Goal: Information Seeking & Learning: Learn about a topic

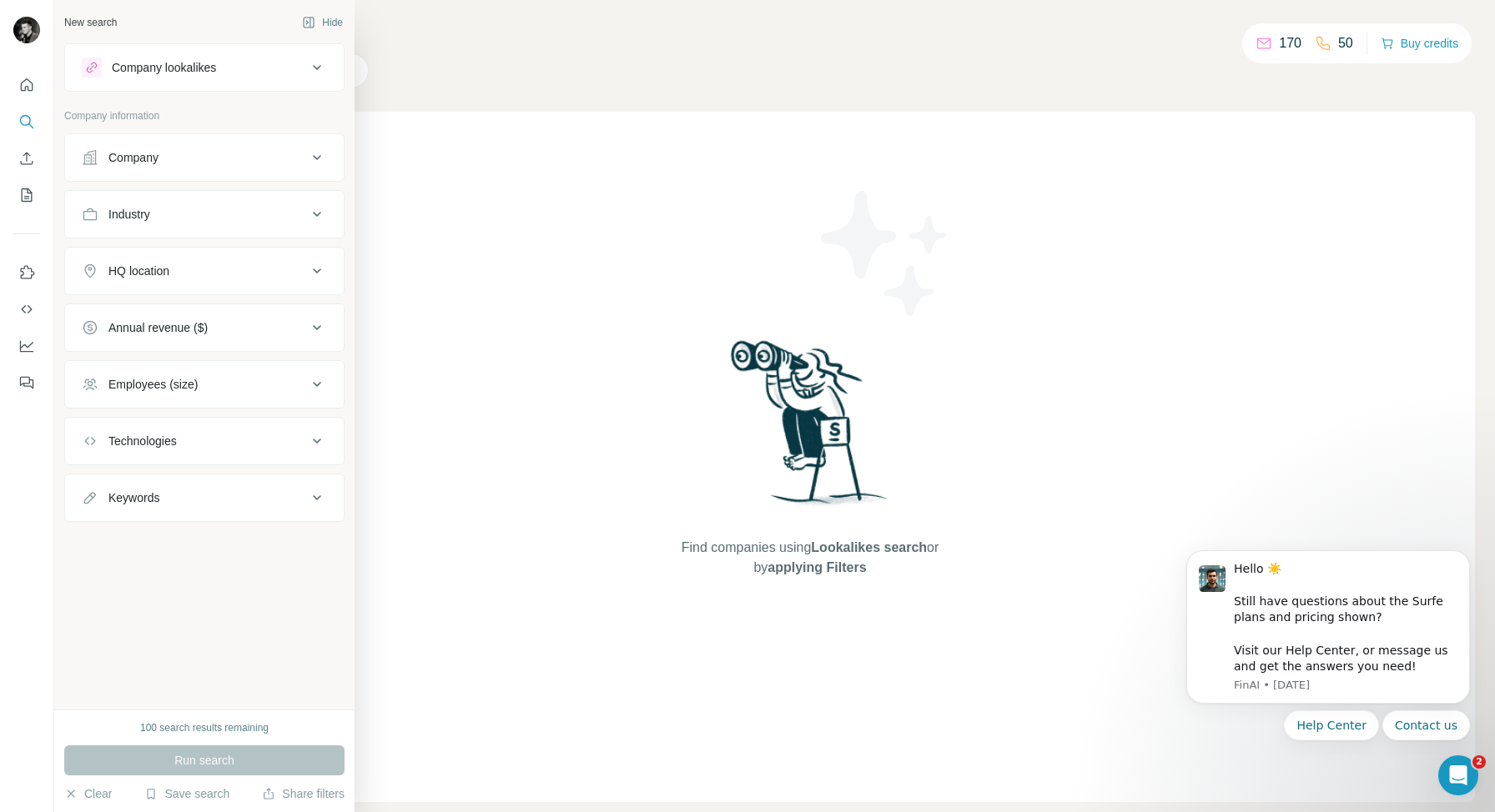
click at [312, 67] on icon at bounding box center [316, 68] width 20 height 20
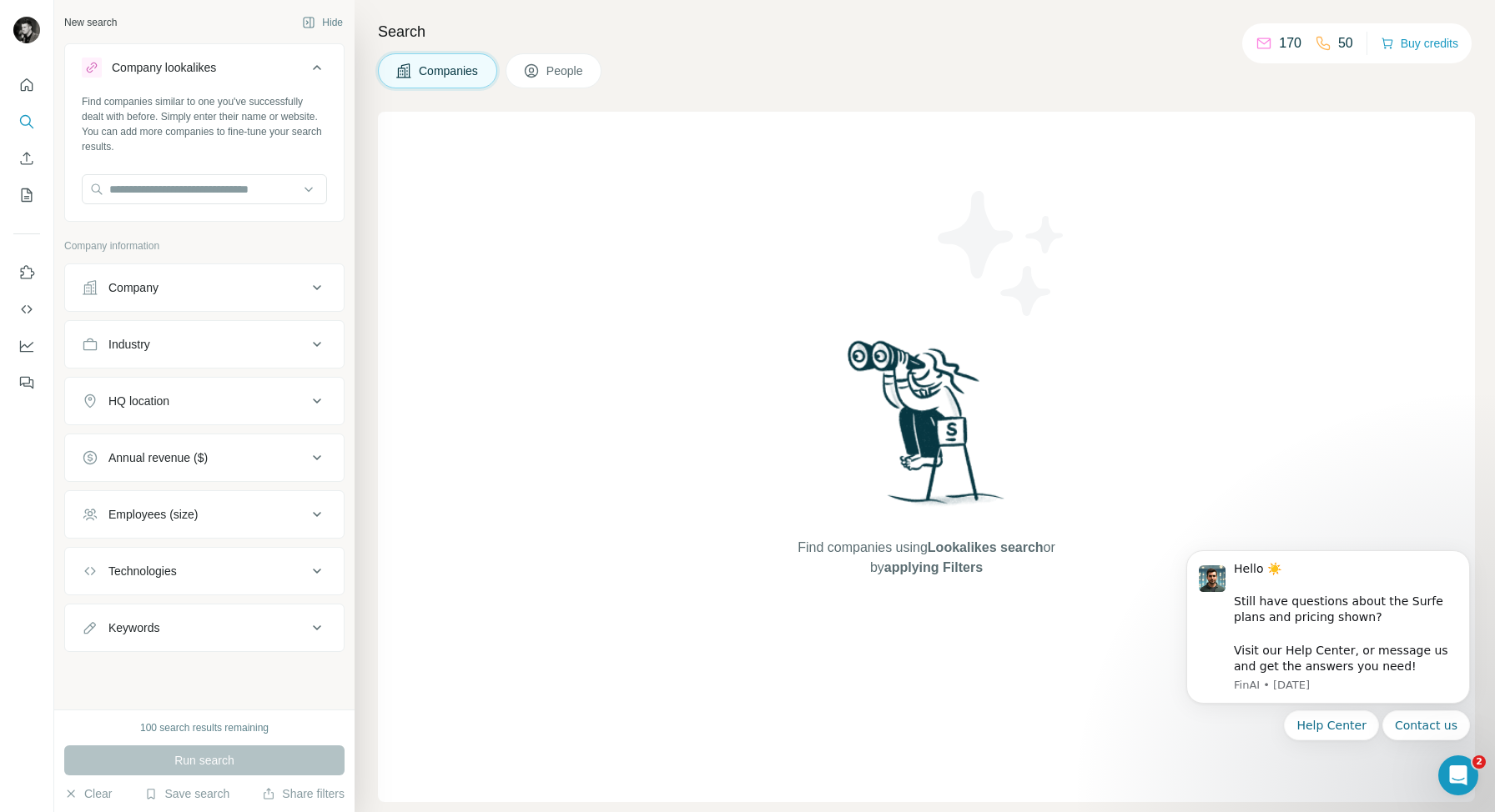
click at [316, 291] on icon at bounding box center [316, 288] width 20 height 20
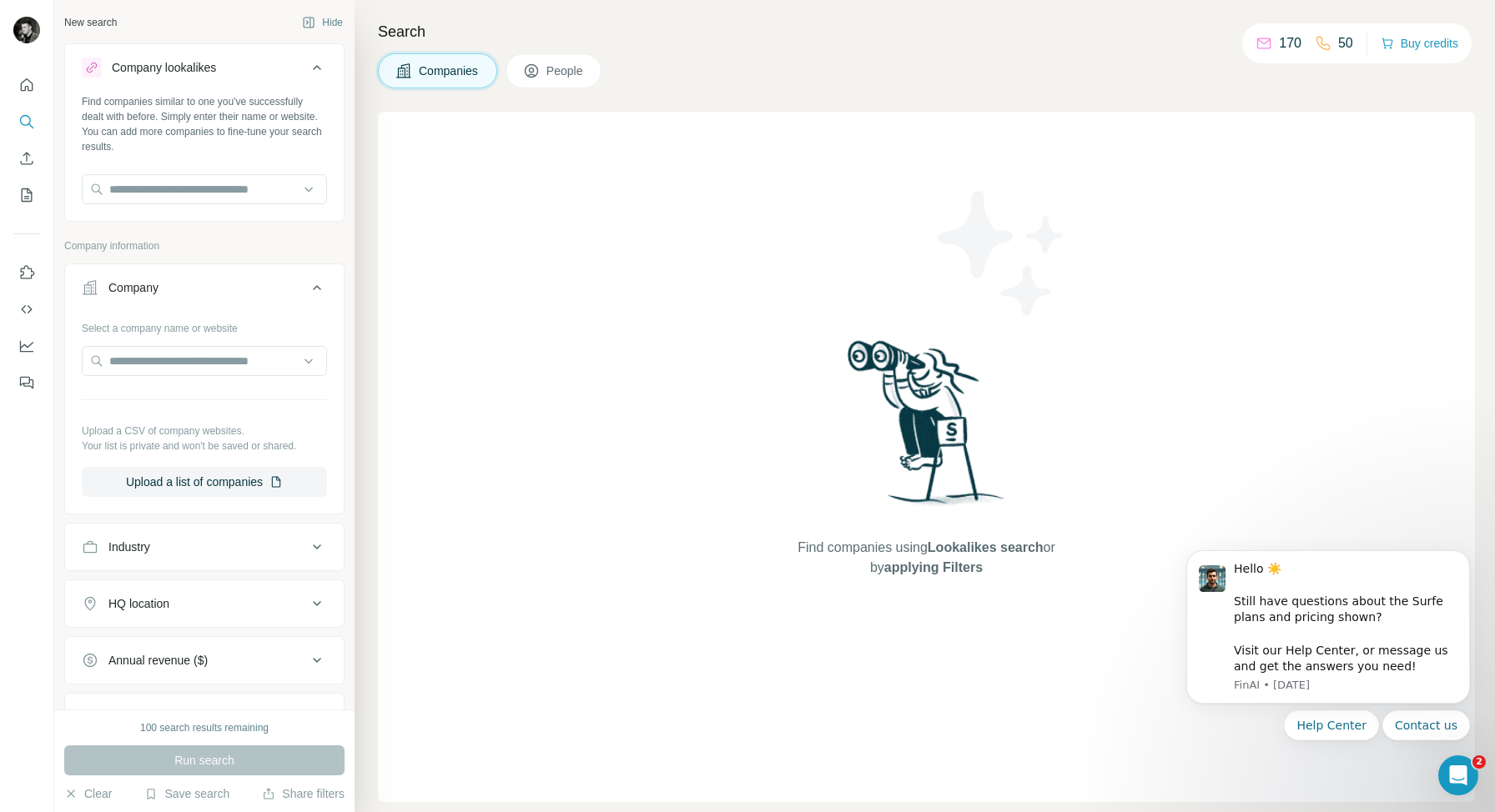
click at [316, 291] on icon at bounding box center [316, 288] width 20 height 20
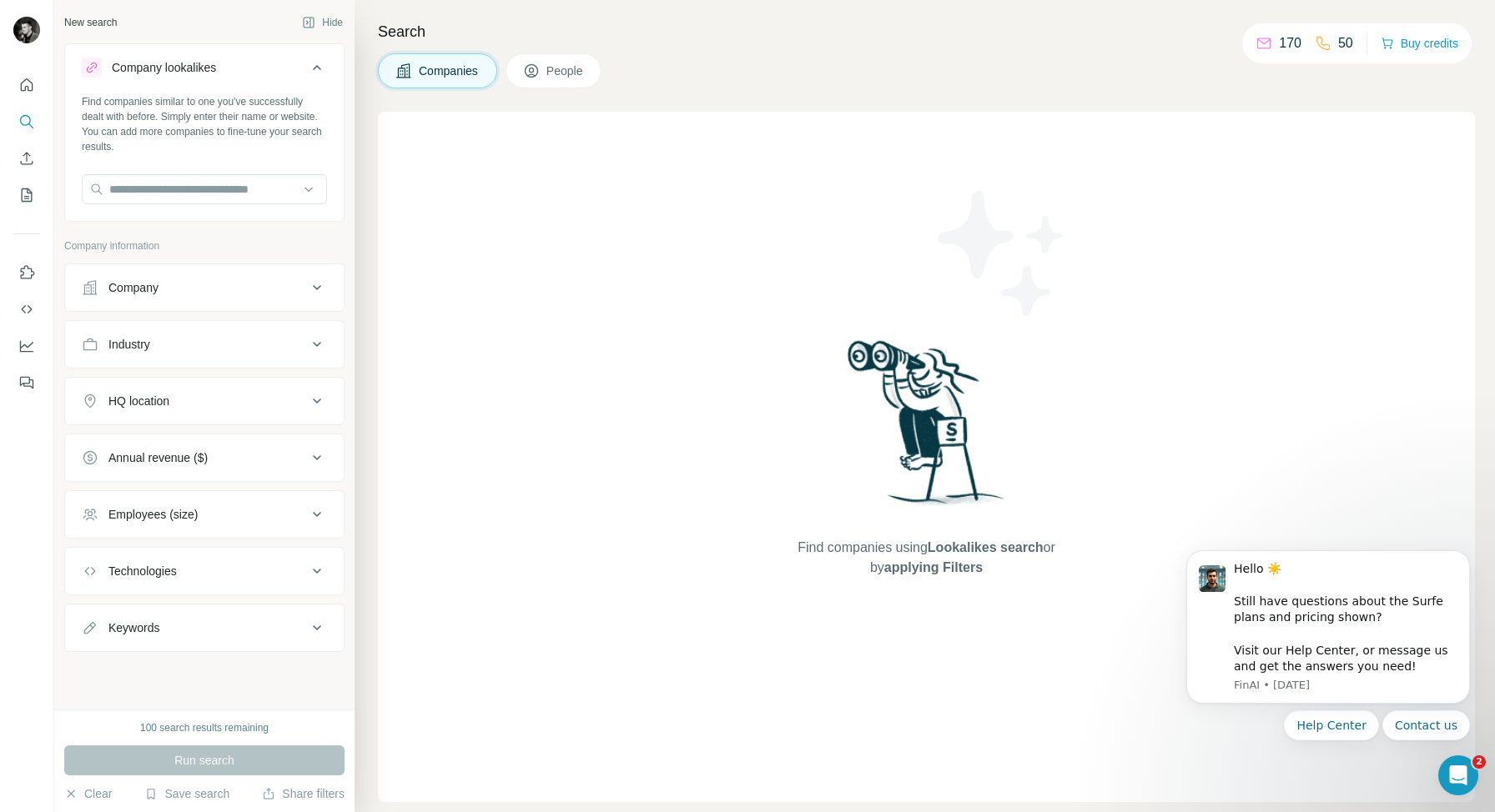
click at [578, 83] on button "People" at bounding box center [554, 71] width 97 height 35
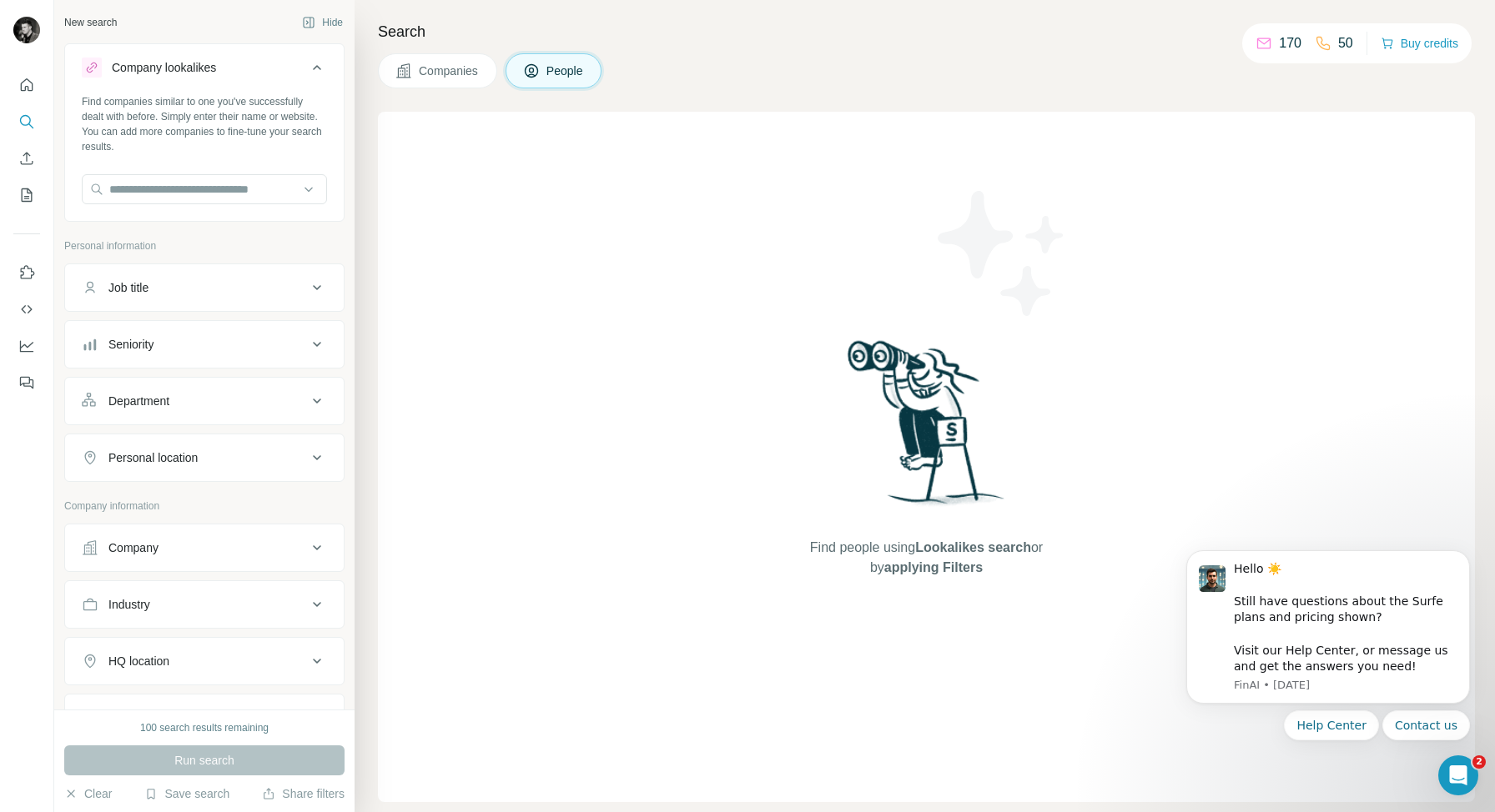
click at [574, 81] on button "People" at bounding box center [554, 71] width 97 height 35
click at [311, 195] on input "text" at bounding box center [204, 189] width 246 height 30
click at [264, 199] on input "text" at bounding box center [204, 189] width 246 height 30
click at [1469, 555] on button "Dismiss notification" at bounding box center [1465, 555] width 22 height 22
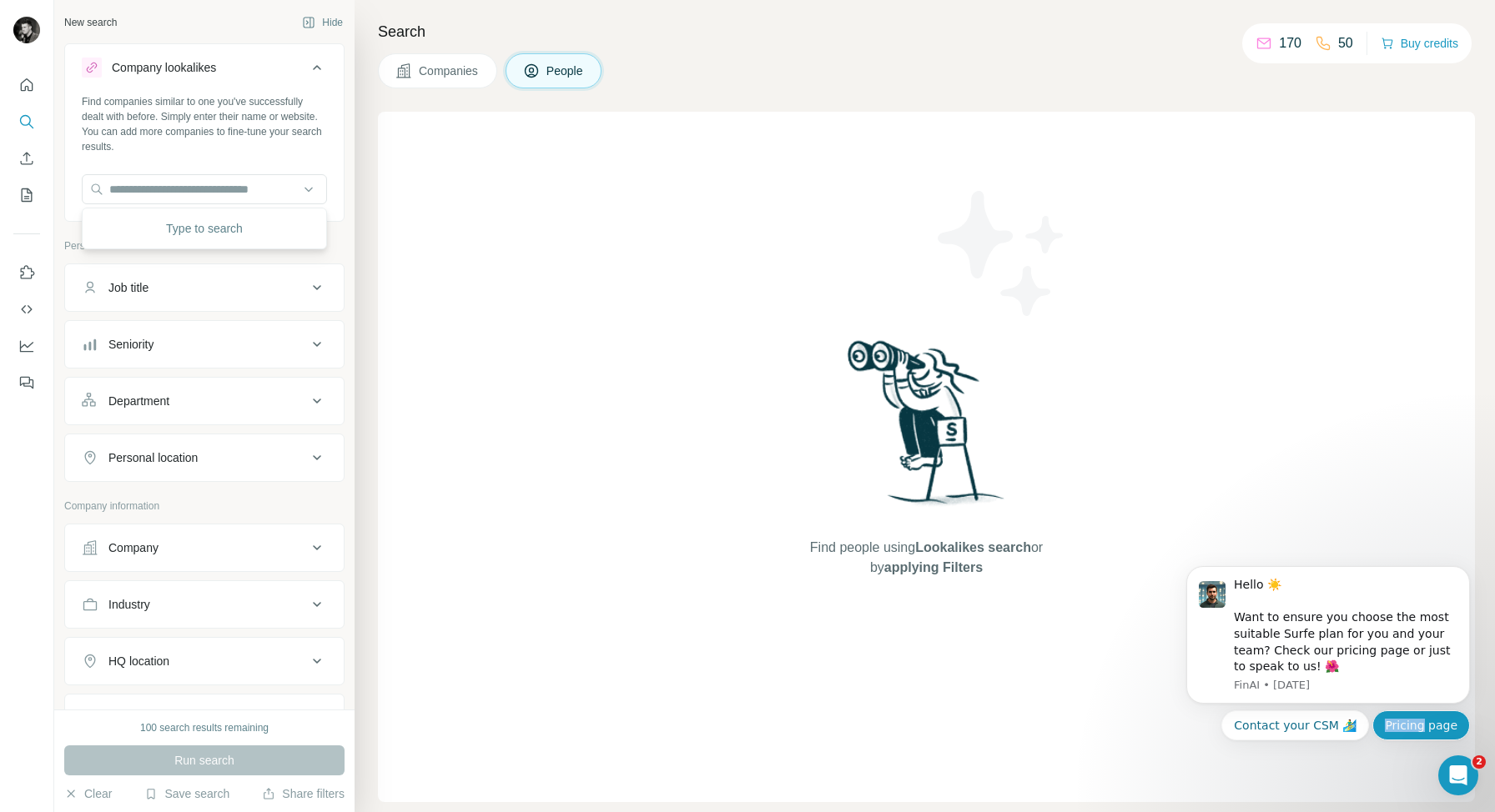
click at [1429, 724] on button "Pricing page" at bounding box center [1420, 725] width 97 height 30
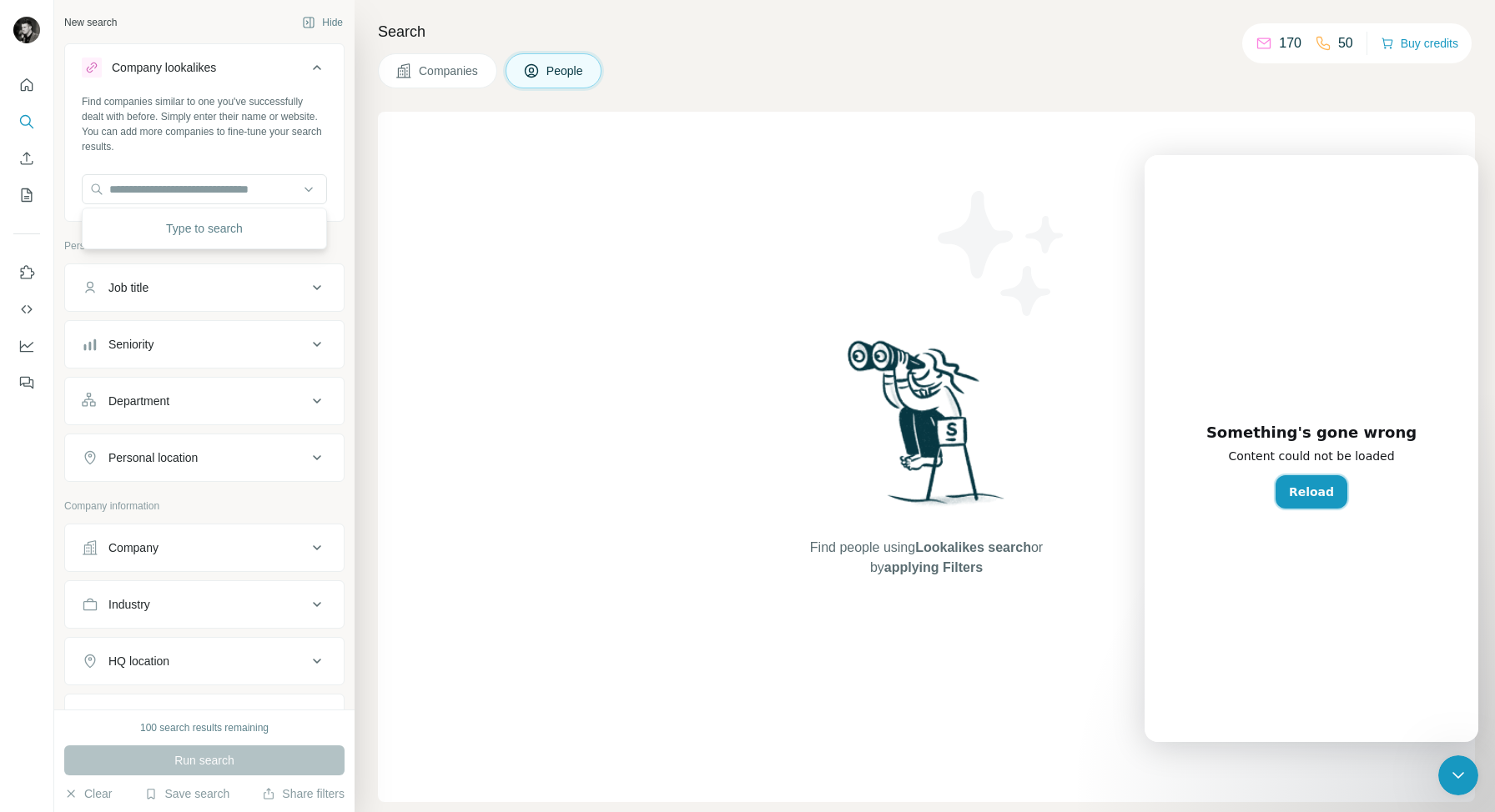
click at [1316, 500] on button "Reload" at bounding box center [1310, 492] width 72 height 33
click at [1313, 480] on button "Reload" at bounding box center [1310, 492] width 72 height 33
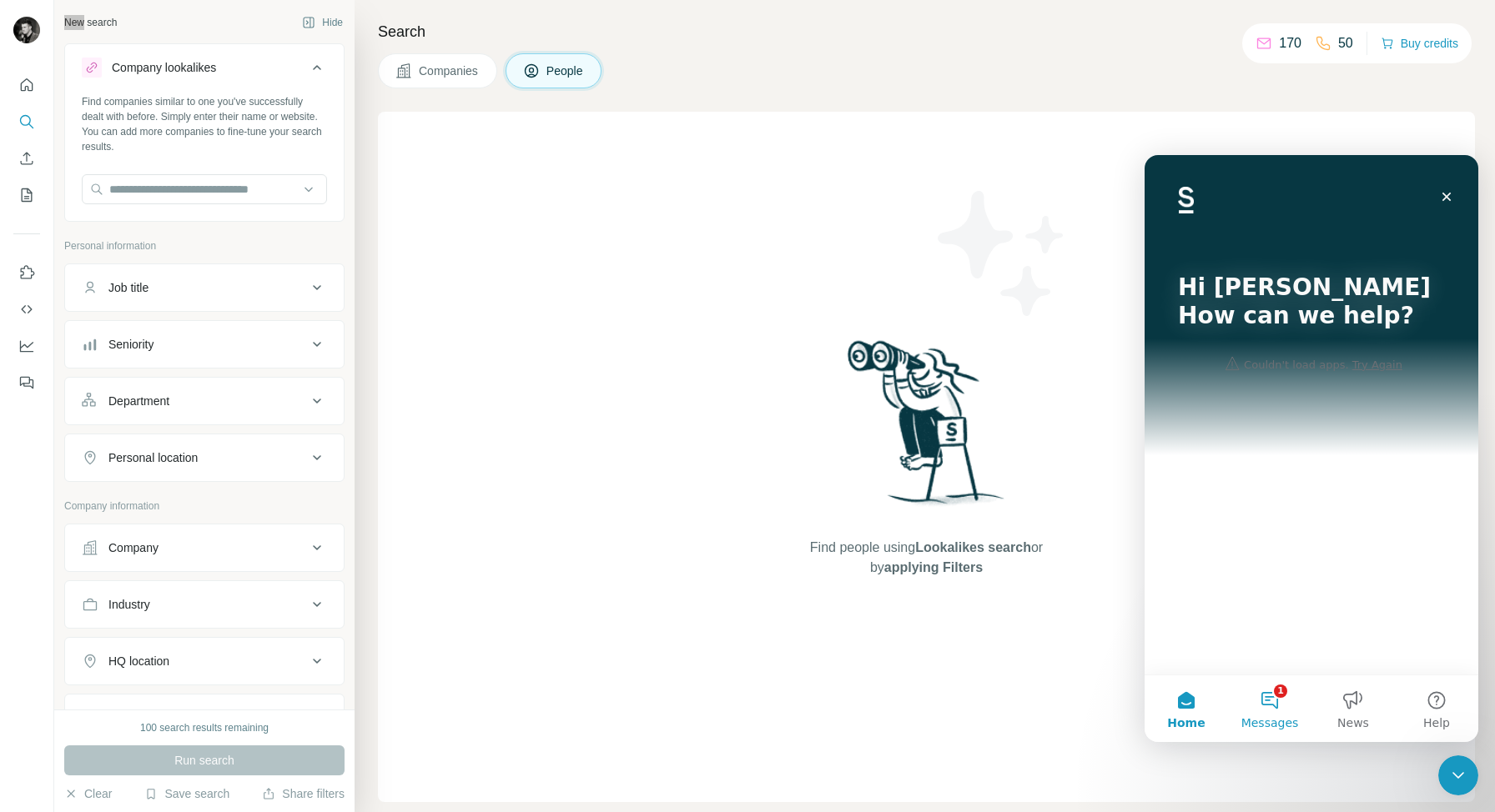
click at [1266, 694] on button "1 Messages" at bounding box center [1269, 709] width 83 height 67
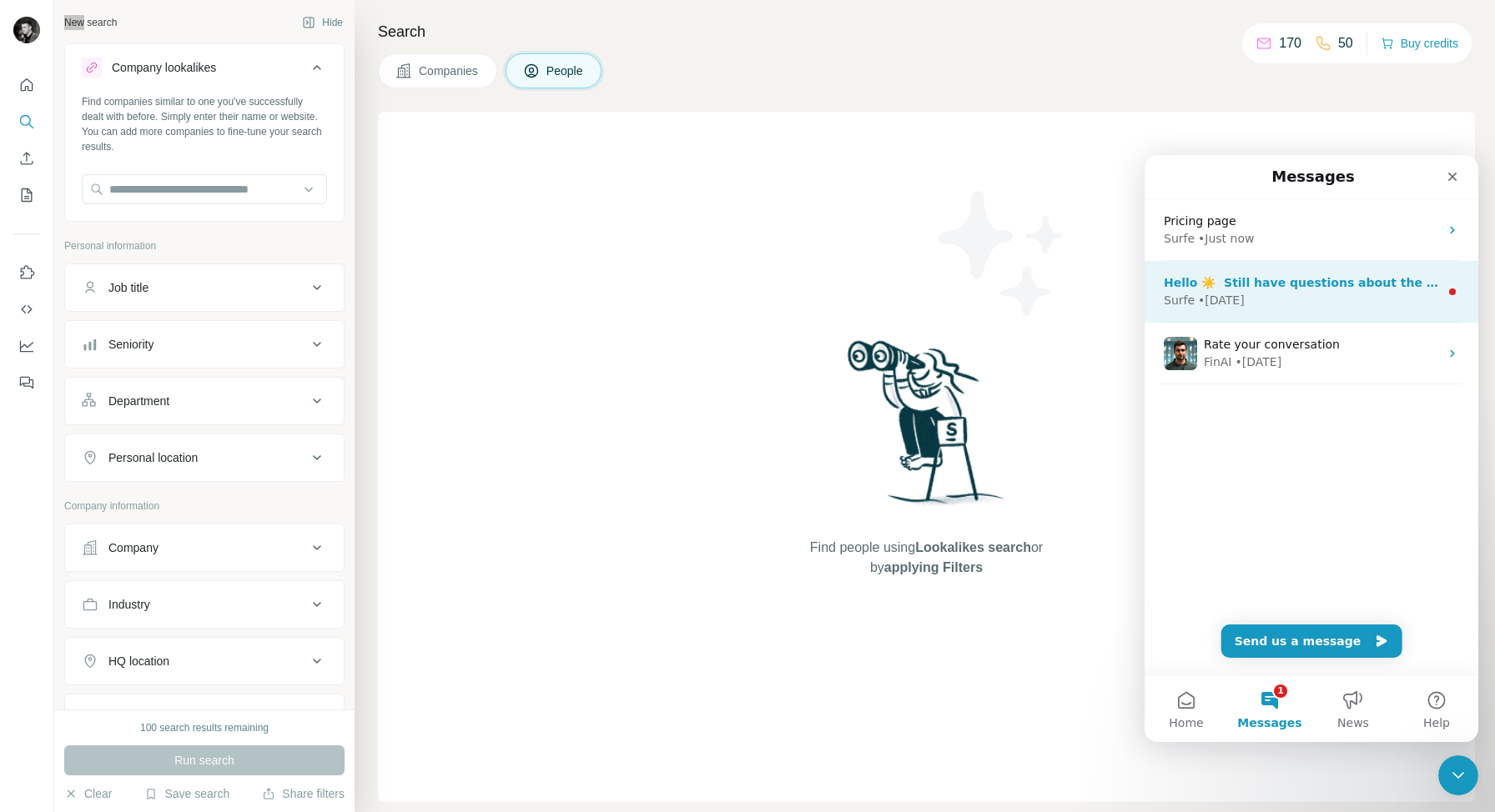
click at [1349, 290] on div "Hello ☀️ ​ Still have questions about the Surfe plans and pricing shown? ​ Visi…" at bounding box center [1301, 283] width 275 height 18
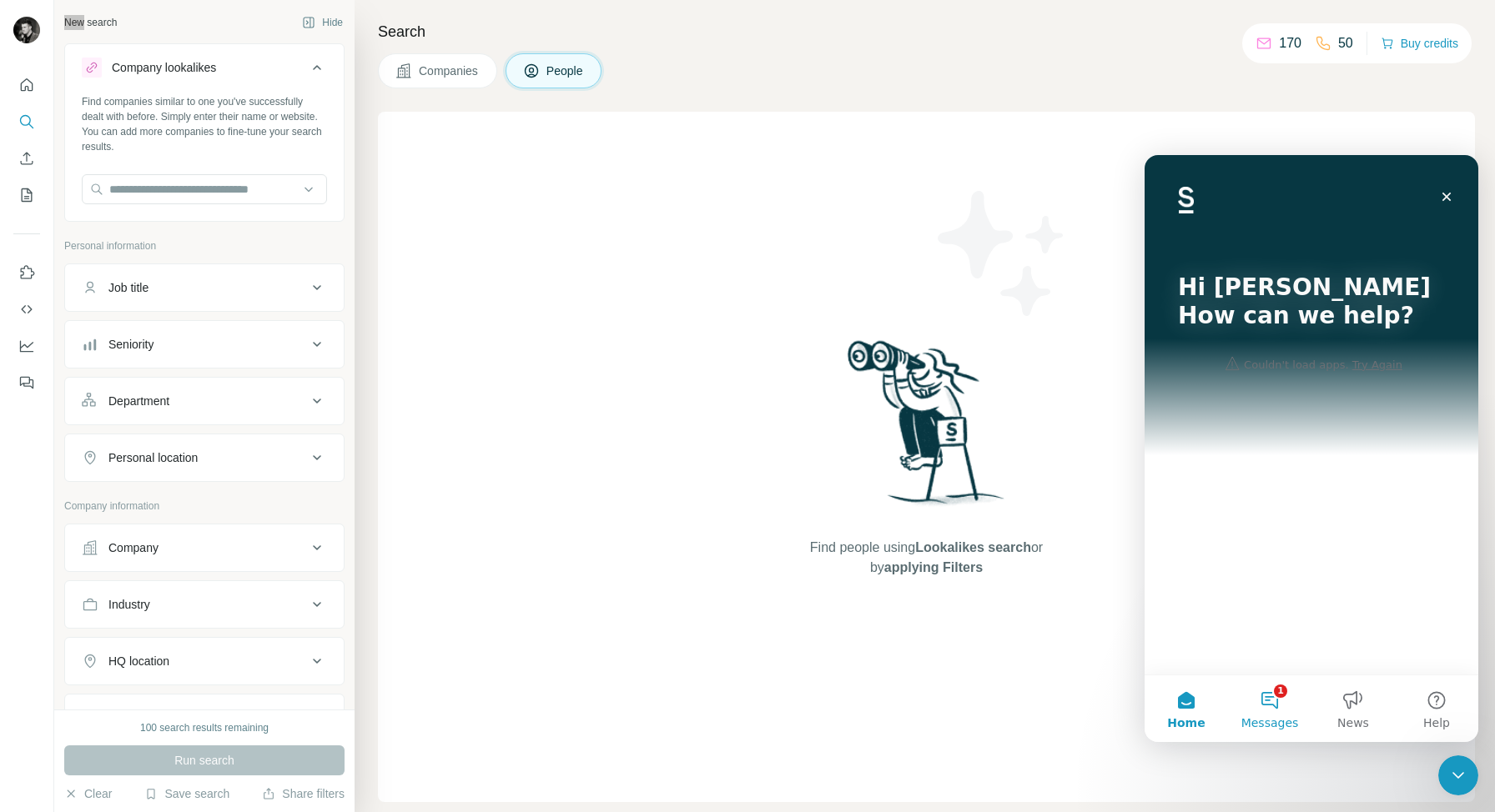
click at [1271, 705] on button "1 Messages" at bounding box center [1269, 709] width 83 height 67
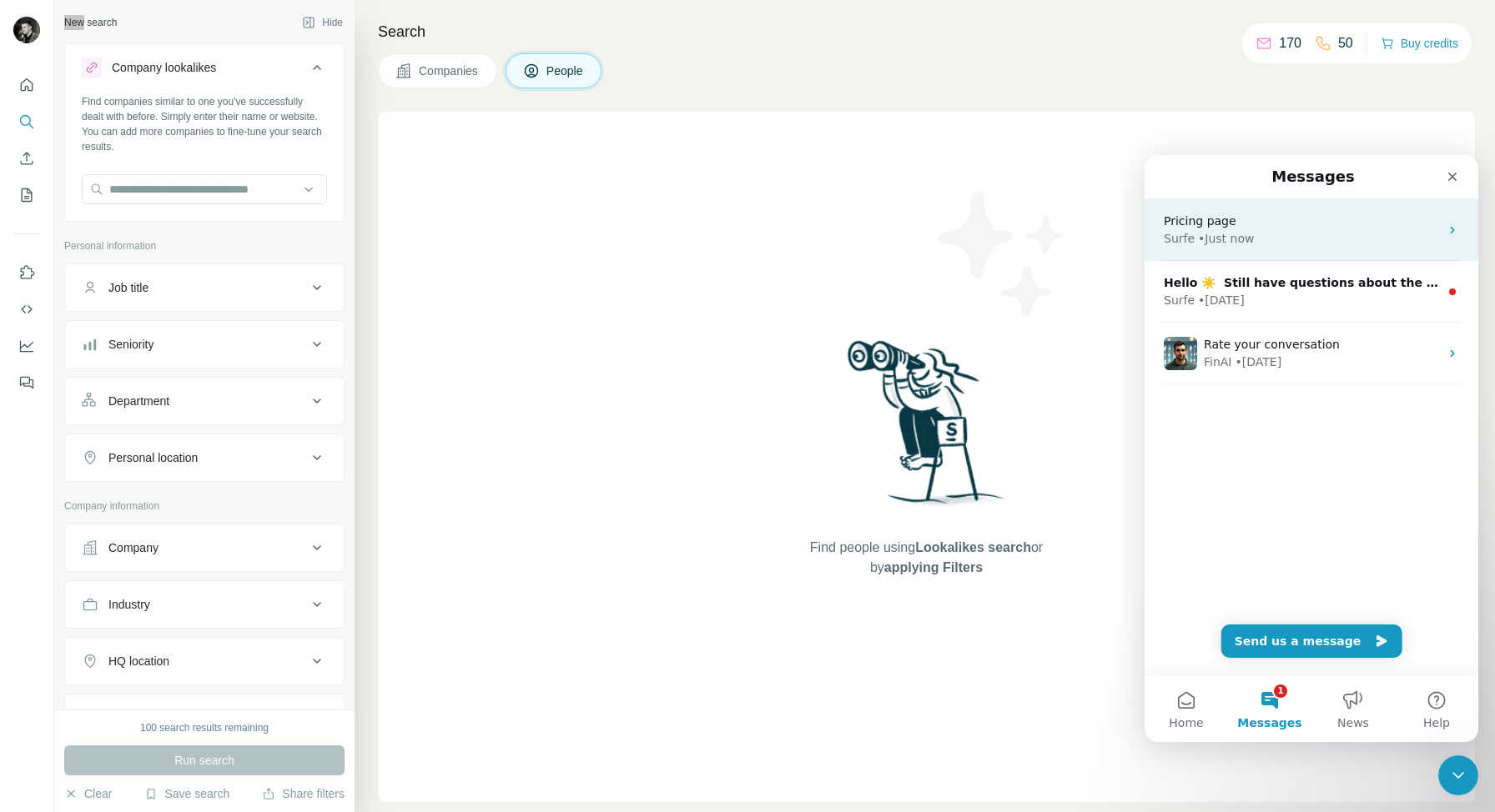
click at [1402, 230] on div "Surfe • Just now" at bounding box center [1301, 239] width 275 height 18
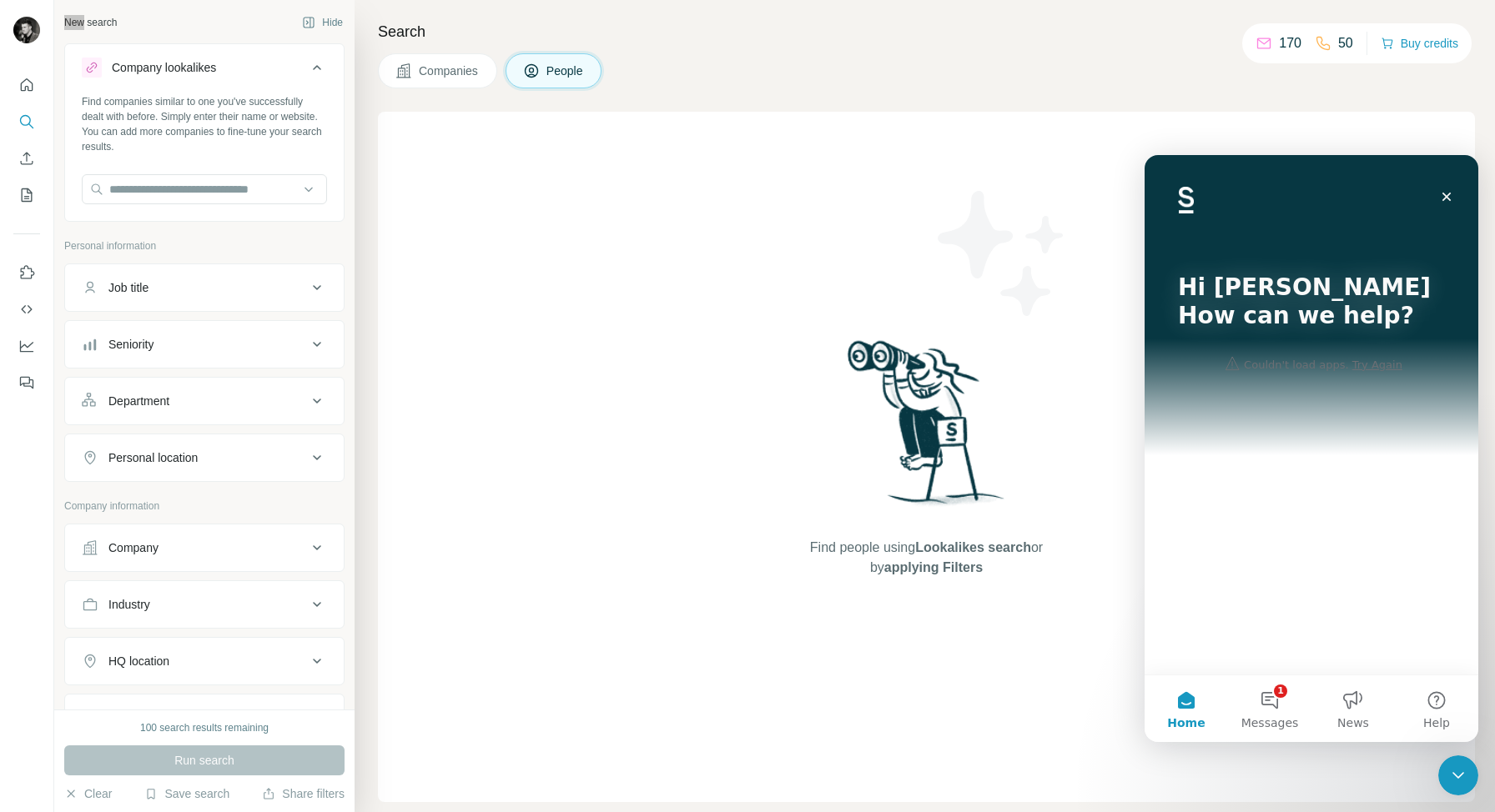
click at [1345, 560] on div "Hi David 👋 How can we help? Couldn't load apps. Try Again" at bounding box center [1311, 414] width 334 height 519
click at [1305, 335] on div "Hi David 👋 How can we help?" at bounding box center [1311, 305] width 301 height 300
click at [1376, 360] on div "Hi David 👋 How can we help?" at bounding box center [1311, 305] width 301 height 300
click at [1446, 192] on icon "Close" at bounding box center [1447, 197] width 14 height 14
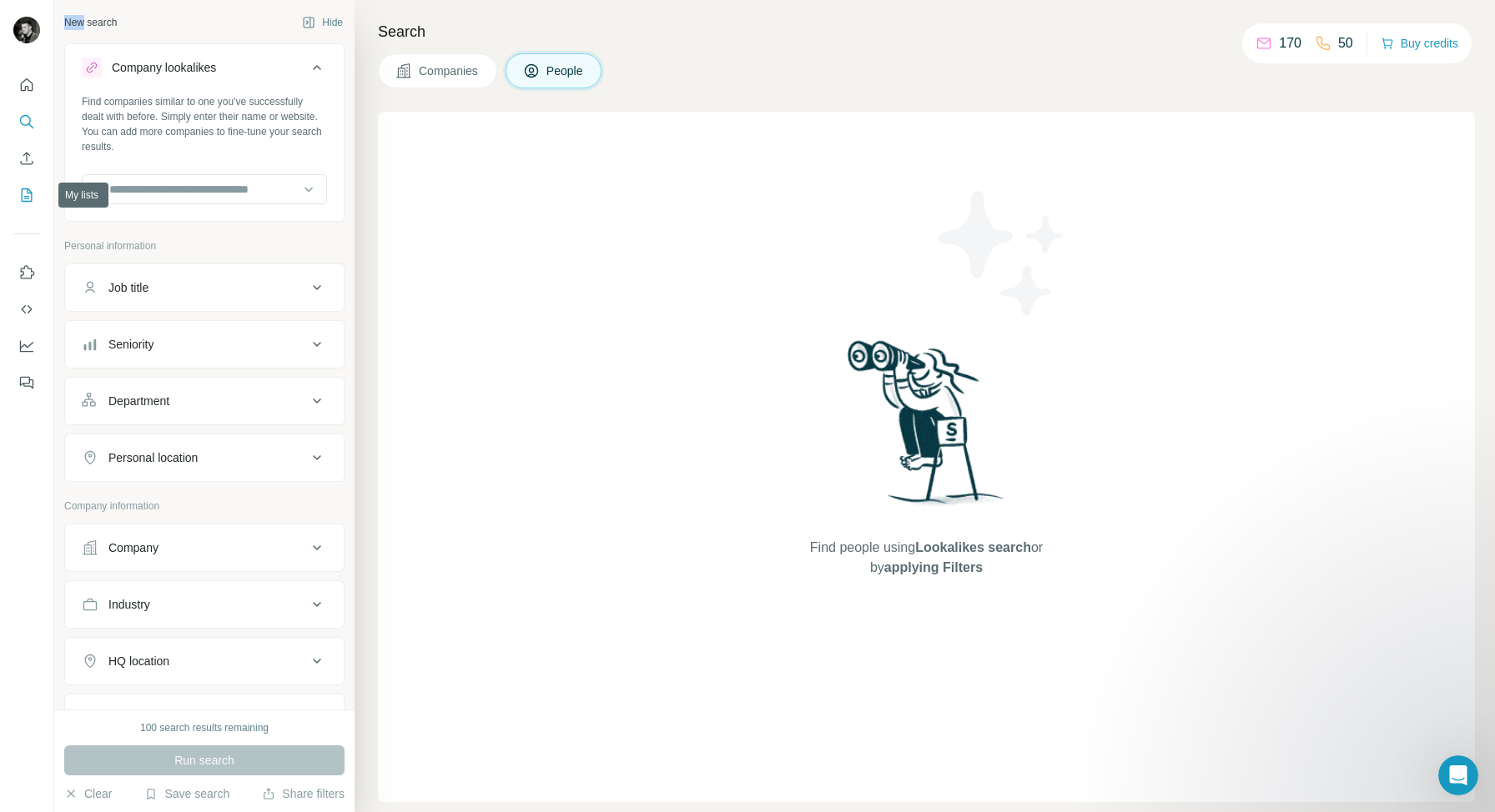
click at [25, 195] on icon "My lists" at bounding box center [27, 194] width 17 height 17
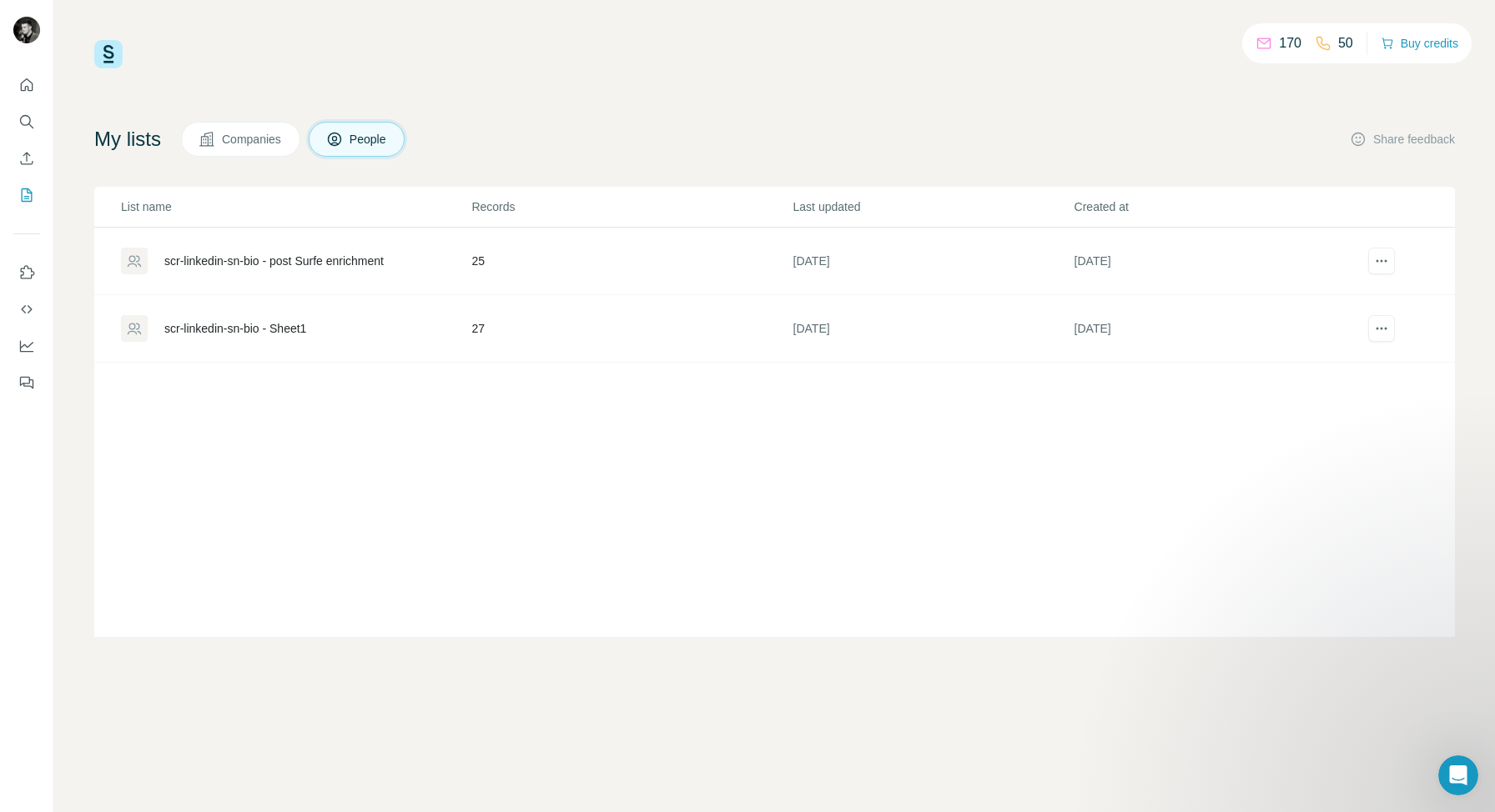
click at [247, 260] on div "scr-linkedin-sn-bio - post Surfe enrichment" at bounding box center [273, 260] width 219 height 17
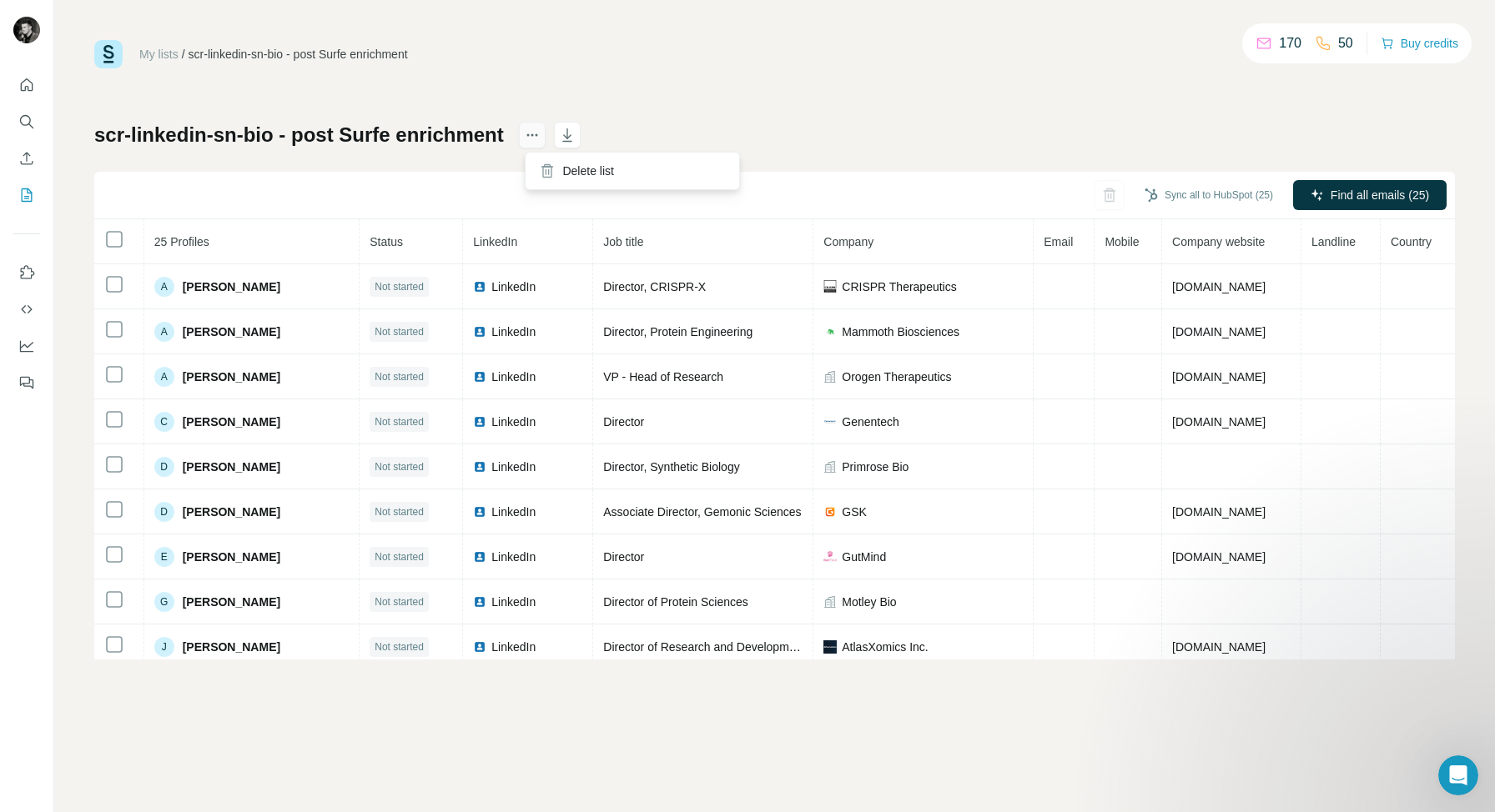
click at [536, 136] on icon "actions" at bounding box center [531, 135] width 17 height 17
click at [22, 118] on icon "Search" at bounding box center [27, 121] width 17 height 17
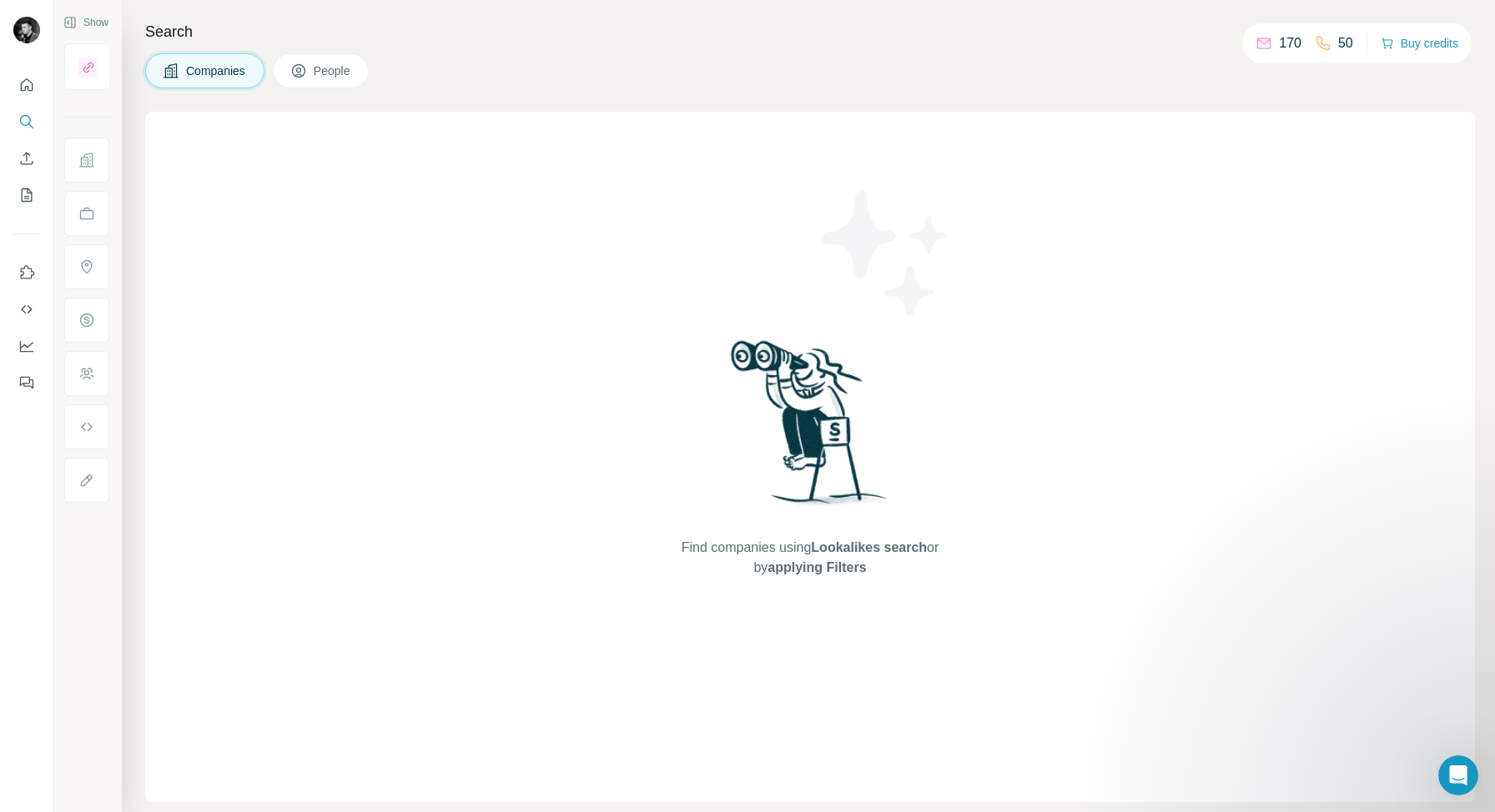
click at [316, 77] on button "People" at bounding box center [321, 71] width 97 height 35
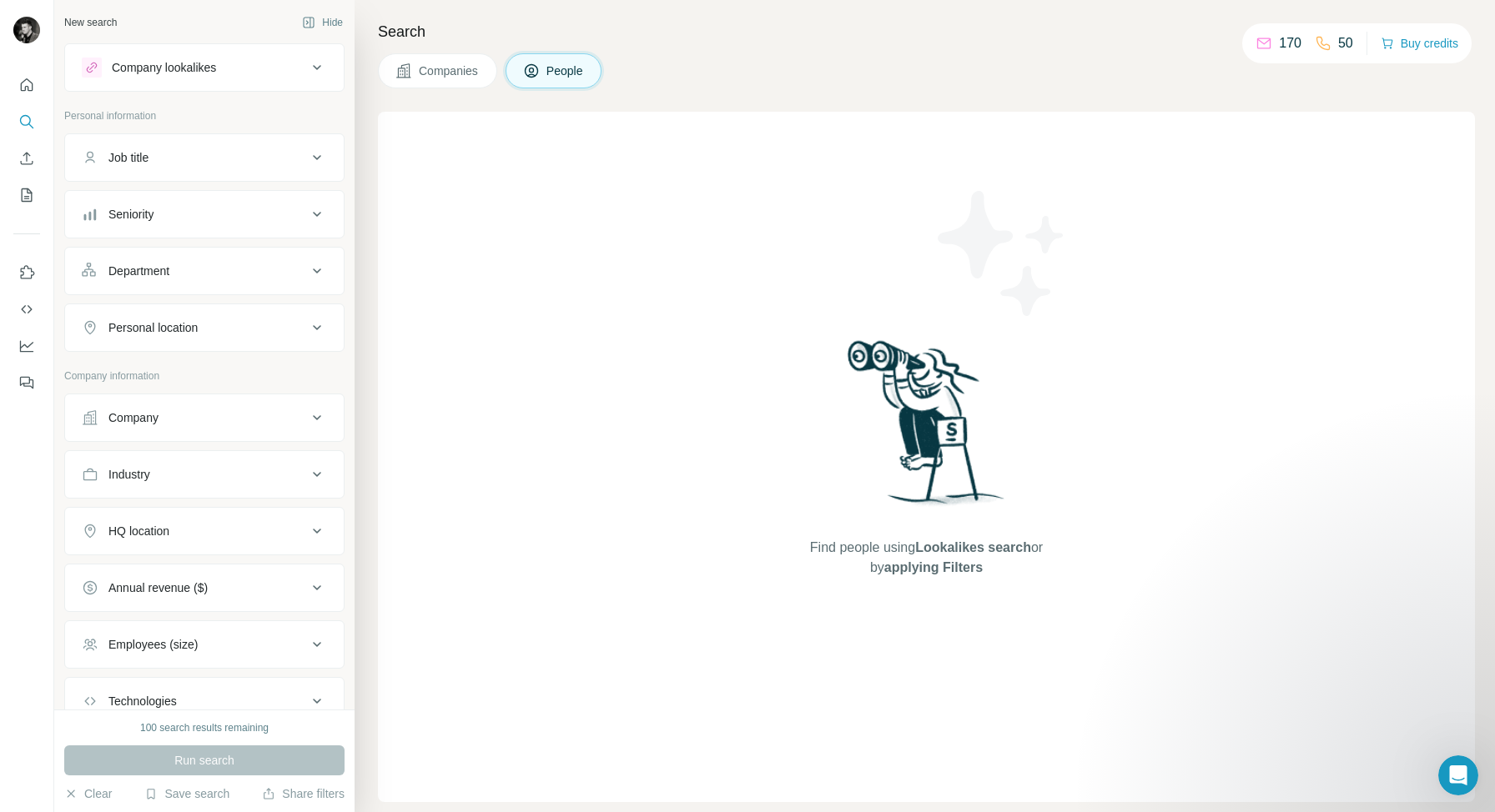
click at [192, 75] on div "Company lookalikes" at bounding box center [164, 67] width 104 height 17
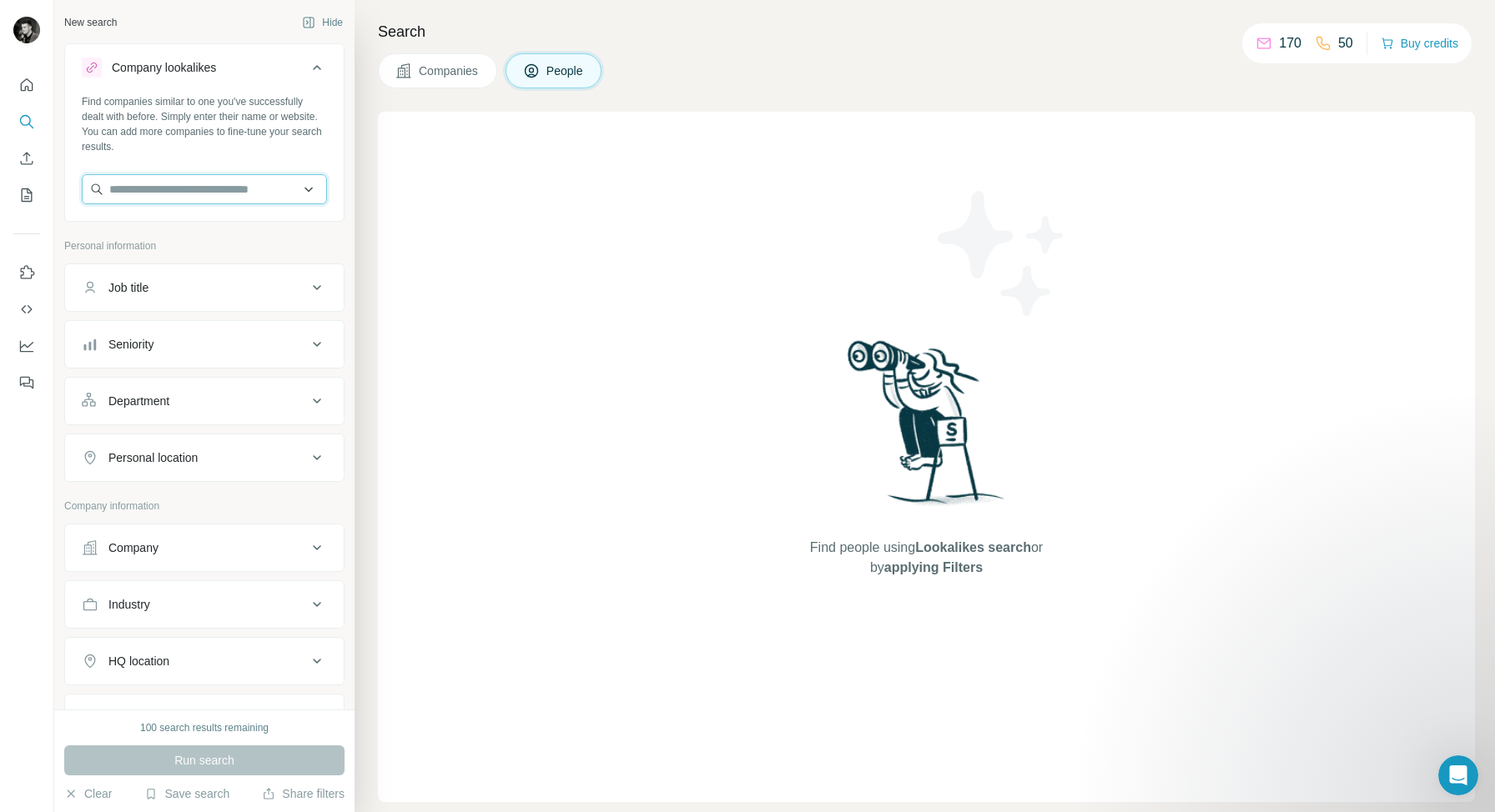
click at [186, 190] on input "text" at bounding box center [204, 189] width 246 height 30
paste input "**********"
type input "**********"
click at [185, 229] on p "CRISPR Therapeutics" at bounding box center [187, 226] width 114 height 17
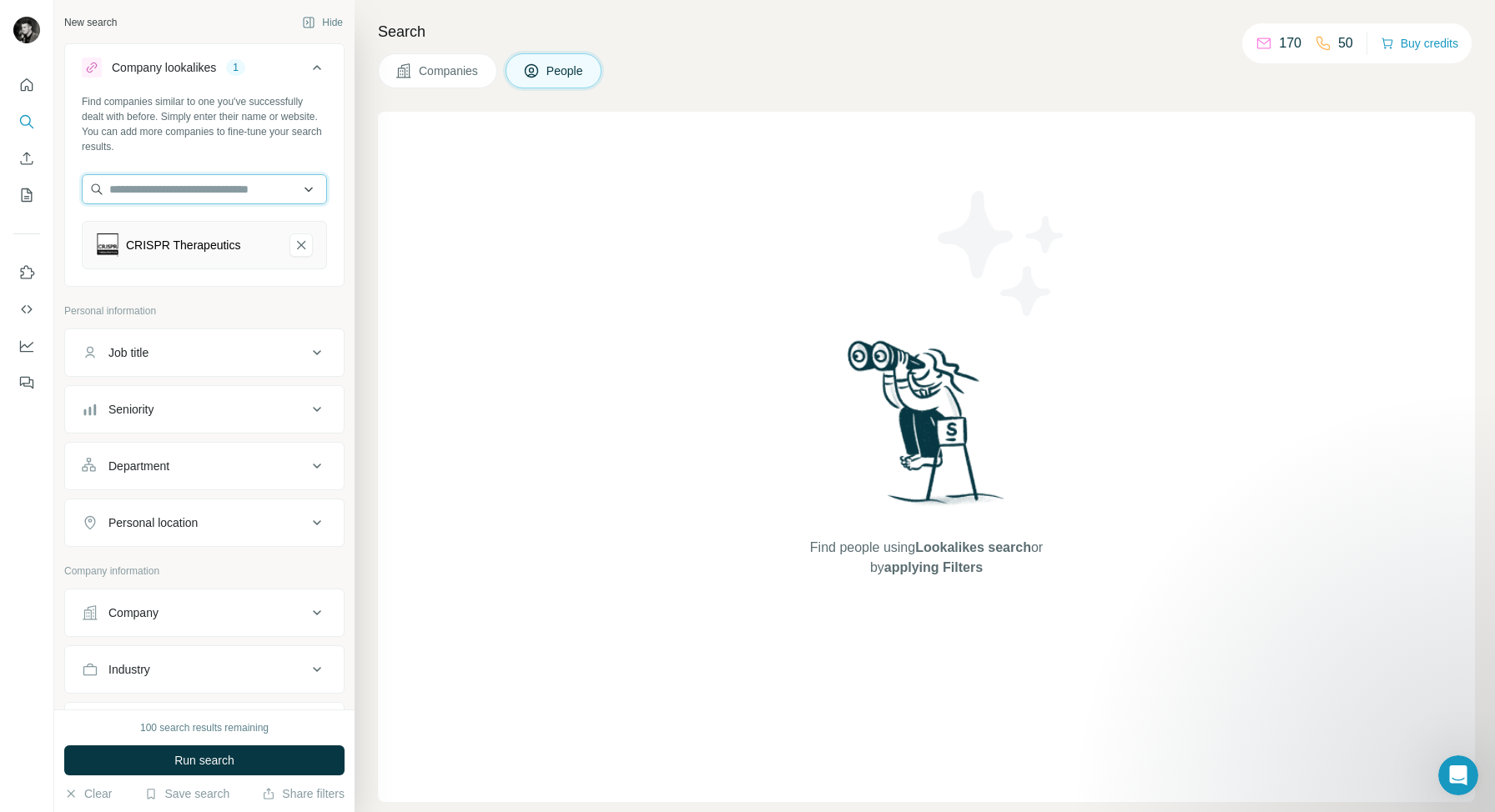
click at [191, 191] on input "text" at bounding box center [204, 189] width 246 height 30
paste input "**********"
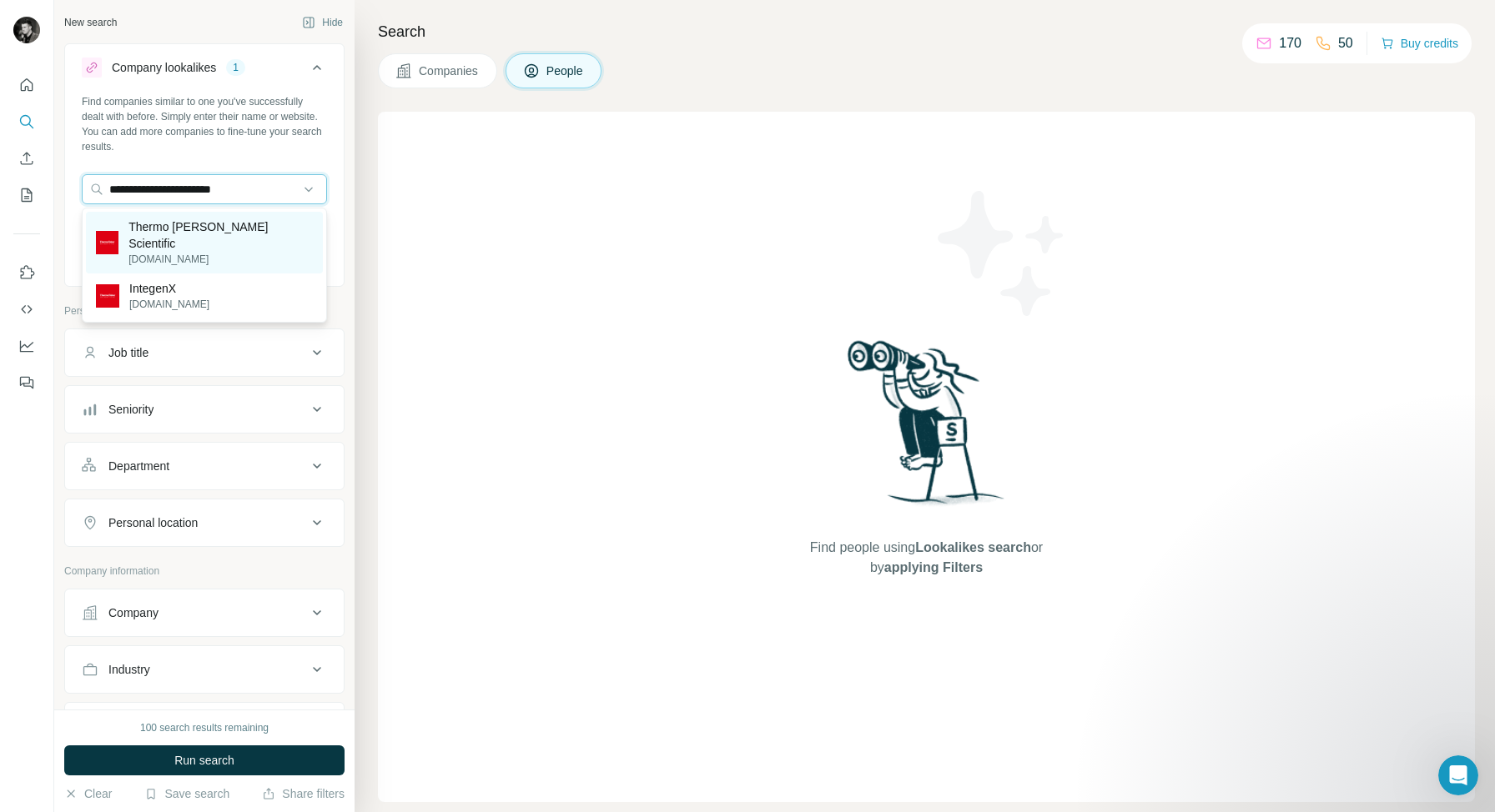
type input "**********"
click at [199, 229] on p "Thermo Fisher Scientific" at bounding box center [221, 235] width 185 height 33
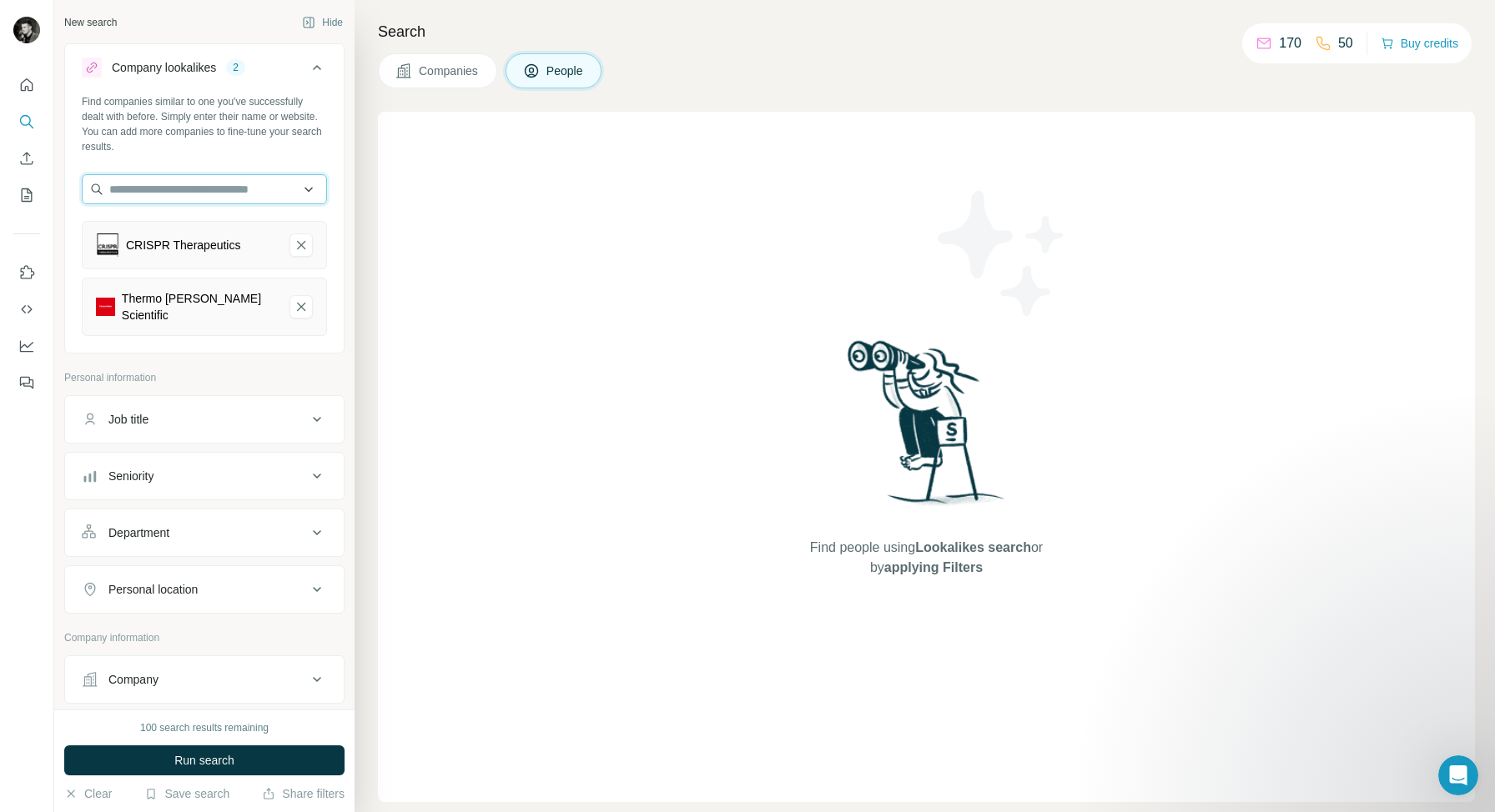
click at [194, 197] on input "text" at bounding box center [204, 189] width 246 height 30
paste input "**********"
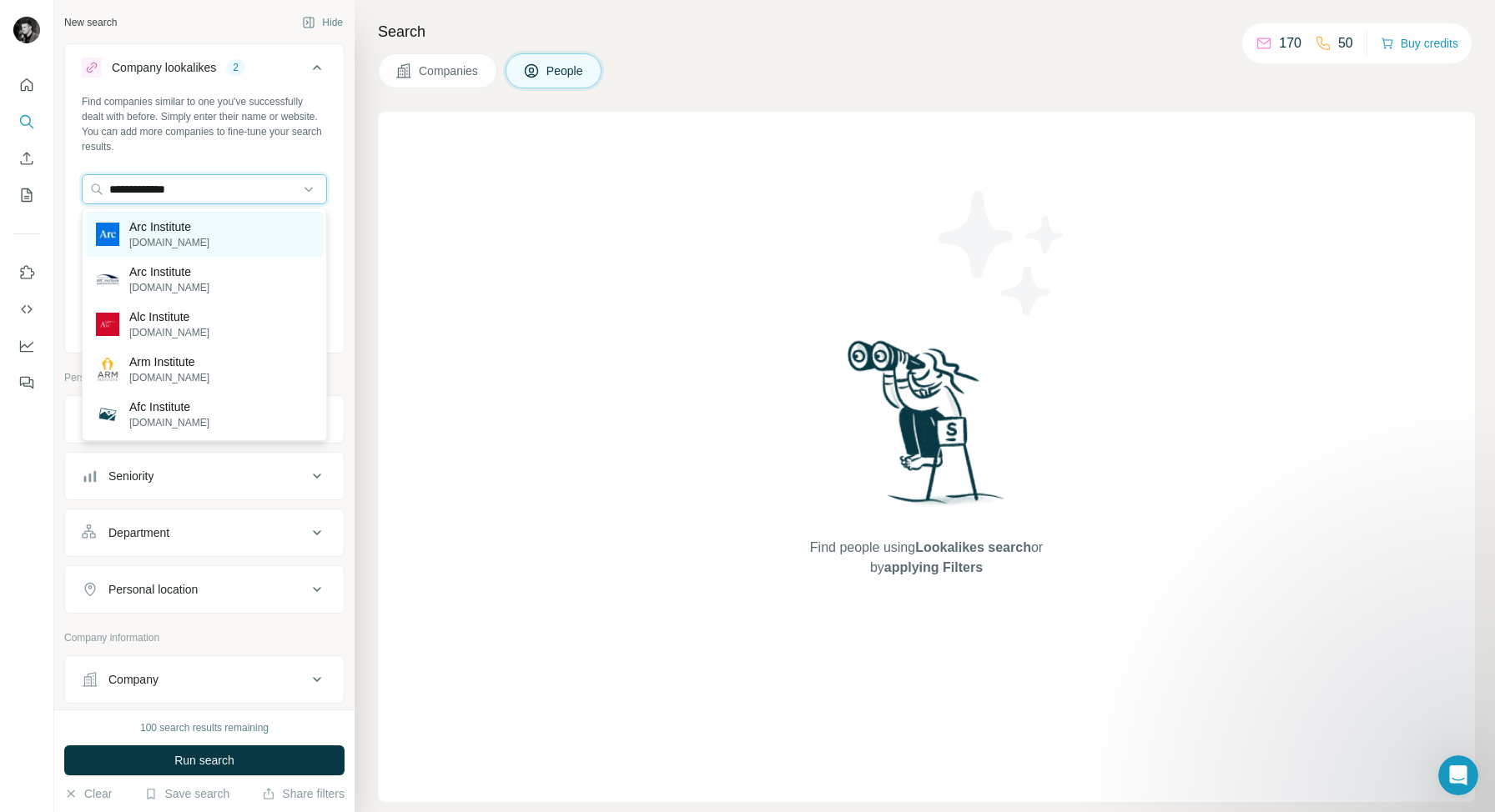
type input "**********"
click at [179, 230] on p "Arc Institute" at bounding box center [170, 226] width 81 height 17
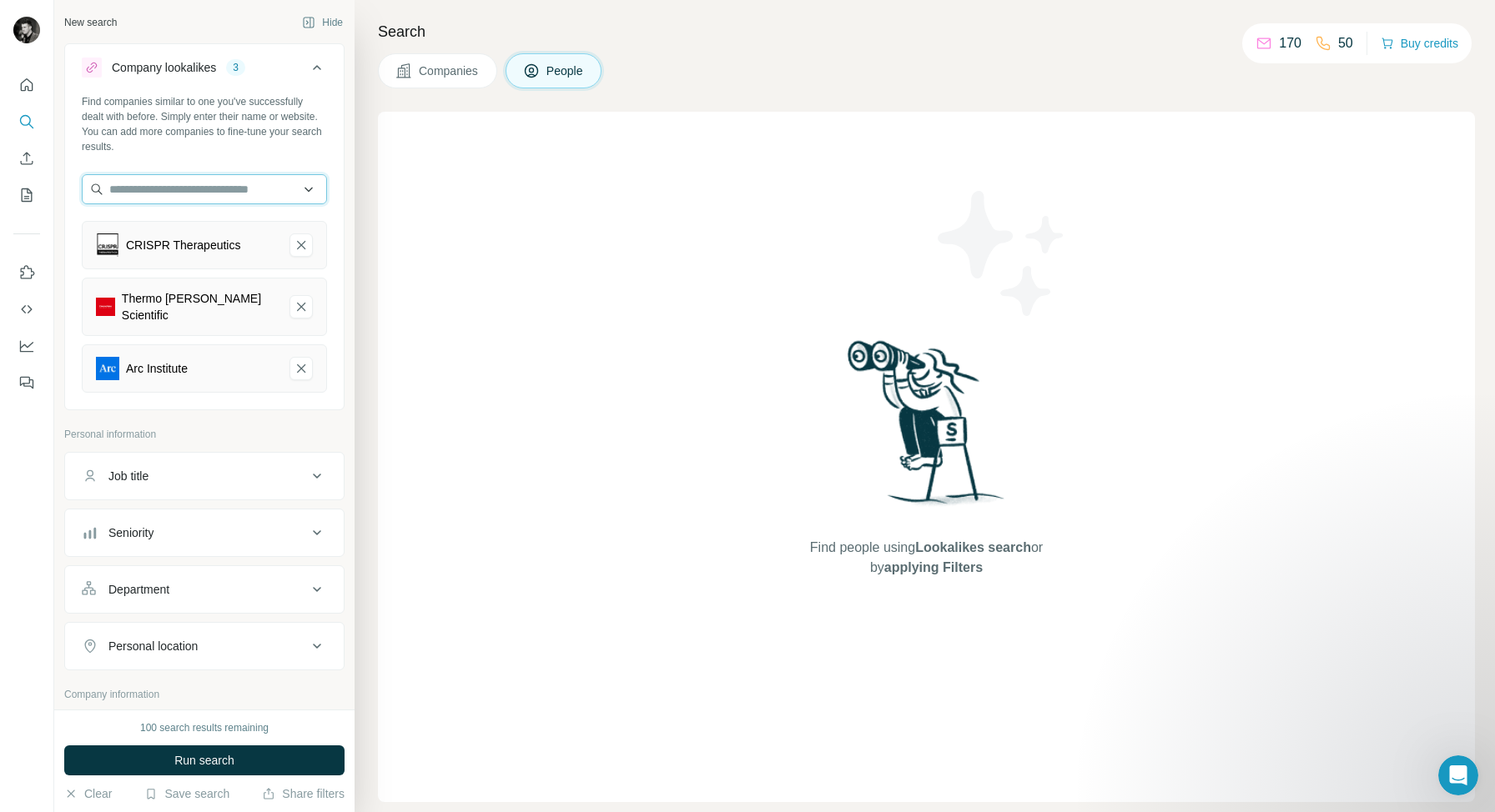
click at [194, 193] on input "text" at bounding box center [204, 189] width 246 height 30
paste input "**********"
drag, startPoint x: 202, startPoint y: 190, endPoint x: 263, endPoint y: 197, distance: 61.4
click at [263, 197] on input "**********" at bounding box center [204, 189] width 246 height 30
type input "**********"
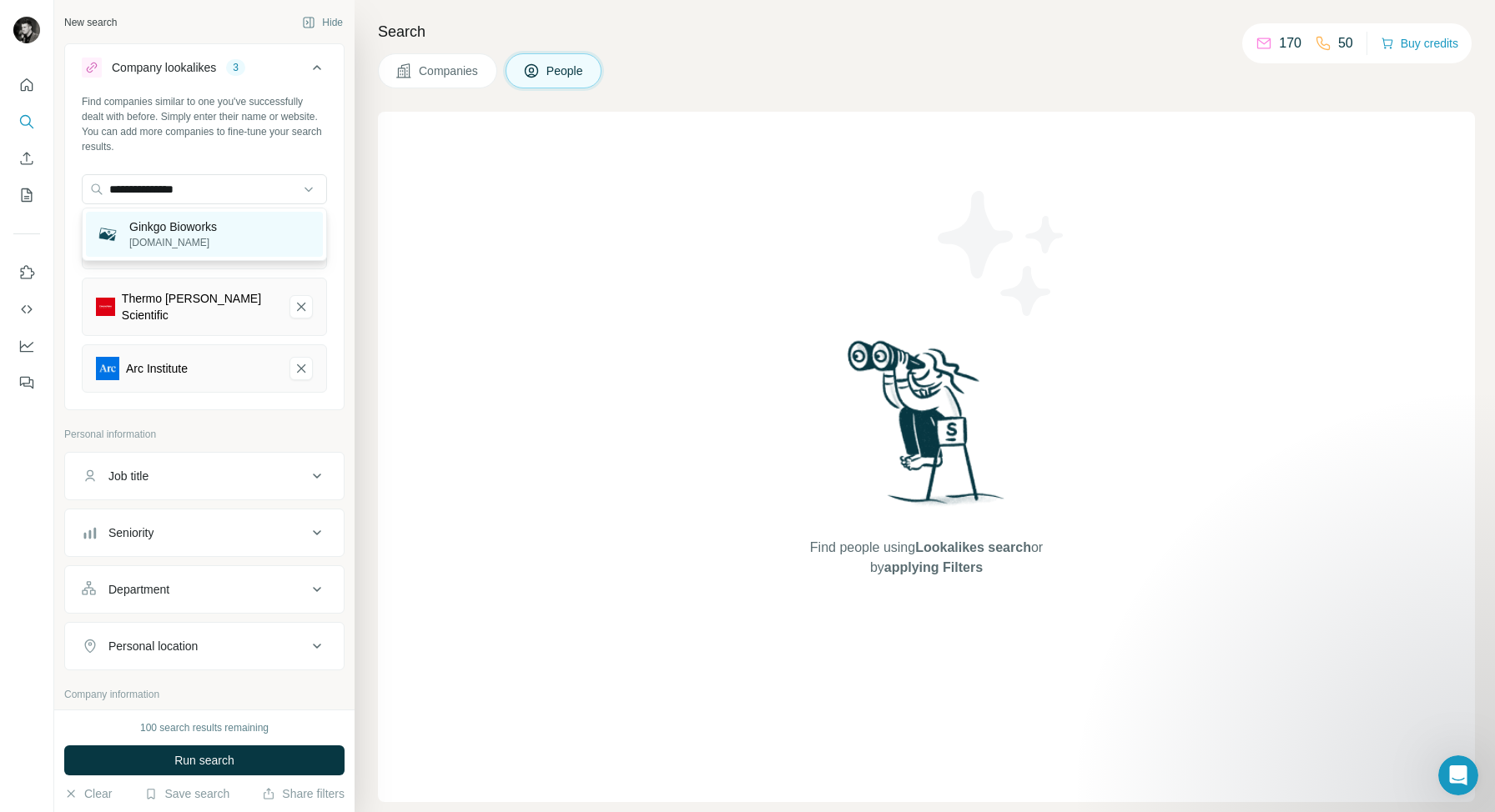
click at [201, 235] on p "Ginkgo Bioworks" at bounding box center [173, 226] width 87 height 17
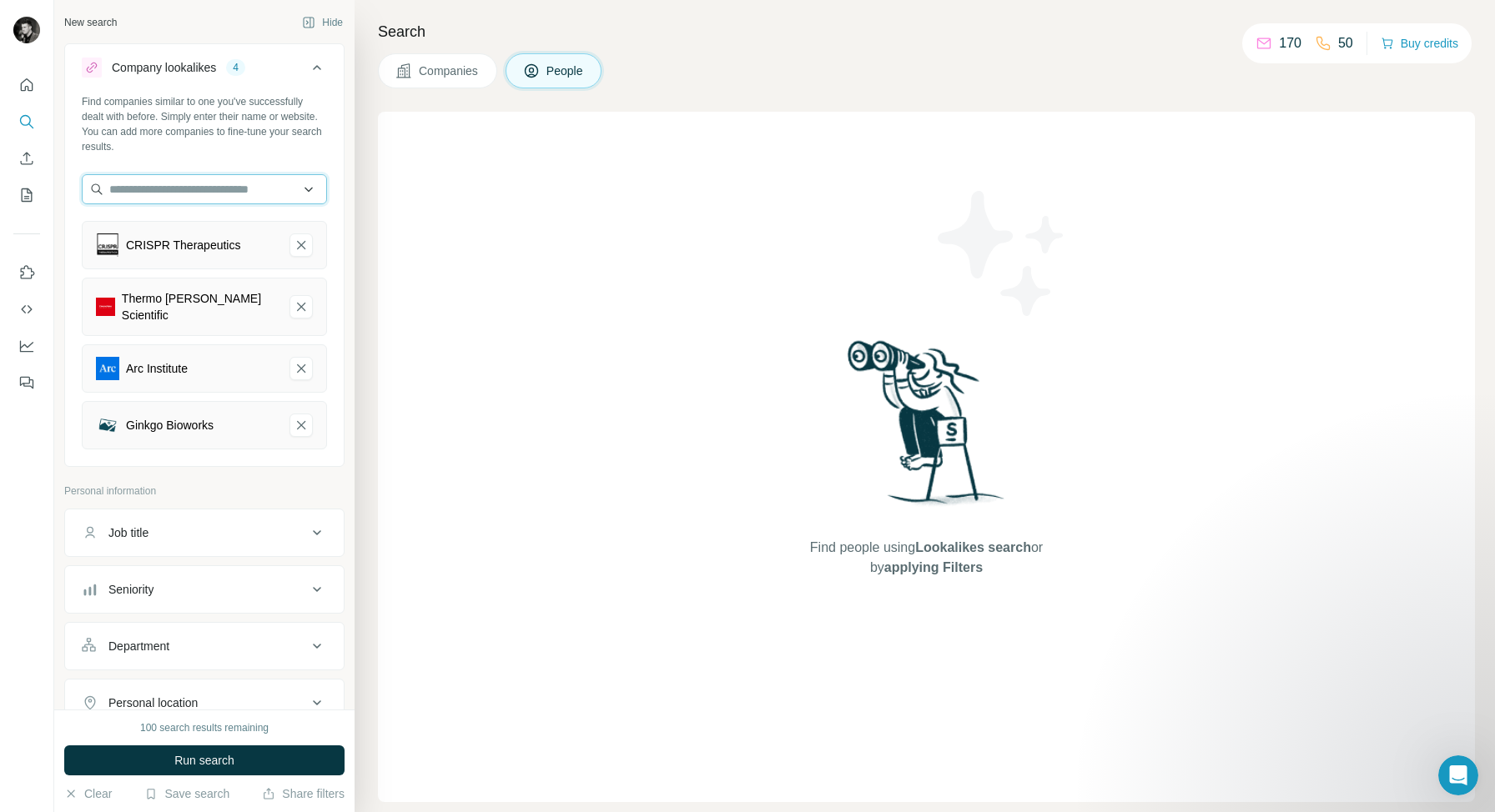
click at [171, 180] on input "text" at bounding box center [204, 189] width 246 height 30
paste input "**********"
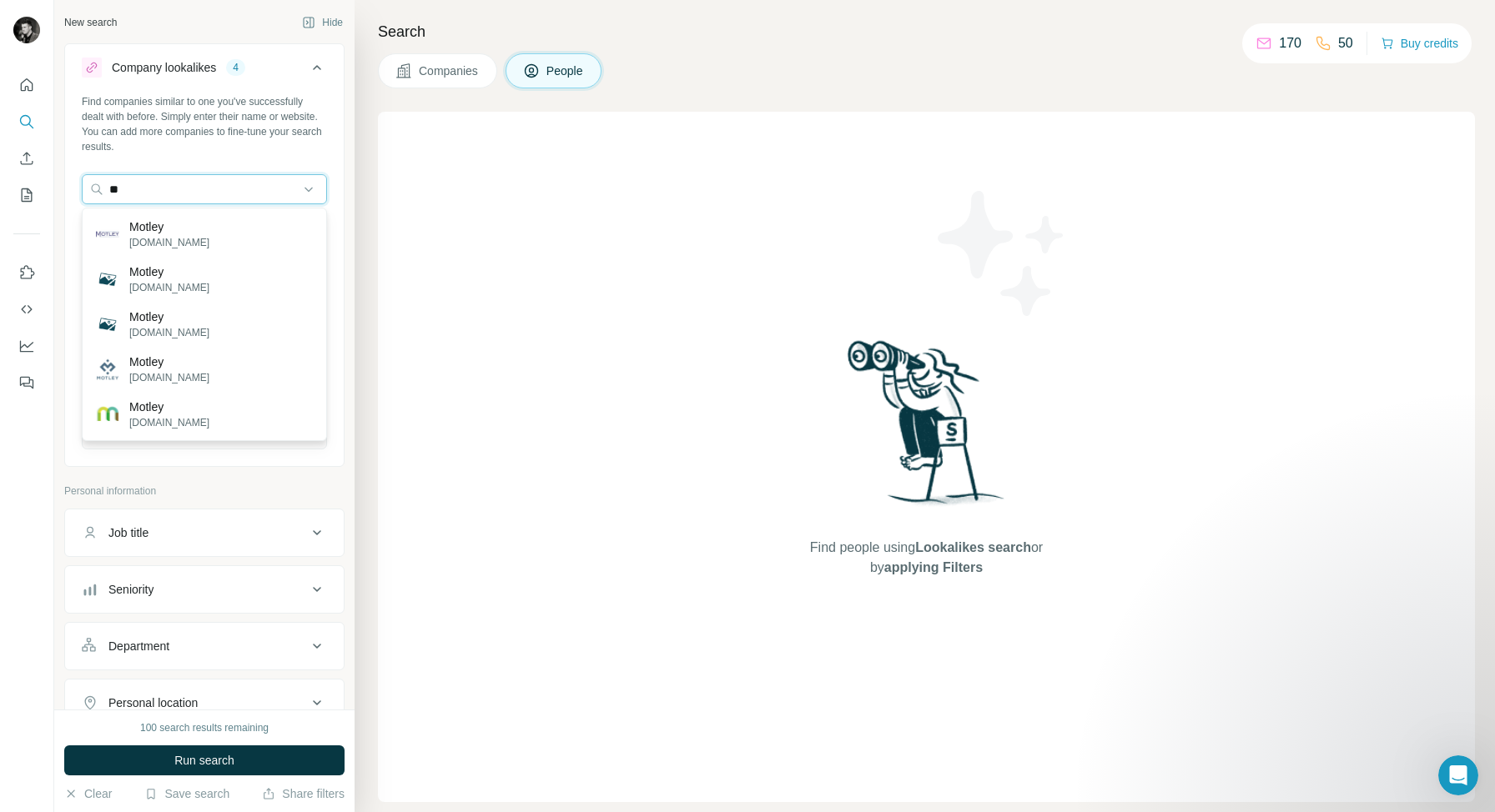
type input "*"
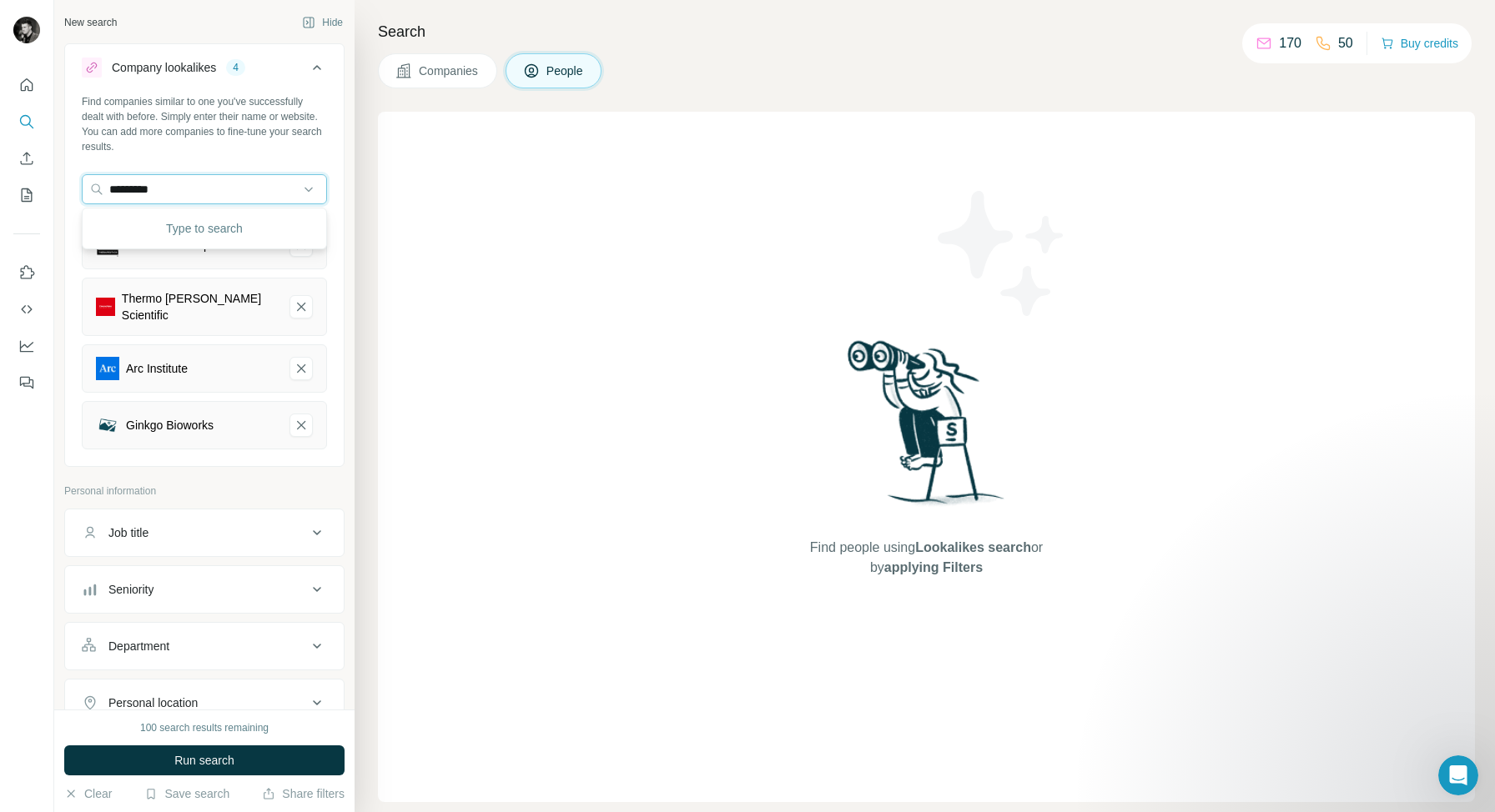
type input "**********"
paste input "*******"
type input "**********"
click at [174, 228] on p "Solugen" at bounding box center [170, 226] width 81 height 17
click at [180, 193] on input "text" at bounding box center [204, 189] width 246 height 30
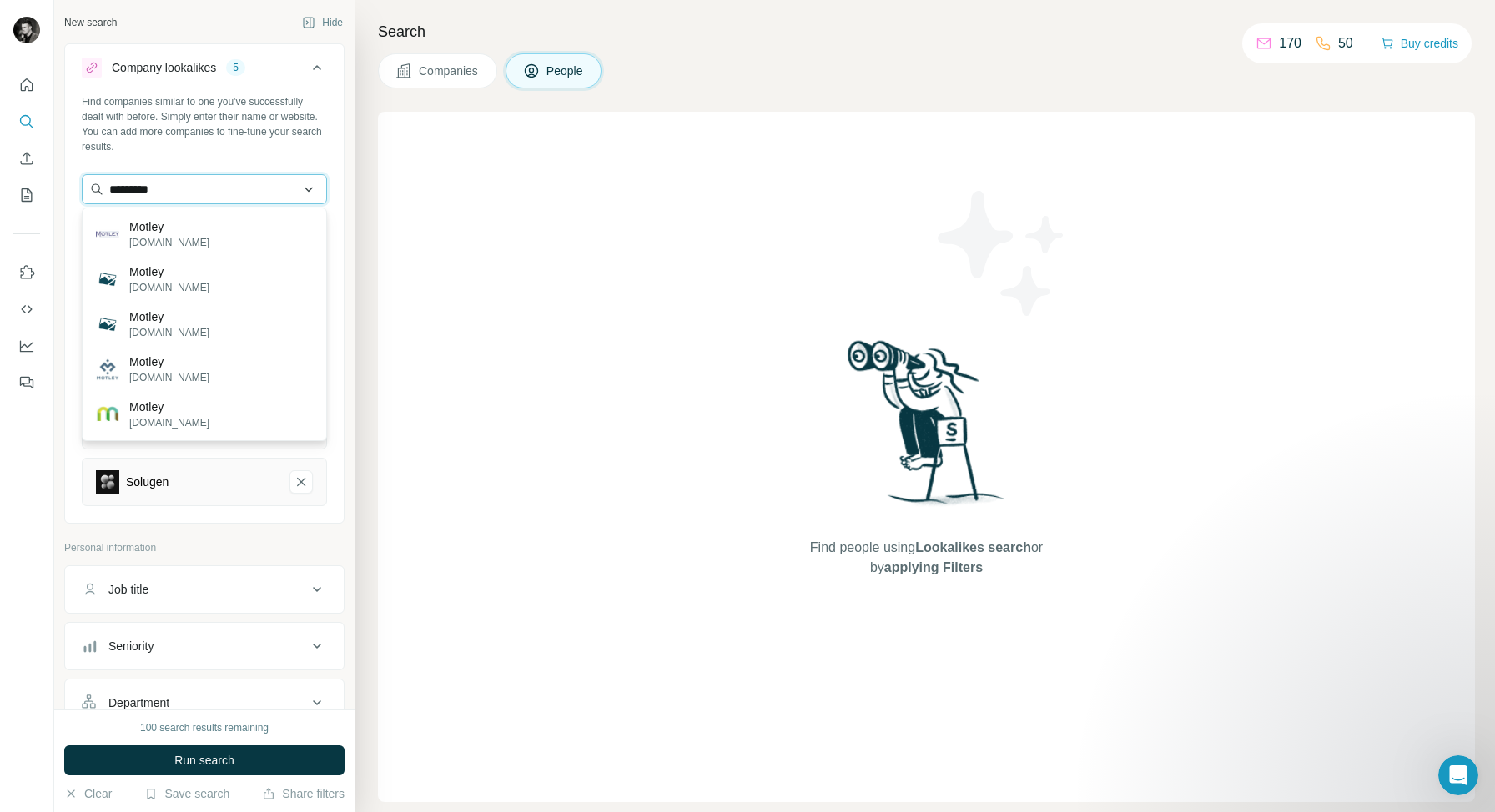
type input "**********"
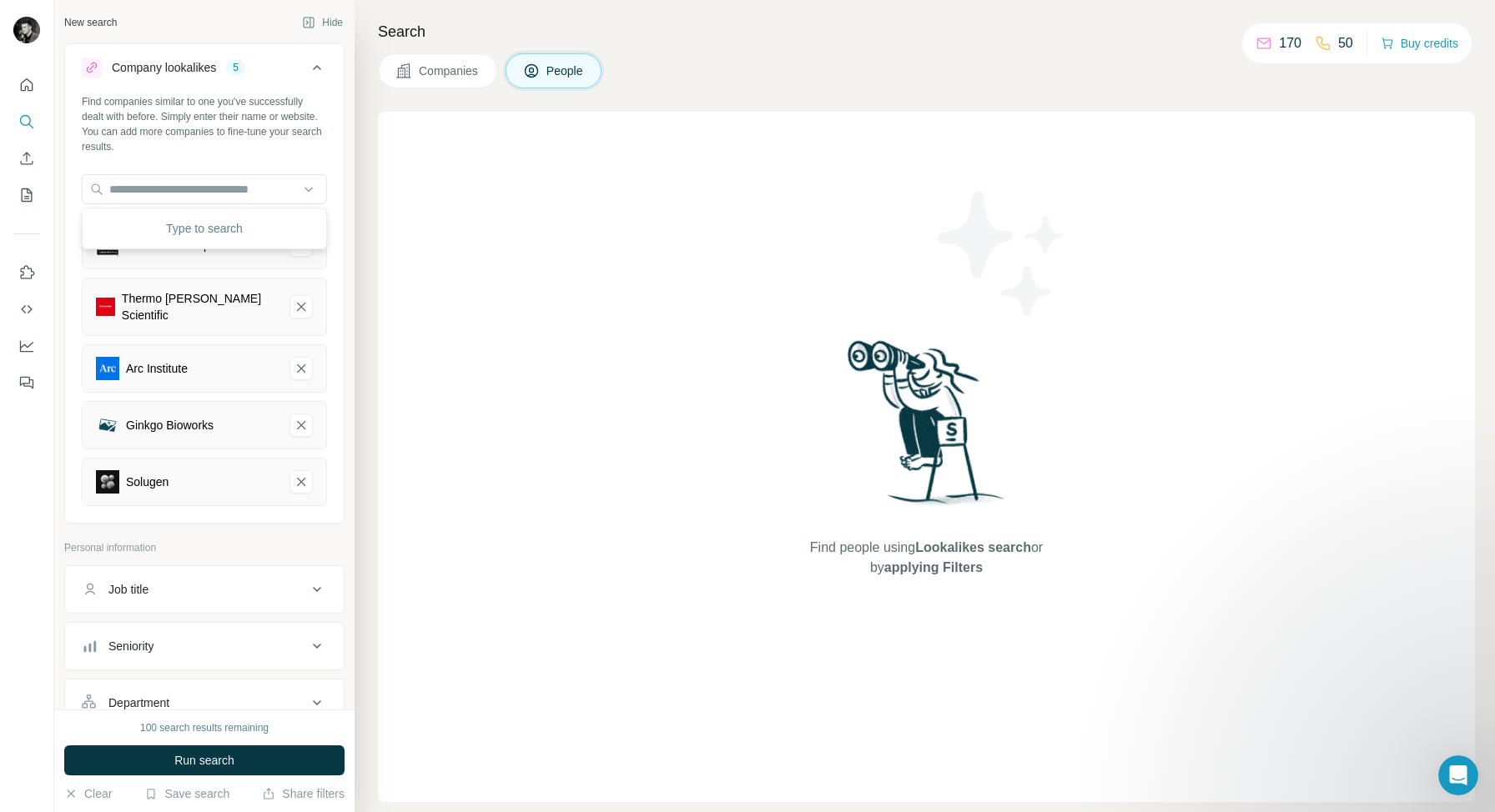
click at [339, 243] on div "Find companies similar to one you've successfully dealt with before. Simply ent…" at bounding box center [204, 306] width 279 height 425
click at [198, 196] on input "text" at bounding box center [204, 189] width 246 height 30
paste input "**********"
type input "**********"
click at [163, 238] on p "dnanexus.com" at bounding box center [170, 242] width 81 height 15
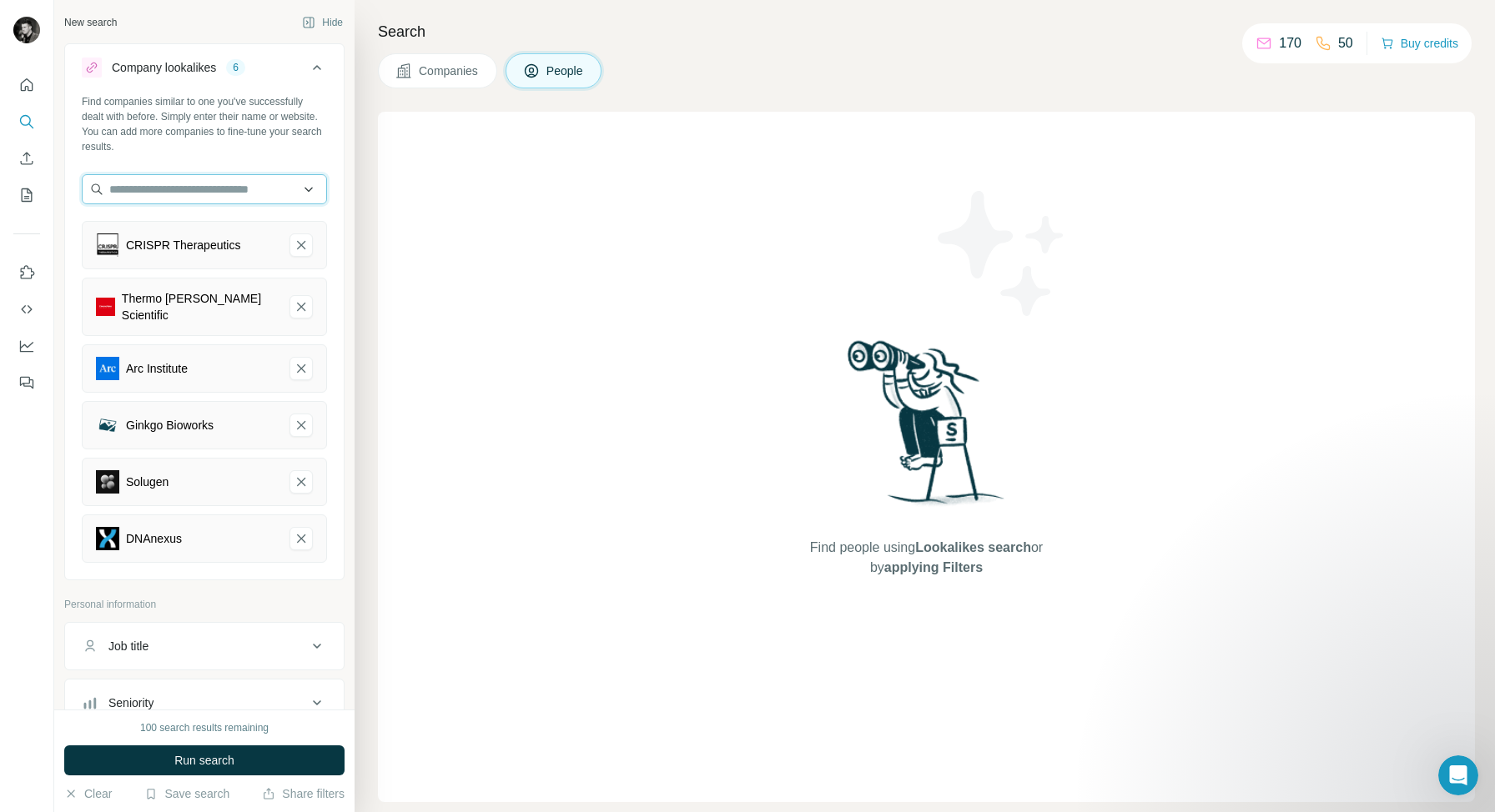
click at [135, 183] on input "text" at bounding box center [204, 189] width 246 height 30
paste input "**********"
type input "**********"
click at [201, 225] on div "Novel Bio novel-bio.com" at bounding box center [203, 235] width 237 height 45
click at [157, 190] on input "text" at bounding box center [204, 189] width 246 height 30
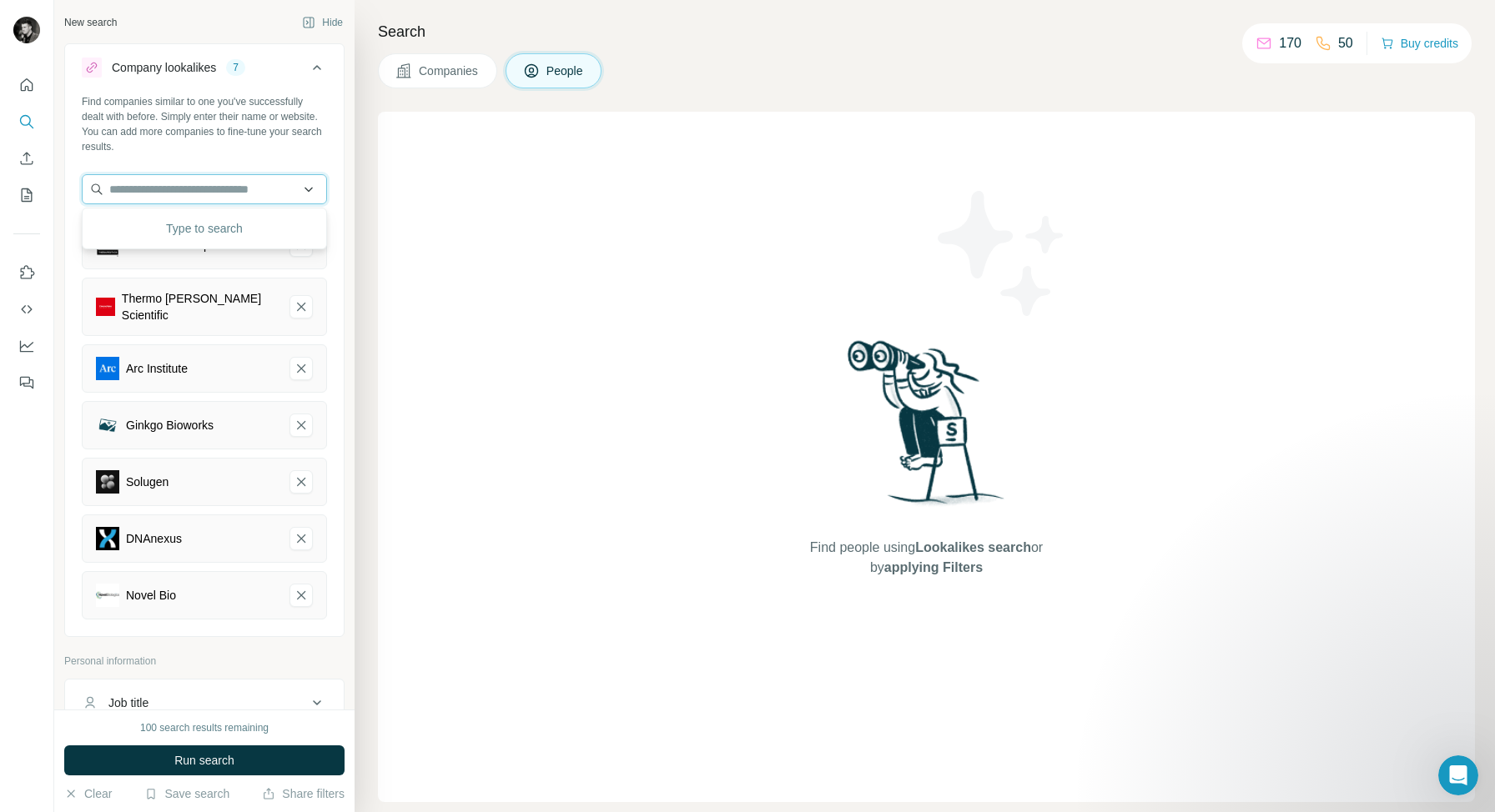
paste input "**********"
type input "**********"
click at [205, 225] on p "Evercrisp Biosciences" at bounding box center [187, 226] width 114 height 17
click at [180, 183] on input "text" at bounding box center [204, 189] width 246 height 30
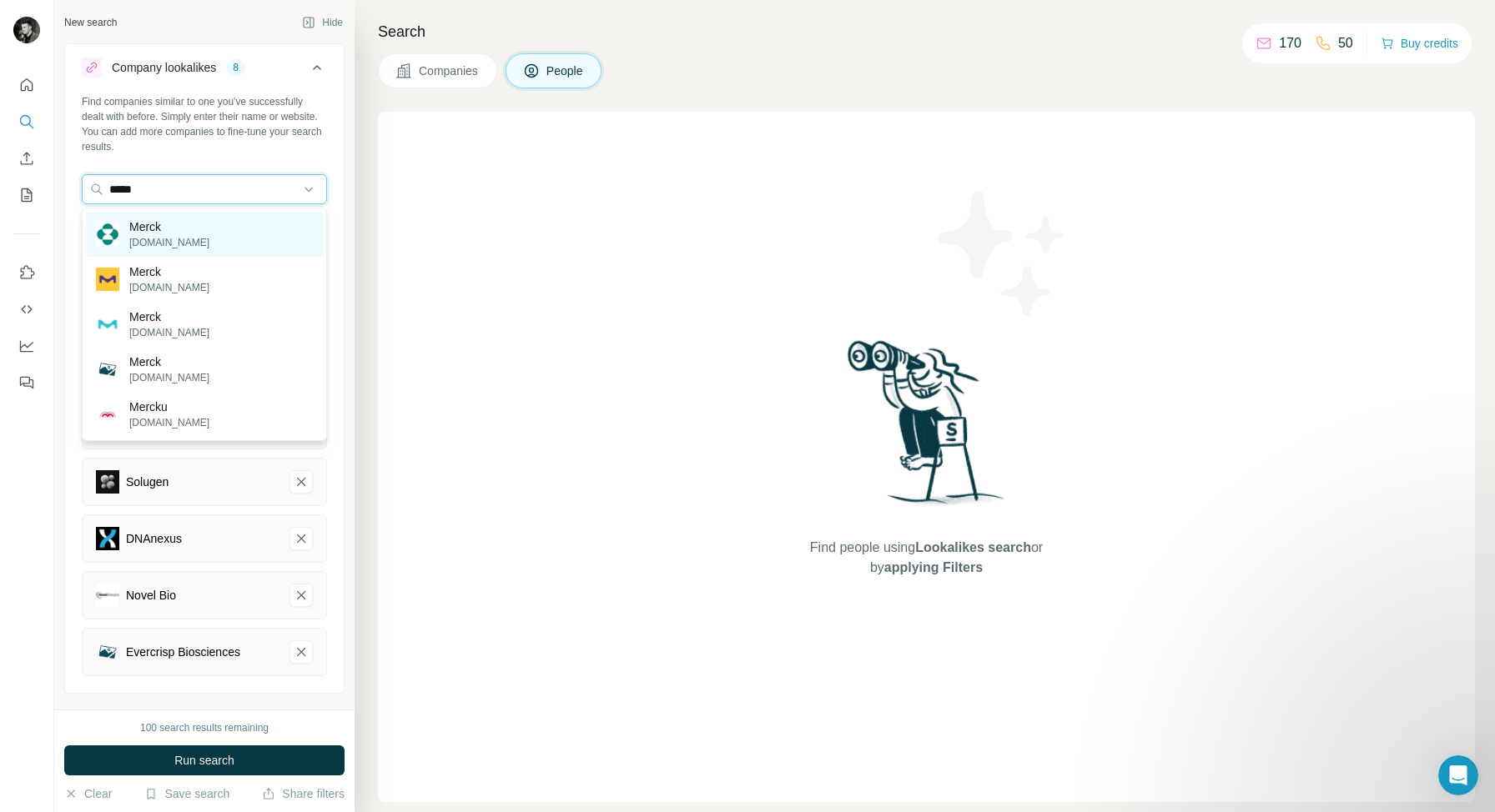
type input "*****"
click at [153, 227] on p "Merck" at bounding box center [170, 226] width 81 height 17
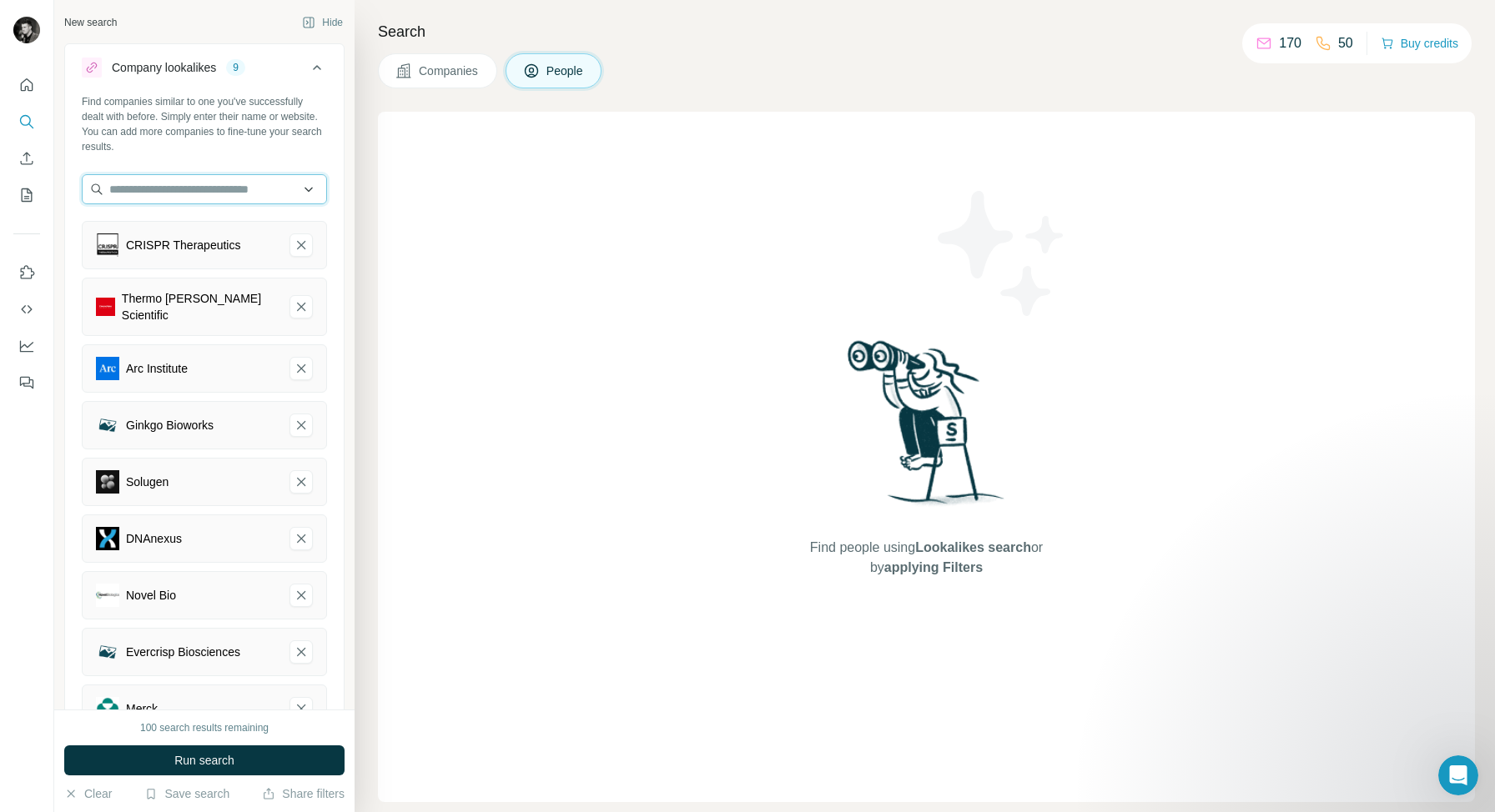
click at [176, 190] on input "text" at bounding box center [204, 189] width 246 height 30
paste input "**********"
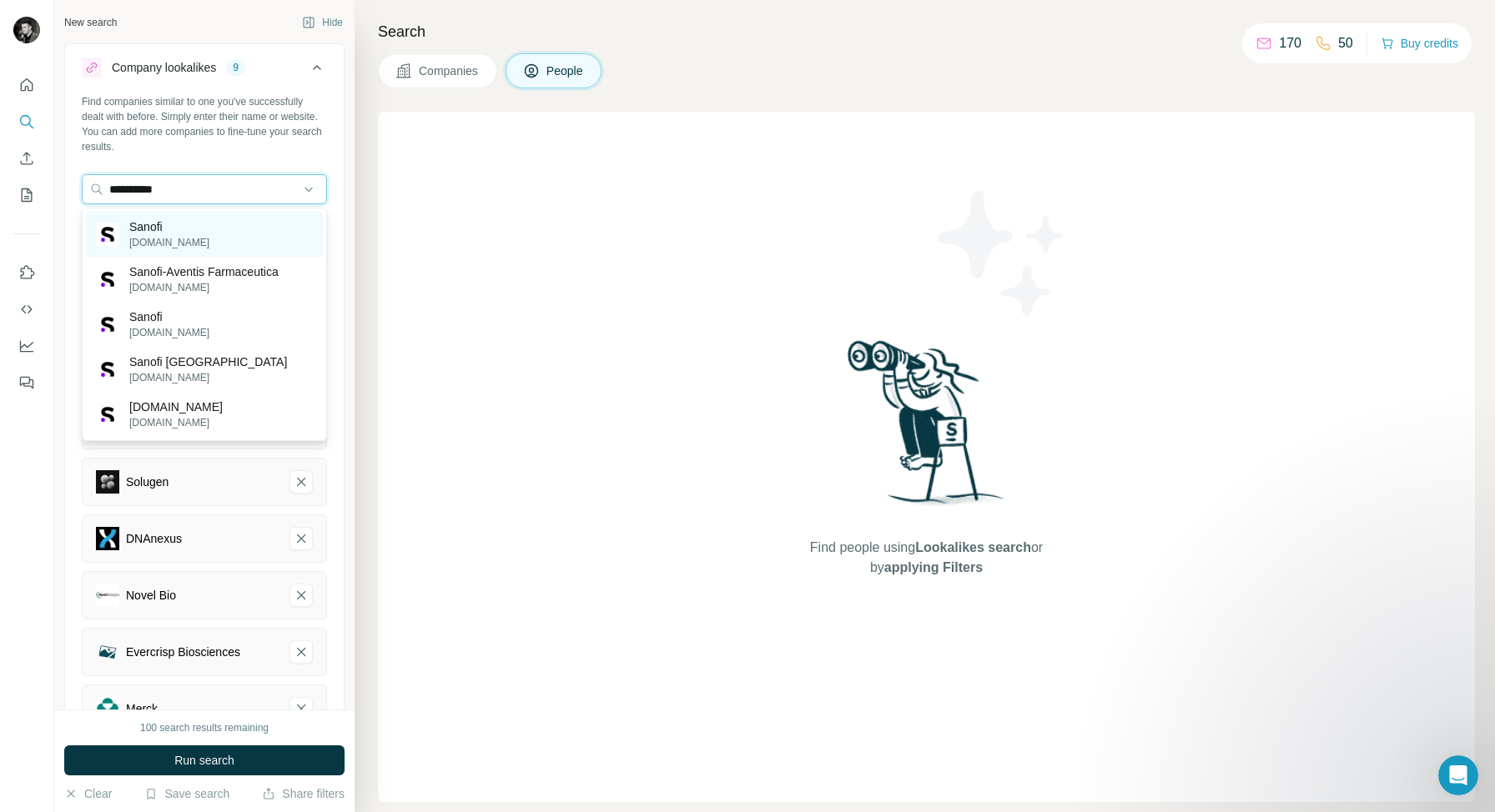
type input "**********"
click at [194, 226] on div "Sanofi sanofi.com" at bounding box center [203, 235] width 237 height 45
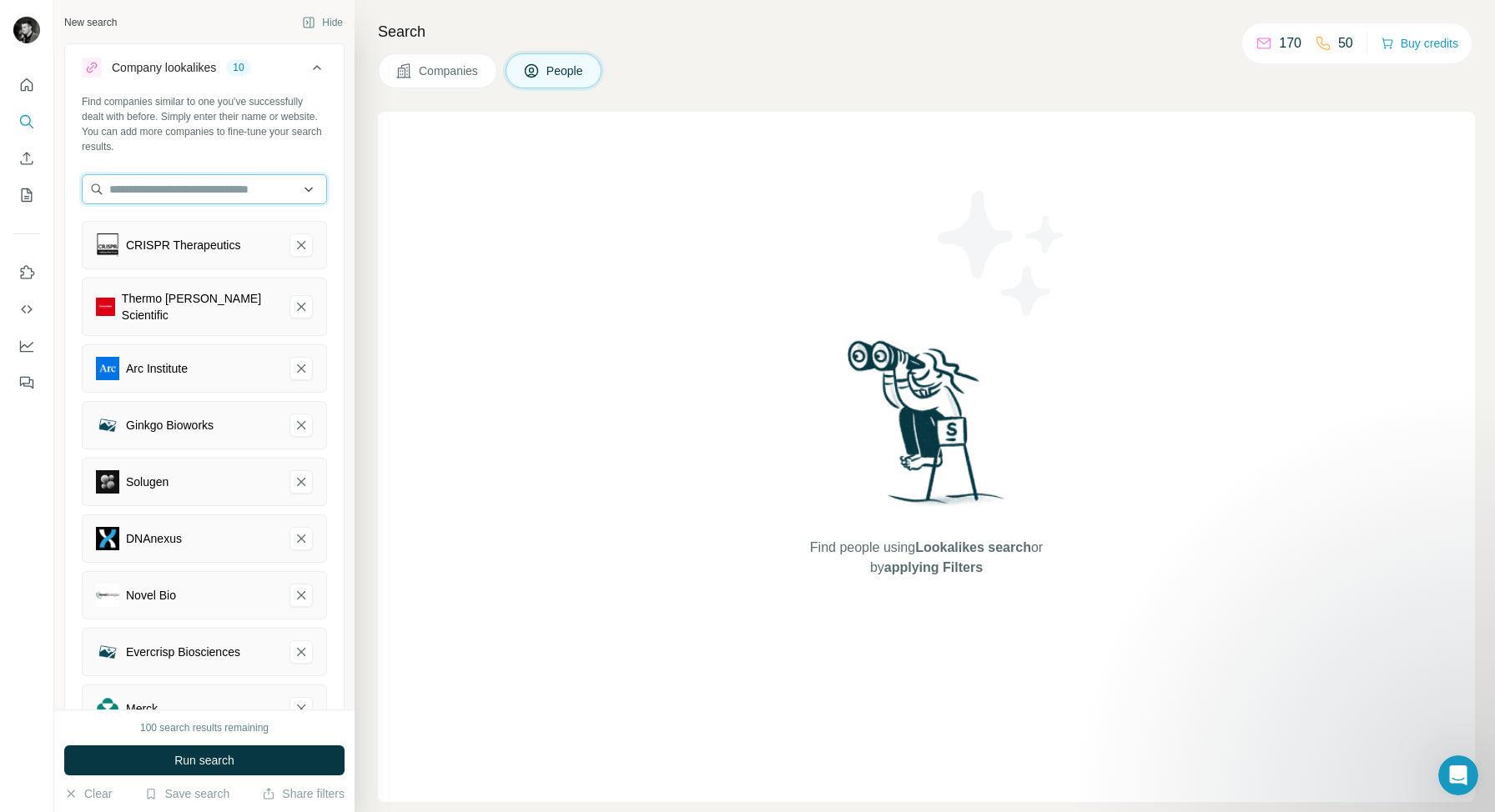
click at [207, 189] on input "text" at bounding box center [204, 189] width 246 height 30
paste input "**********"
type input "**********"
click at [184, 244] on p "10xgenomics.com" at bounding box center [170, 242] width 81 height 15
click at [208, 200] on input "text" at bounding box center [204, 189] width 246 height 30
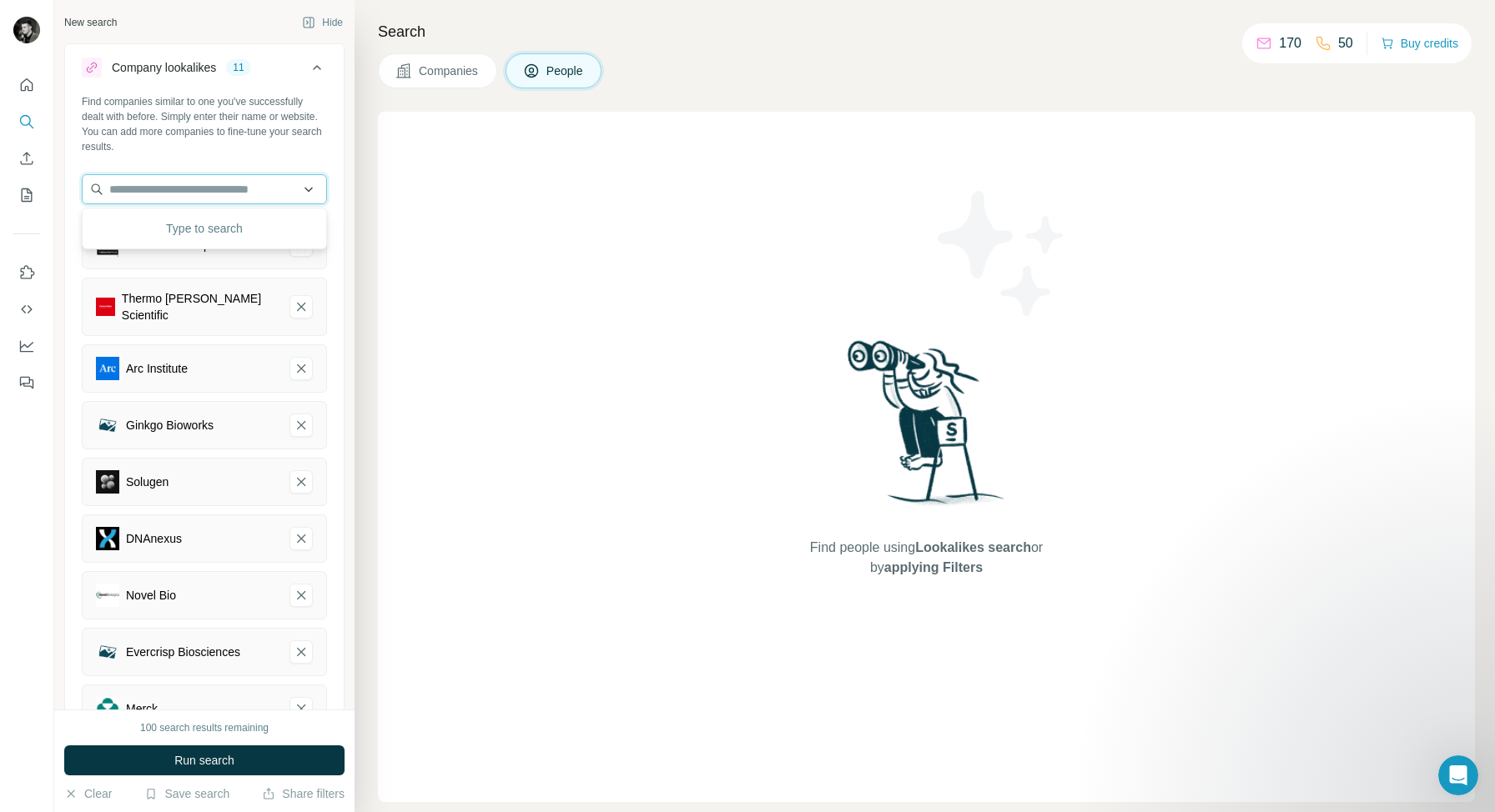
paste input "**********"
type input "**********"
paste input "**********"
click at [197, 244] on p "10xgenomics.com" at bounding box center [170, 242] width 81 height 15
click at [139, 189] on input "**********" at bounding box center [204, 189] width 246 height 30
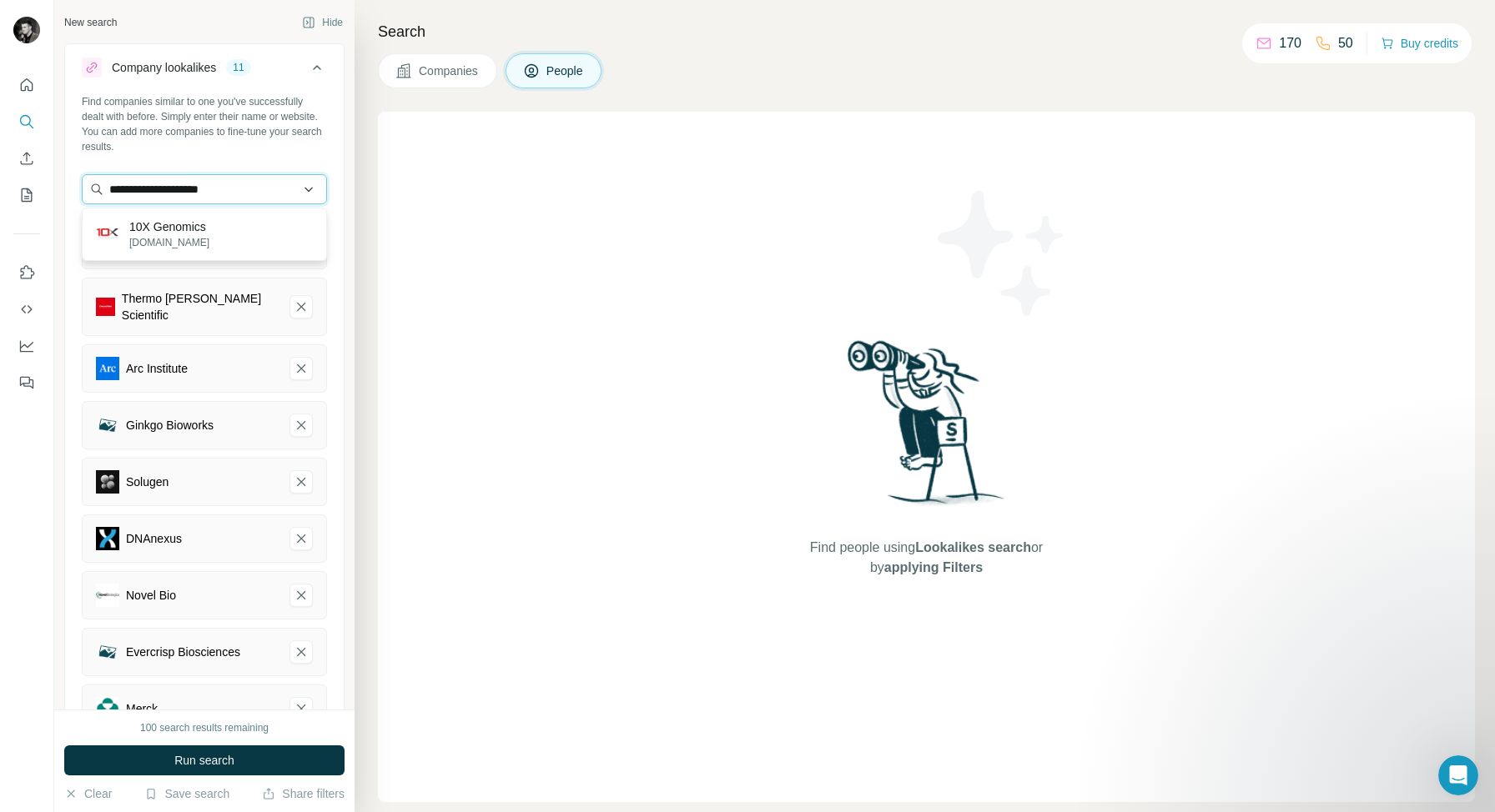
click at [139, 189] on input "**********" at bounding box center [204, 189] width 246 height 30
paste input "text"
type input "**********"
click at [142, 224] on p "Sethera Therapeutics" at bounding box center [186, 226] width 112 height 17
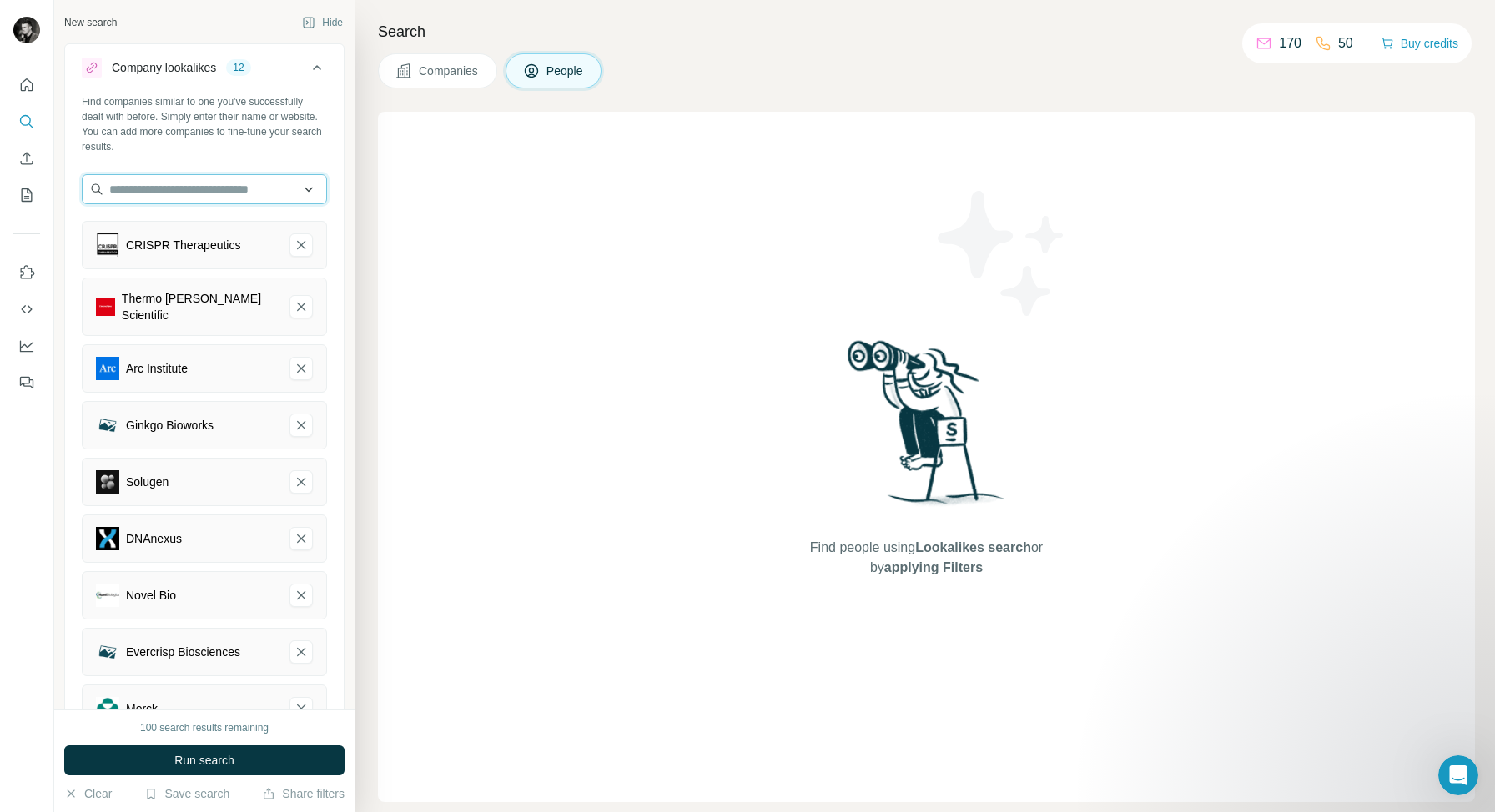
click at [152, 186] on input "text" at bounding box center [204, 189] width 246 height 30
paste input "**********"
type input "**********"
click at [151, 225] on p "GigaCrop" at bounding box center [170, 226] width 81 height 17
click at [244, 192] on input "text" at bounding box center [204, 189] width 246 height 30
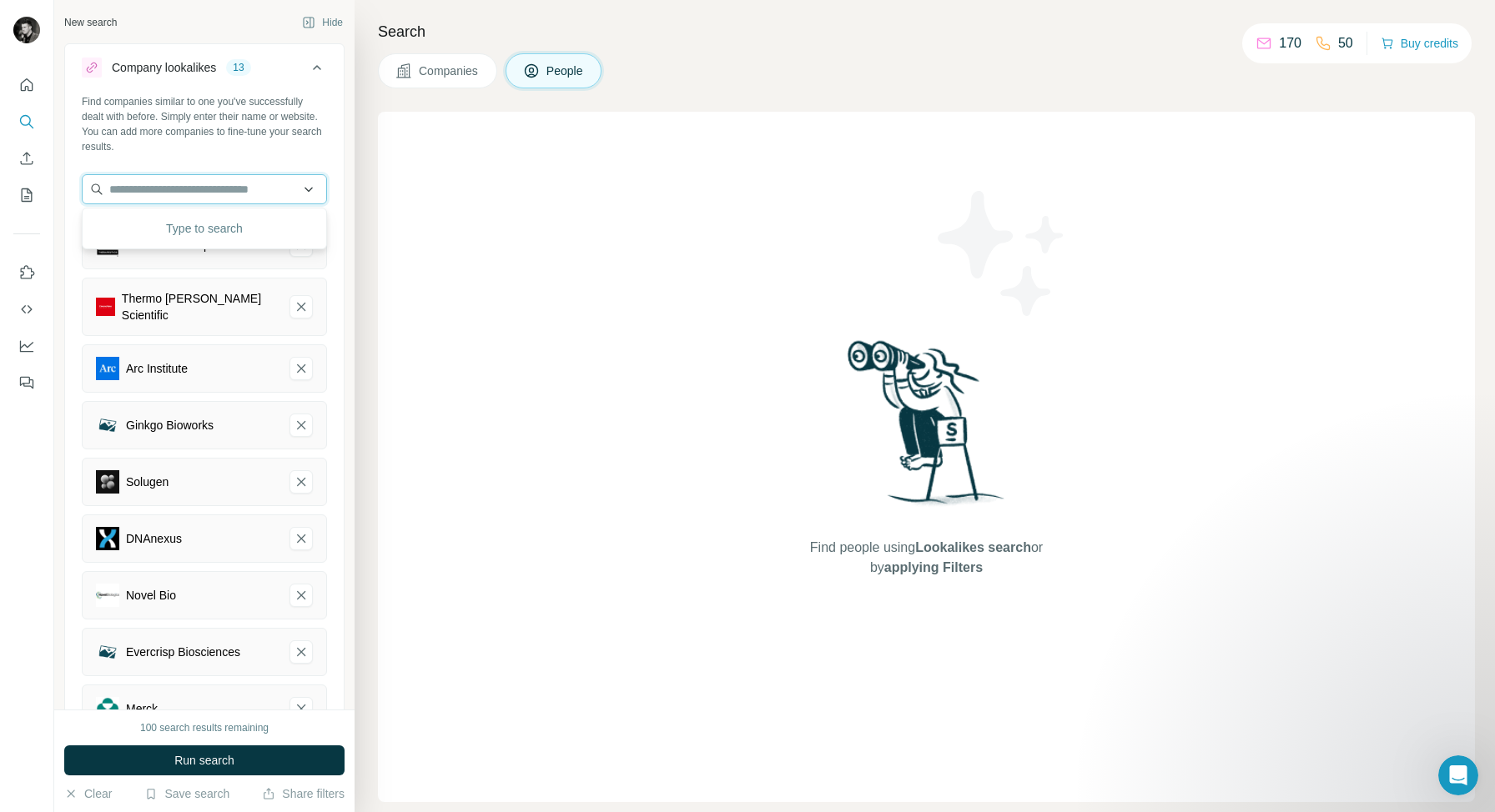
paste input "**********"
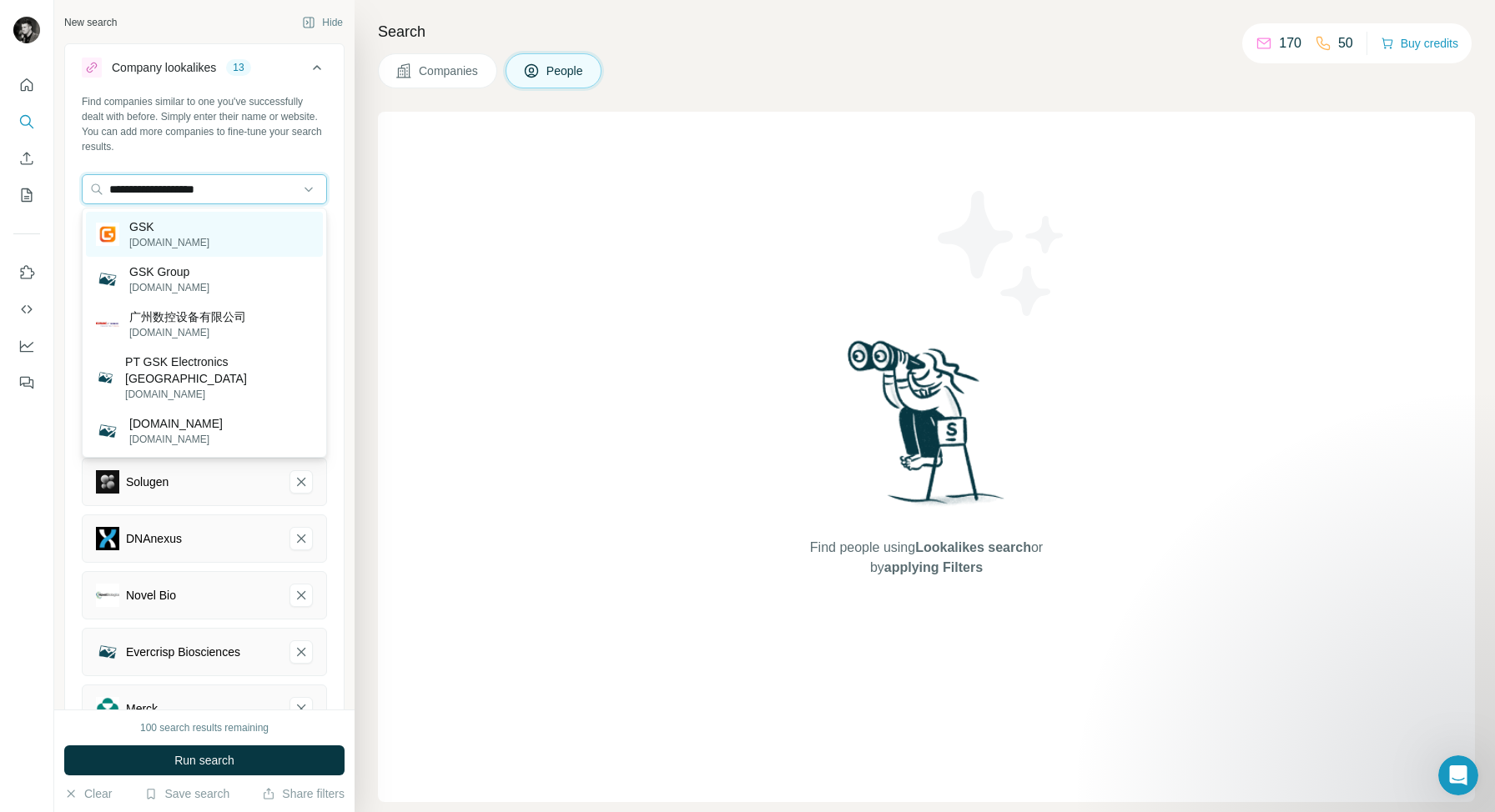
type input "**********"
click at [235, 220] on div "GSK gsk.com" at bounding box center [203, 235] width 237 height 45
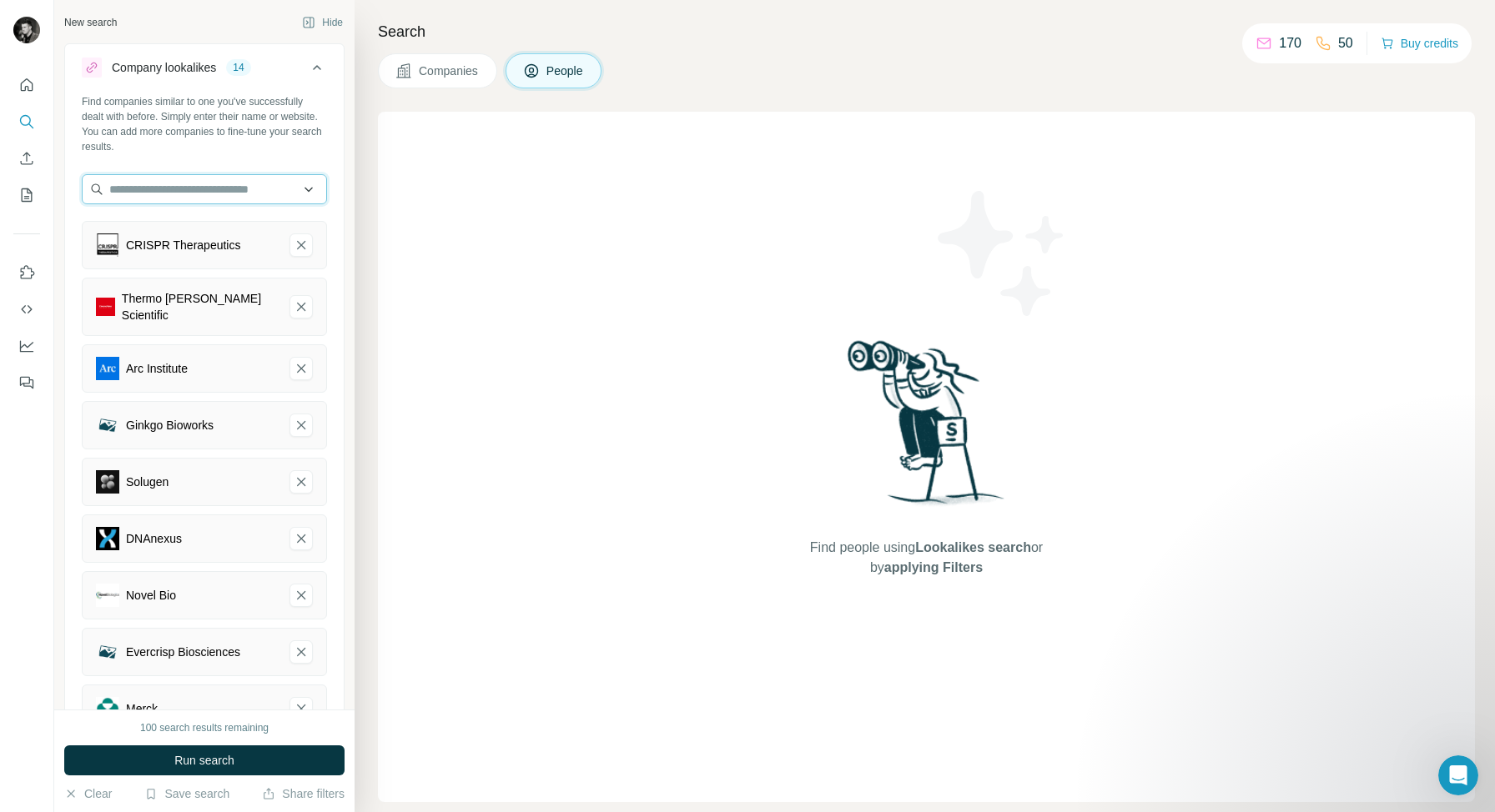
click at [241, 186] on input "text" at bounding box center [204, 189] width 246 height 30
paste input "**********"
type input "**********"
click at [231, 231] on div "GutMind gutmind.com" at bounding box center [203, 235] width 237 height 45
click at [236, 194] on input "text" at bounding box center [204, 189] width 246 height 30
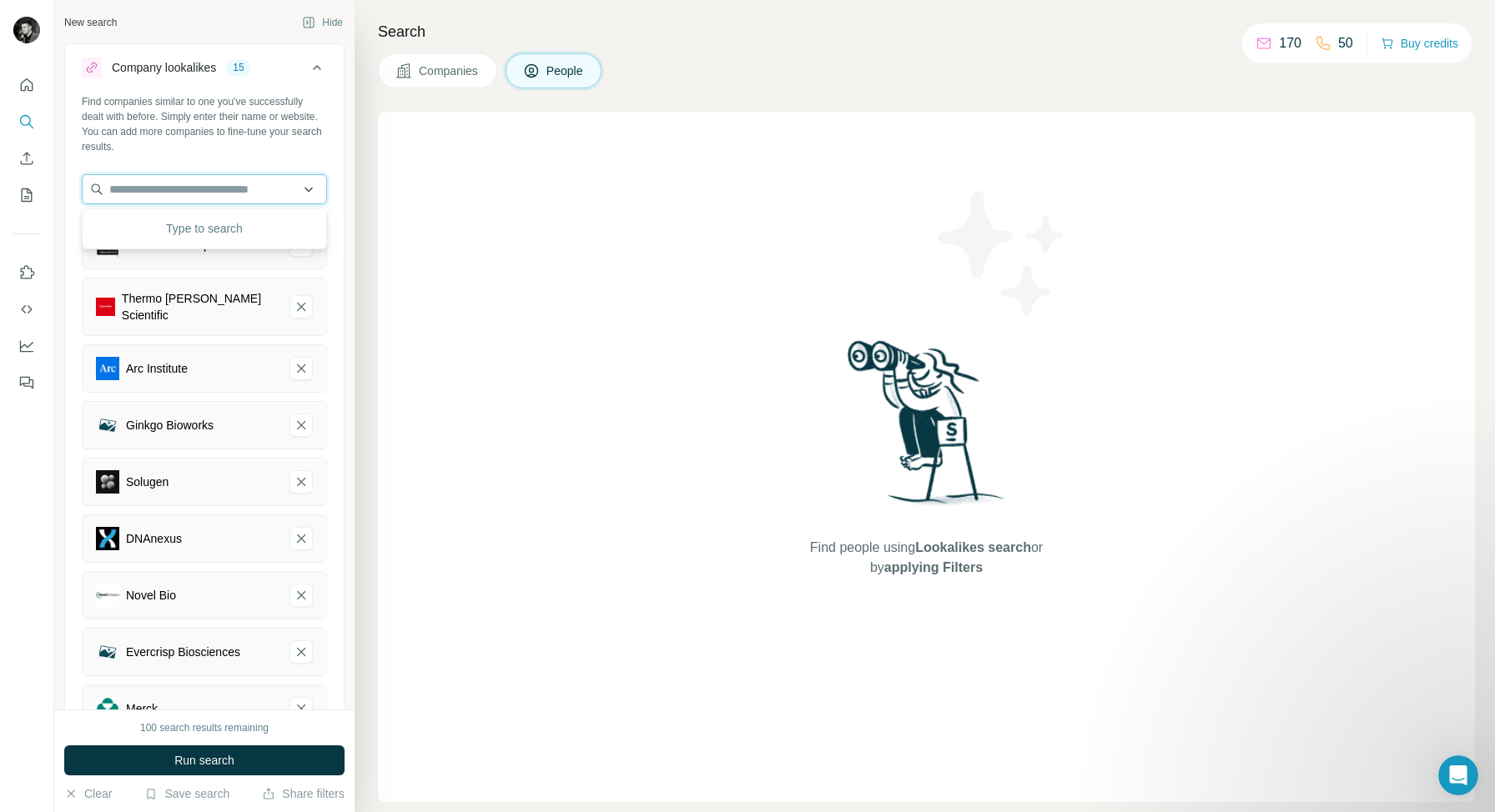
paste input "**********"
type input "**********"
click at [228, 223] on div "Primrose Bio primrosebio.com" at bounding box center [203, 235] width 237 height 45
click at [257, 189] on input "text" at bounding box center [204, 189] width 246 height 30
paste input "**********"
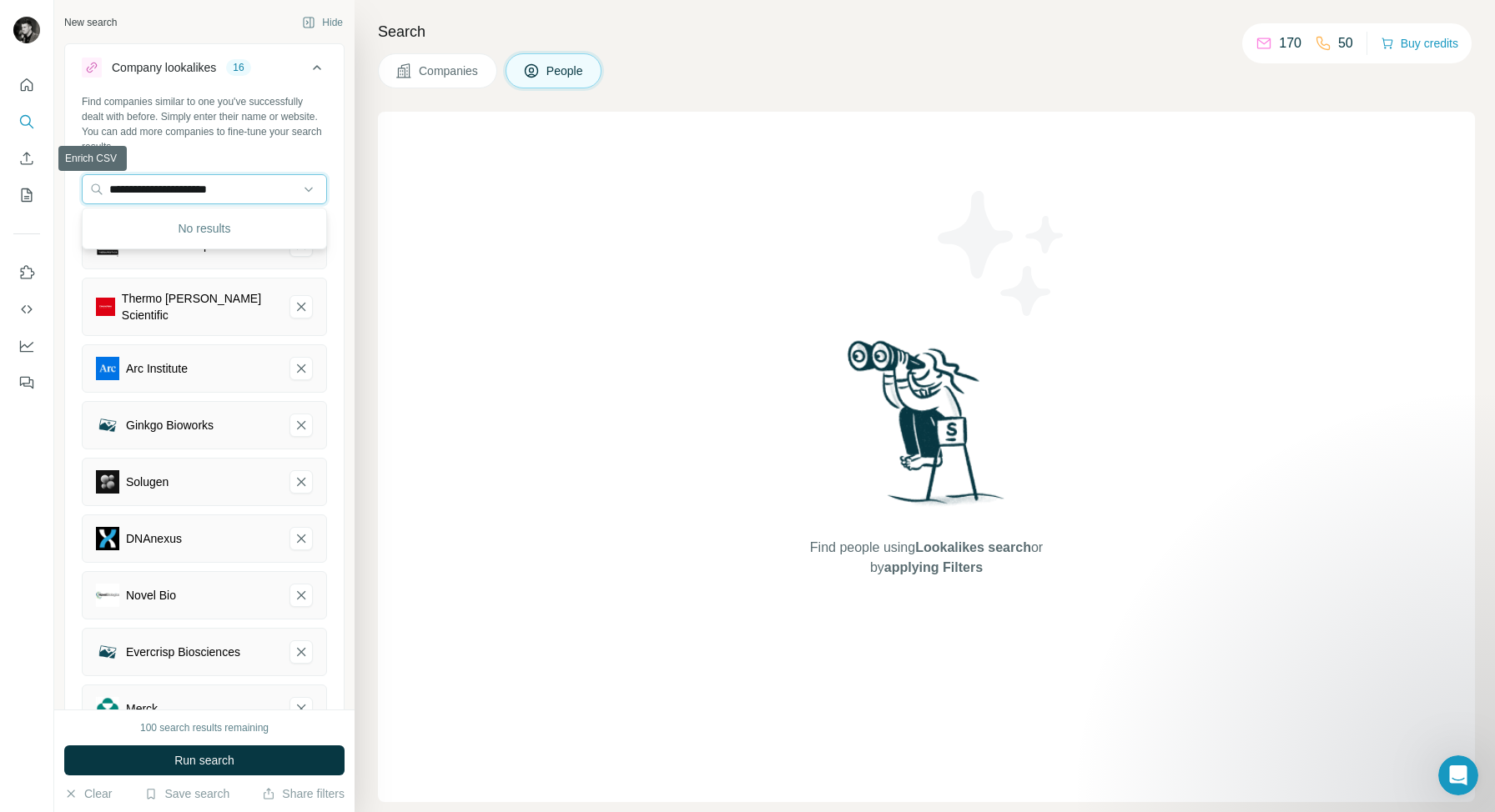
drag, startPoint x: 158, startPoint y: 189, endPoint x: 0, endPoint y: 169, distance: 159.3
click at [0, 169] on div "**********" at bounding box center [748, 406] width 1495 height 812
click at [241, 189] on input "**********" at bounding box center [204, 189] width 246 height 30
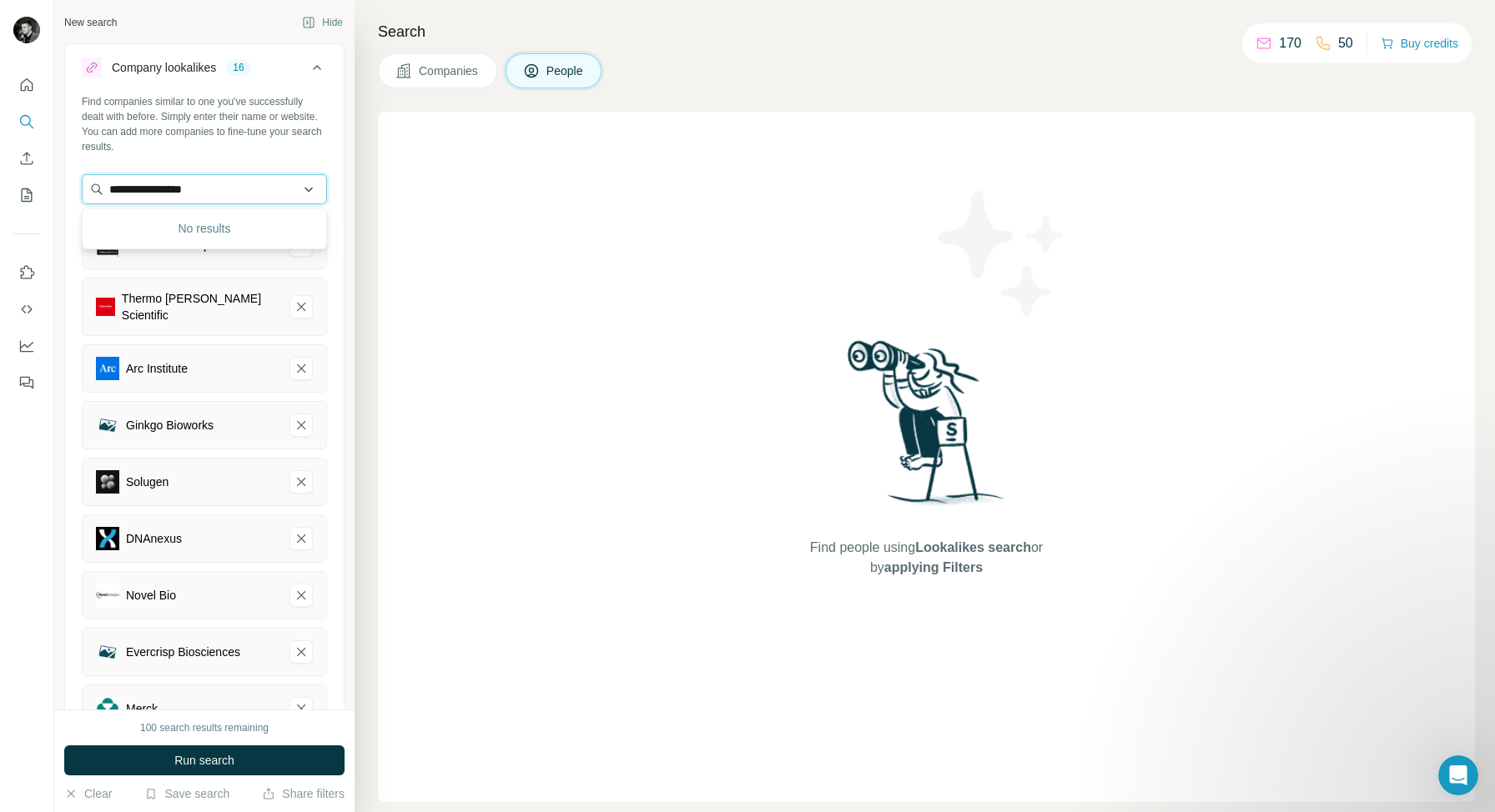
paste input "*******"
type input "**********"
click at [236, 239] on div "AtlasXomics atlasxomics.com" at bounding box center [203, 235] width 237 height 45
click at [185, 190] on input "text" at bounding box center [204, 189] width 246 height 30
paste input "**********"
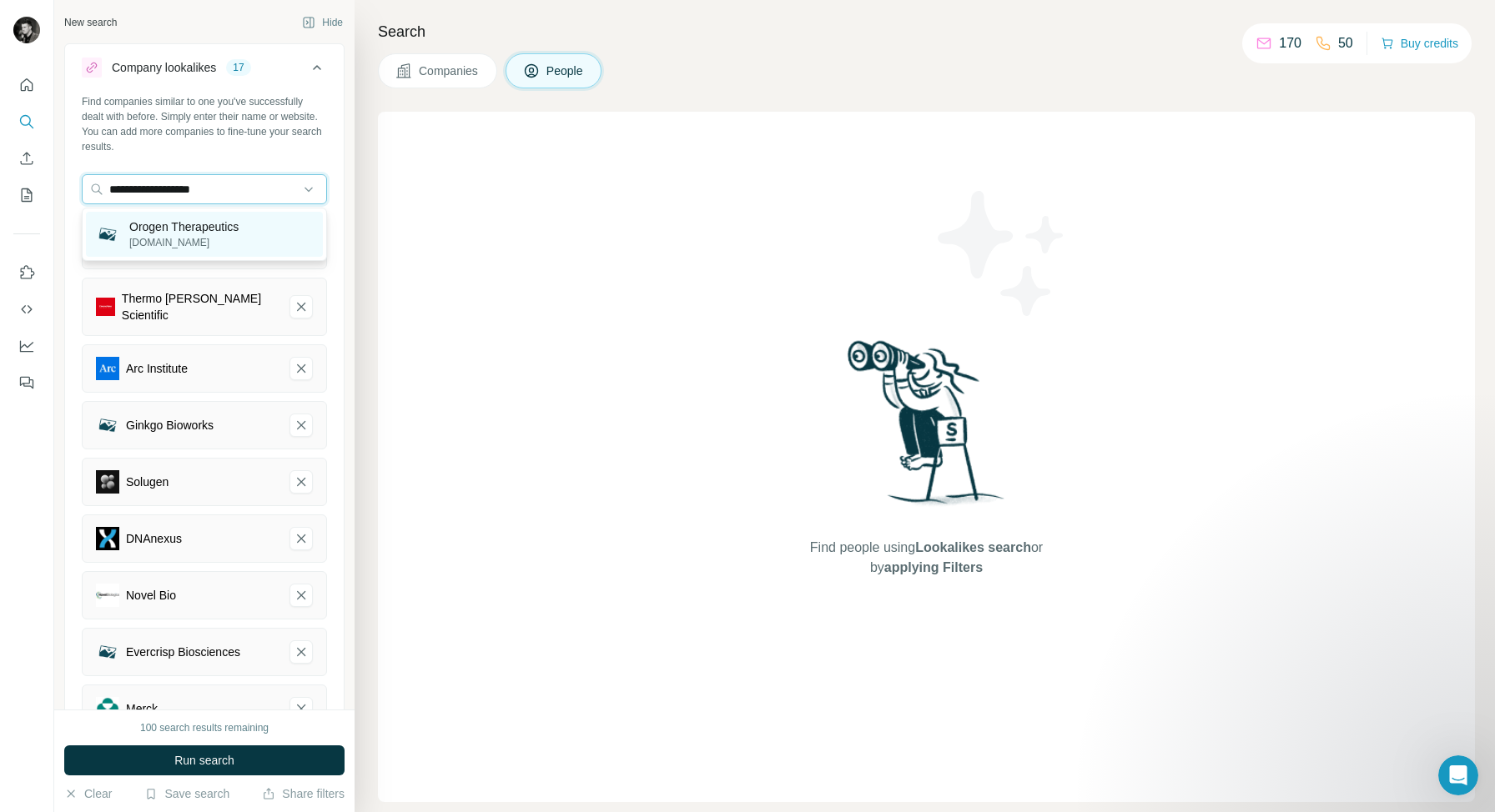
type input "**********"
click at [222, 229] on p "Orogen Therapeutics" at bounding box center [184, 226] width 109 height 17
click at [197, 186] on input "text" at bounding box center [204, 189] width 246 height 30
paste input "**********"
type input "**********"
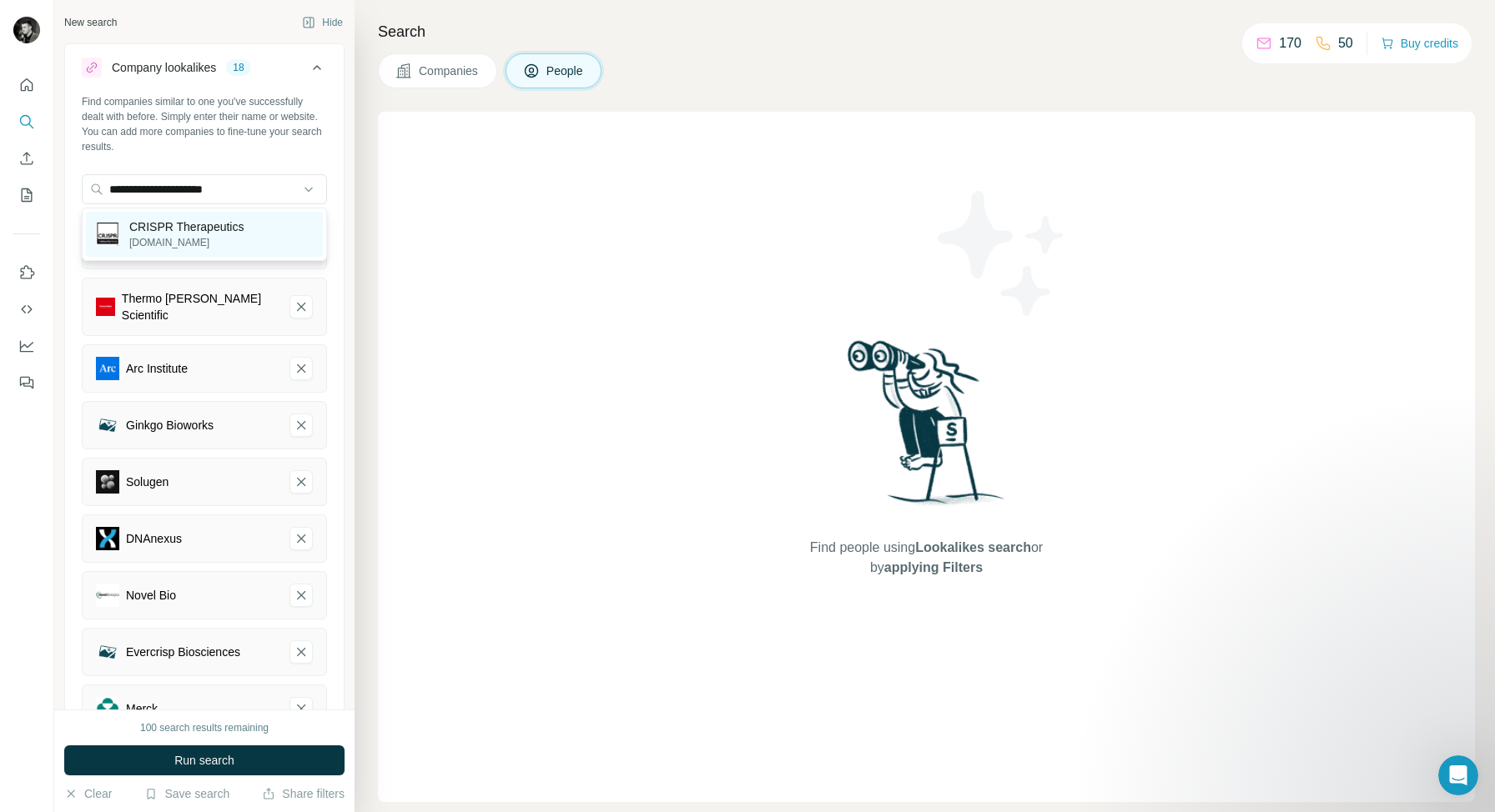
click at [244, 222] on p "CRISPR Therapeutics" at bounding box center [187, 226] width 114 height 17
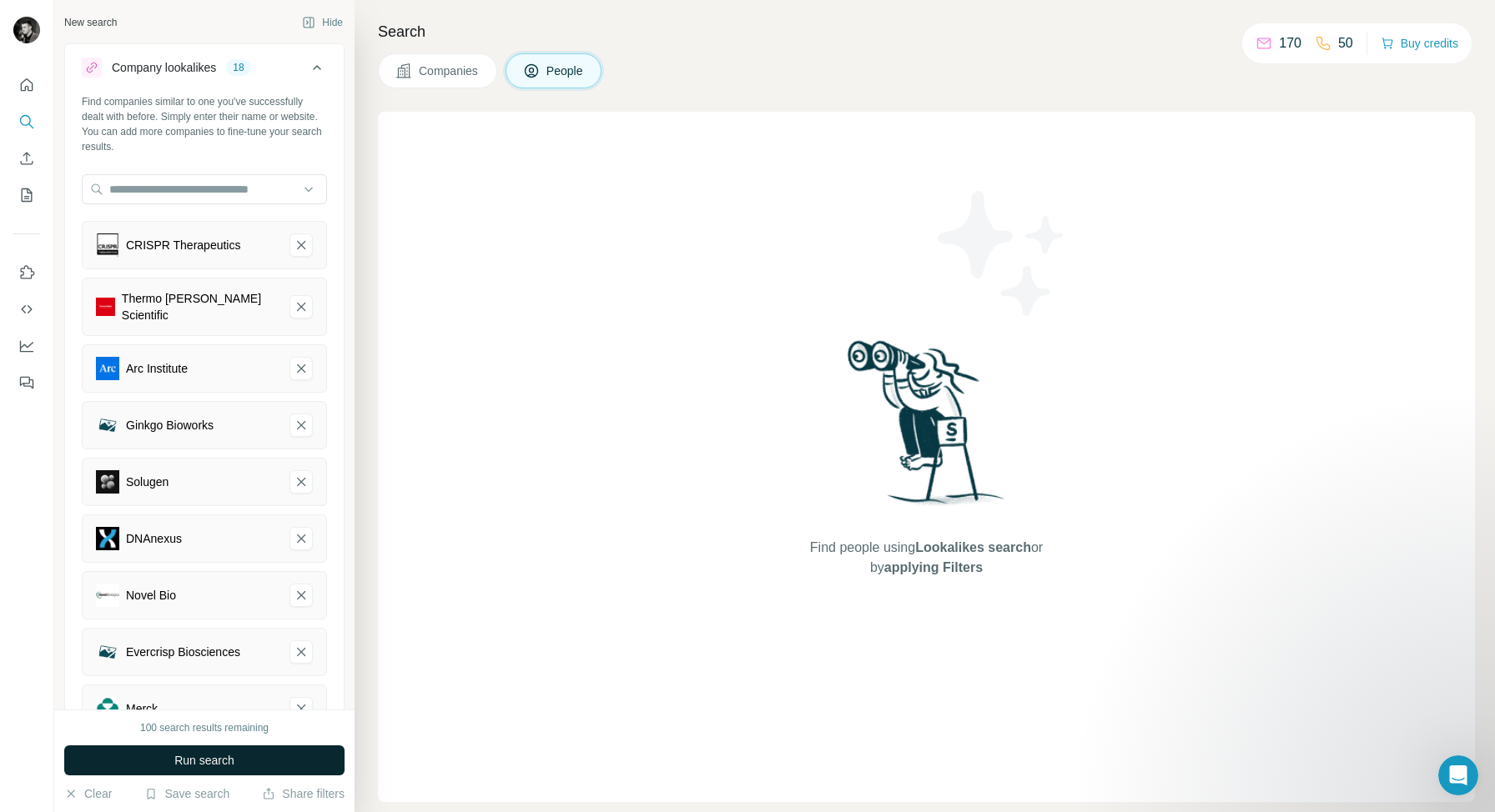
click at [201, 762] on span "Run search" at bounding box center [203, 760] width 60 height 17
click at [267, 766] on button "Run search" at bounding box center [203, 760] width 280 height 30
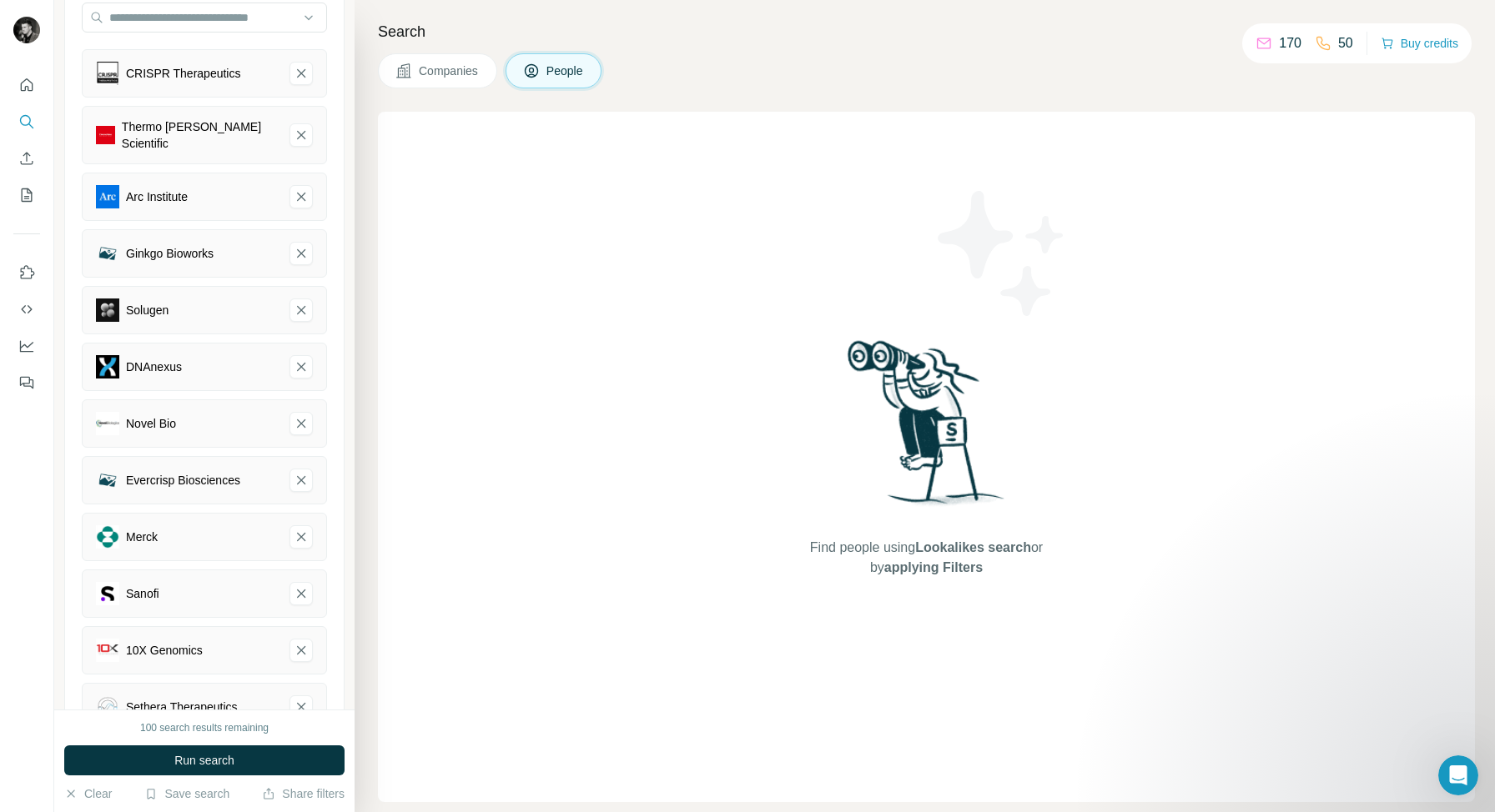
scroll to position [175, 0]
click at [173, 790] on button "Save search" at bounding box center [187, 793] width 85 height 17
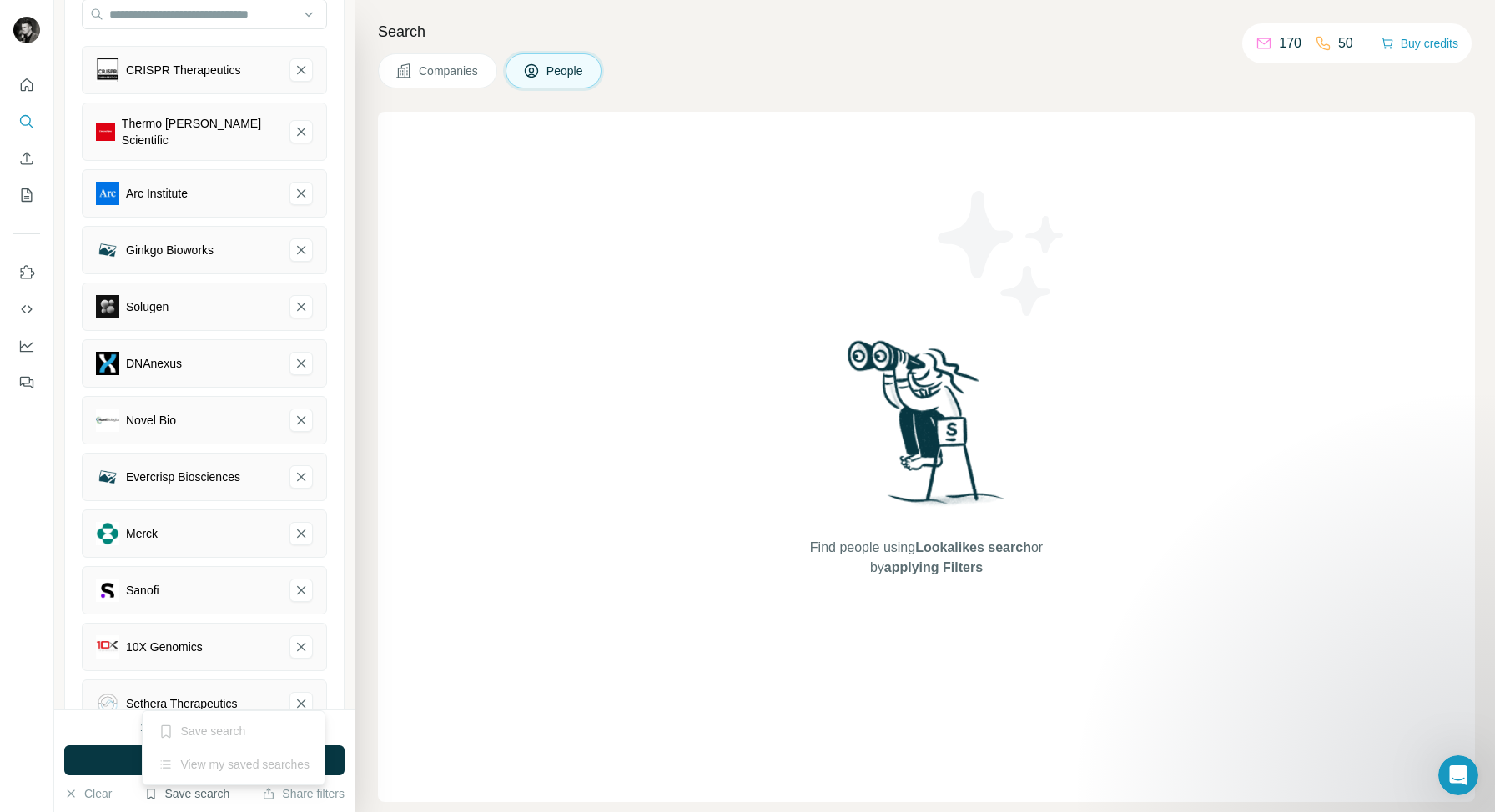
click at [173, 790] on button "Save search" at bounding box center [187, 793] width 85 height 17
click at [191, 754] on span "Run search" at bounding box center [203, 760] width 60 height 17
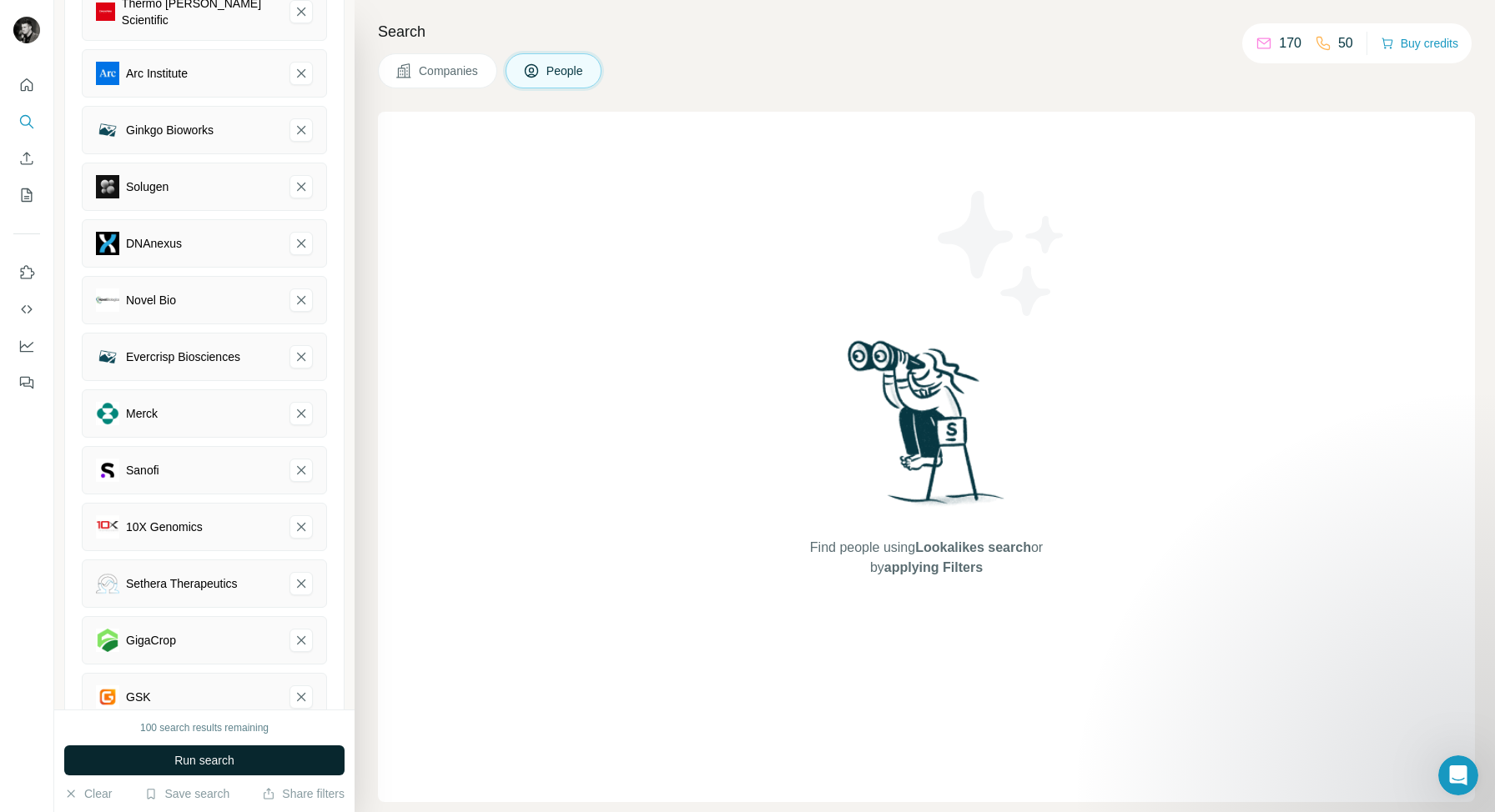
scroll to position [305, 0]
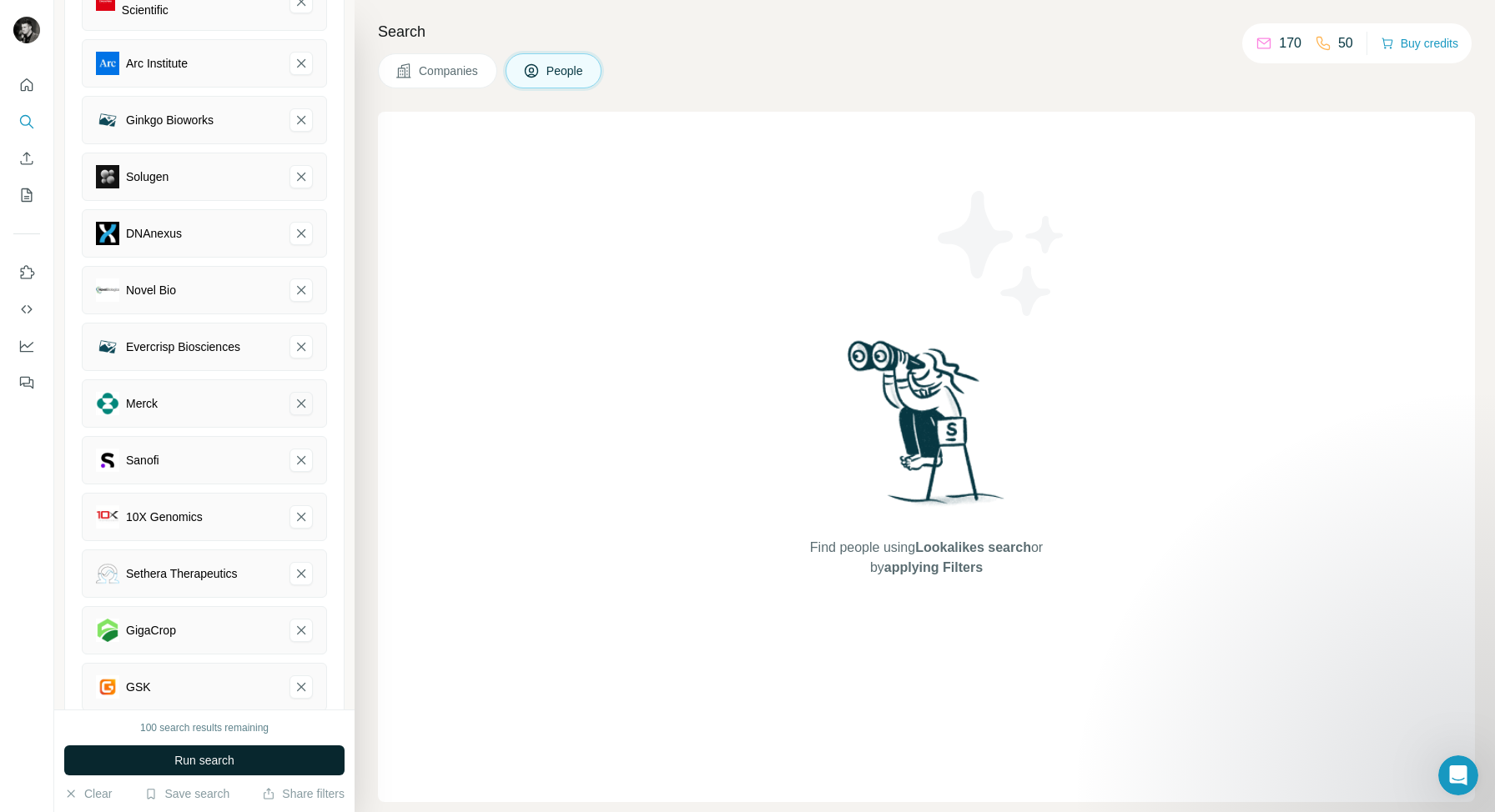
click at [306, 395] on icon "Merck-remove-button" at bounding box center [301, 403] width 15 height 17
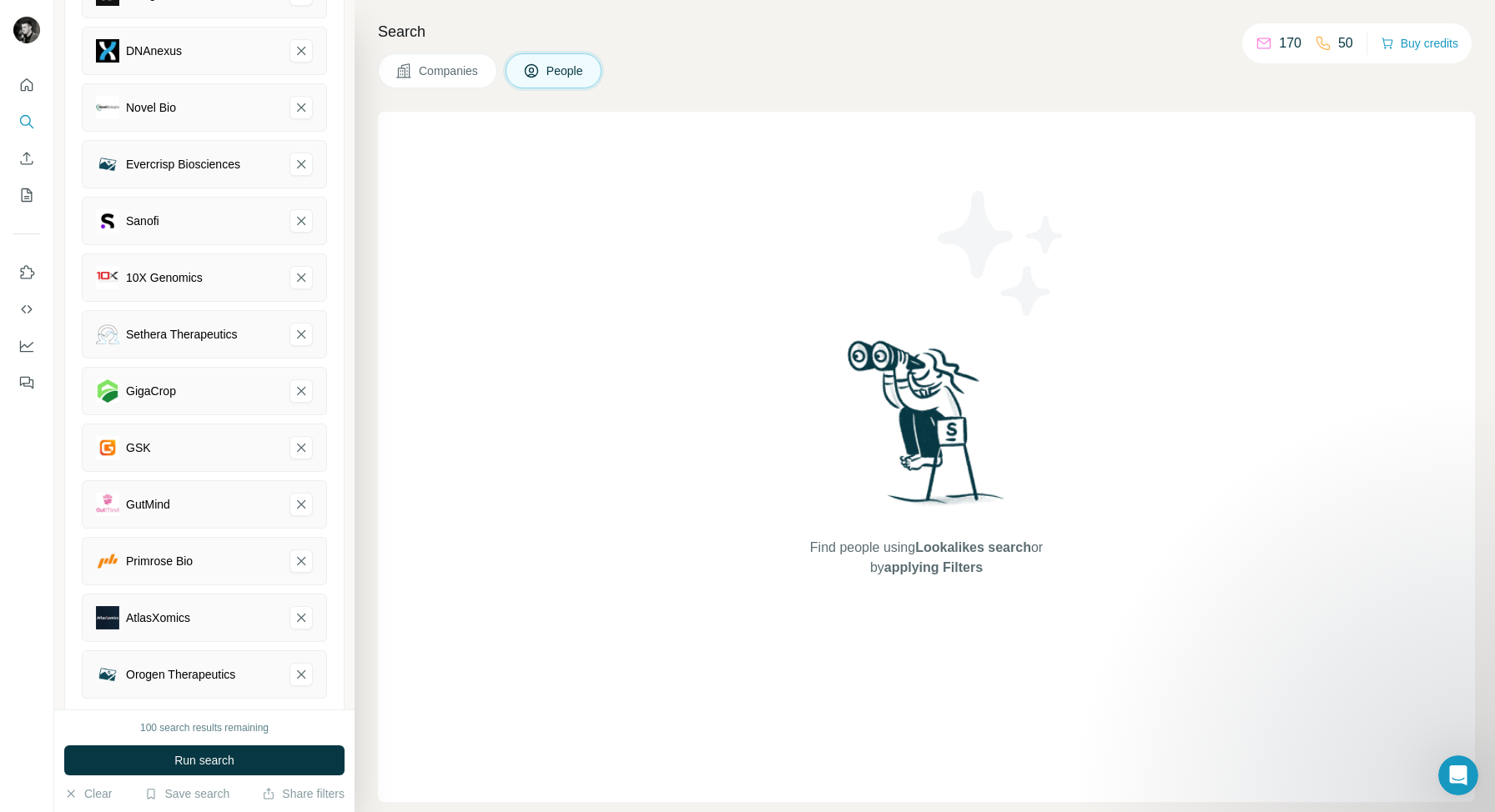
scroll to position [497, 0]
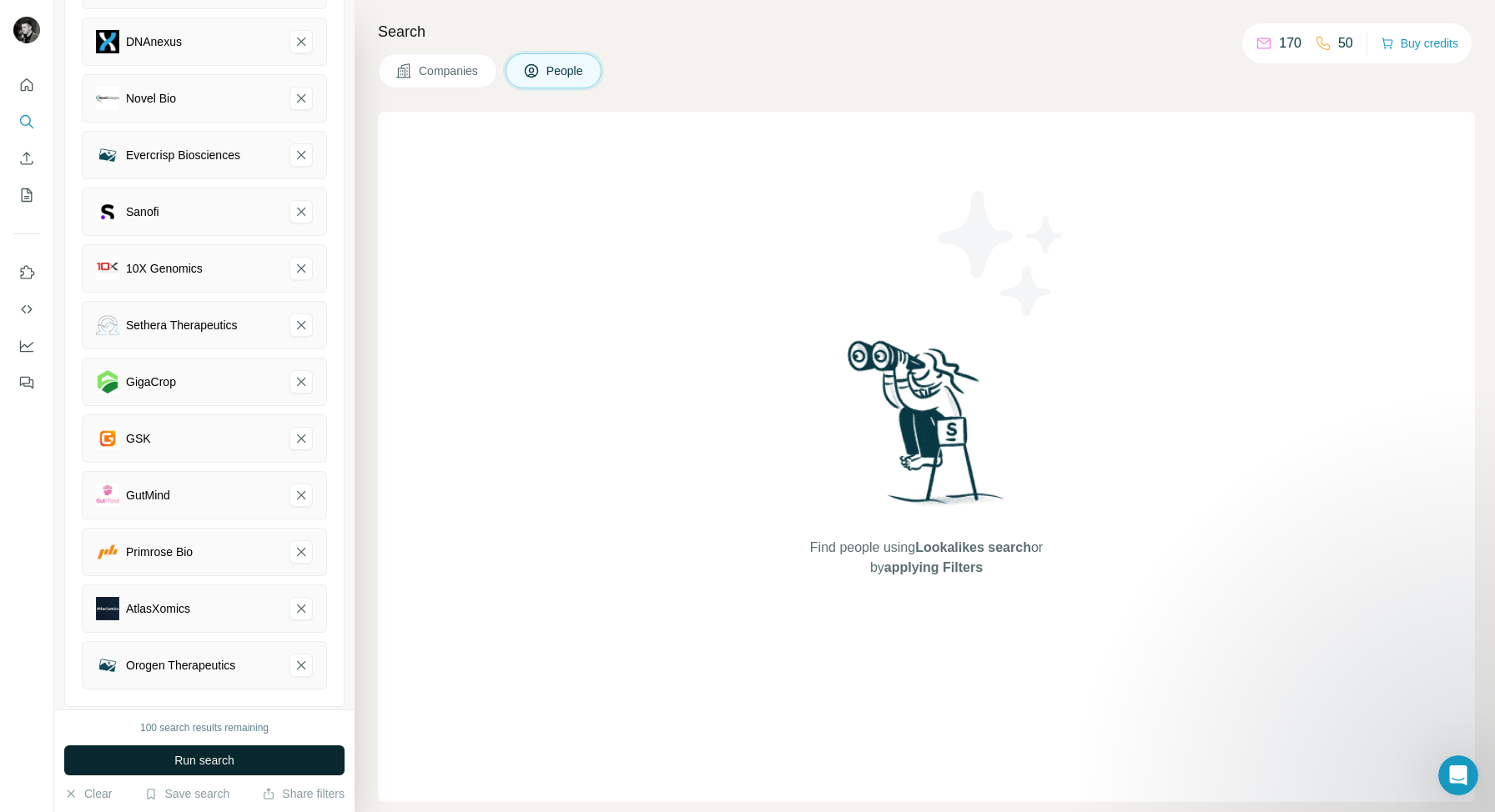
click at [194, 760] on span "Run search" at bounding box center [203, 760] width 60 height 17
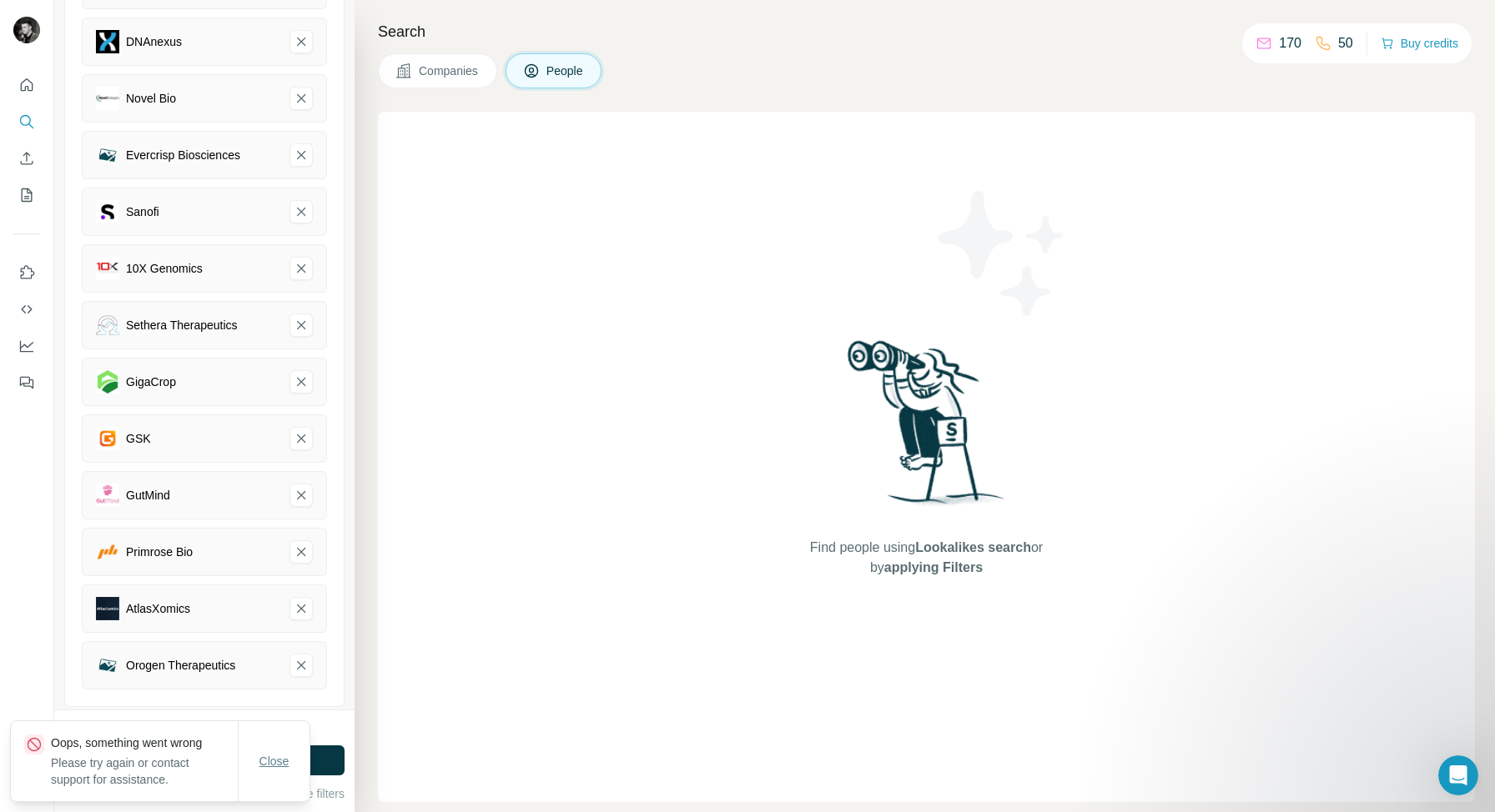
click at [257, 760] on button "Close" at bounding box center [274, 761] width 53 height 30
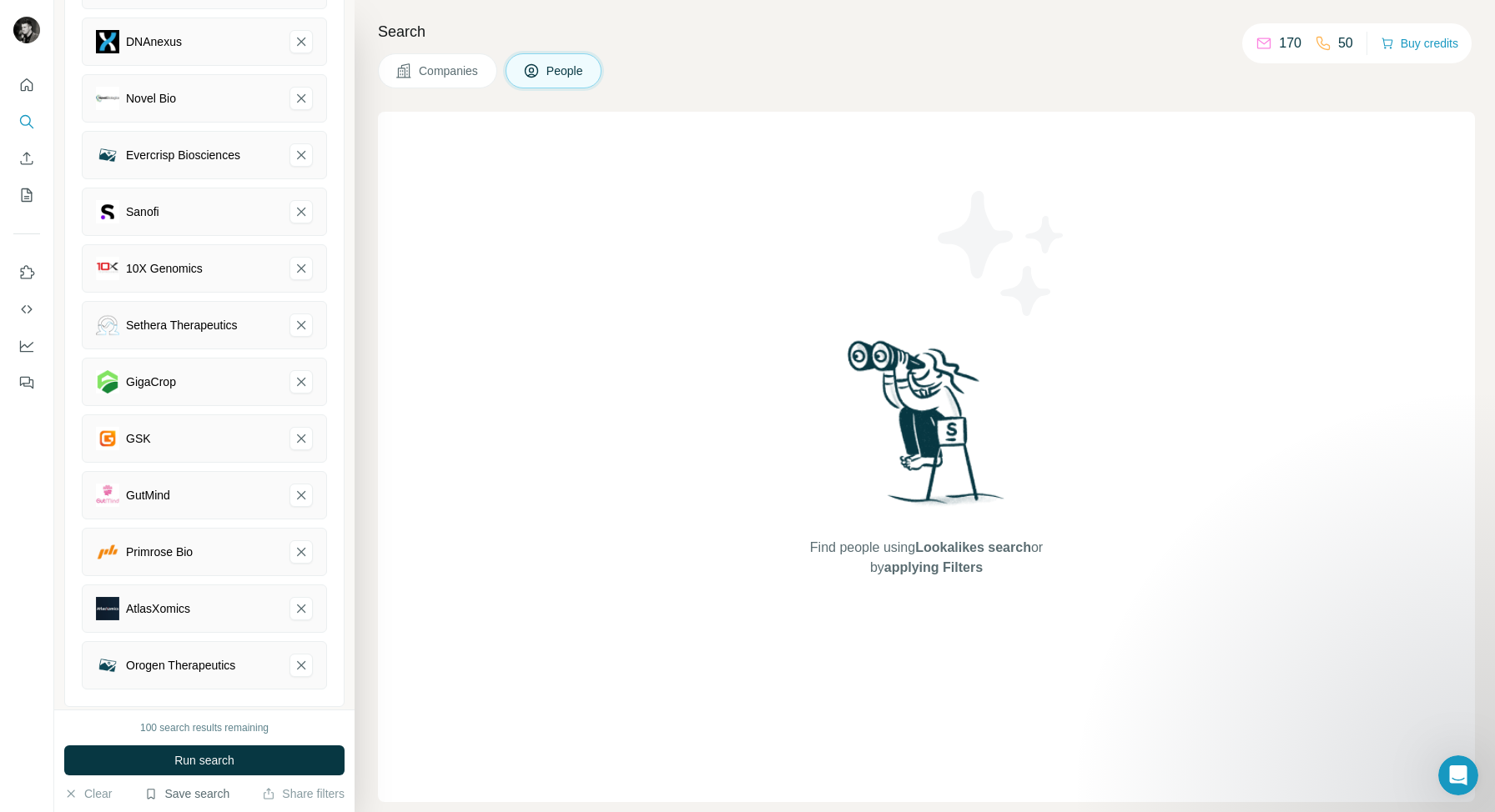
click at [174, 787] on button "Save search" at bounding box center [187, 793] width 85 height 17
click at [174, 798] on button "Save search" at bounding box center [187, 793] width 85 height 17
click at [186, 757] on span "Run search" at bounding box center [203, 760] width 60 height 17
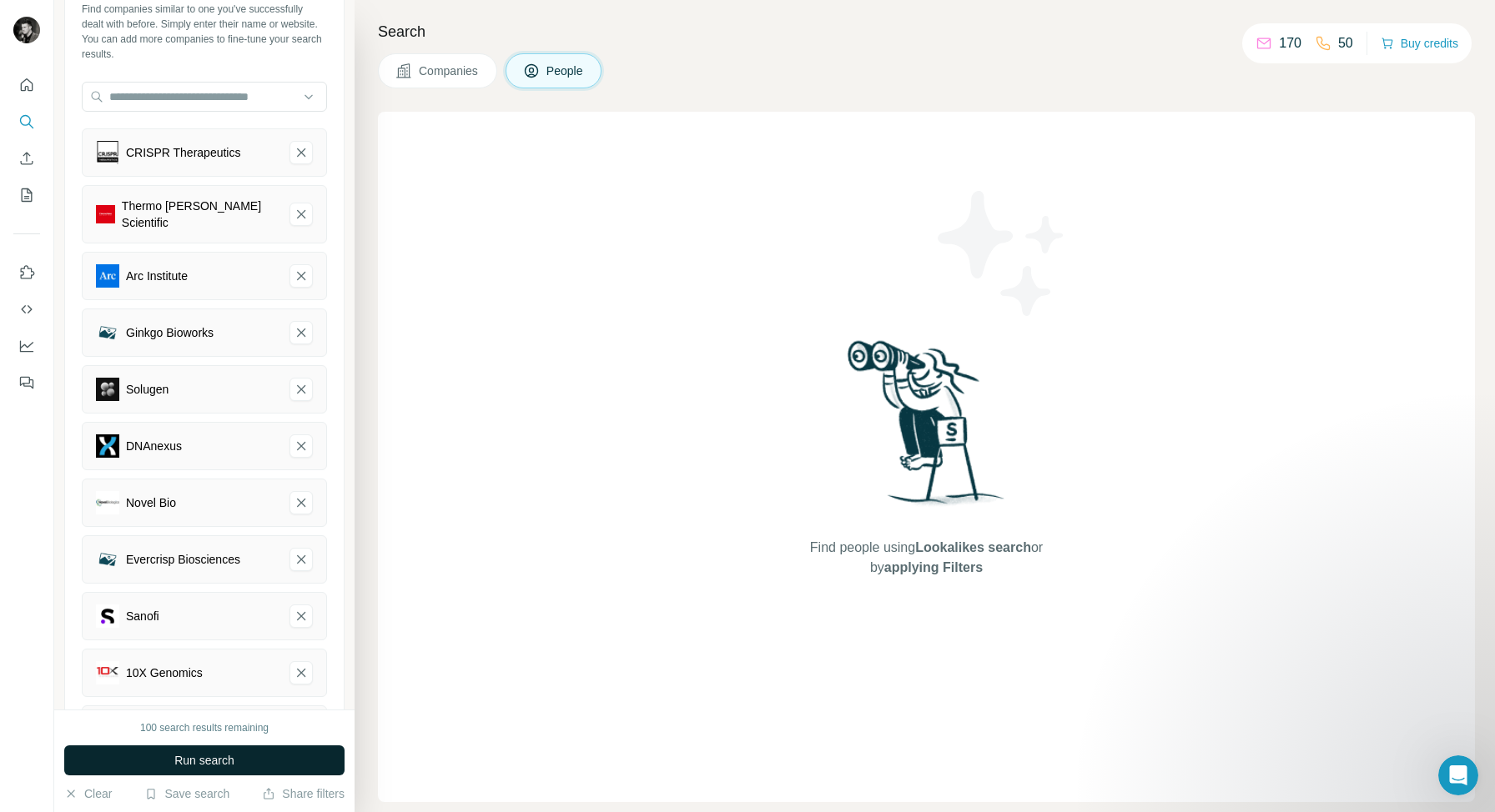
scroll to position [0, 0]
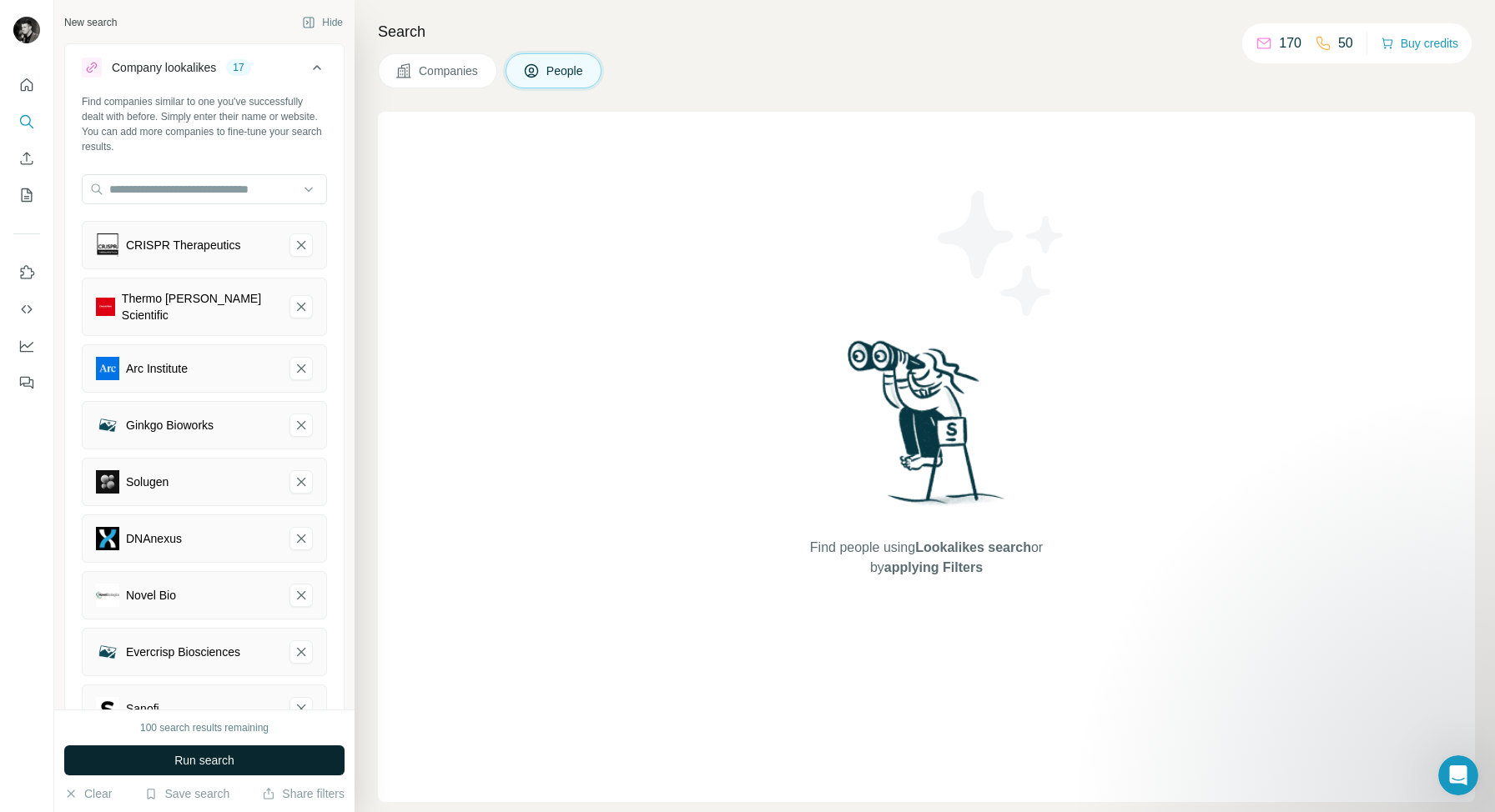
click at [317, 64] on icon at bounding box center [316, 68] width 20 height 20
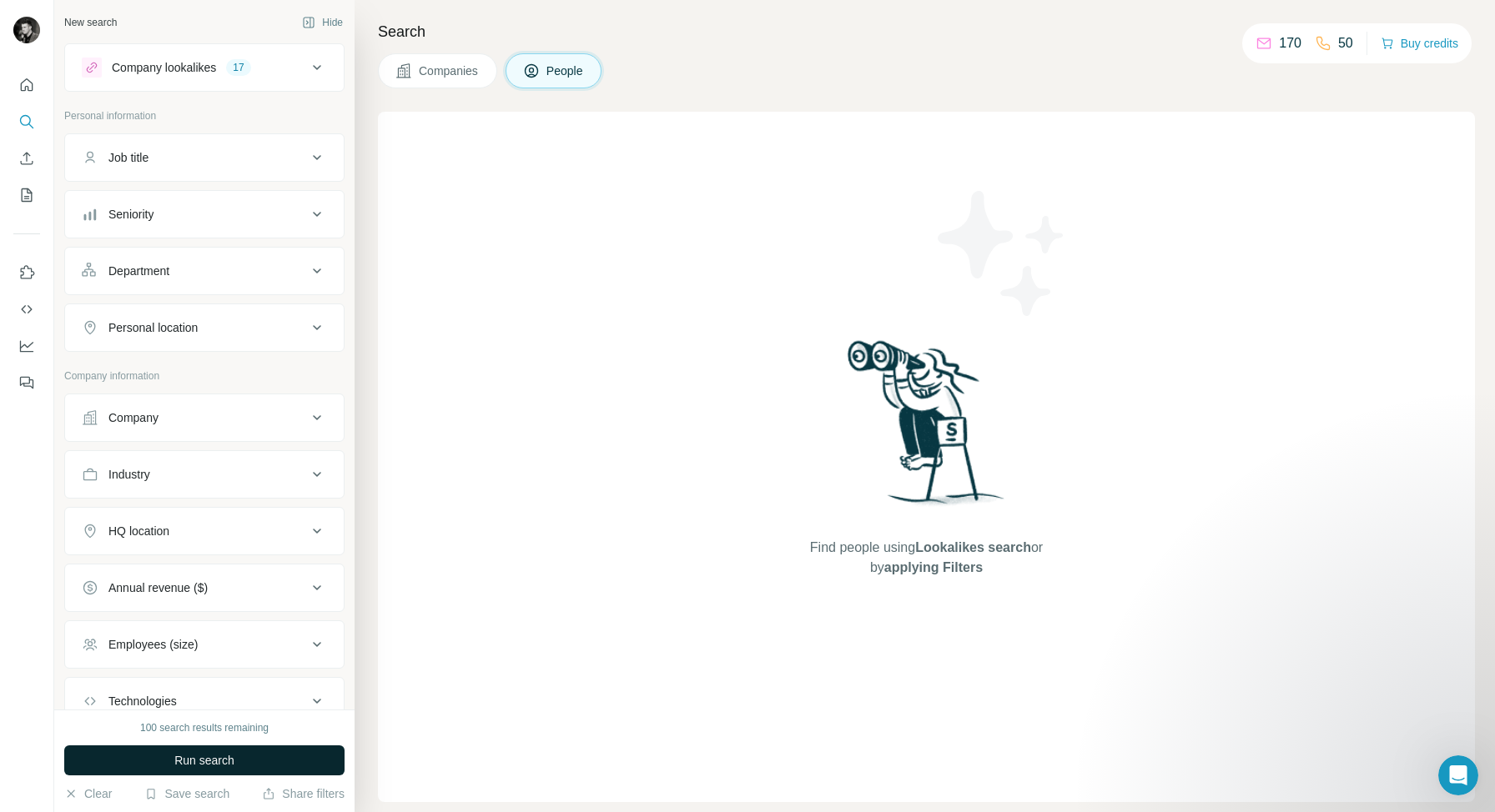
click at [313, 154] on icon at bounding box center [316, 157] width 20 height 20
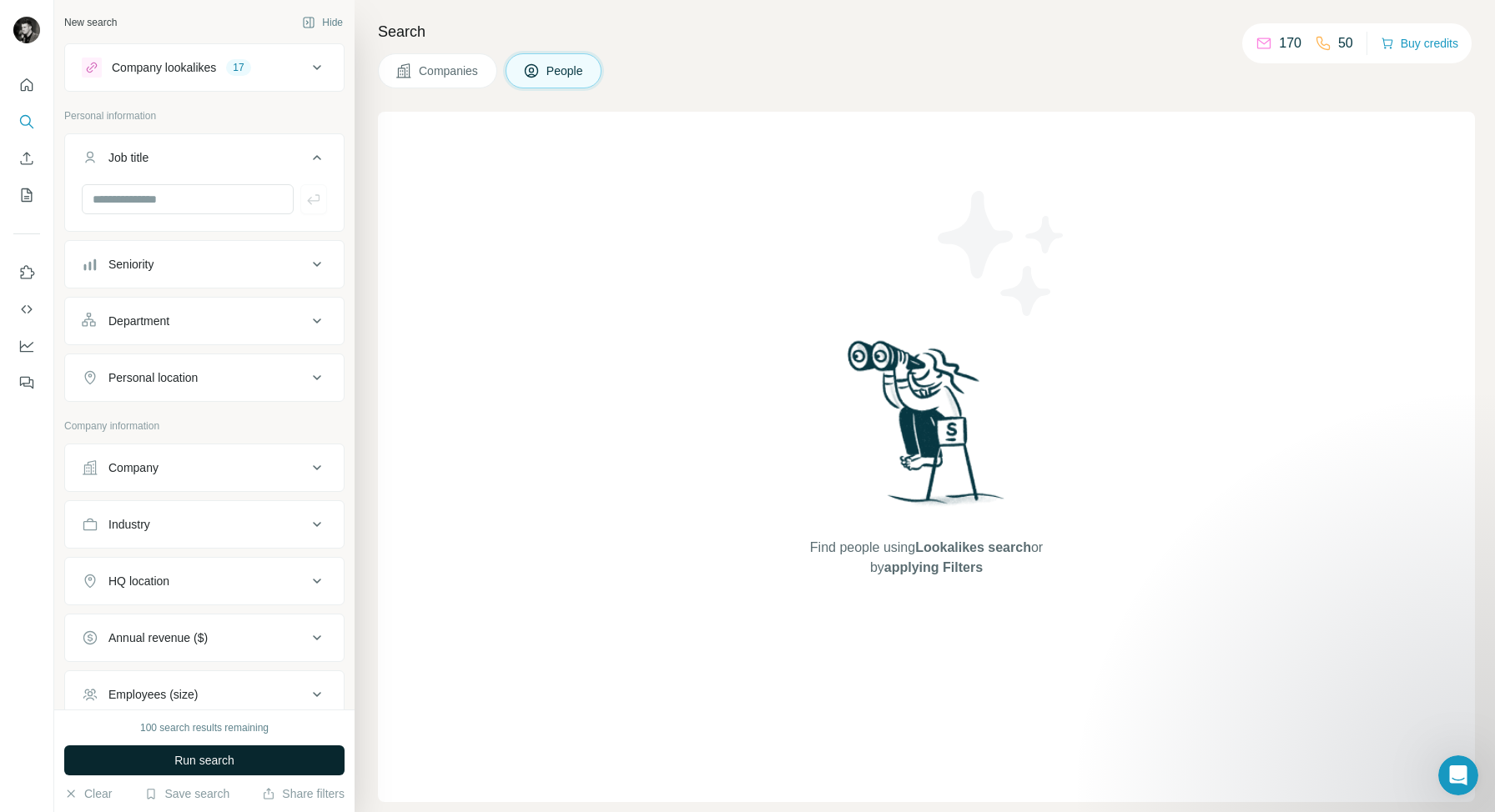
click at [306, 260] on div "Seniority" at bounding box center [194, 264] width 225 height 17
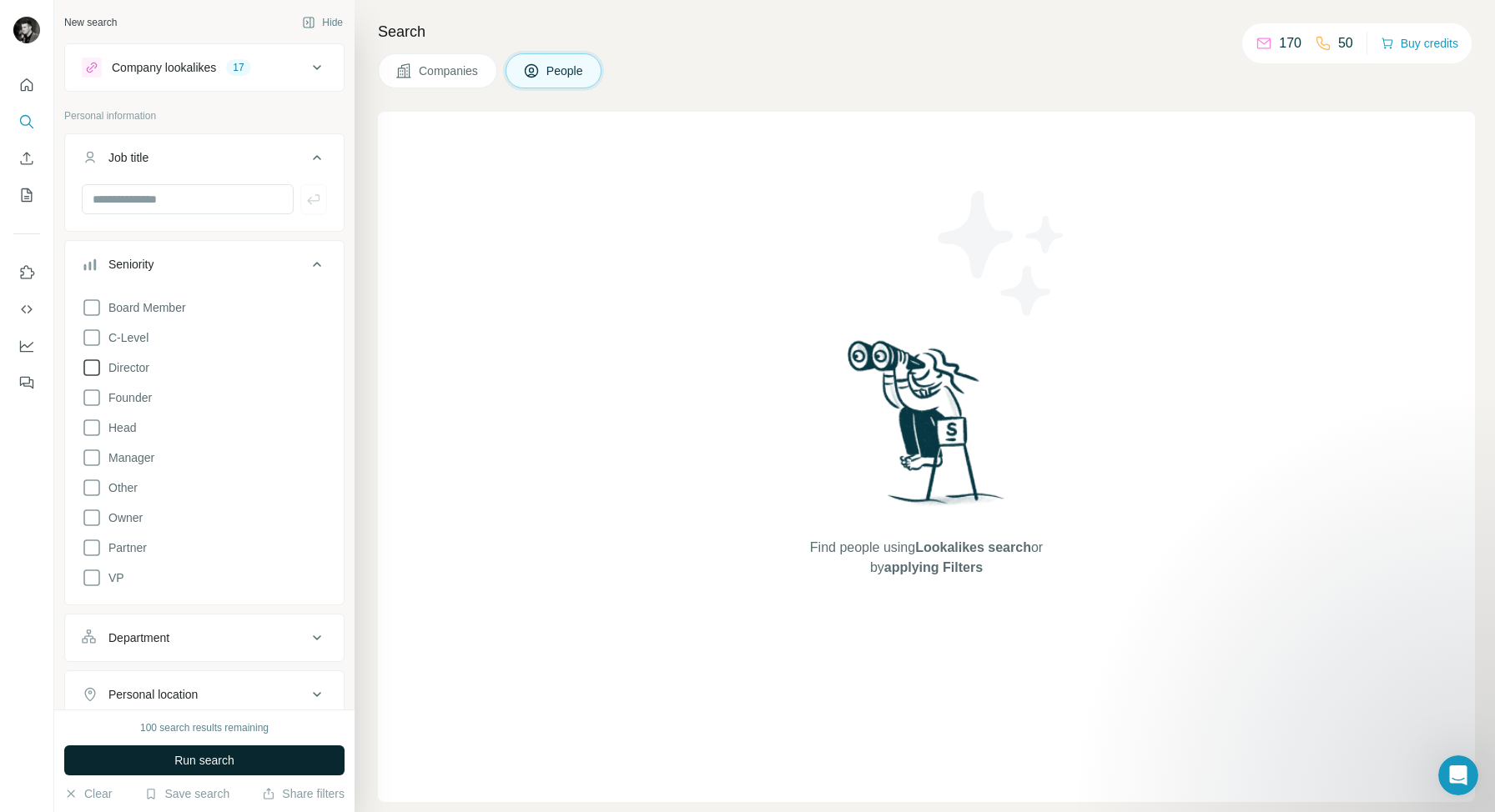
click at [96, 371] on icon at bounding box center [91, 367] width 20 height 20
click at [93, 342] on icon at bounding box center [91, 338] width 20 height 20
click at [89, 398] on icon at bounding box center [91, 398] width 20 height 20
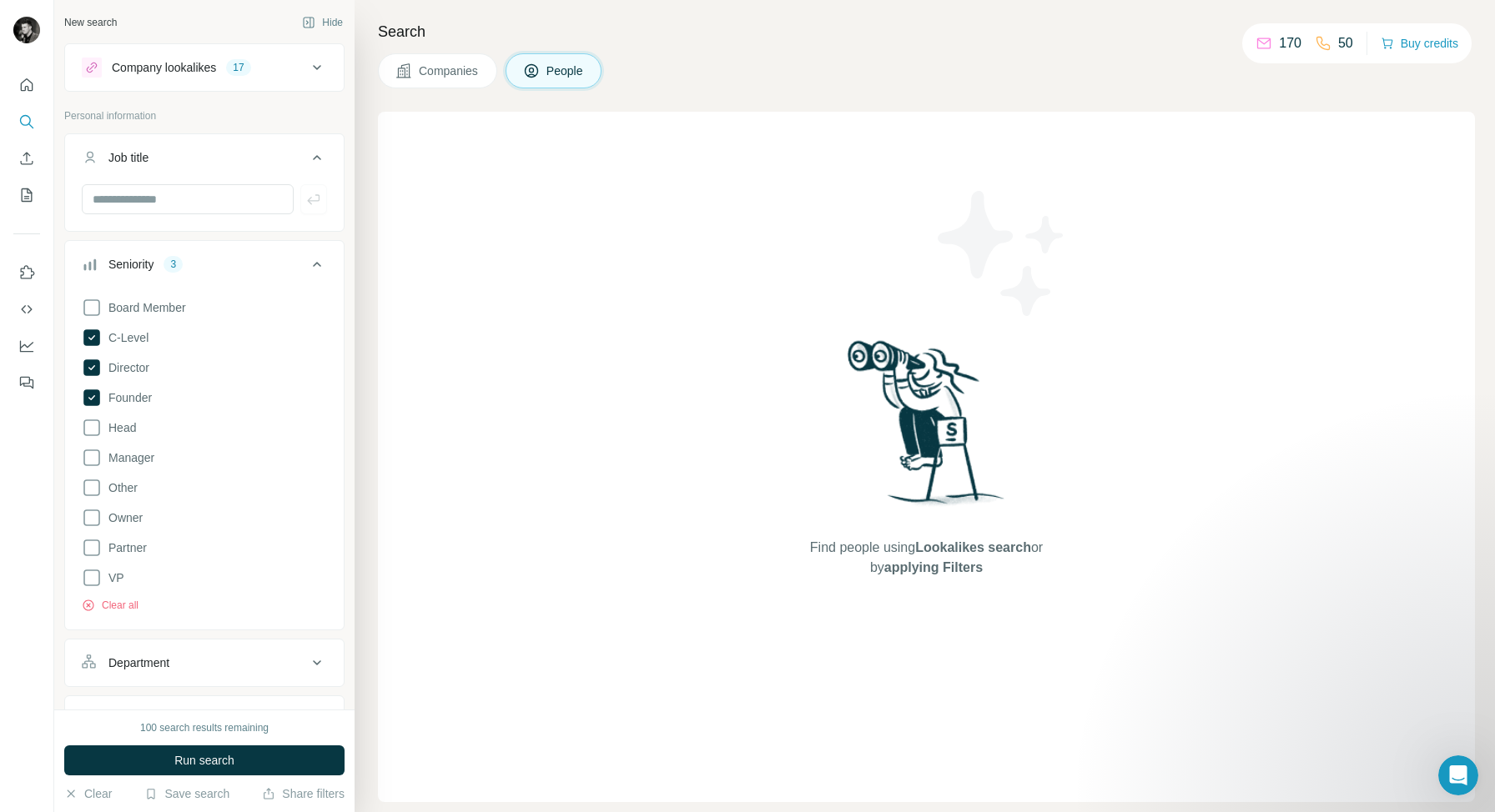
click at [313, 260] on icon at bounding box center [316, 264] width 20 height 20
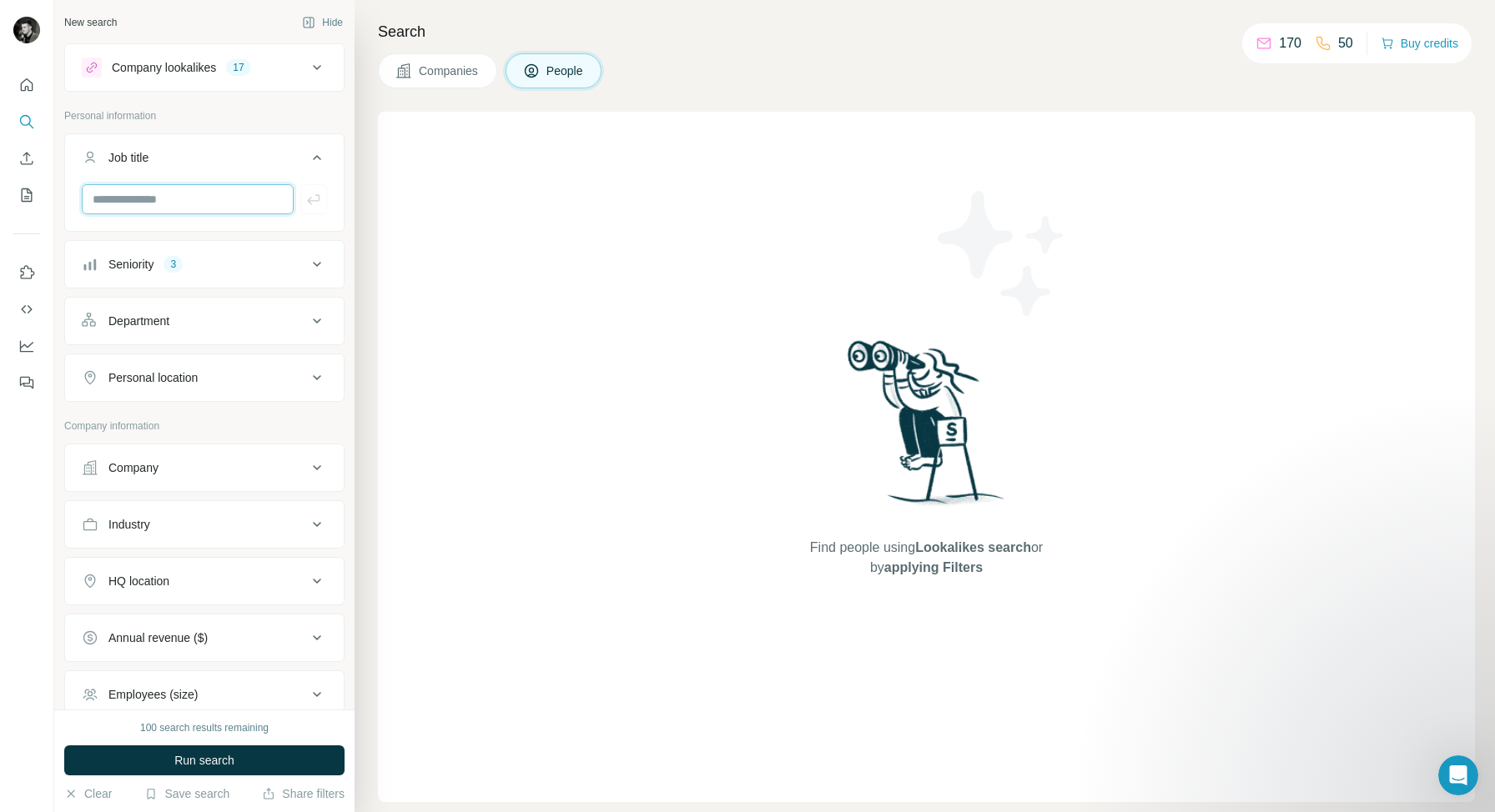
click at [221, 207] on input "text" at bounding box center [188, 199] width 212 height 30
type input "**********"
click at [317, 197] on icon "button" at bounding box center [313, 198] width 17 height 17
click at [194, 211] on input "text" at bounding box center [188, 199] width 212 height 30
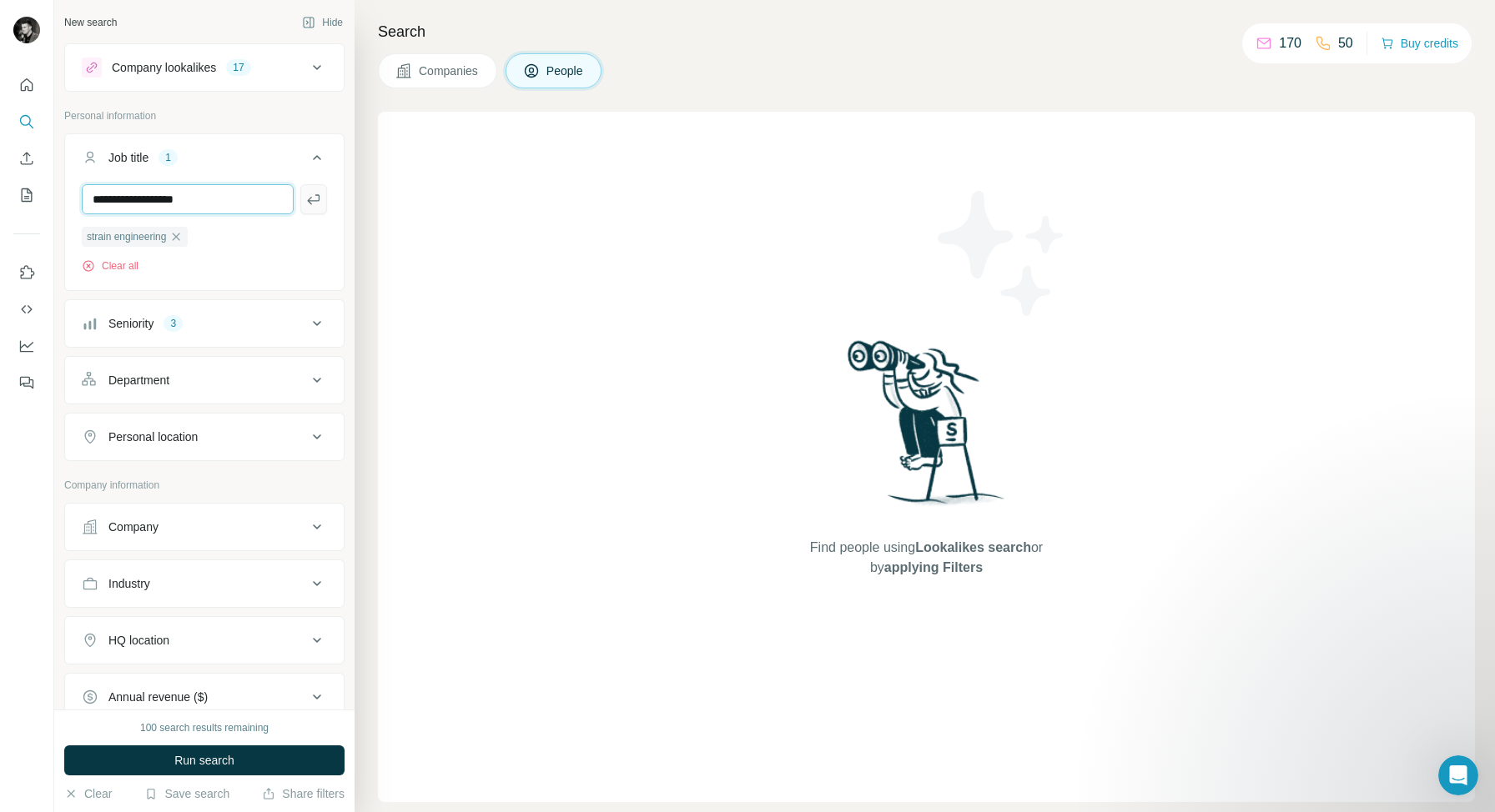
type input "**********"
click at [311, 203] on icon "button" at bounding box center [312, 199] width 13 height 10
click at [207, 207] on input "text" at bounding box center [188, 199] width 212 height 30
type input "***"
click at [310, 208] on button "button" at bounding box center [313, 199] width 27 height 30
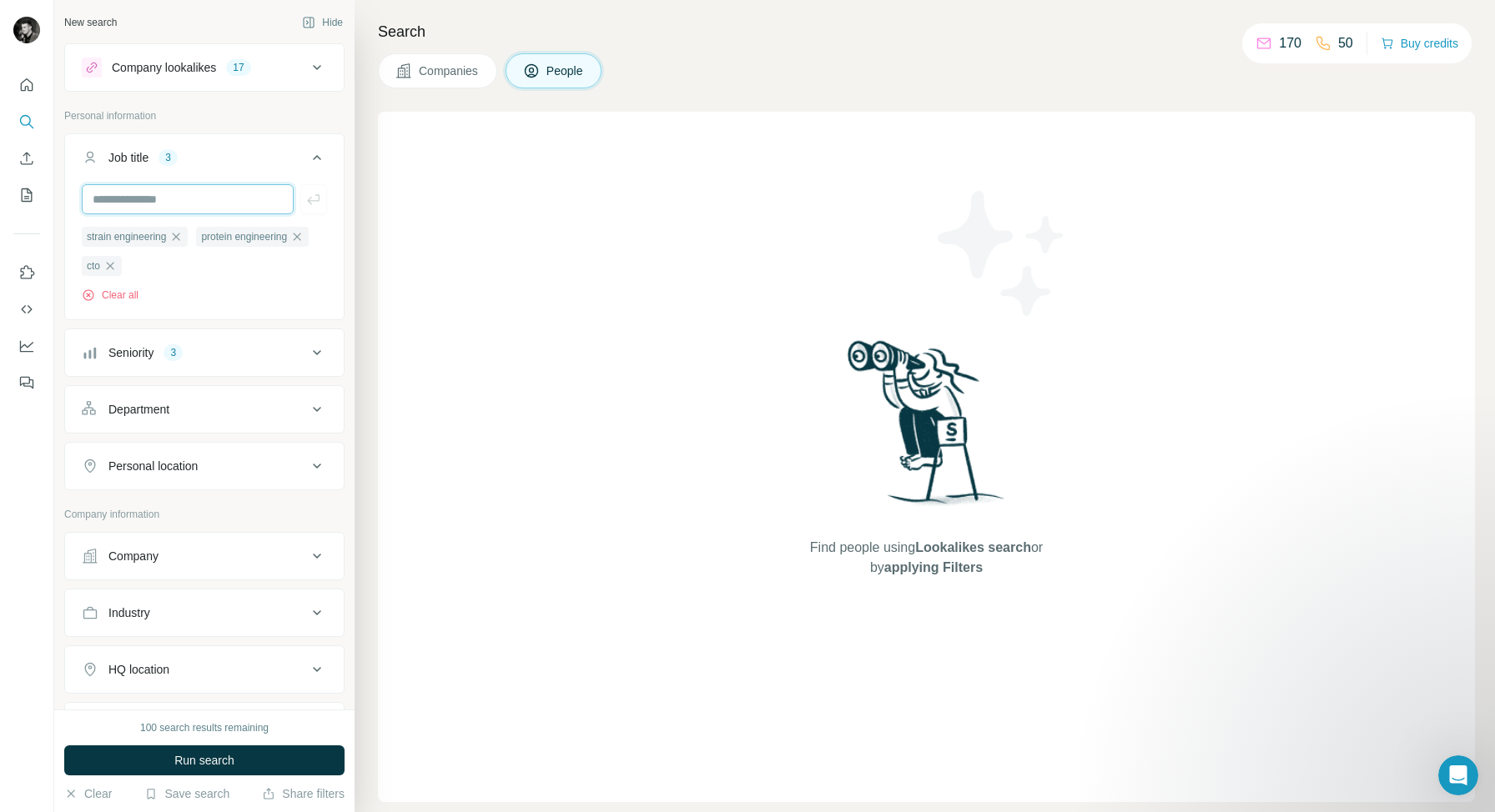
click at [203, 201] on input "text" at bounding box center [188, 199] width 212 height 30
type input "**********"
click at [318, 201] on icon "button" at bounding box center [313, 198] width 17 height 17
click at [173, 201] on input "text" at bounding box center [188, 199] width 212 height 30
paste input "**********"
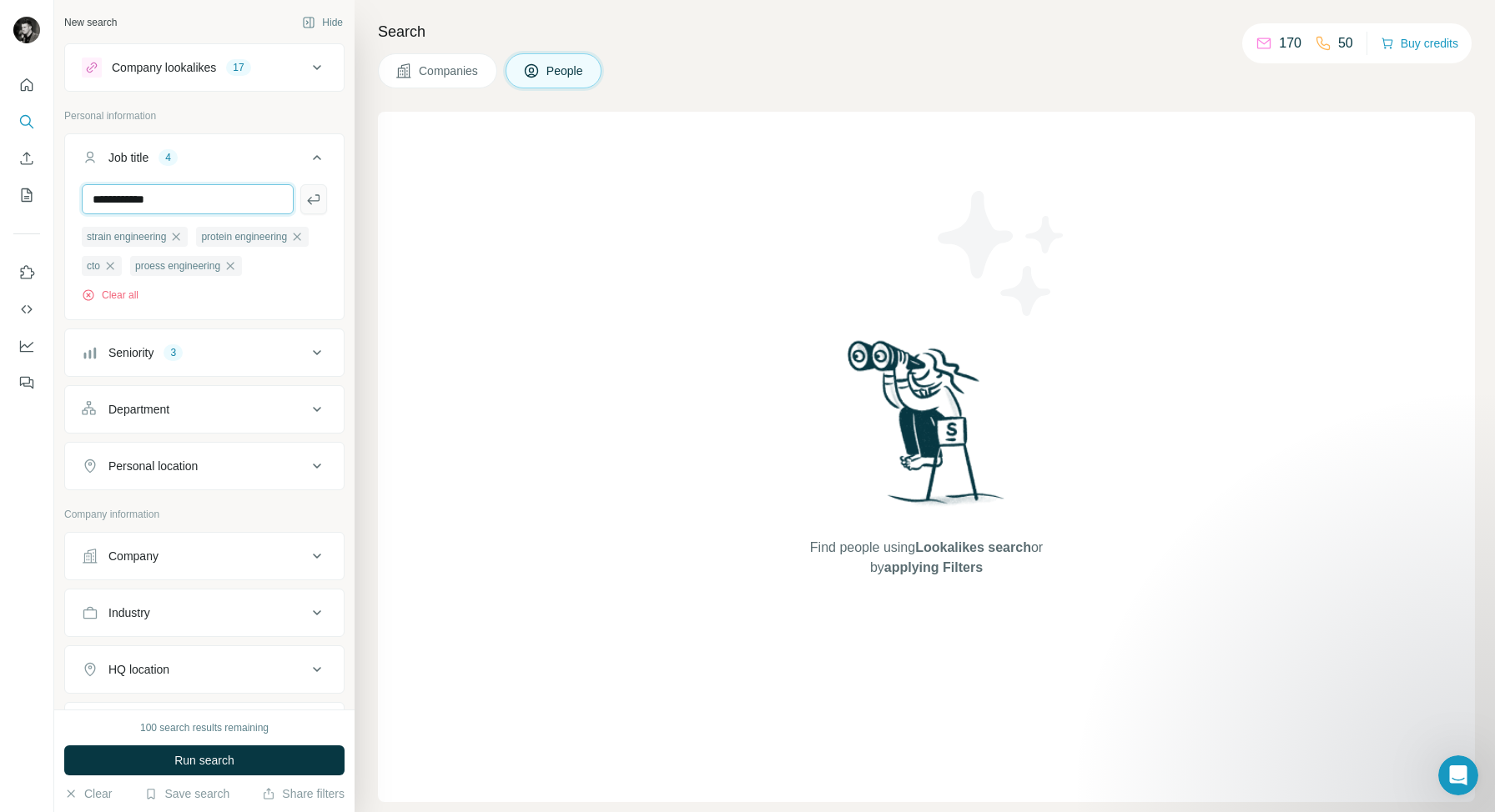
type input "**********"
click at [312, 196] on icon "button" at bounding box center [313, 198] width 17 height 17
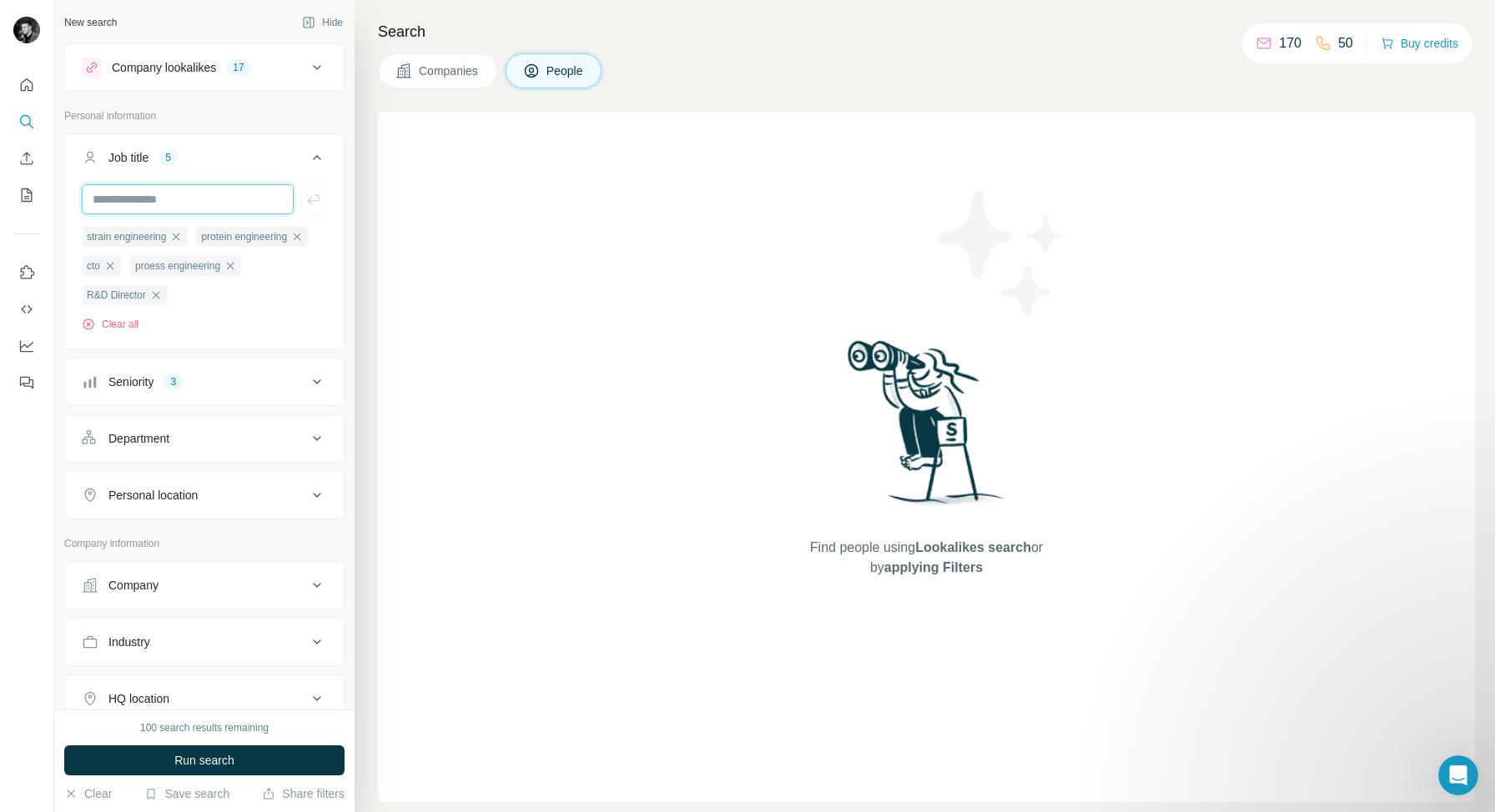
click at [183, 201] on input "text" at bounding box center [188, 199] width 212 height 30
type input "**********"
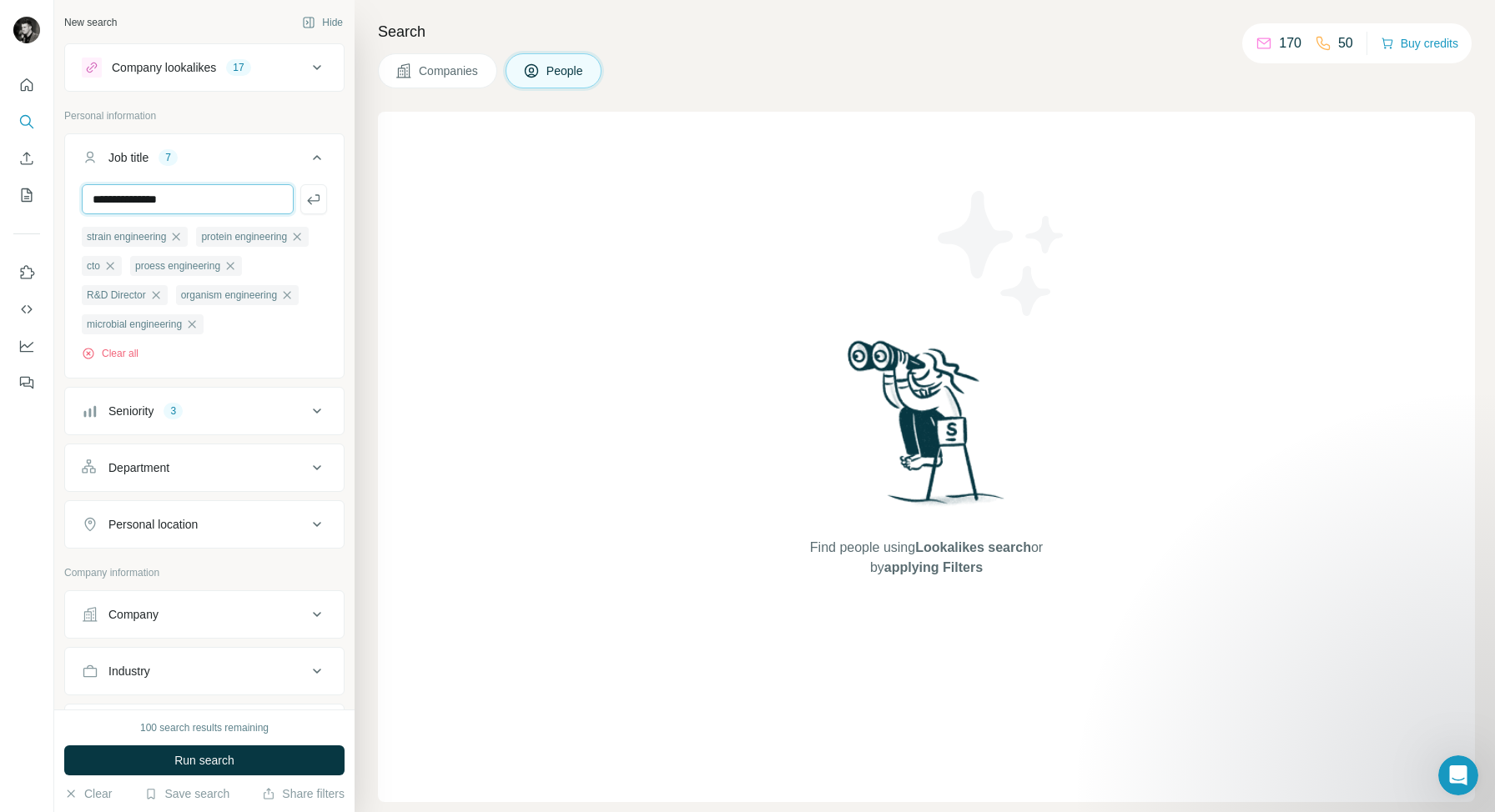
type input "**********"
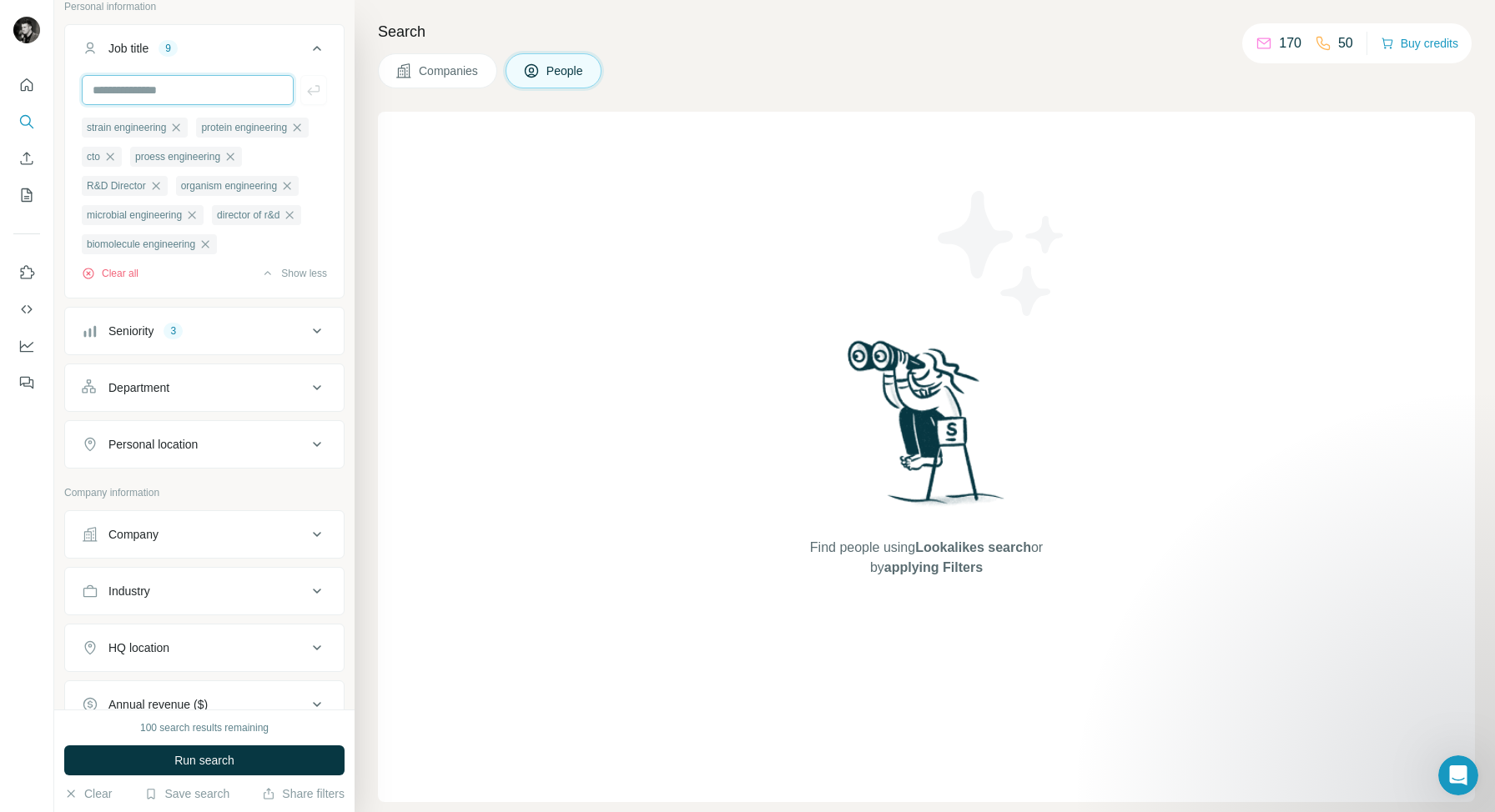
scroll to position [140, 0]
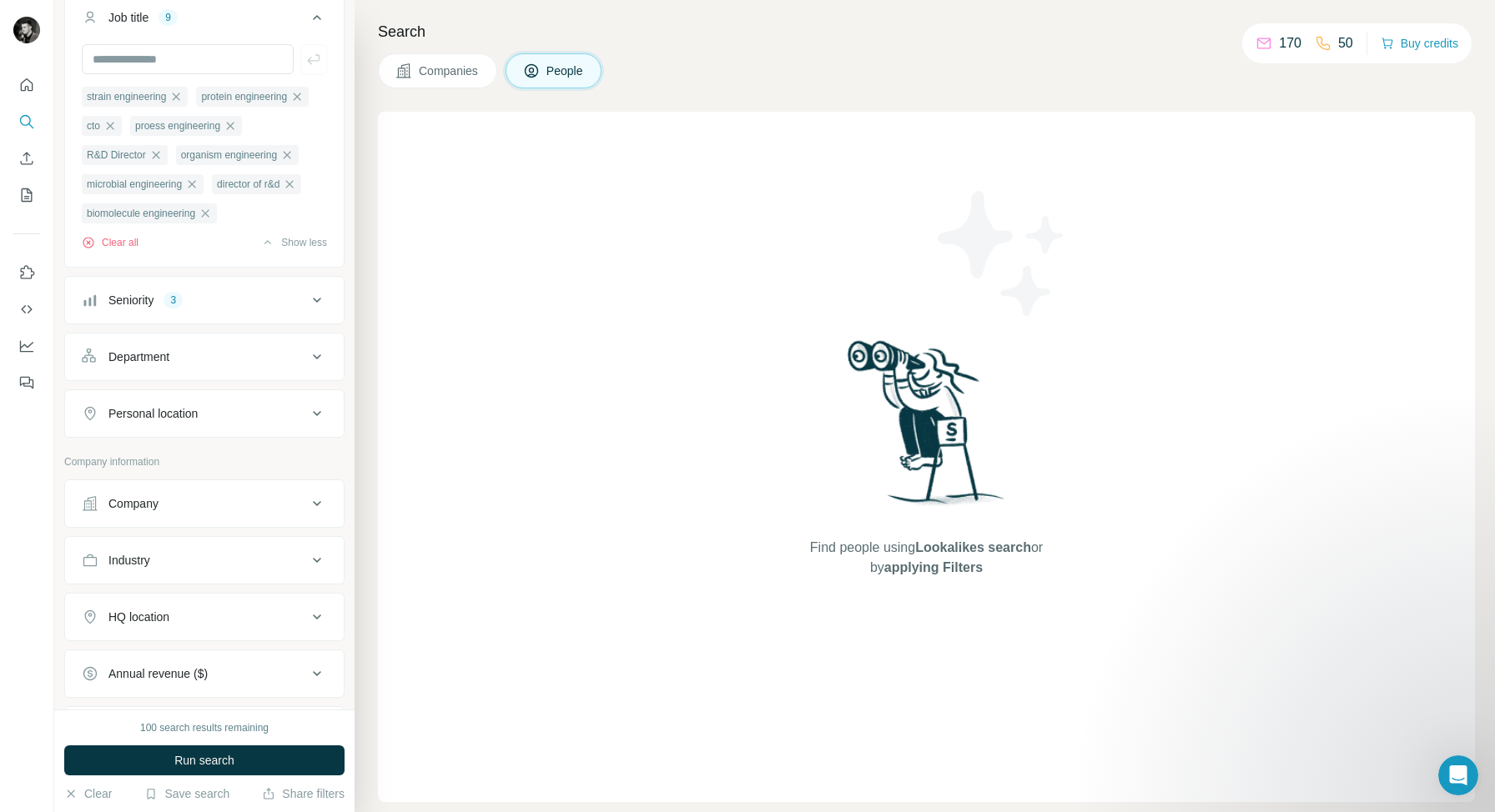
click at [235, 365] on div "Department" at bounding box center [194, 356] width 225 height 17
click at [311, 394] on icon at bounding box center [308, 398] width 17 height 17
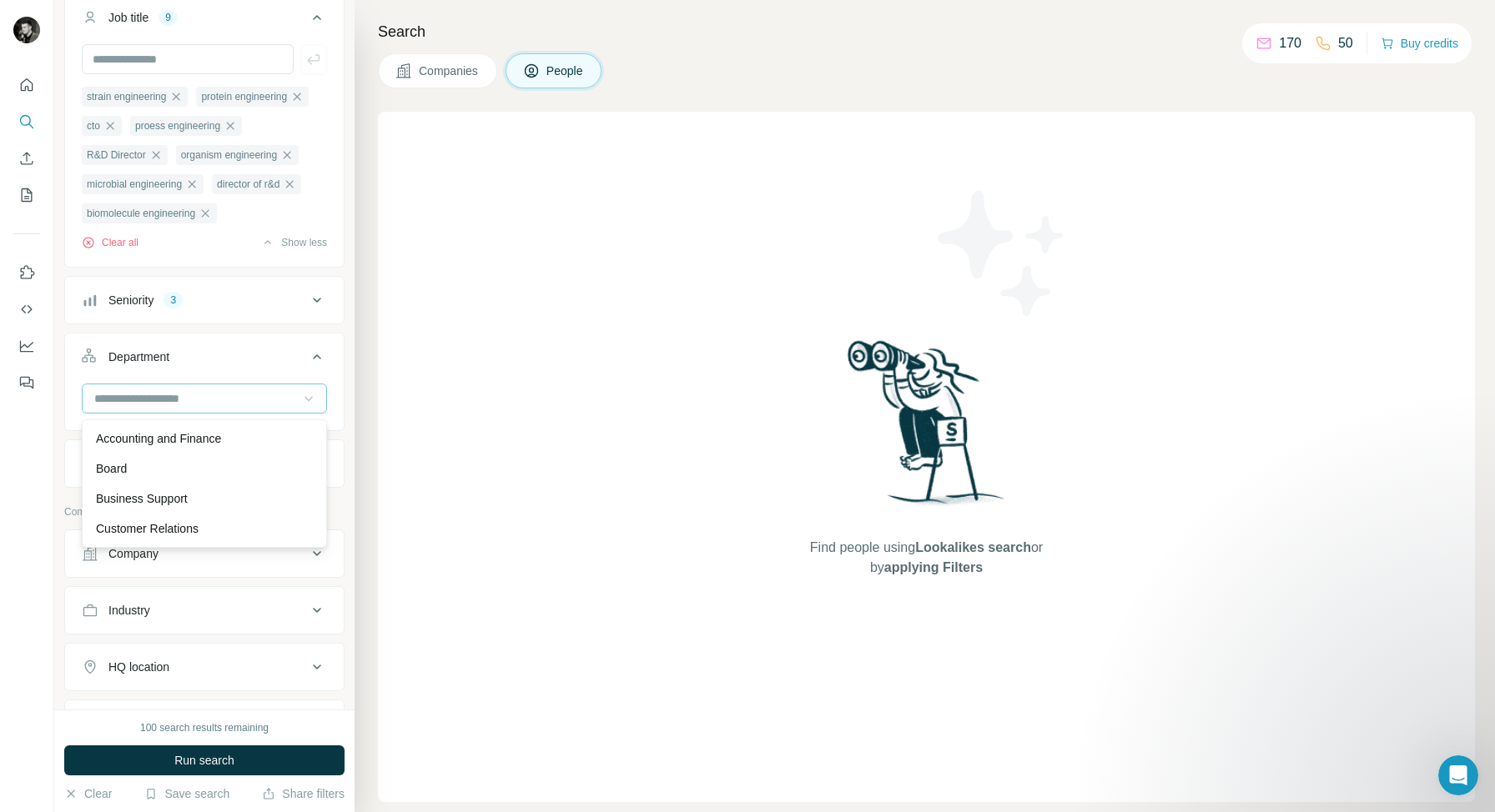
click at [311, 394] on icon at bounding box center [308, 398] width 17 height 17
click at [177, 455] on p "Founder/Owner" at bounding box center [137, 453] width 81 height 17
click at [213, 401] on input at bounding box center [195, 399] width 206 height 19
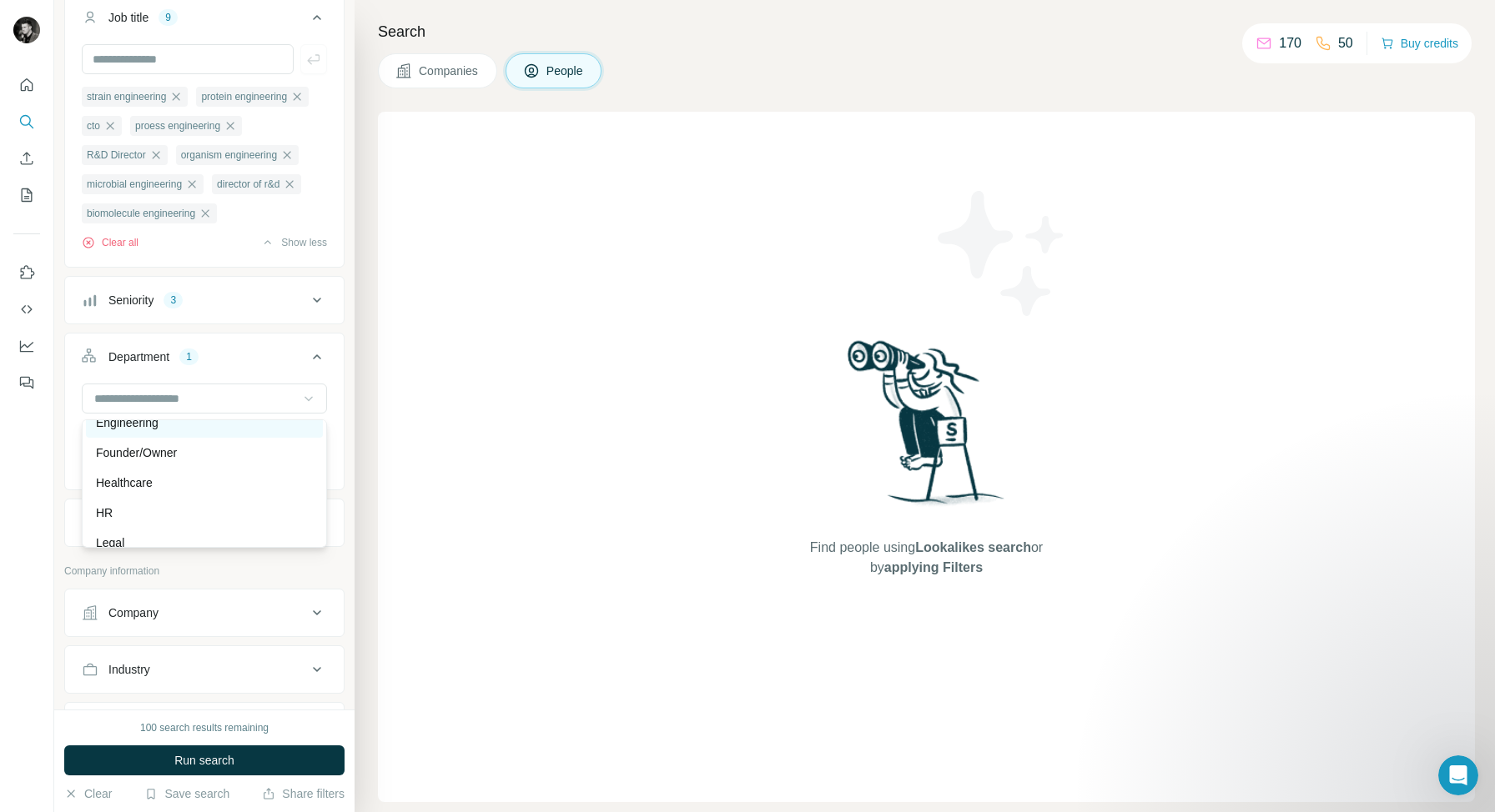
click at [188, 426] on div "Engineering" at bounding box center [204, 422] width 217 height 17
click at [220, 401] on input at bounding box center [195, 399] width 206 height 19
click at [190, 456] on div "Manufacturing" at bounding box center [203, 466] width 237 height 30
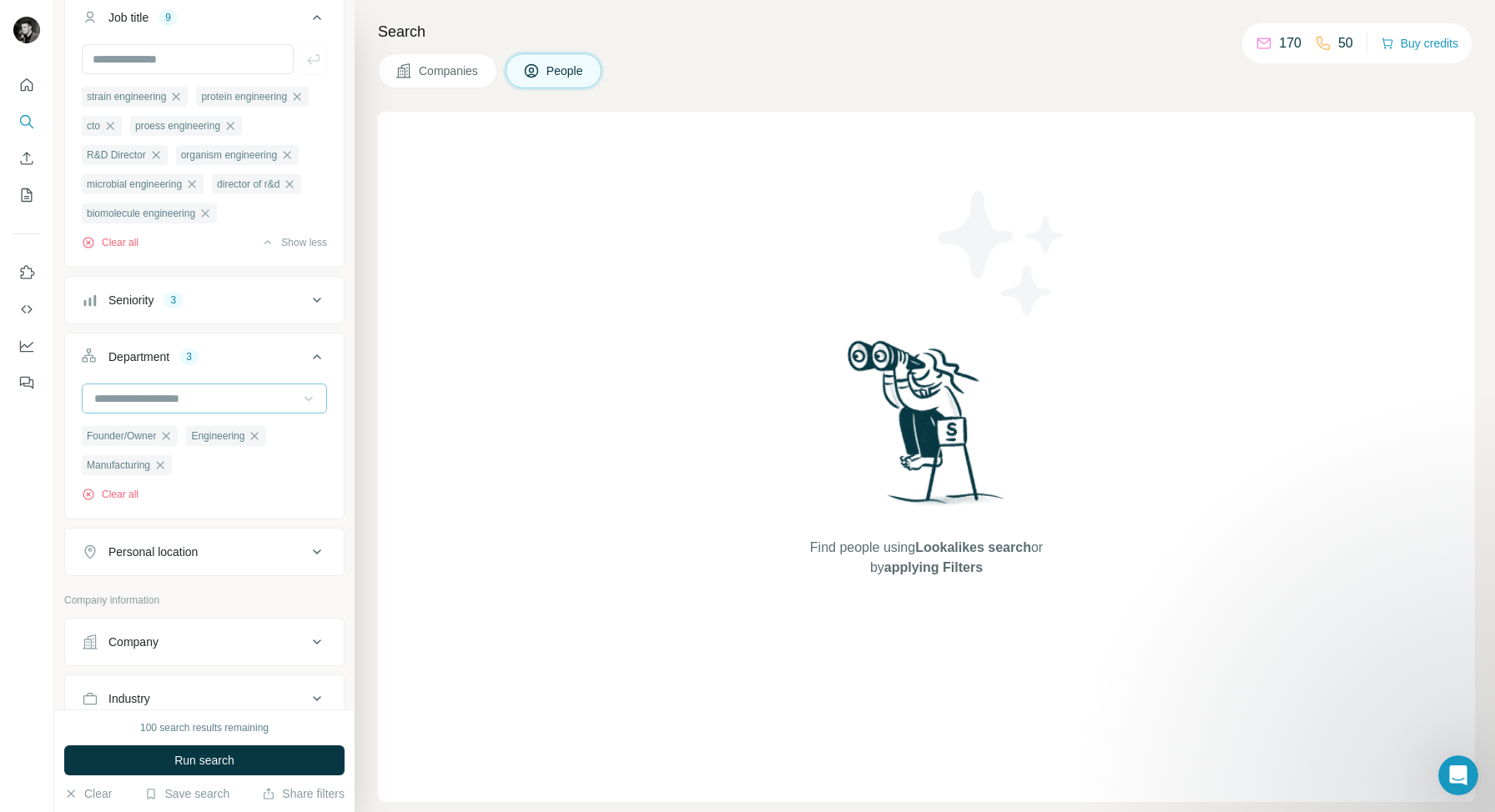
click at [222, 396] on input at bounding box center [195, 399] width 206 height 19
click at [189, 472] on div "R&D" at bounding box center [204, 473] width 217 height 17
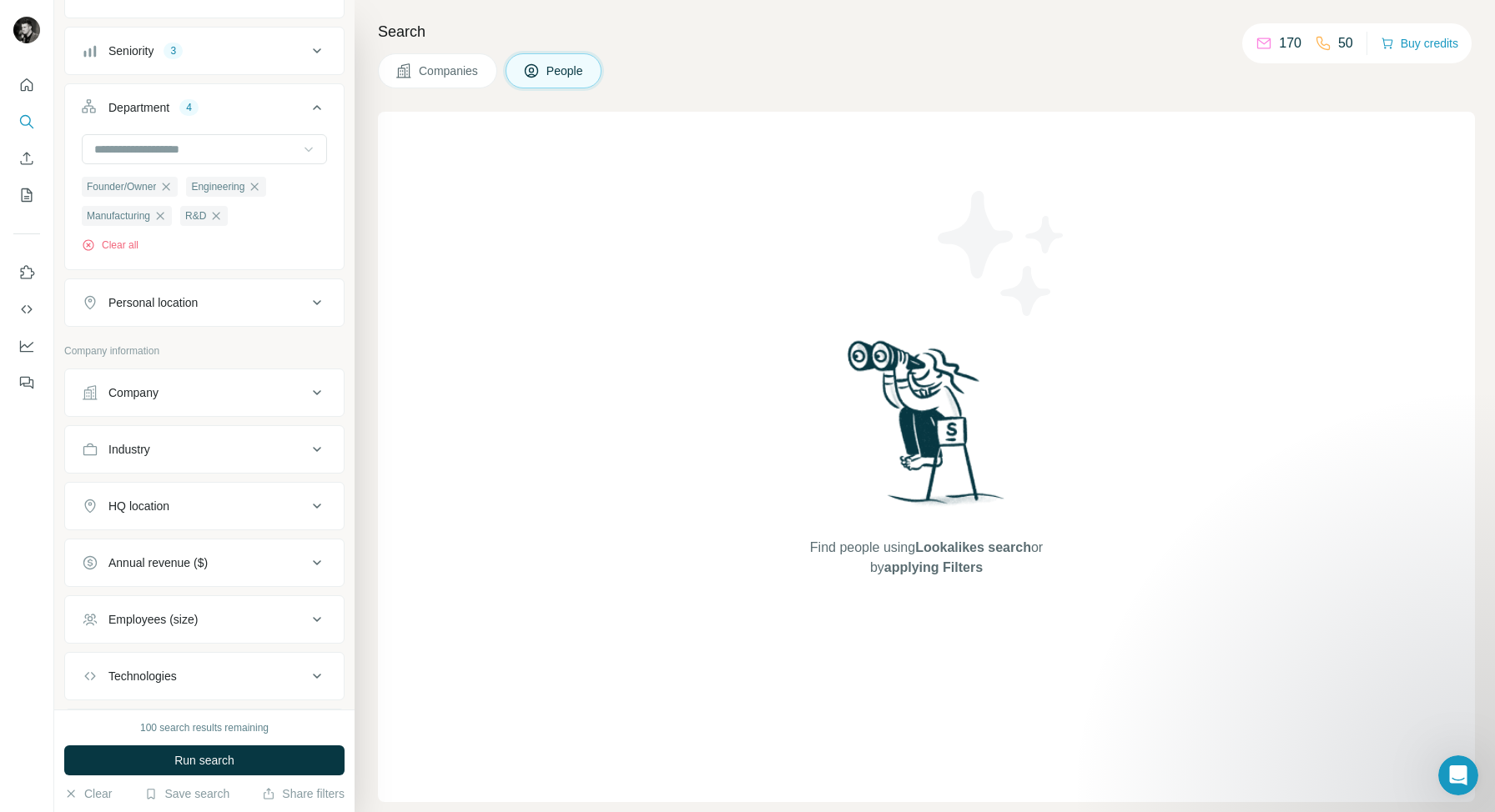
scroll to position [395, 0]
click at [288, 456] on button "Industry" at bounding box center [204, 443] width 279 height 40
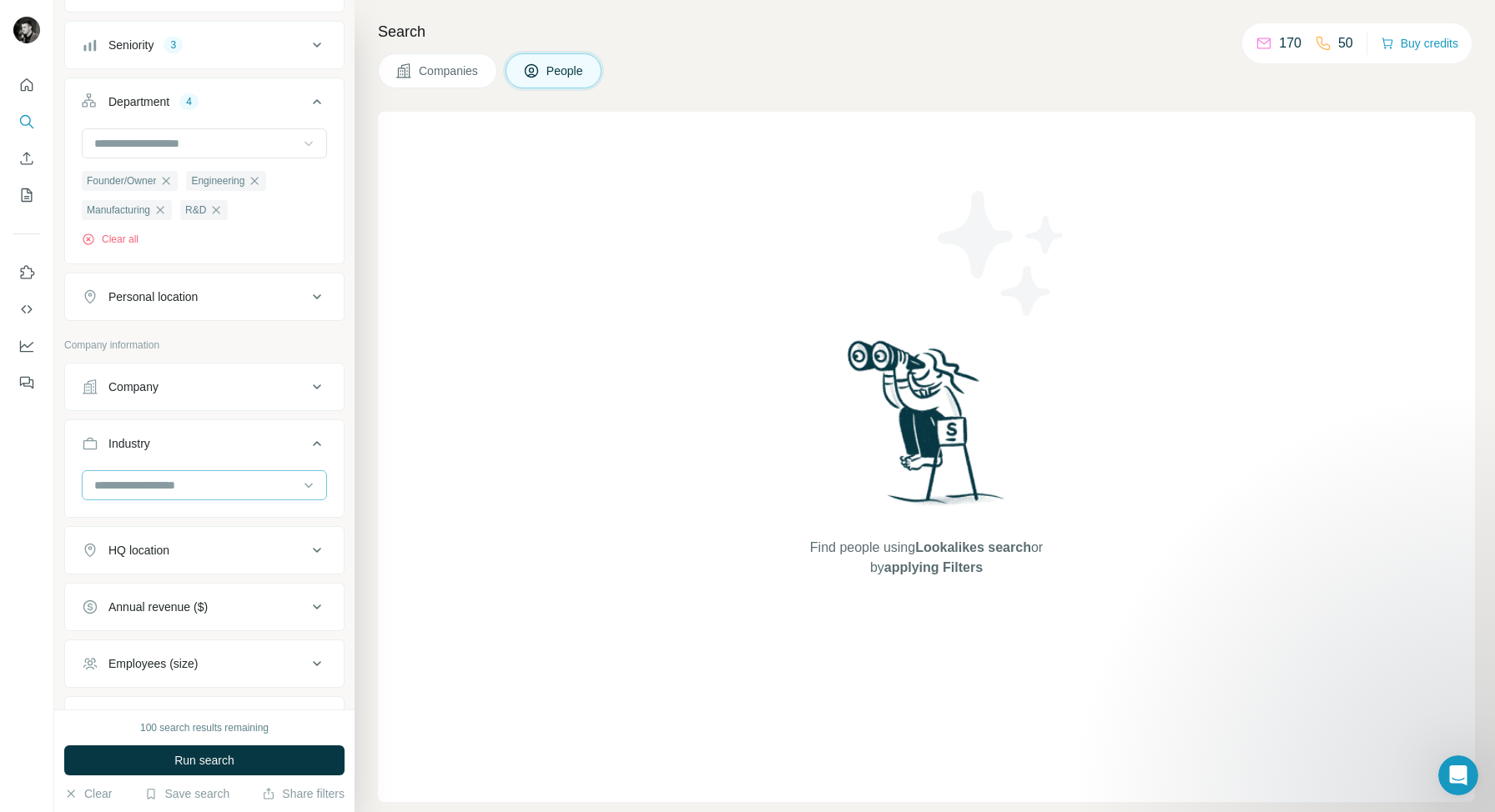
click at [230, 486] on input at bounding box center [195, 485] width 206 height 19
click at [207, 491] on input at bounding box center [195, 485] width 206 height 19
click at [180, 495] on input at bounding box center [195, 485] width 206 height 19
click at [180, 493] on input at bounding box center [195, 485] width 206 height 19
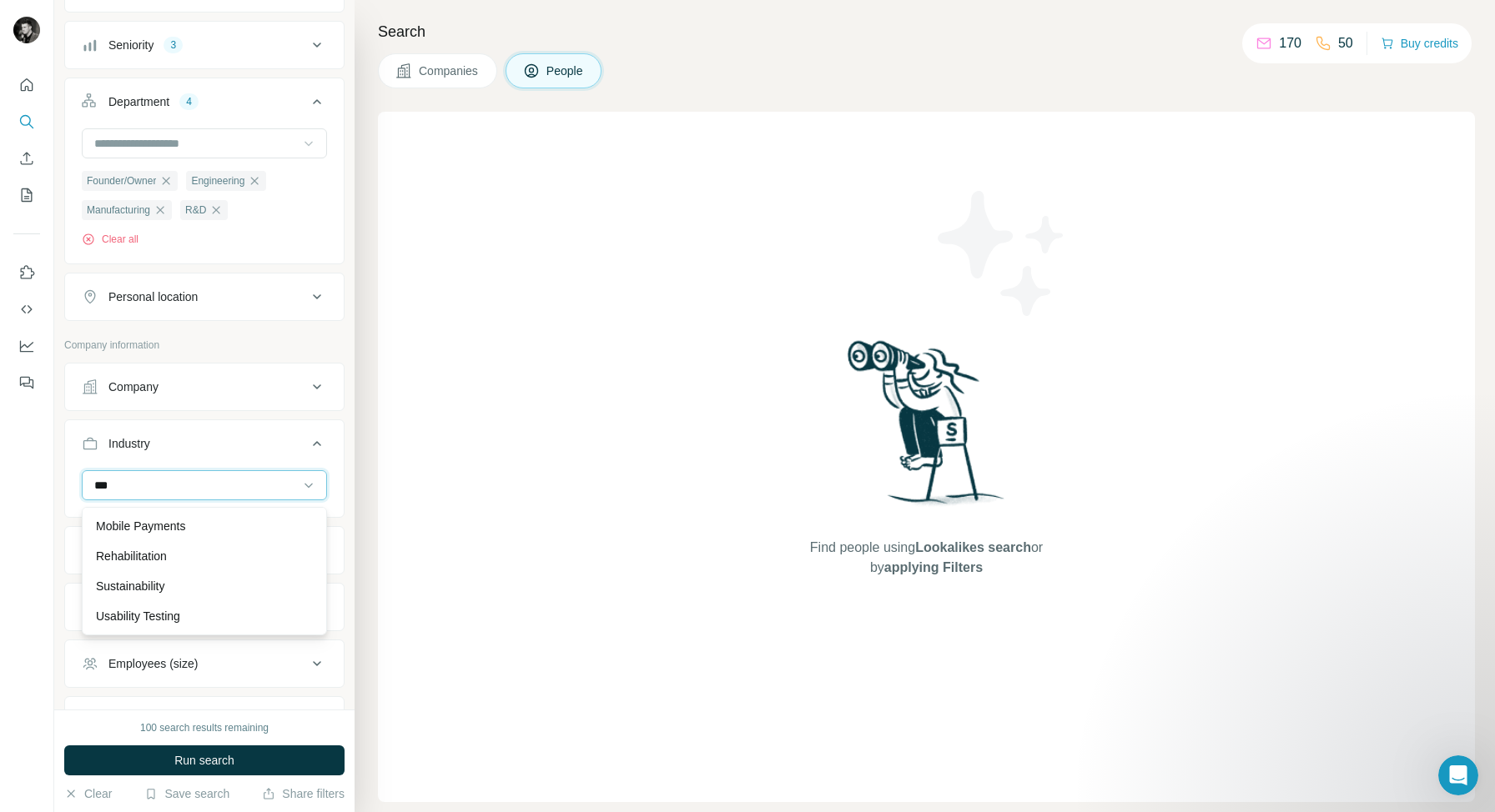
scroll to position [60, 0]
type input "***"
click at [140, 621] on p "Biotechnology" at bounding box center [133, 616] width 74 height 17
click at [154, 489] on input at bounding box center [195, 485] width 206 height 19
type input "*"
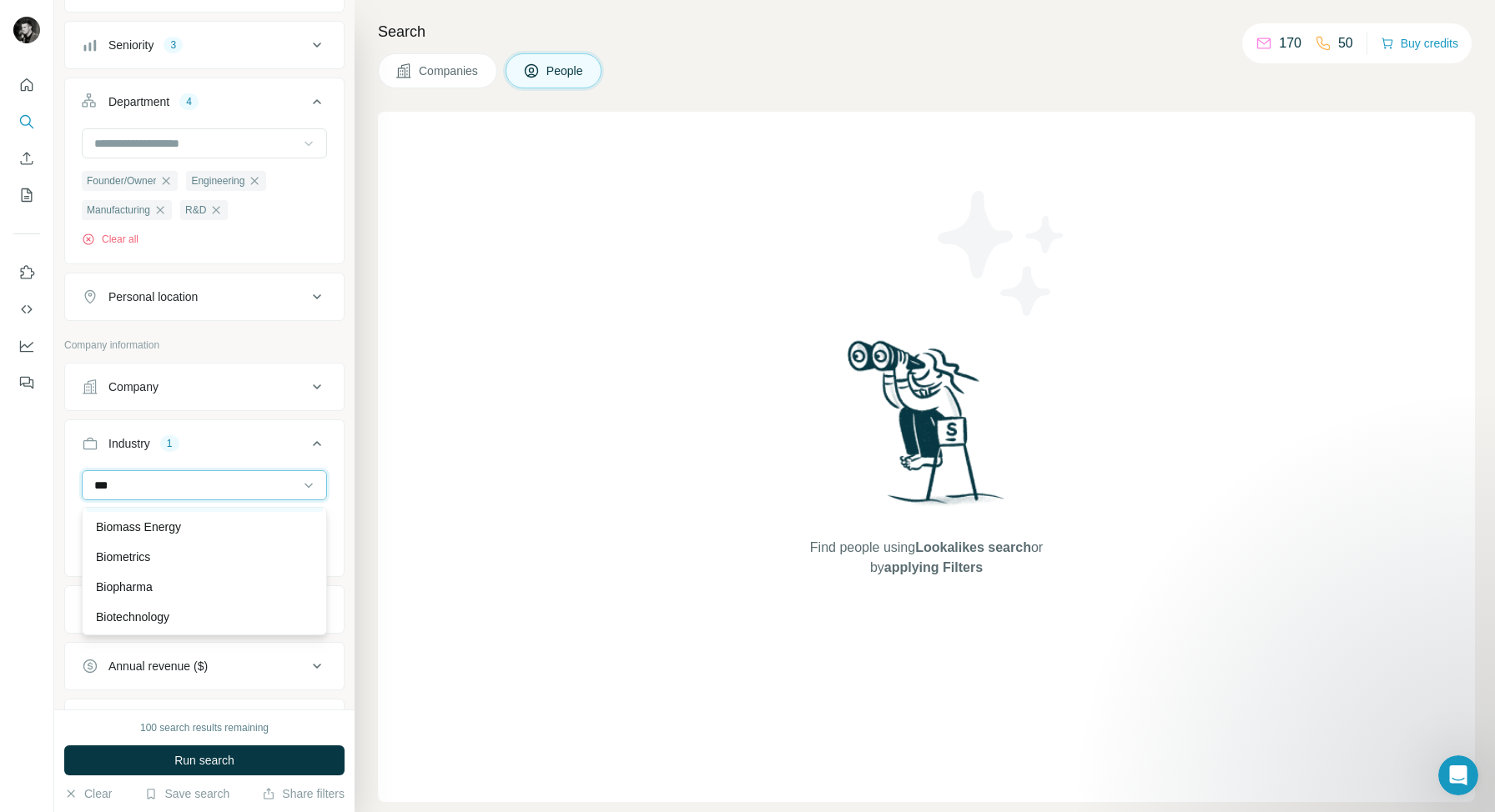
scroll to position [60, 0]
type input "***"
click at [143, 580] on p "Biopharma" at bounding box center [125, 585] width 57 height 17
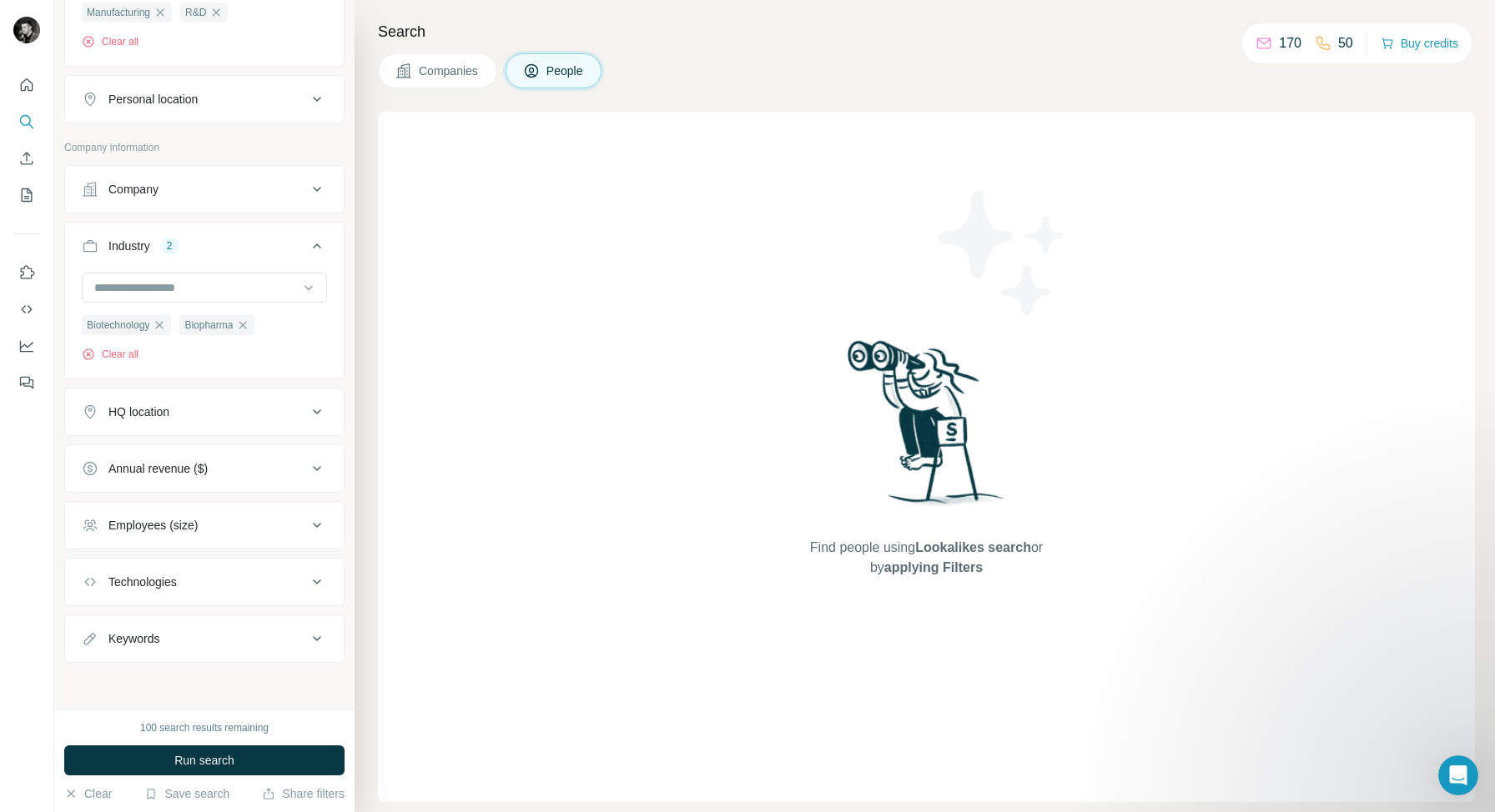
scroll to position [596, 0]
click at [285, 582] on div "Technologies" at bounding box center [194, 581] width 225 height 17
click at [225, 624] on input "text" at bounding box center [204, 620] width 246 height 30
type input "*"
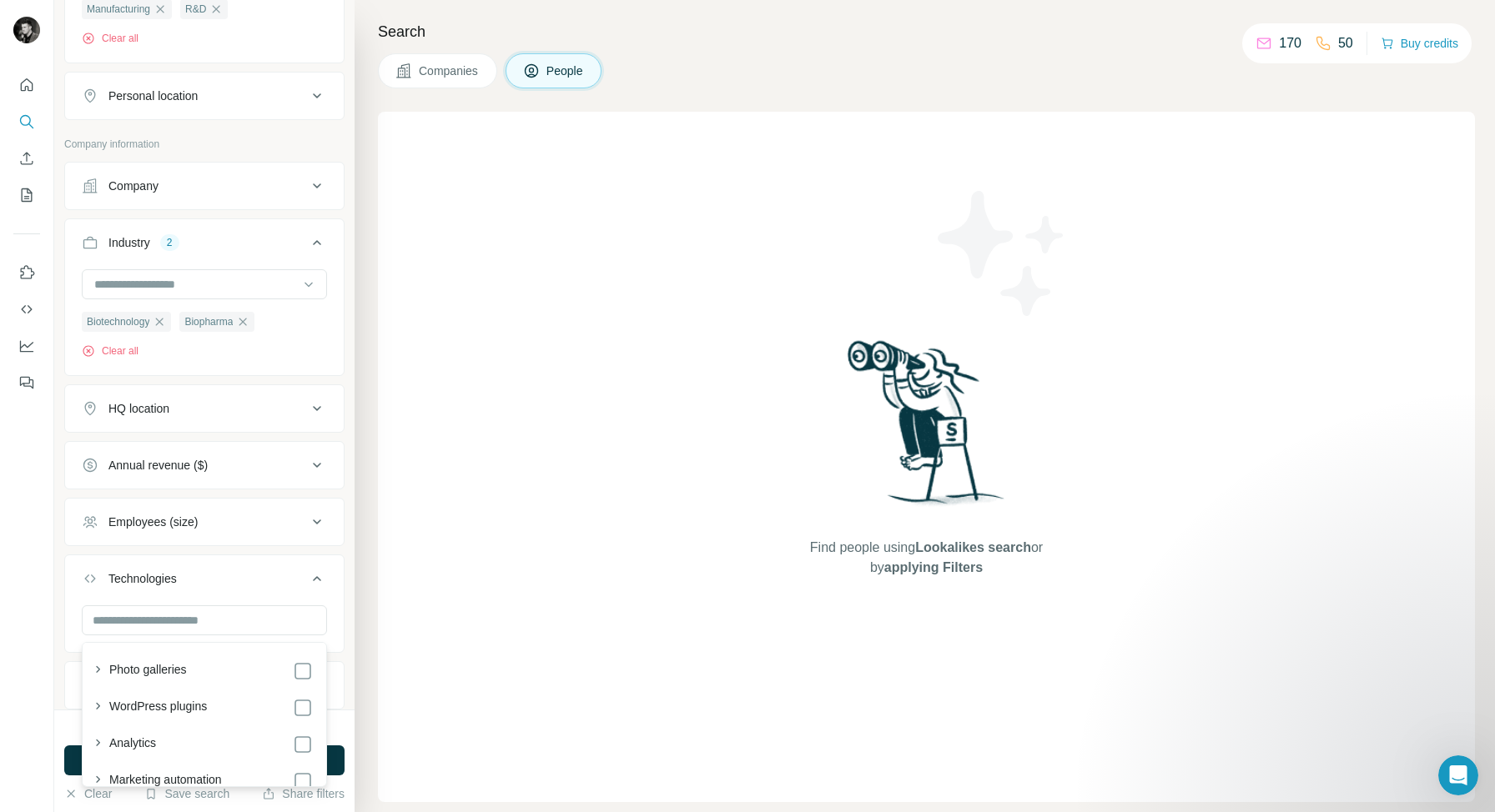
click at [55, 571] on div "New search Hide Company lookalikes 17 Personal information Job title 9 strain e…" at bounding box center [204, 354] width 301 height 710
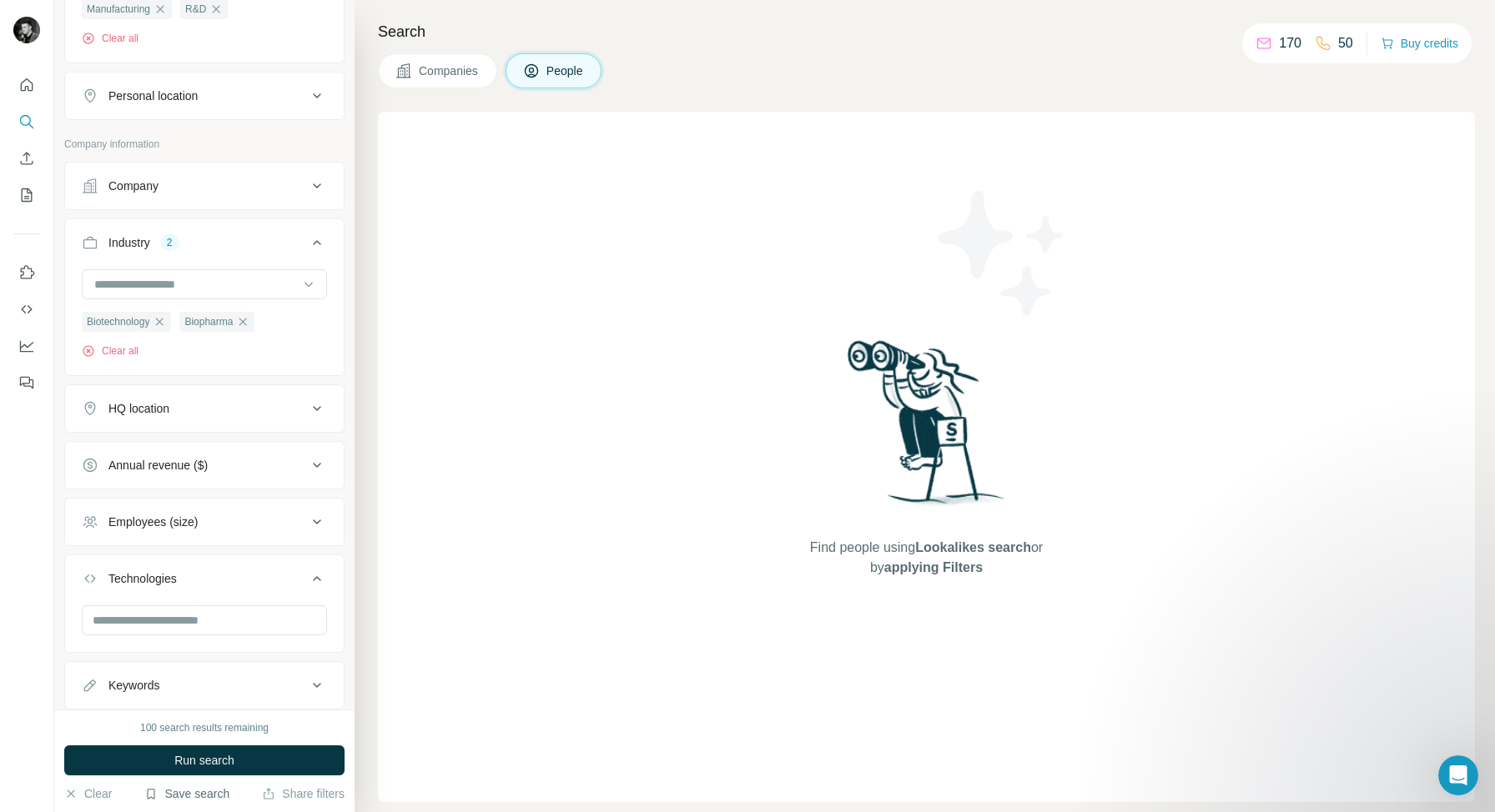
click at [165, 791] on button "Save search" at bounding box center [187, 793] width 85 height 17
click at [169, 798] on button "Save search" at bounding box center [187, 793] width 85 height 17
click at [182, 731] on div "Save search" at bounding box center [234, 731] width 176 height 33
click at [297, 795] on button "Share filters" at bounding box center [304, 793] width 83 height 17
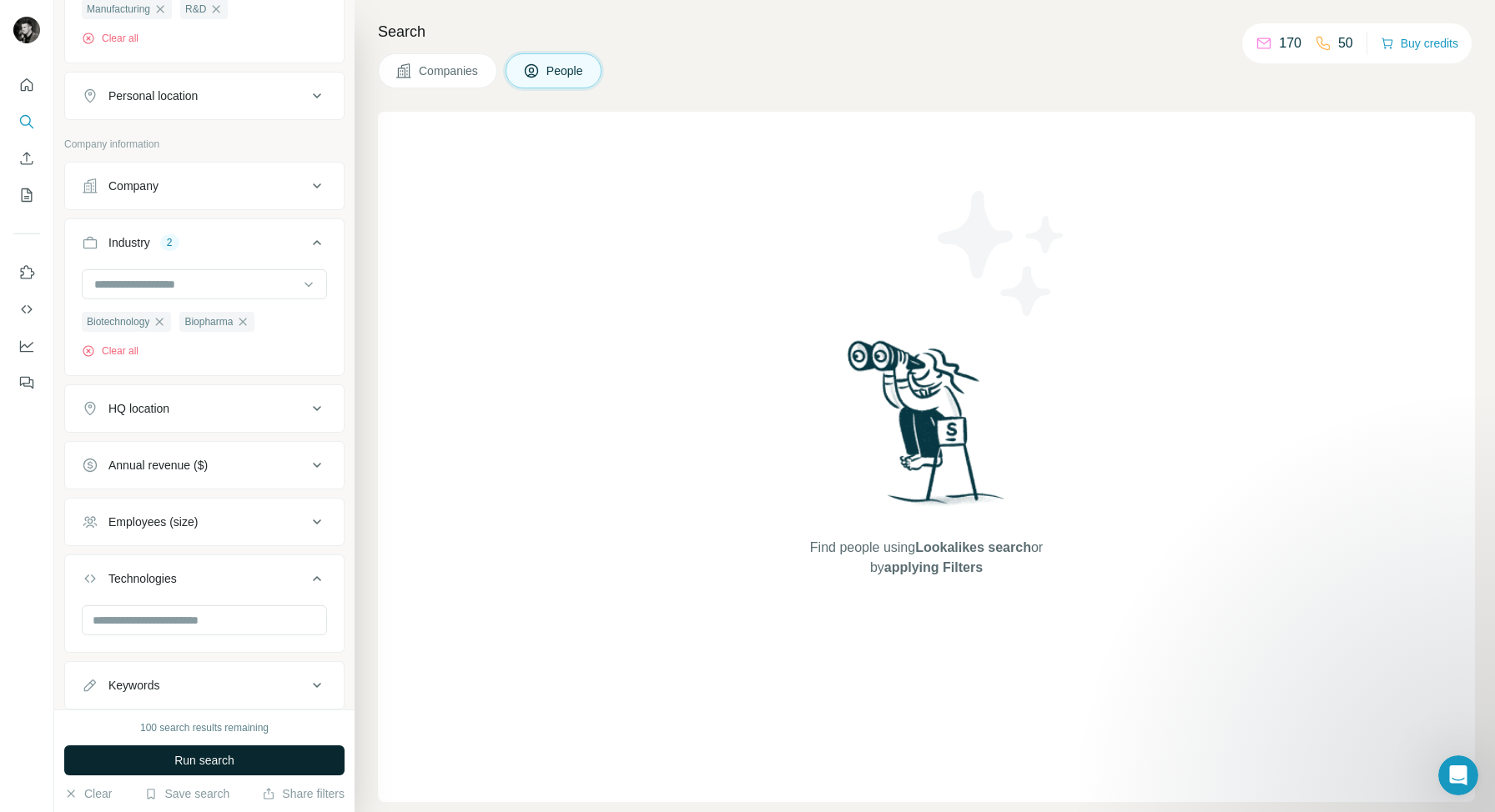
click at [194, 753] on span "Run search" at bounding box center [203, 760] width 60 height 17
click at [1461, 771] on icon "Open Intercom Messenger" at bounding box center [1459, 776] width 28 height 27
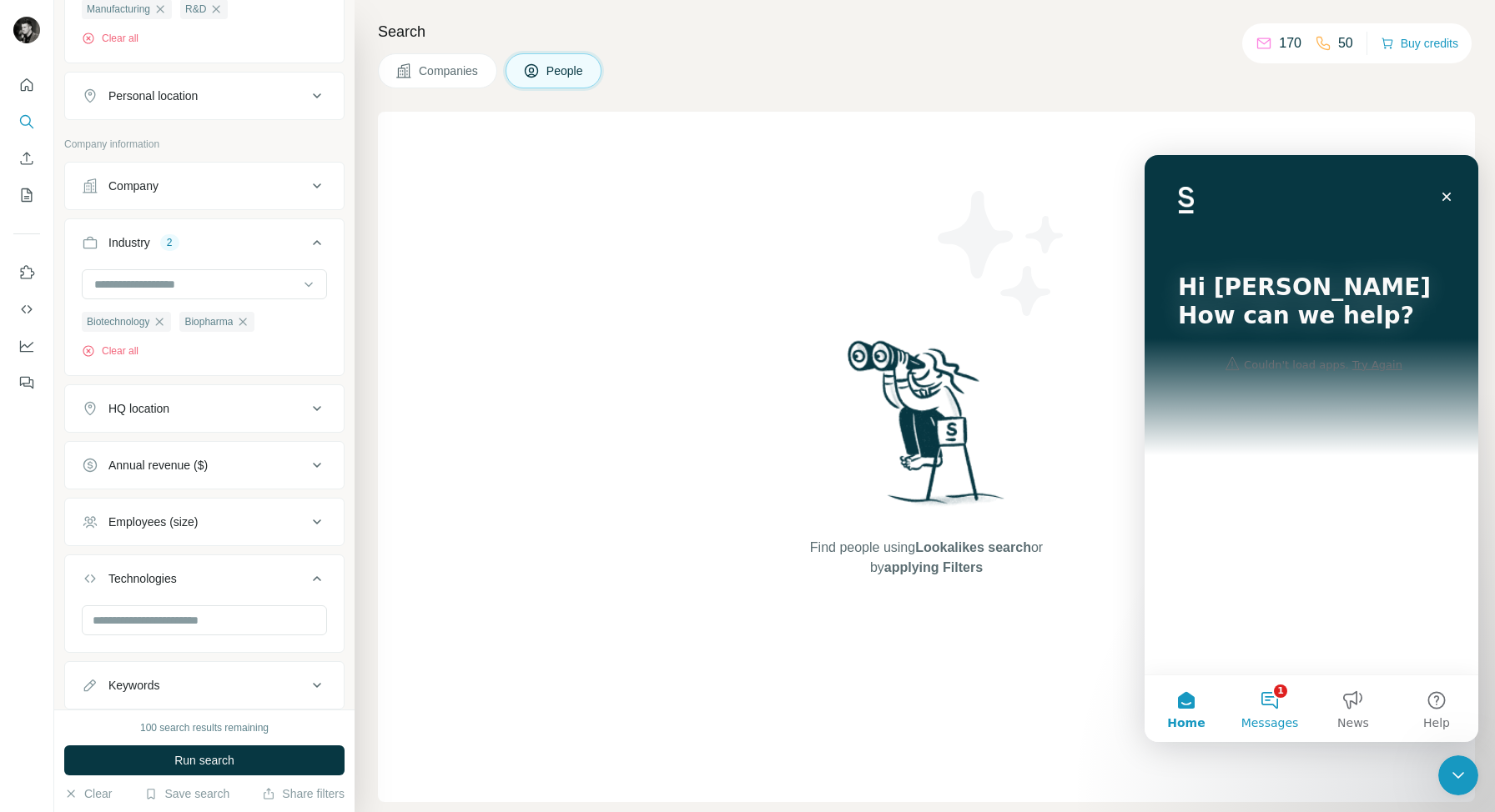
click at [1272, 705] on button "1 Messages" at bounding box center [1269, 709] width 83 height 67
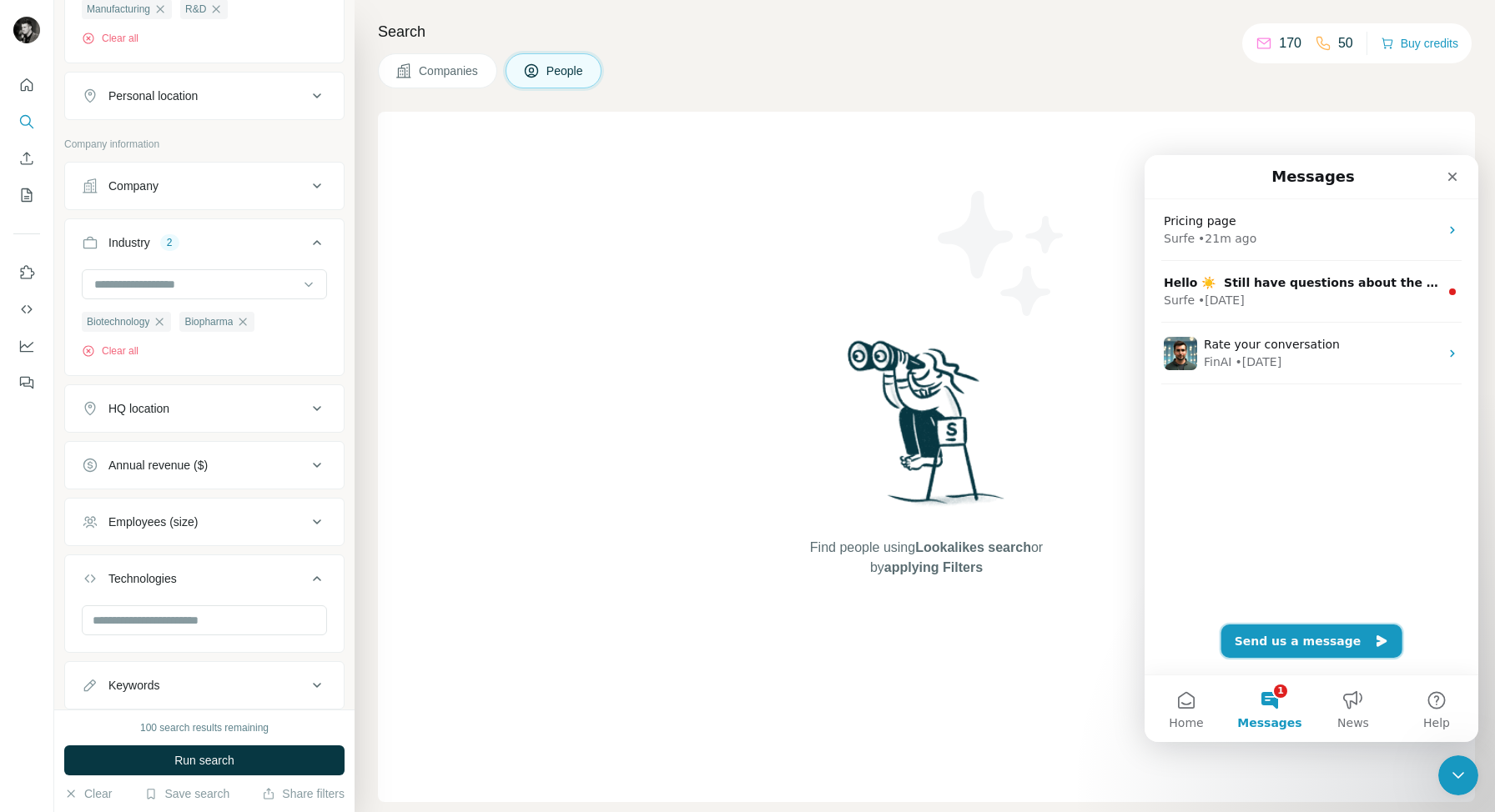
click at [1319, 645] on button "Send us a message" at bounding box center [1311, 641] width 181 height 33
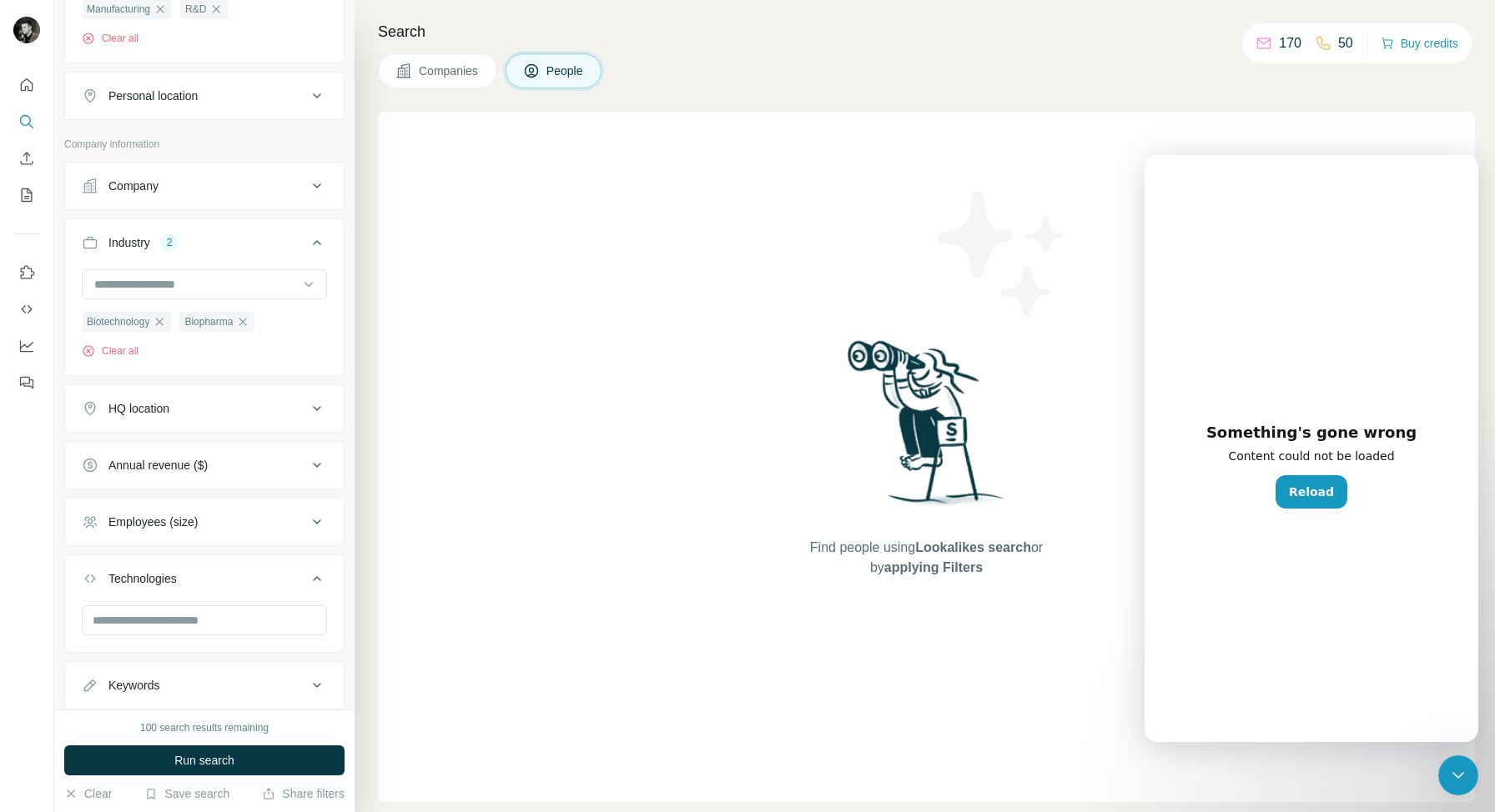
click at [1303, 514] on div "Something's gone wrong Content could not be loaded Reload" at bounding box center [1311, 474] width 334 height 533
click at [1313, 495] on button "Reload" at bounding box center [1310, 492] width 72 height 33
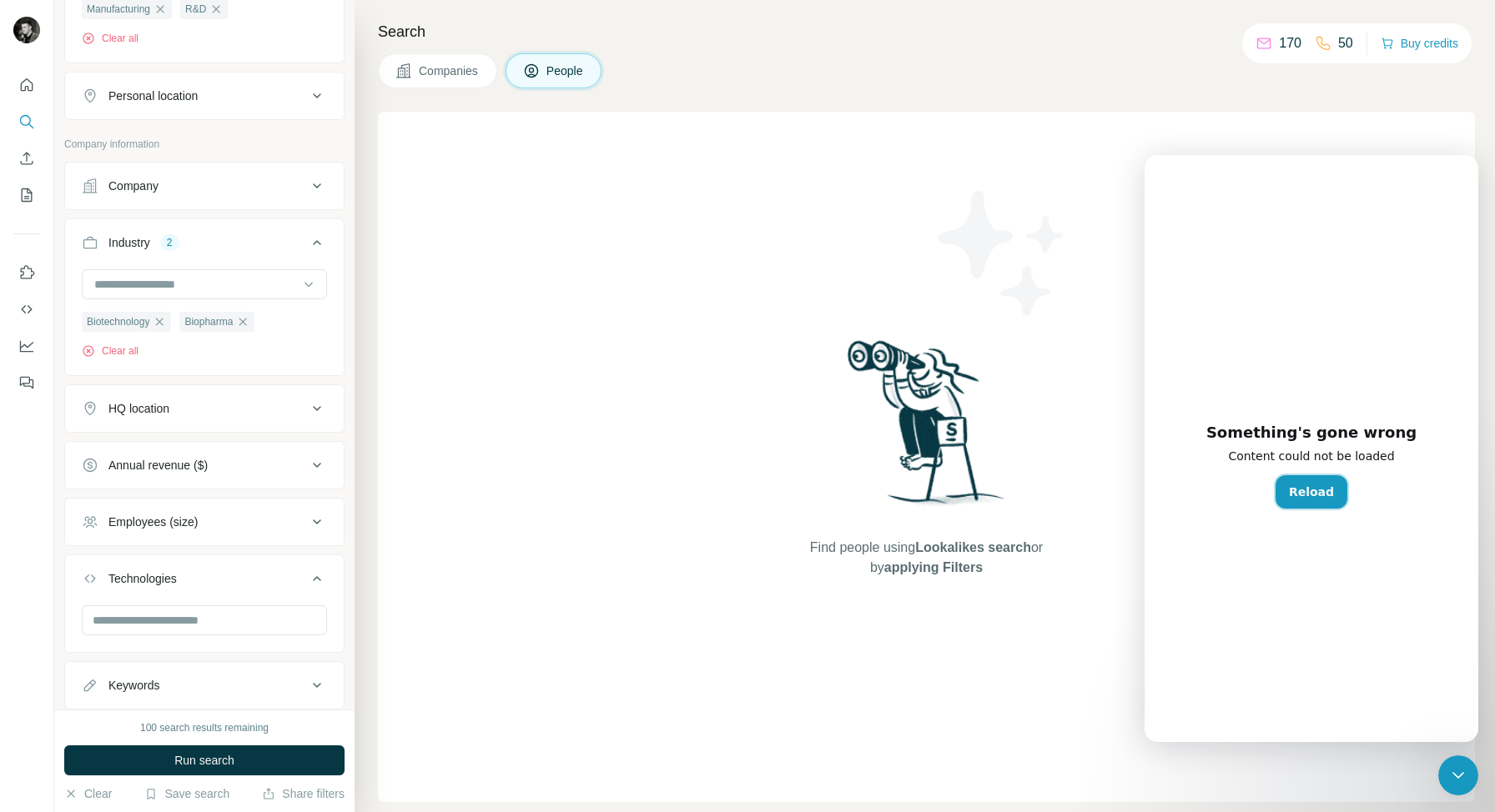
click at [1313, 495] on button "Reload" at bounding box center [1310, 492] width 72 height 33
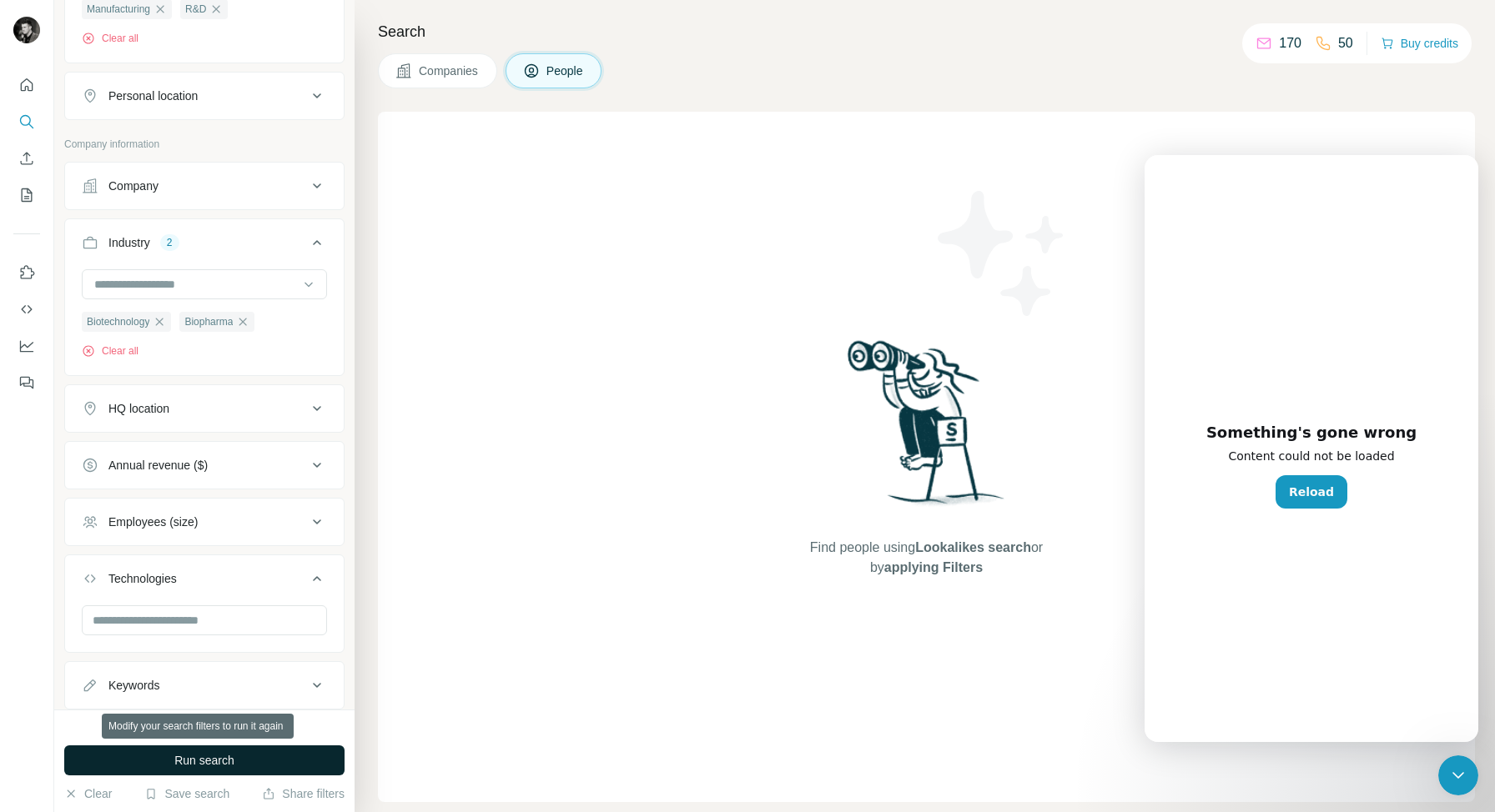
click at [199, 754] on span "Run search" at bounding box center [203, 760] width 60 height 17
click at [187, 756] on span "Run search" at bounding box center [203, 760] width 60 height 17
click at [119, 352] on button "Clear all" at bounding box center [110, 351] width 57 height 15
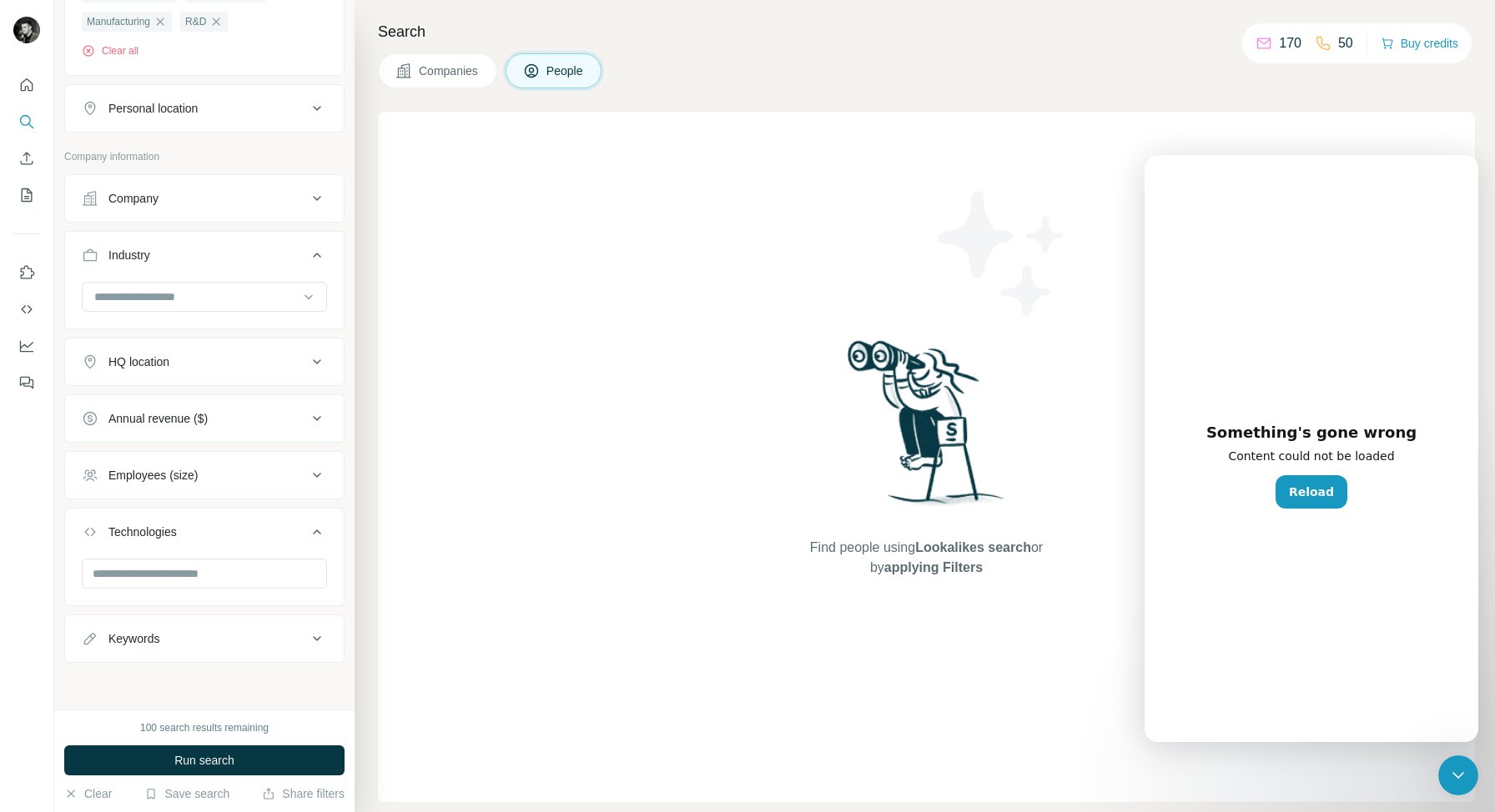
scroll to position [586, 0]
click at [187, 758] on span "Run search" at bounding box center [203, 760] width 60 height 17
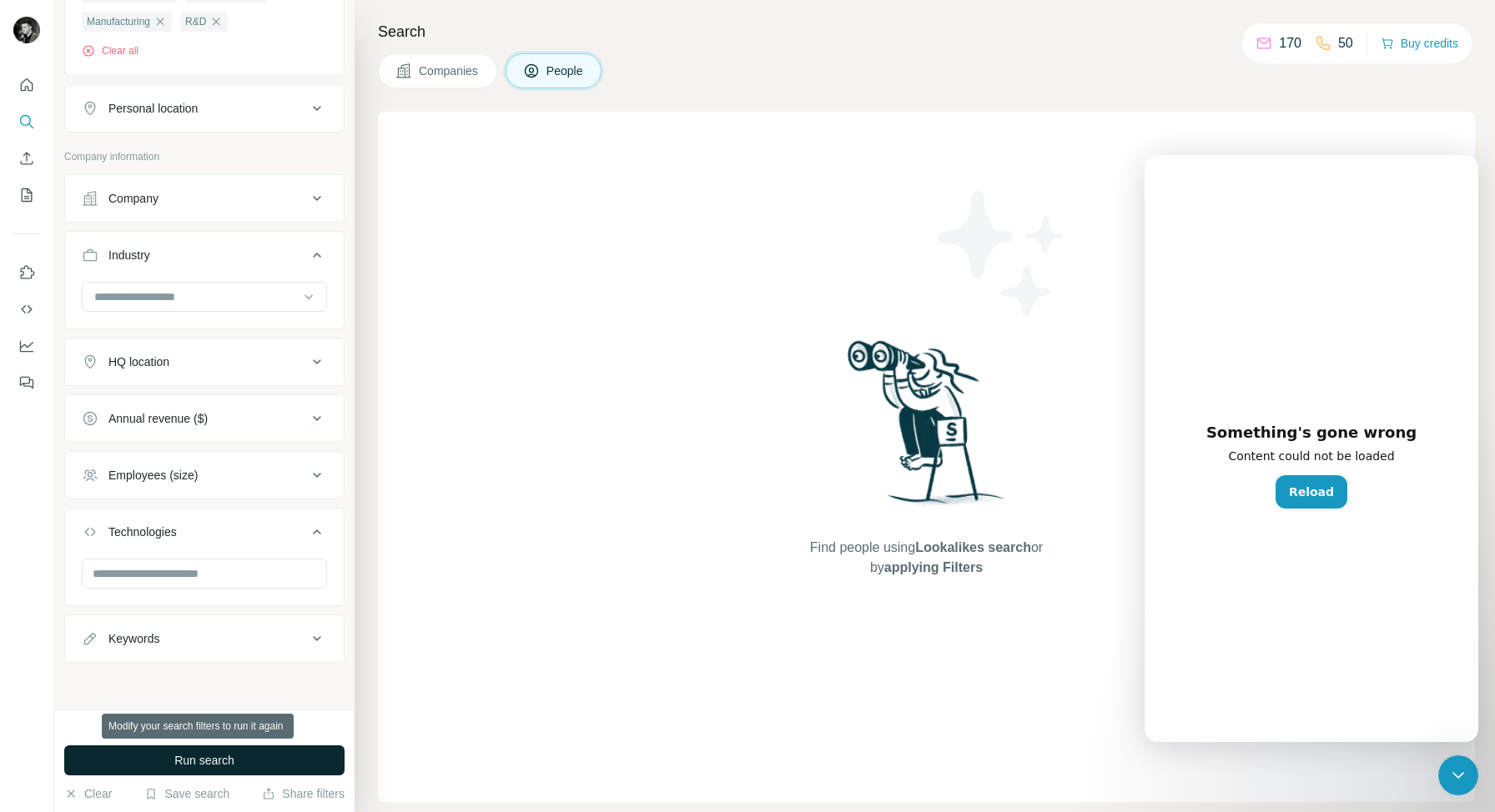
click at [191, 760] on span "Run search" at bounding box center [203, 760] width 60 height 17
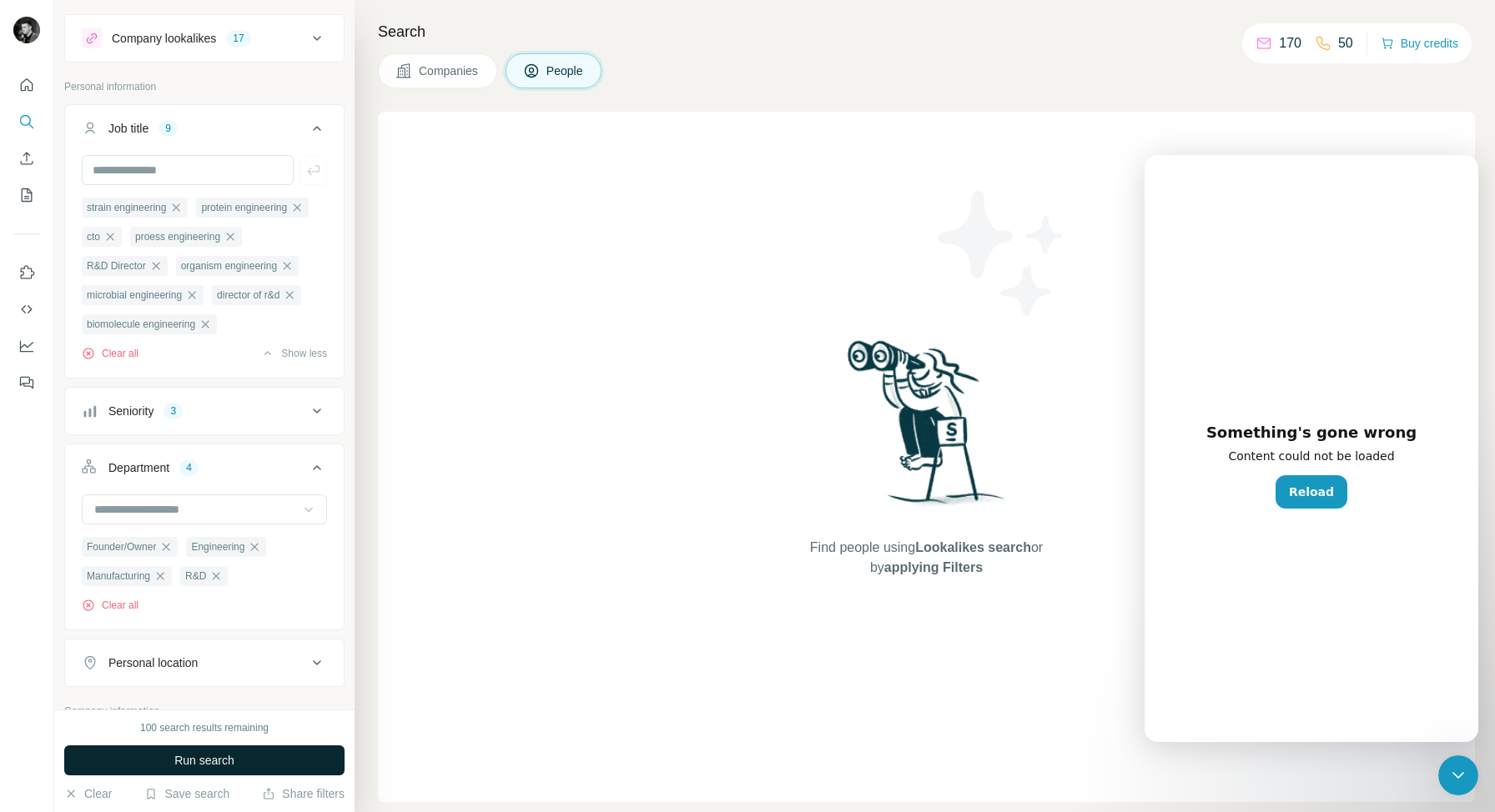
scroll to position [30, 0]
click at [318, 407] on icon at bounding box center [316, 410] width 20 height 20
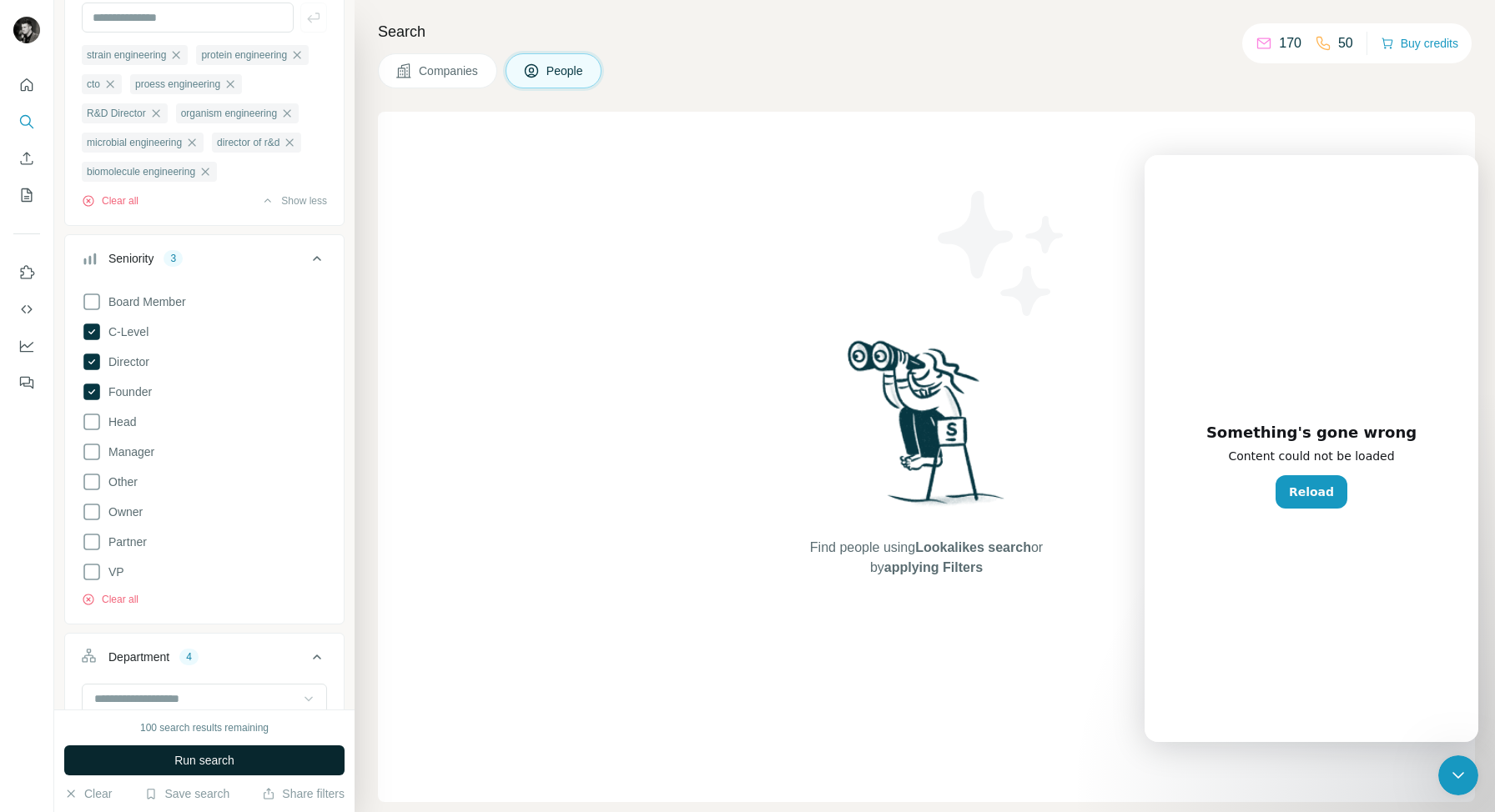
scroll to position [185, 0]
click at [94, 387] on icon at bounding box center [91, 389] width 17 height 17
click at [94, 387] on icon at bounding box center [91, 389] width 20 height 20
click at [187, 758] on span "Run search" at bounding box center [203, 760] width 60 height 17
click at [95, 333] on icon at bounding box center [91, 329] width 17 height 17
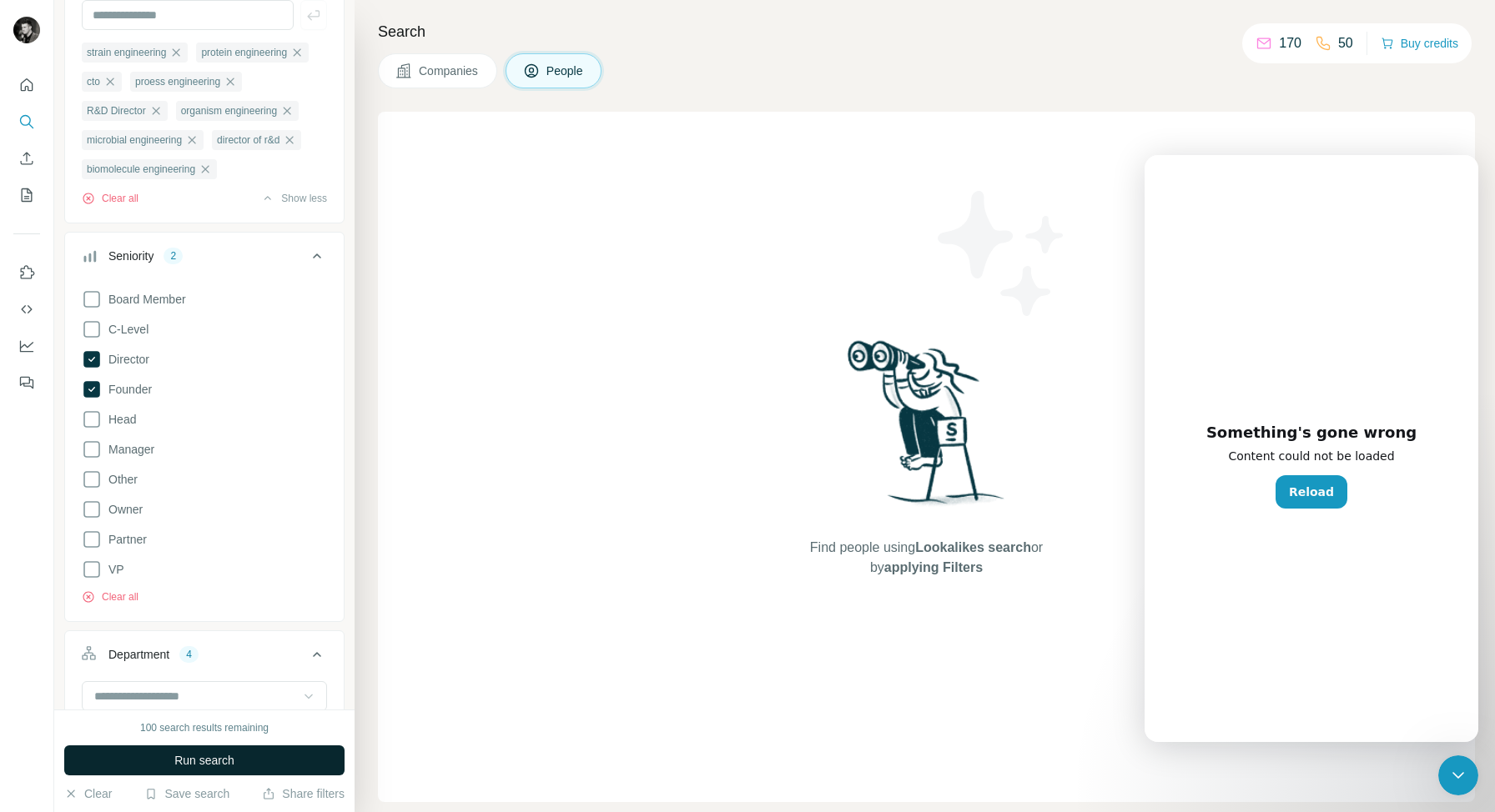
click at [185, 759] on span "Run search" at bounding box center [203, 760] width 60 height 17
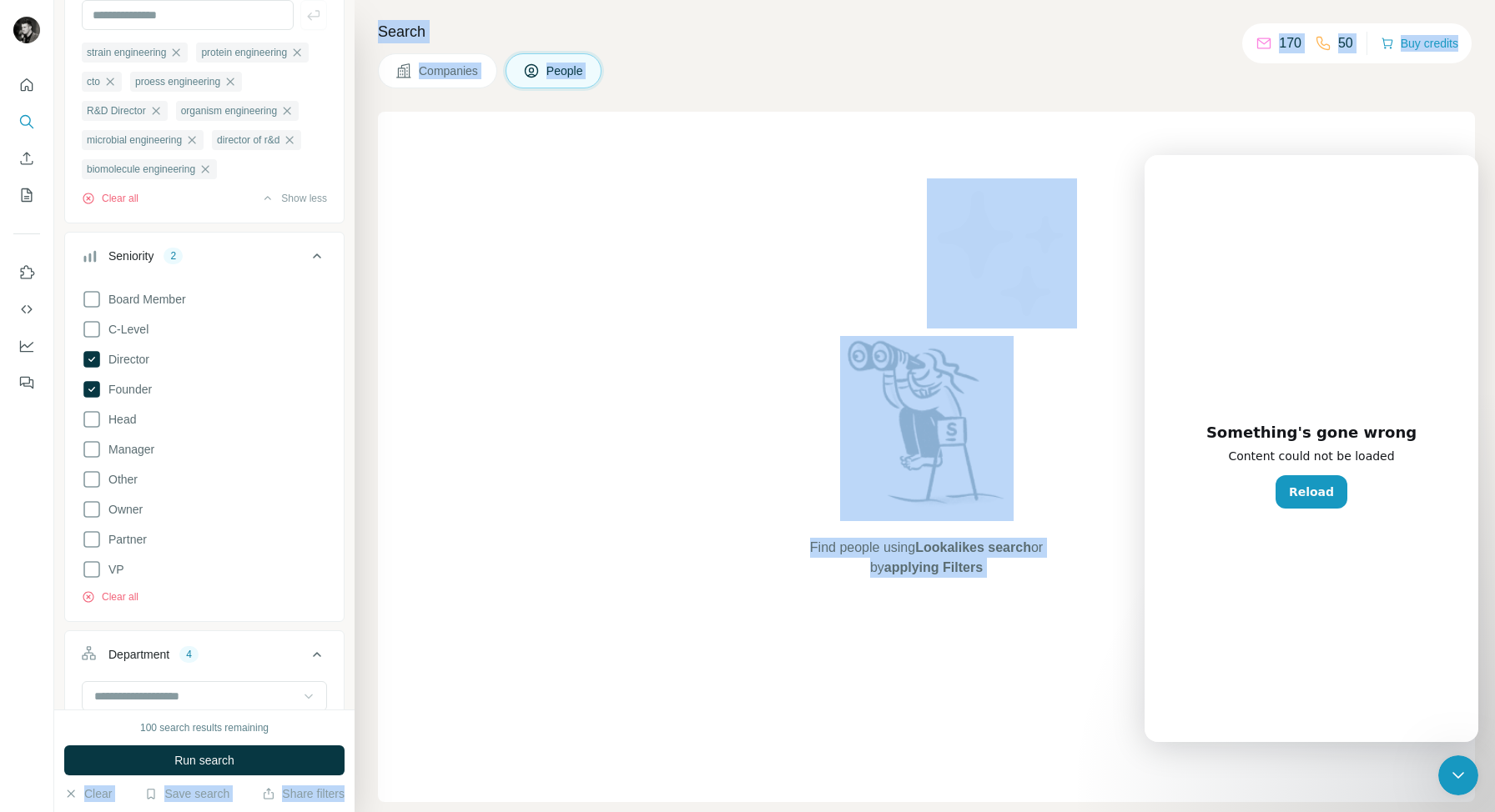
drag, startPoint x: 51, startPoint y: 745, endPoint x: 199, endPoint y: 778, distance: 151.6
click at [448, 697] on div "Find people using Lookalikes search or by applying Filters" at bounding box center [926, 457] width 1097 height 690
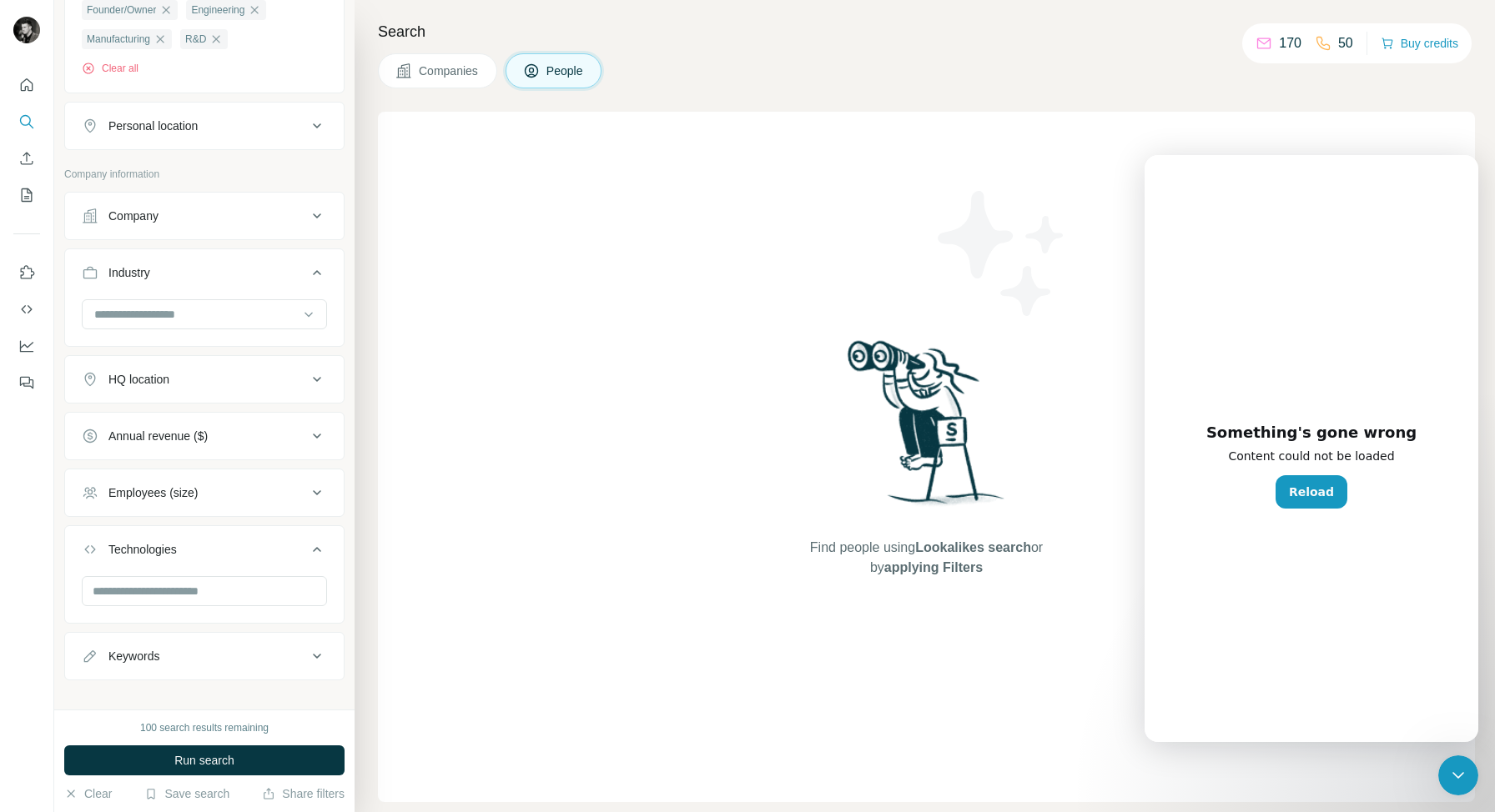
scroll to position [909, 0]
click at [312, 381] on icon at bounding box center [316, 378] width 20 height 20
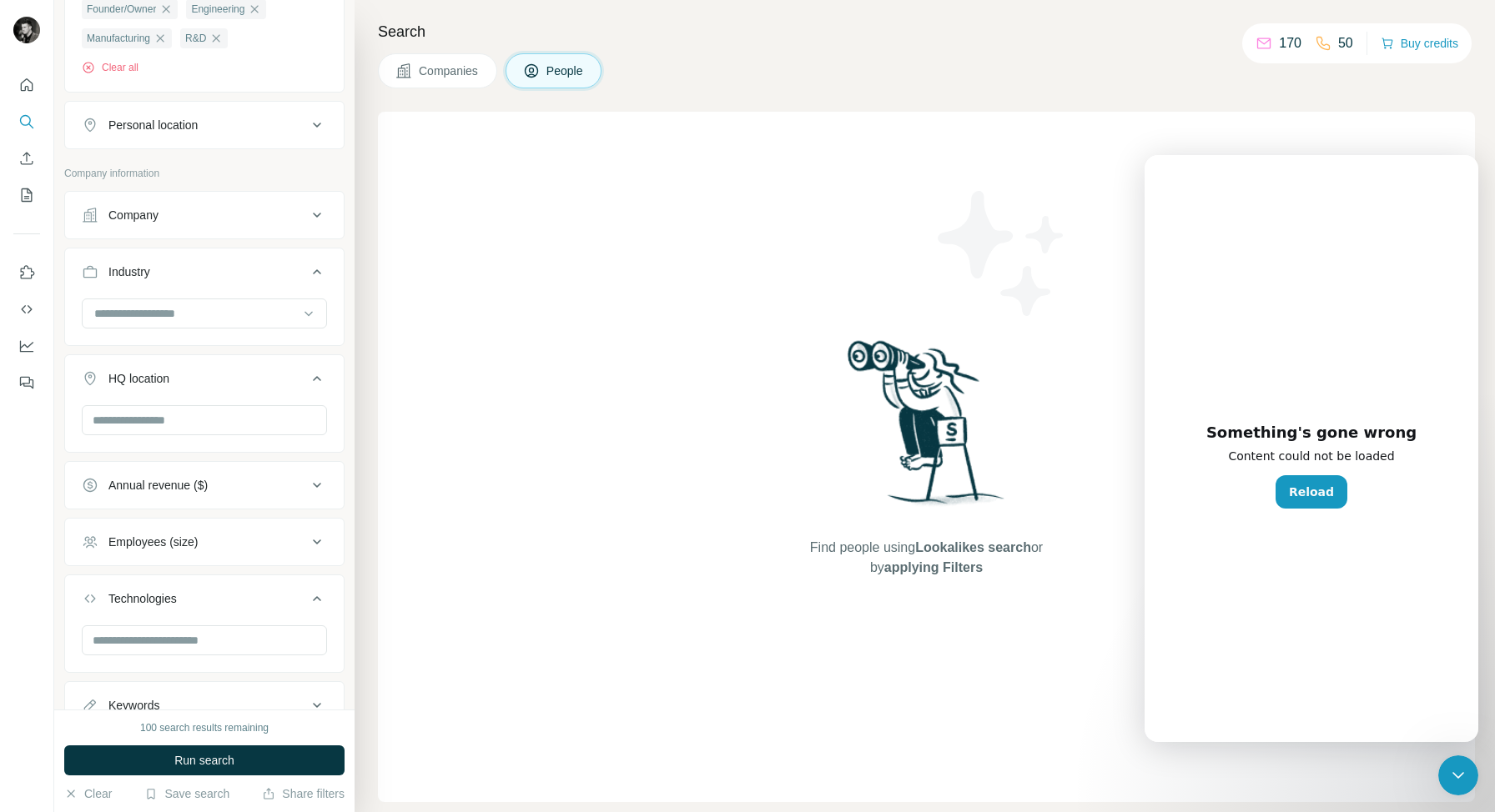
click at [312, 381] on icon at bounding box center [316, 378] width 20 height 20
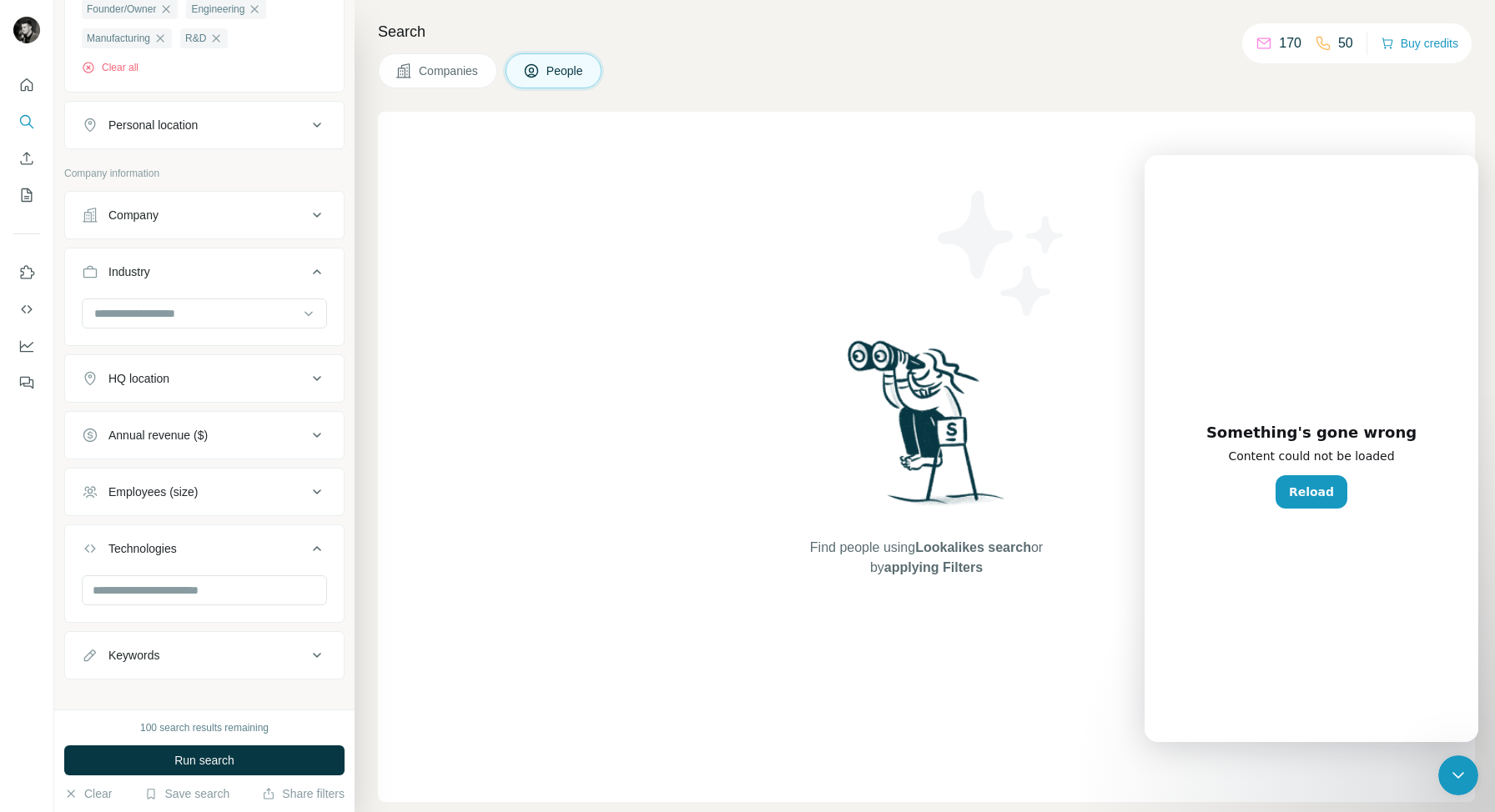
click at [312, 381] on icon at bounding box center [316, 378] width 20 height 20
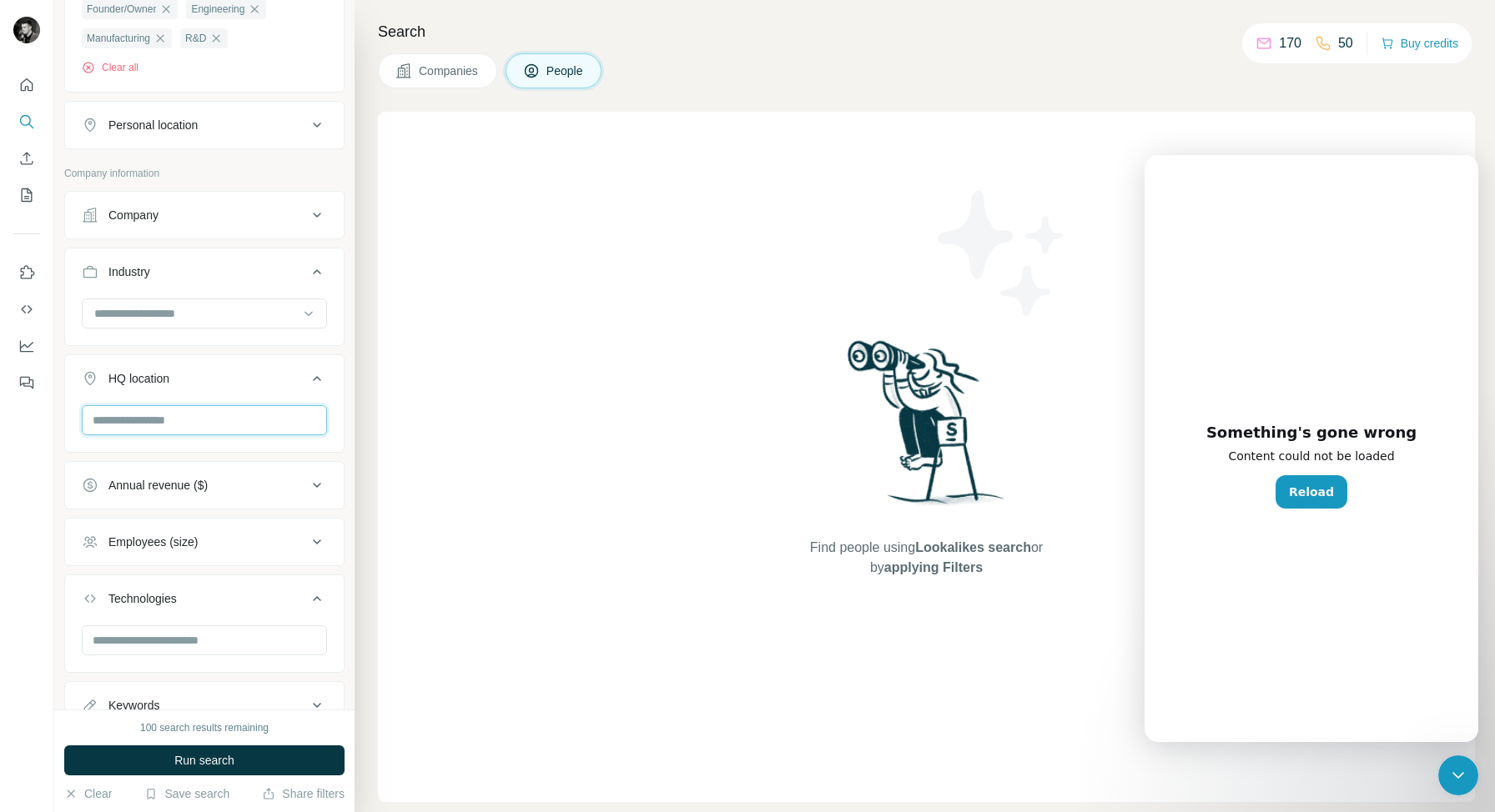
click at [180, 435] on input "text" at bounding box center [204, 420] width 246 height 30
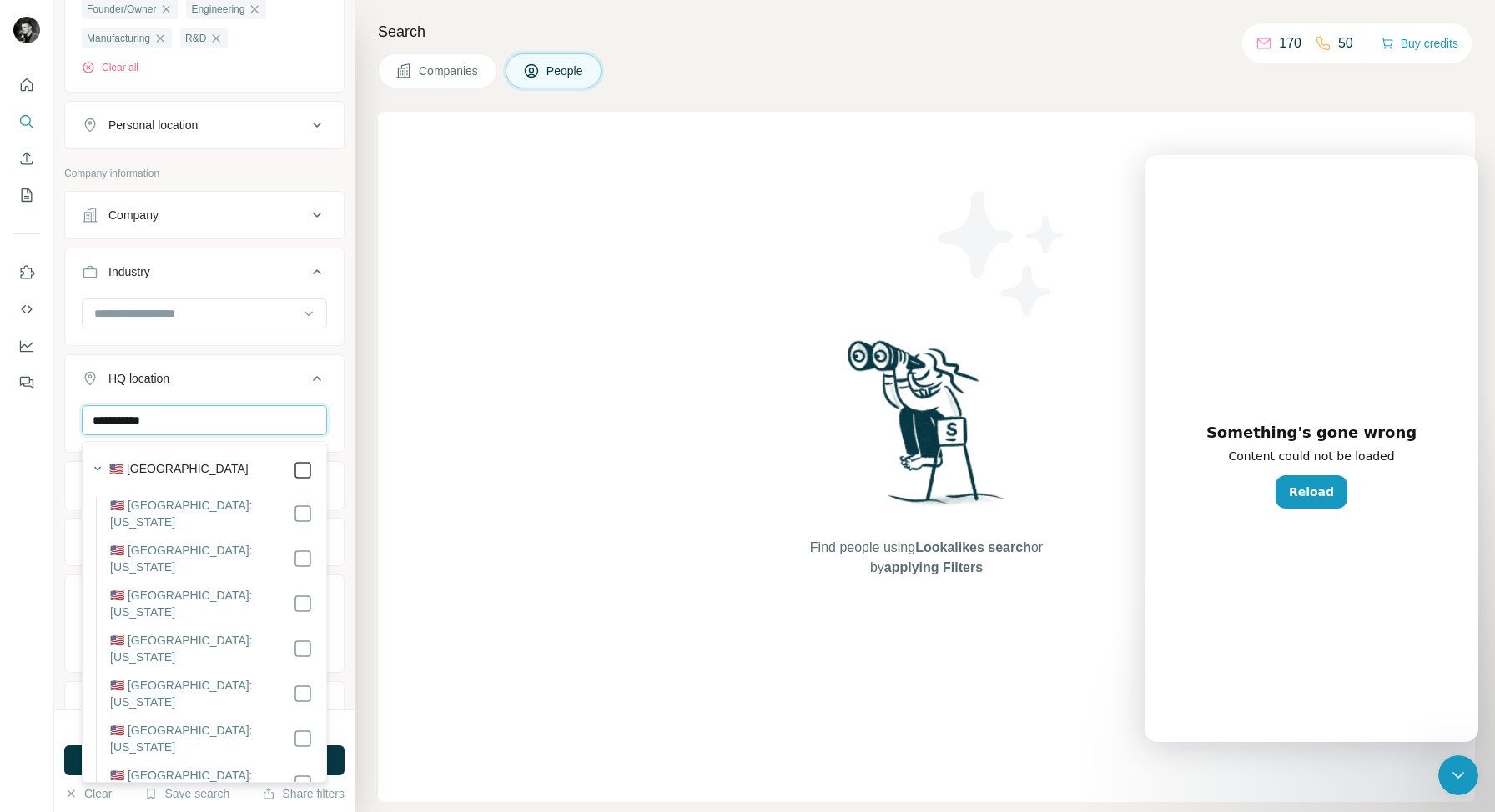
type input "**********"
click at [318, 381] on icon at bounding box center [316, 378] width 8 height 5
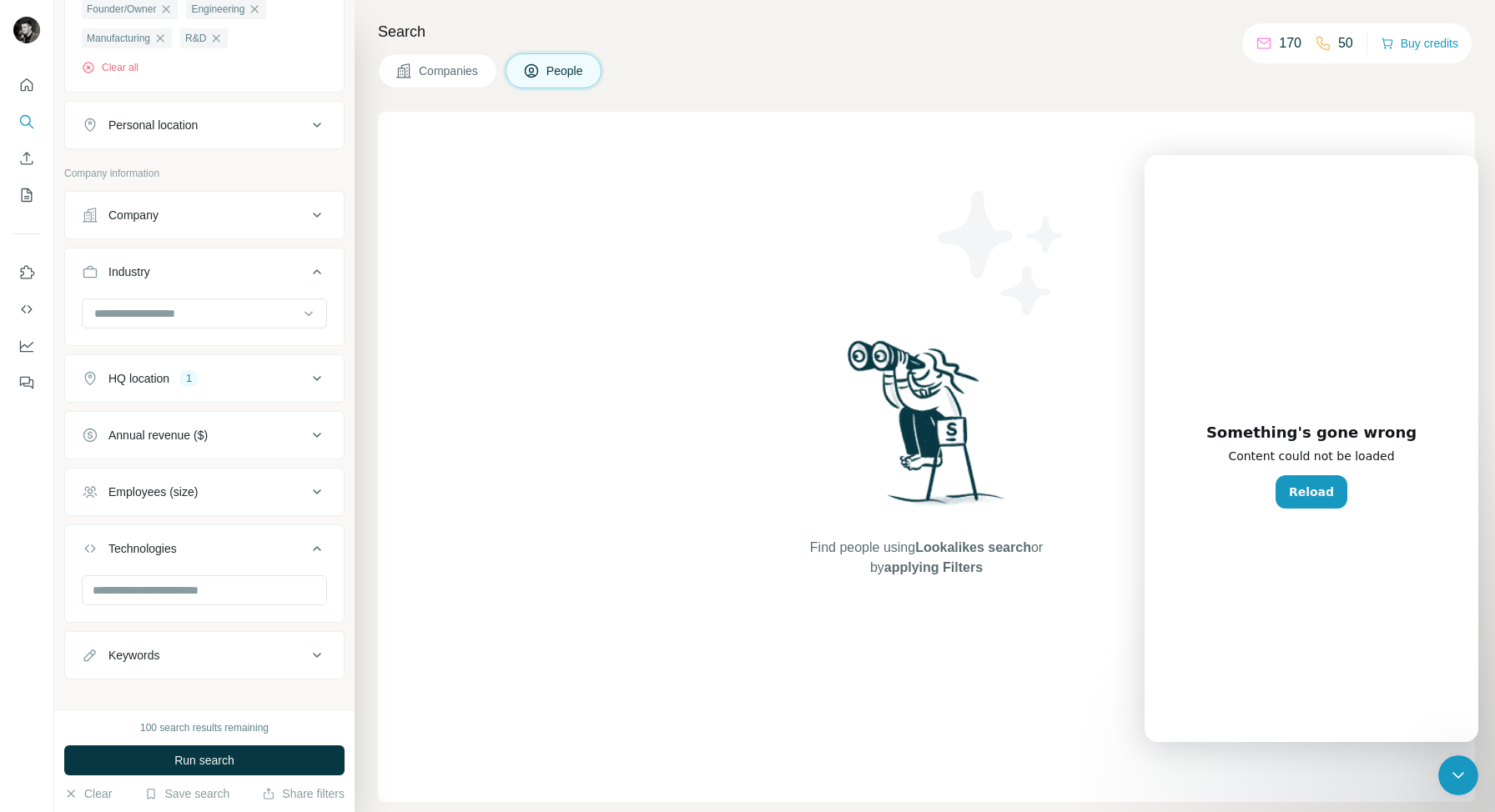
click at [319, 435] on icon at bounding box center [316, 435] width 20 height 20
click at [92, 474] on icon at bounding box center [91, 471] width 20 height 20
click at [91, 501] on icon at bounding box center [91, 503] width 20 height 20
click at [91, 536] on icon at bounding box center [91, 533] width 20 height 20
click at [92, 566] on icon at bounding box center [91, 565] width 20 height 20
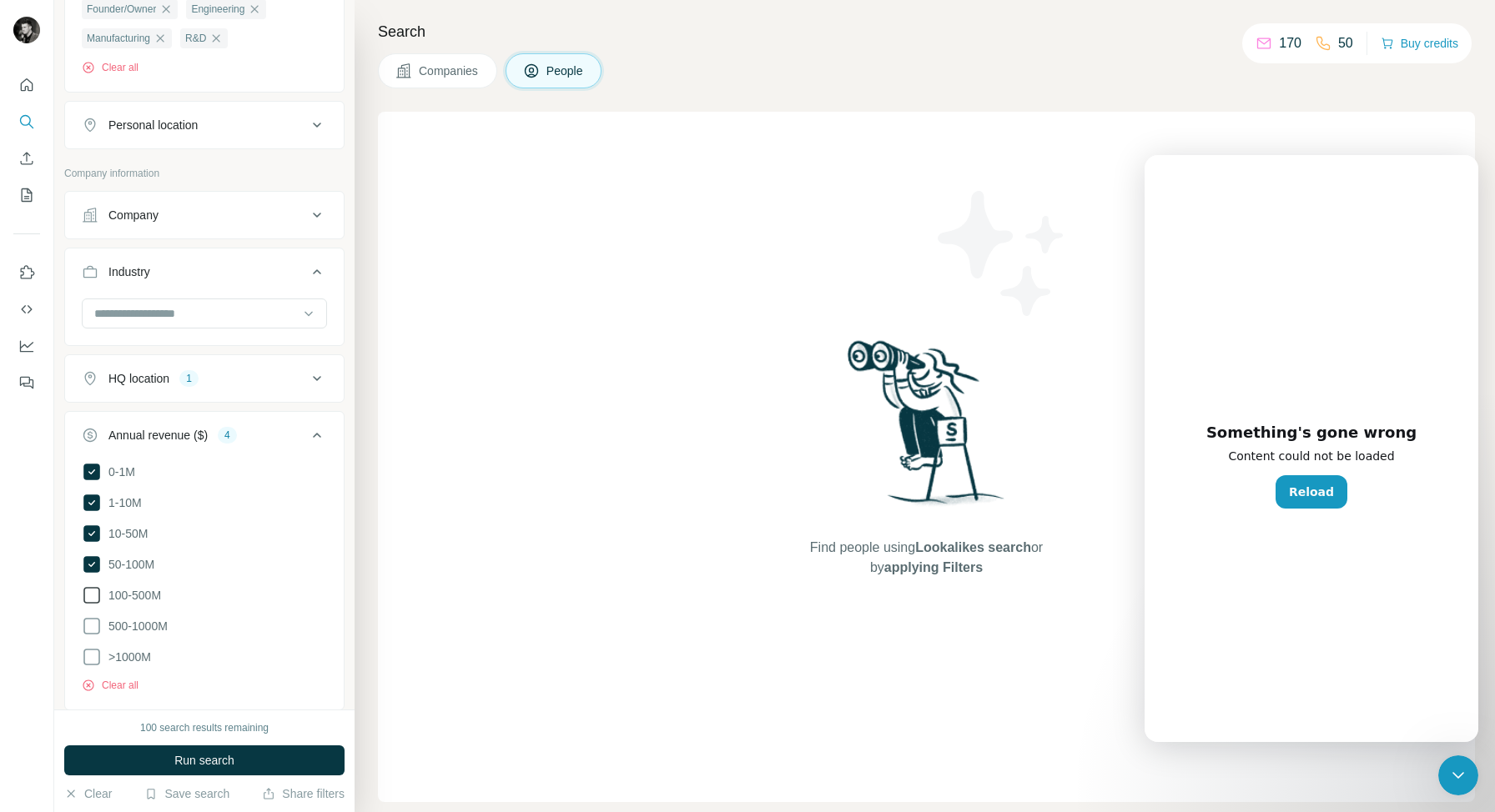
click at [93, 594] on icon at bounding box center [91, 595] width 20 height 20
click at [91, 622] on icon at bounding box center [91, 626] width 20 height 20
click at [87, 649] on icon at bounding box center [91, 657] width 17 height 17
click at [320, 434] on icon at bounding box center [316, 435] width 20 height 20
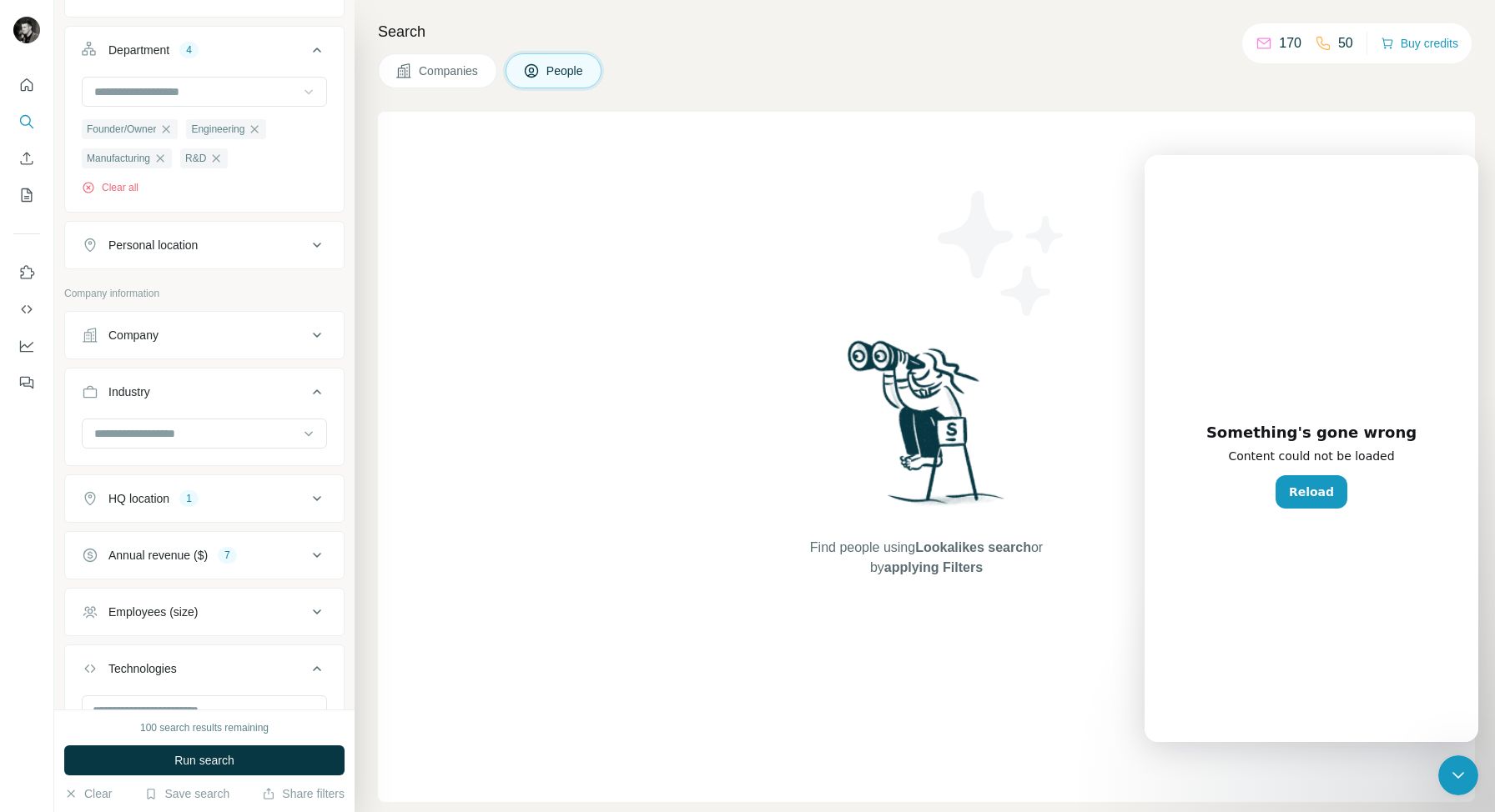
scroll to position [781, 0]
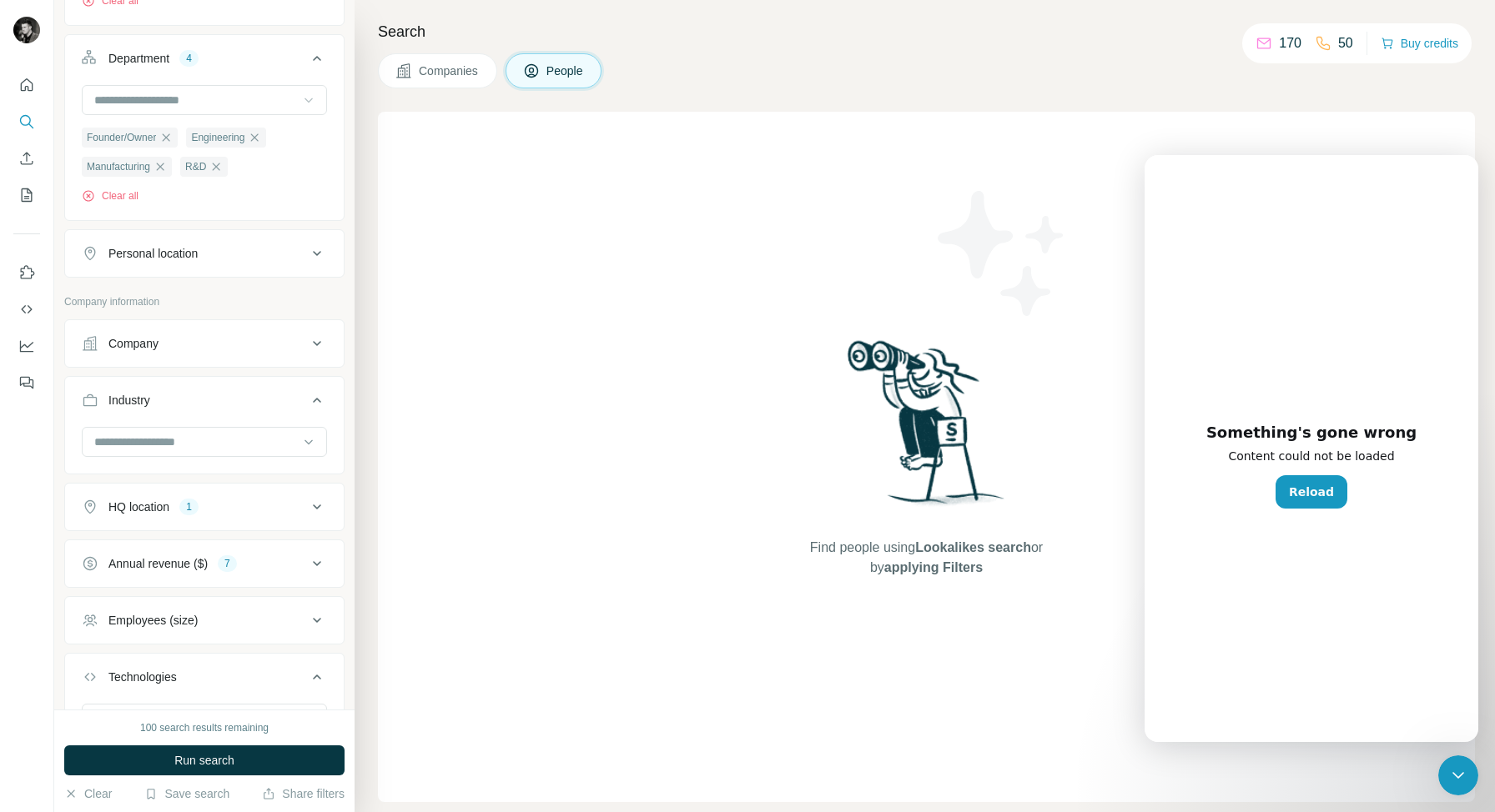
click at [315, 352] on icon at bounding box center [316, 344] width 20 height 20
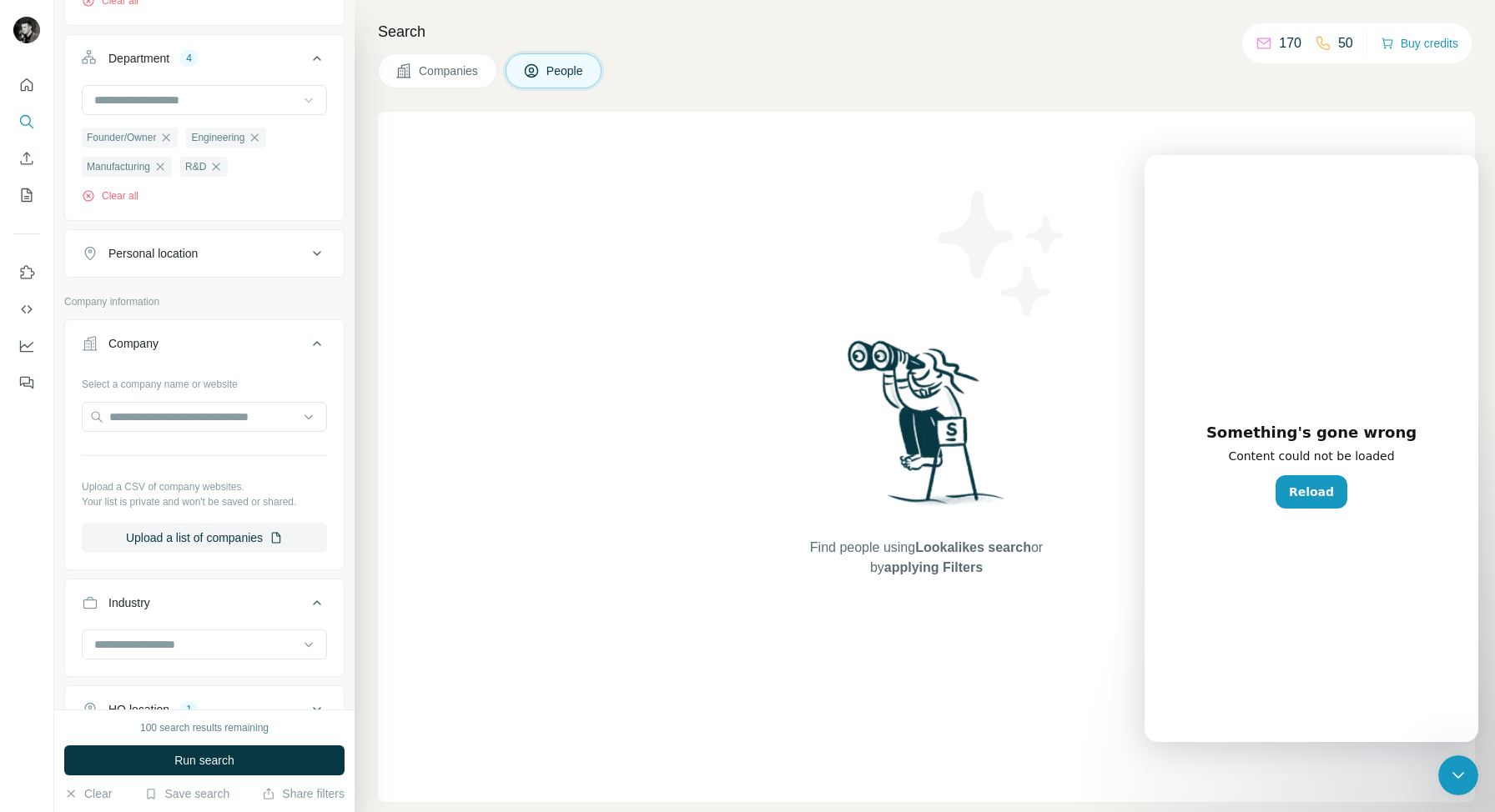
click at [315, 352] on icon at bounding box center [316, 344] width 20 height 20
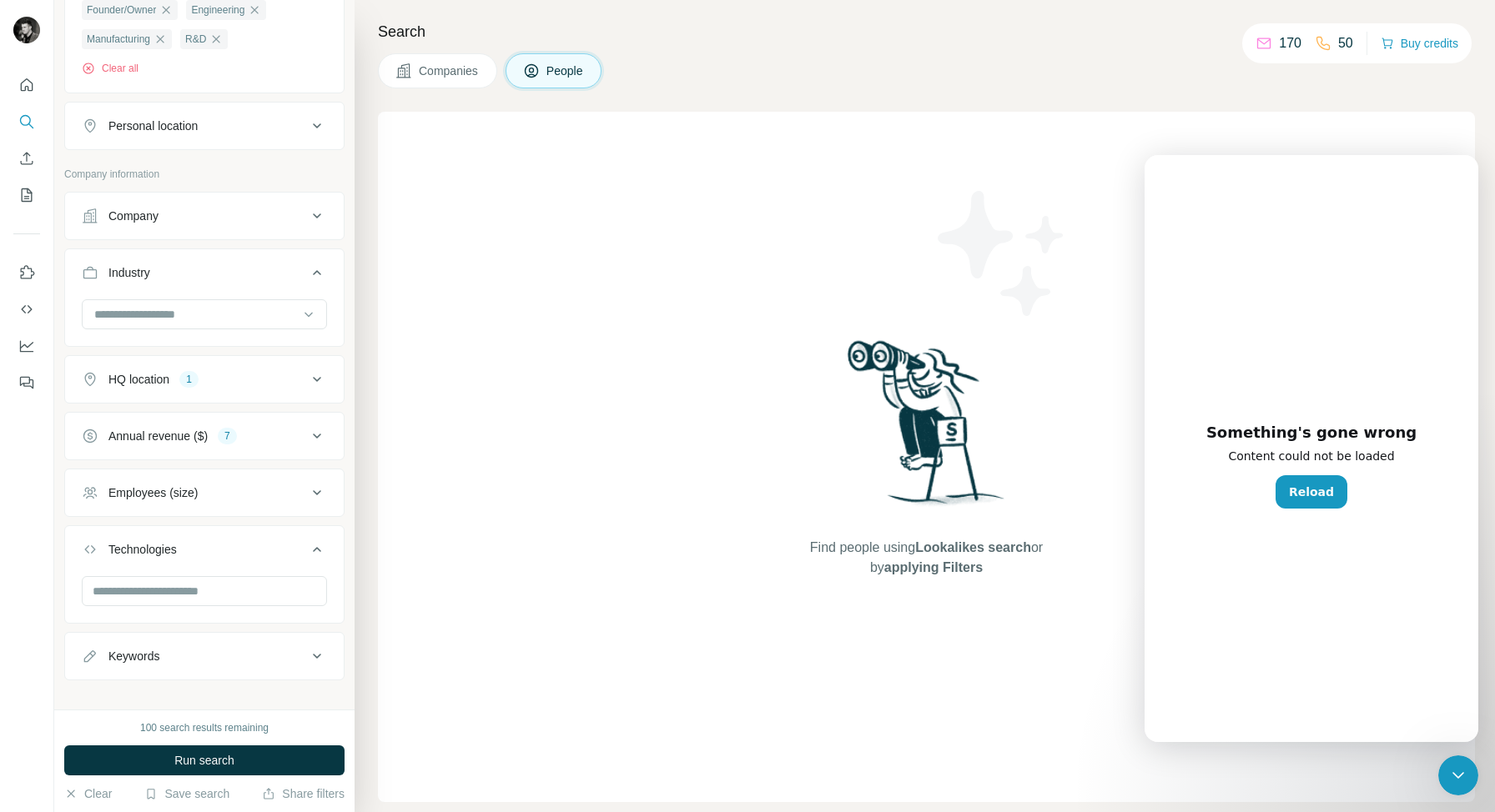
scroll to position [928, 0]
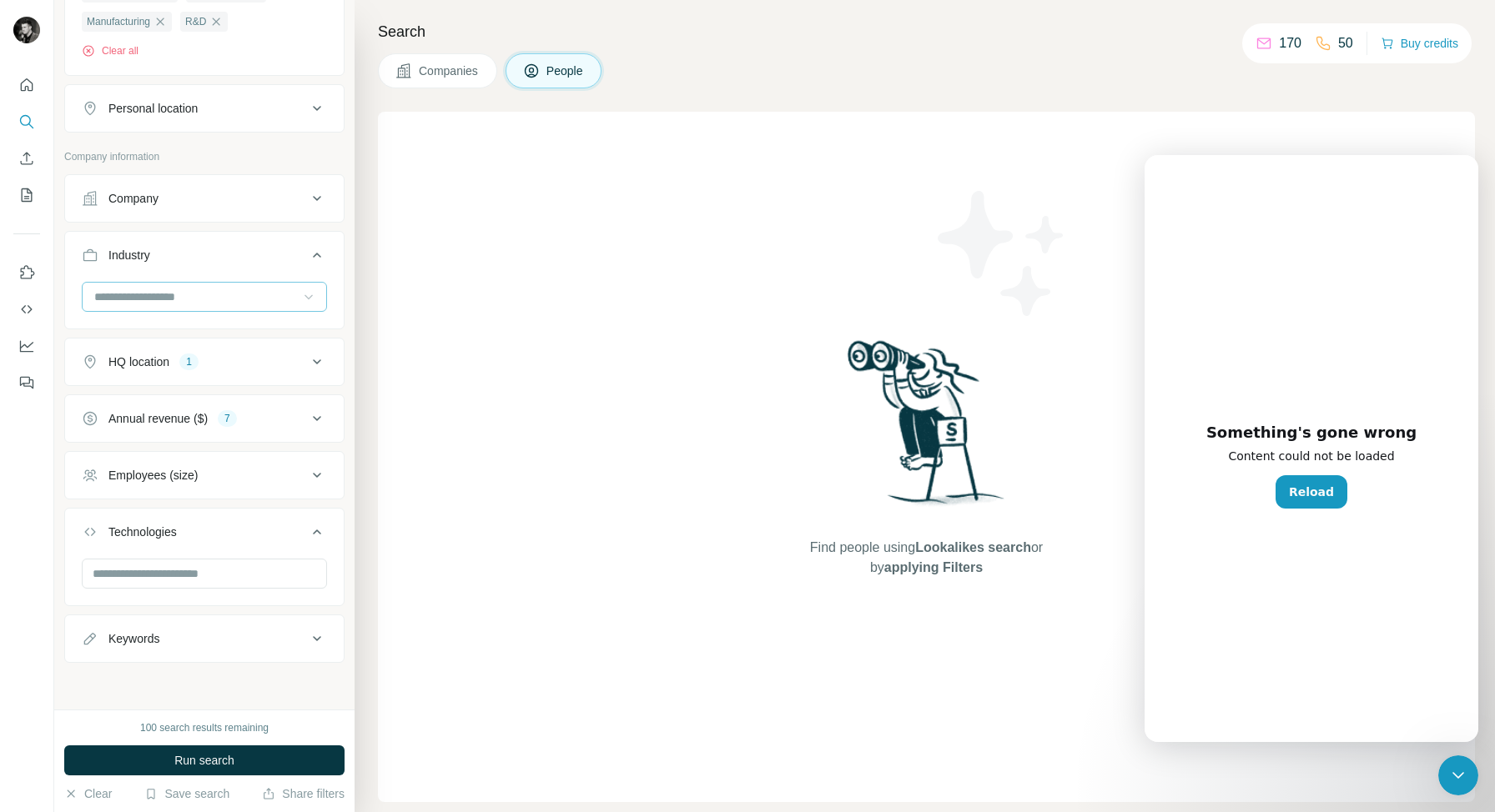
click at [310, 296] on icon at bounding box center [308, 298] width 8 height 5
type input "***"
click at [146, 423] on p "Biotechnology" at bounding box center [133, 424] width 74 height 17
click at [203, 295] on input at bounding box center [195, 294] width 206 height 19
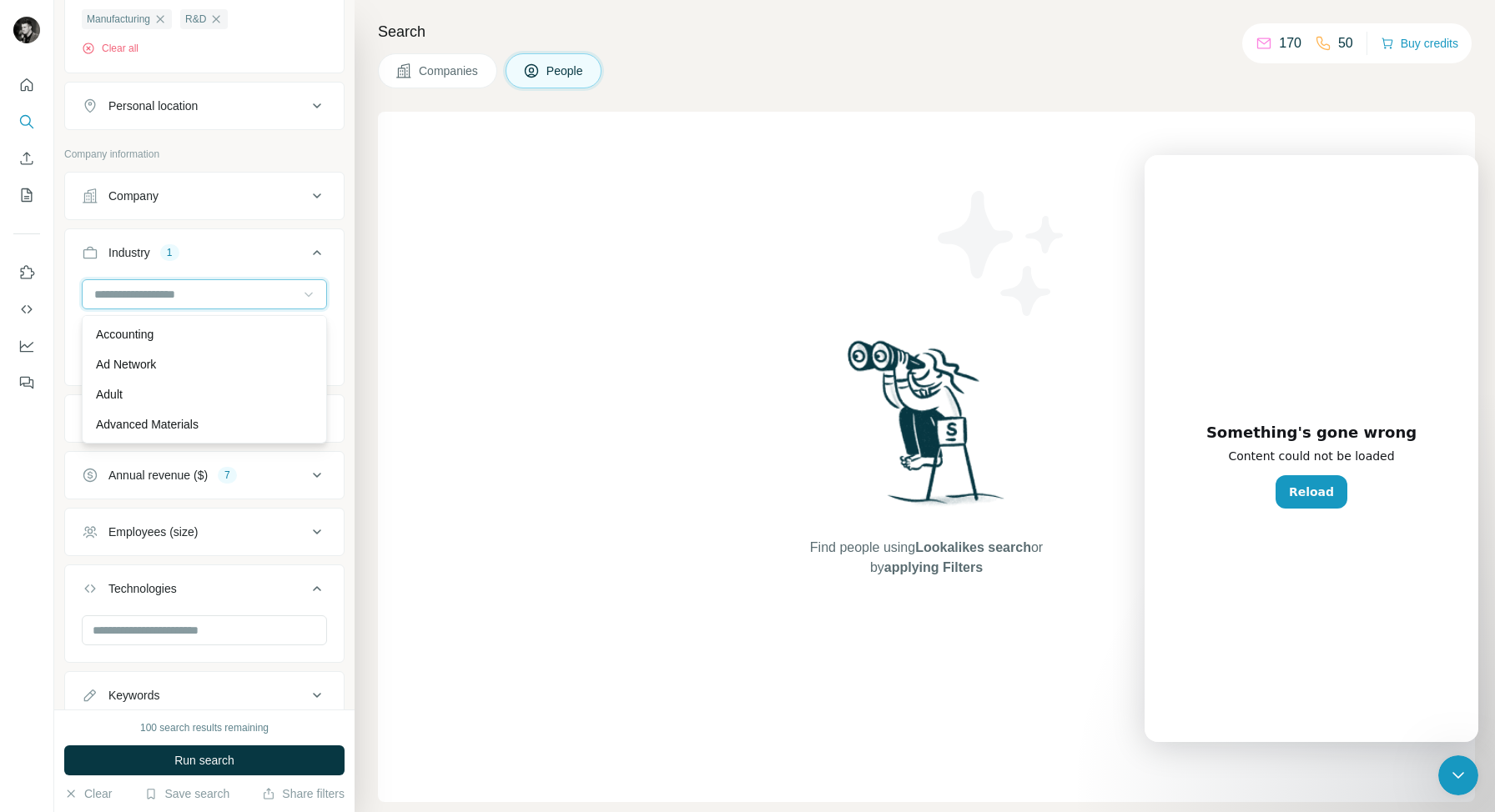
click at [202, 302] on input at bounding box center [195, 294] width 206 height 19
click at [176, 293] on input at bounding box center [195, 294] width 206 height 19
click at [141, 299] on input at bounding box center [195, 294] width 206 height 19
click at [156, 292] on input at bounding box center [195, 294] width 206 height 19
type input "***"
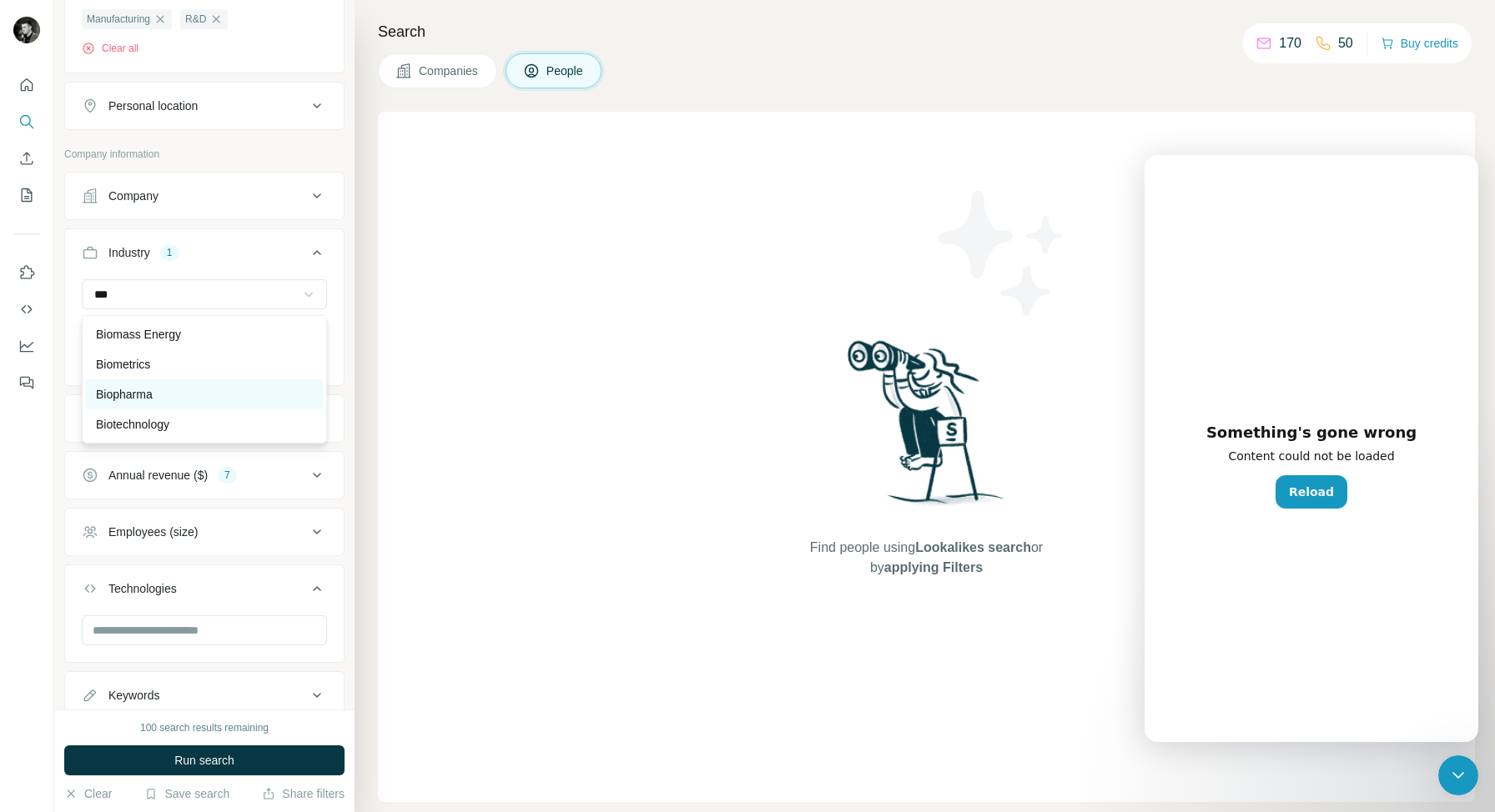
click at [130, 401] on p "Biopharma" at bounding box center [125, 394] width 57 height 17
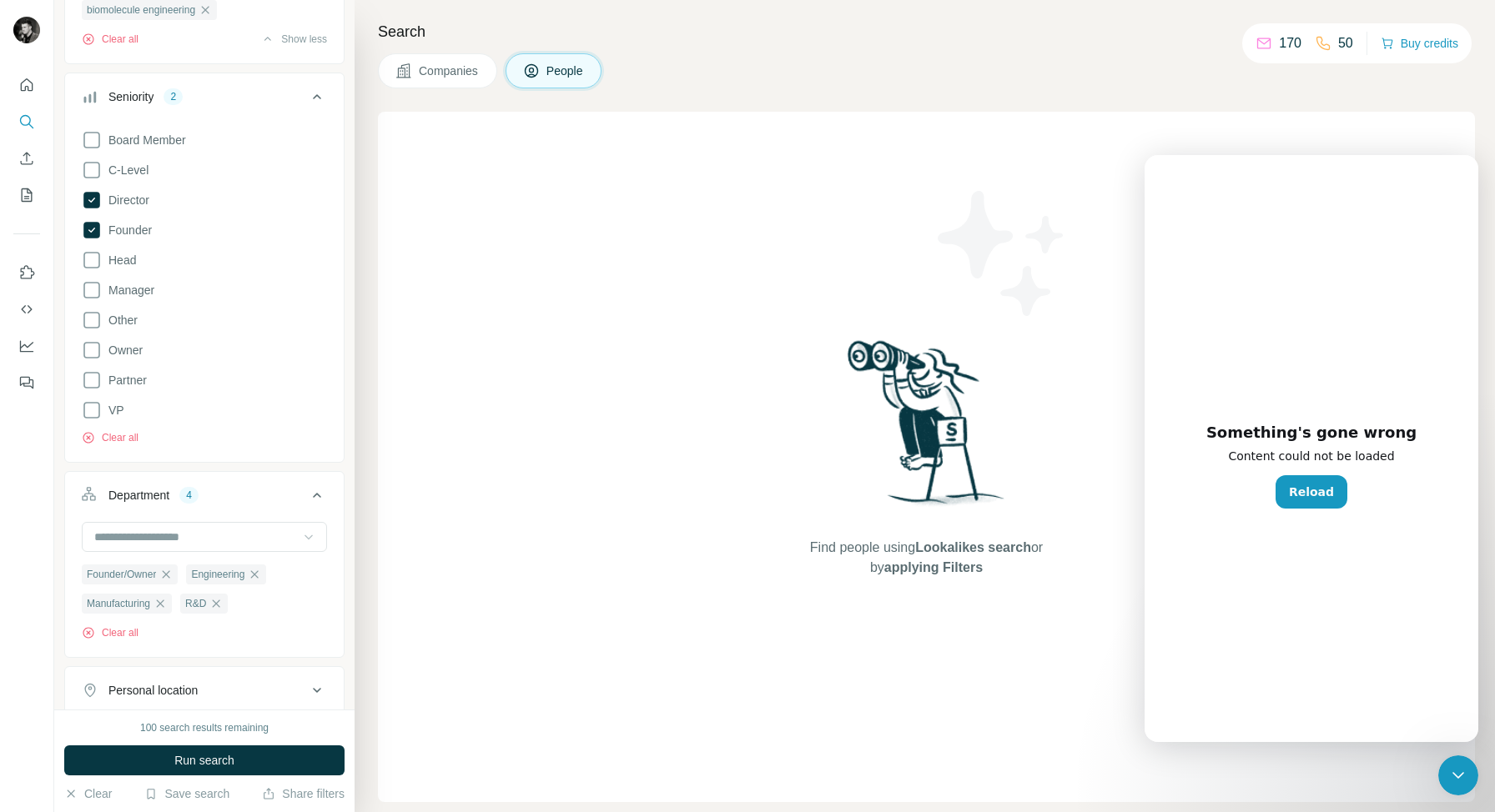
scroll to position [345, 0]
click at [91, 166] on icon at bounding box center [91, 169] width 20 height 20
click at [322, 98] on icon at bounding box center [316, 95] width 20 height 20
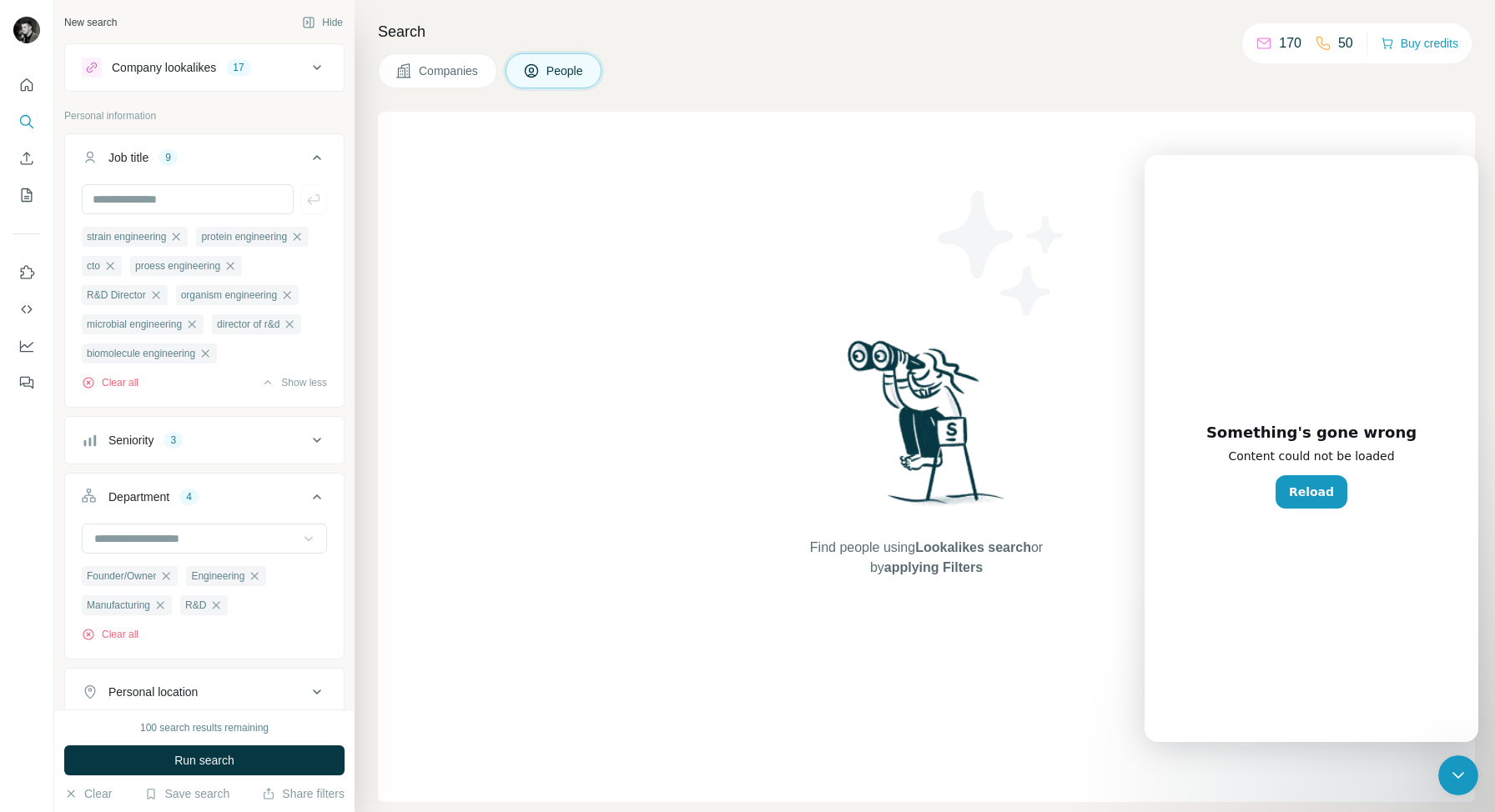
click at [317, 158] on icon at bounding box center [316, 157] width 20 height 20
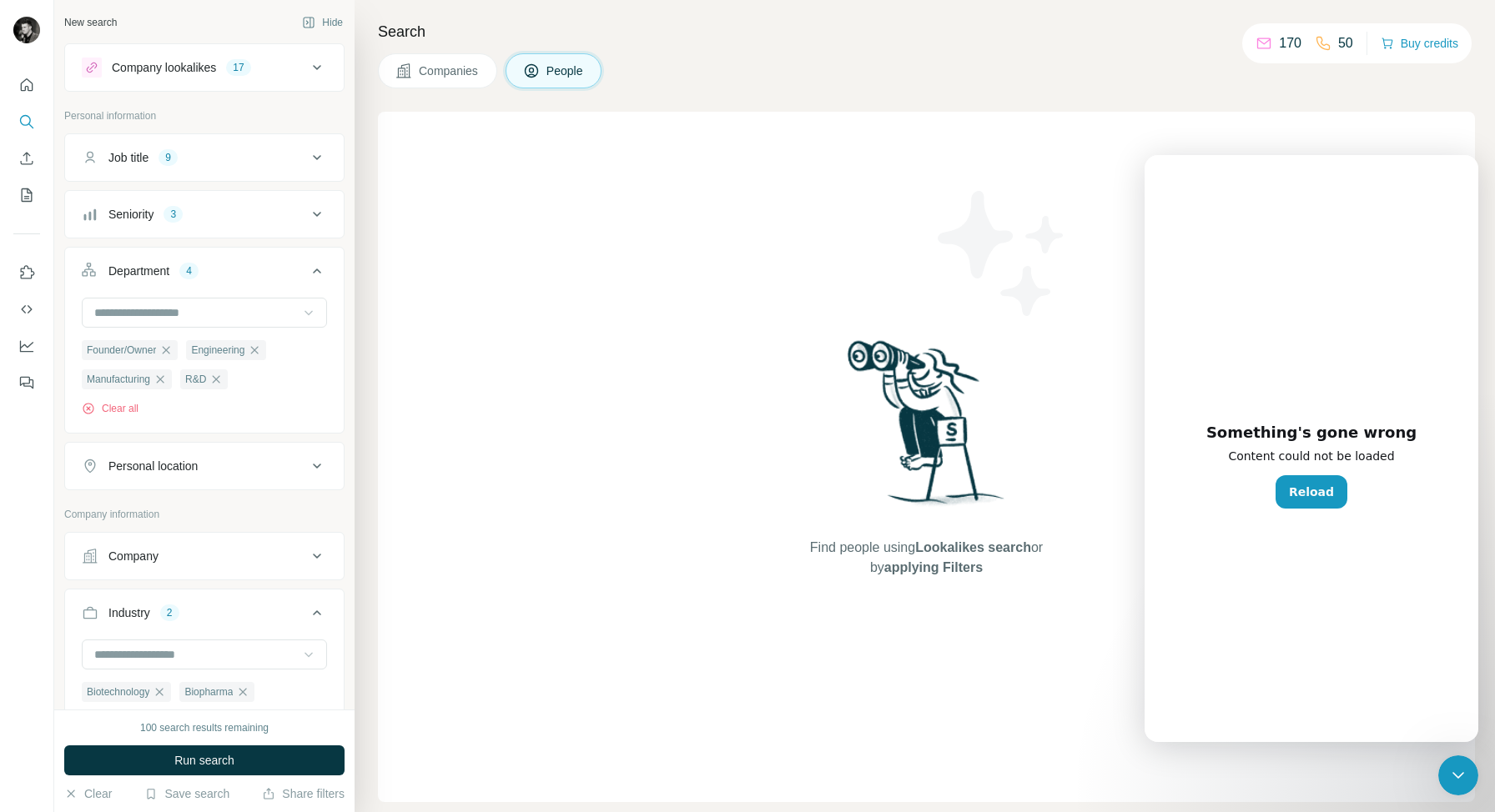
click at [314, 274] on icon at bounding box center [316, 271] width 20 height 20
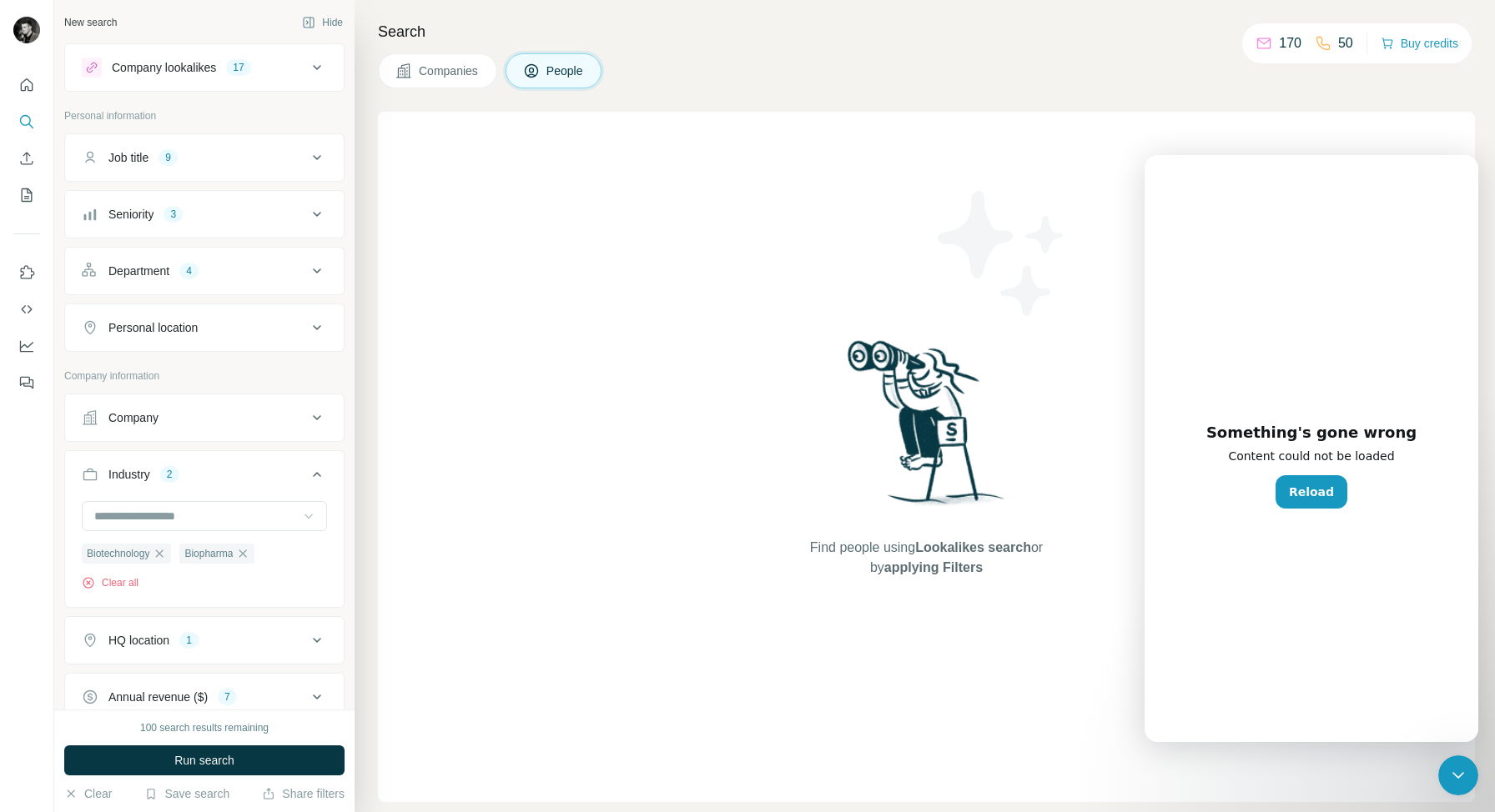
click at [318, 329] on icon at bounding box center [316, 328] width 20 height 20
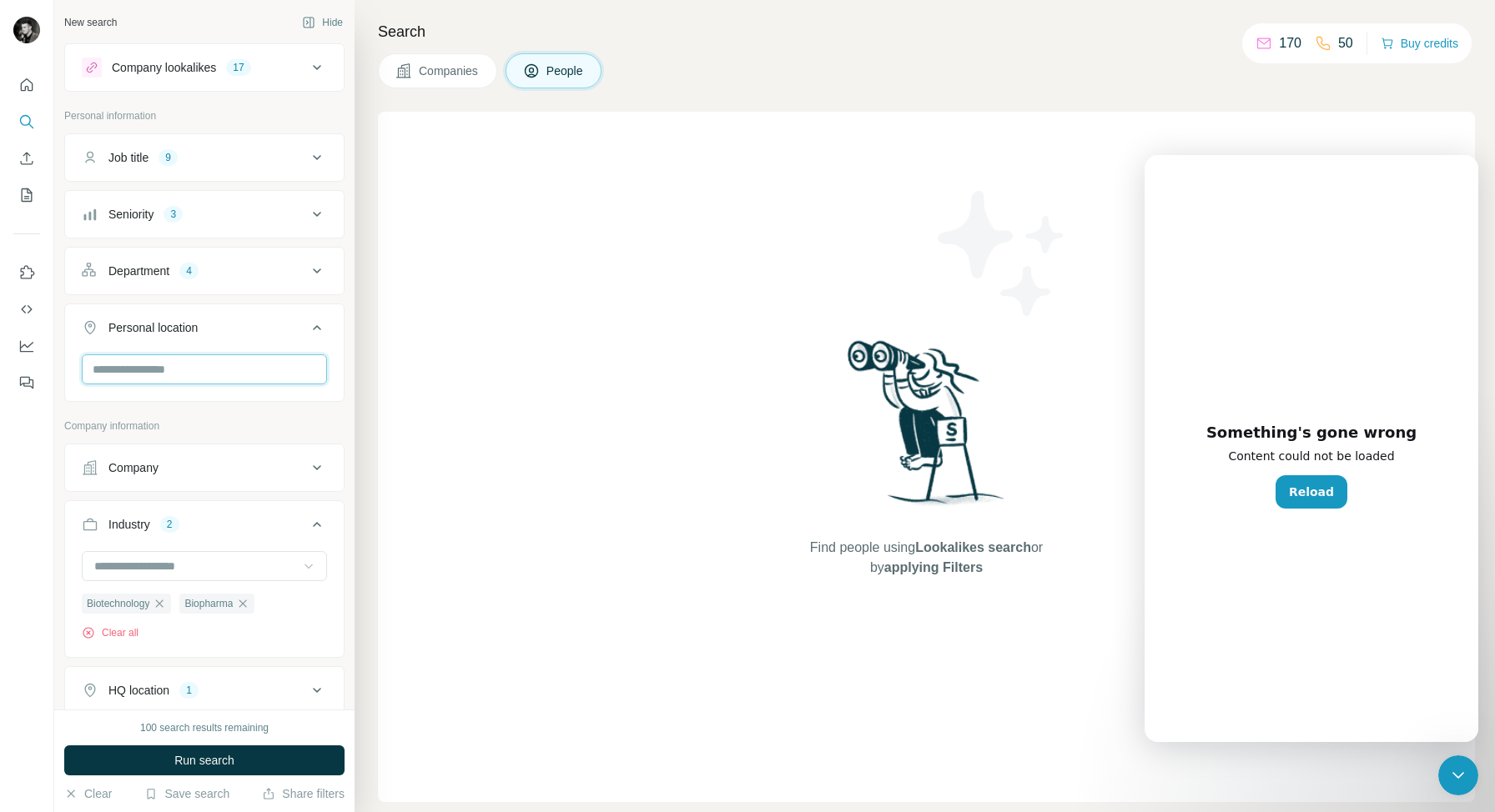
click at [187, 362] on input "text" at bounding box center [204, 369] width 246 height 30
type input "**********"
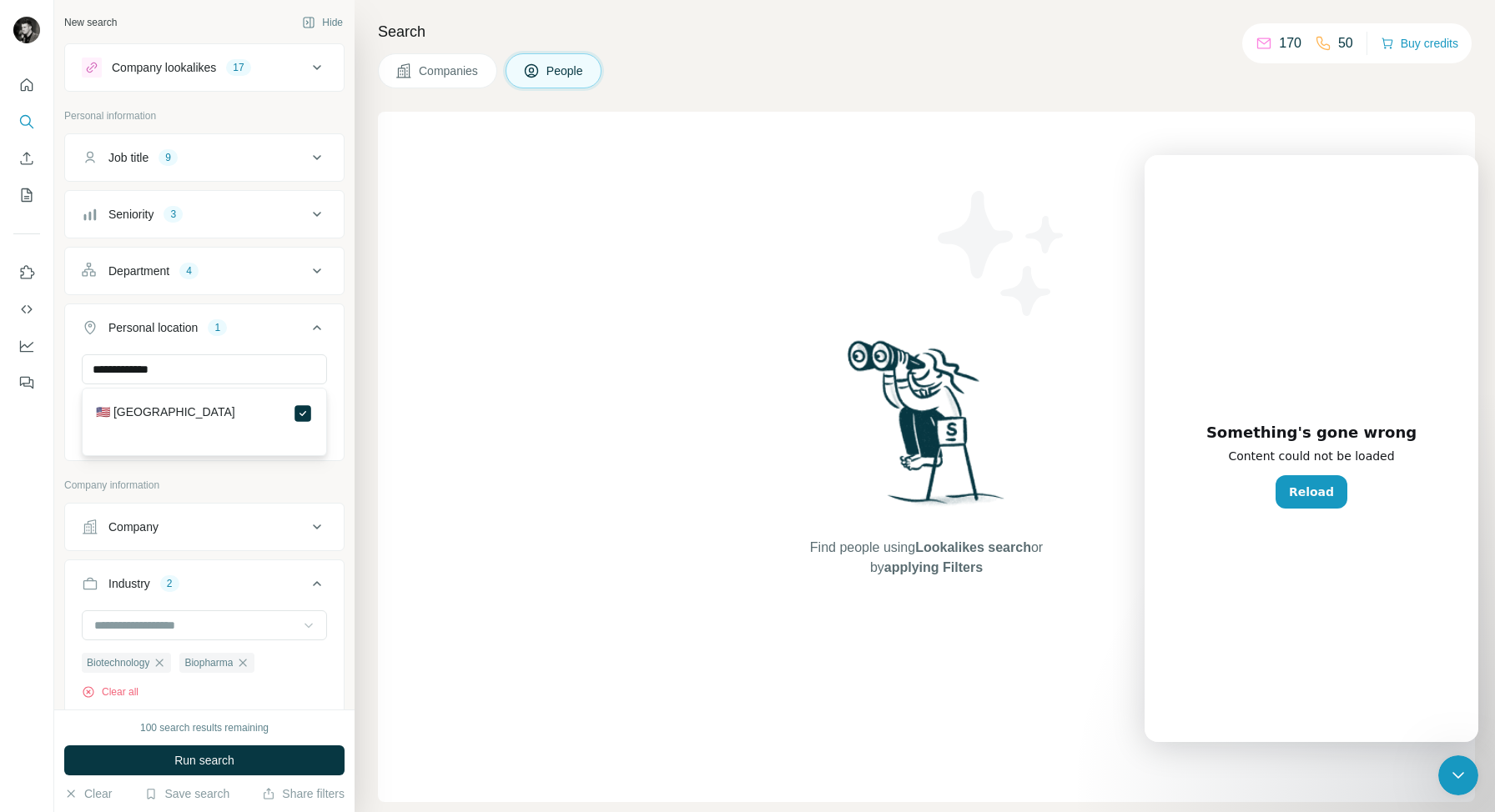
click at [316, 332] on icon at bounding box center [316, 328] width 20 height 20
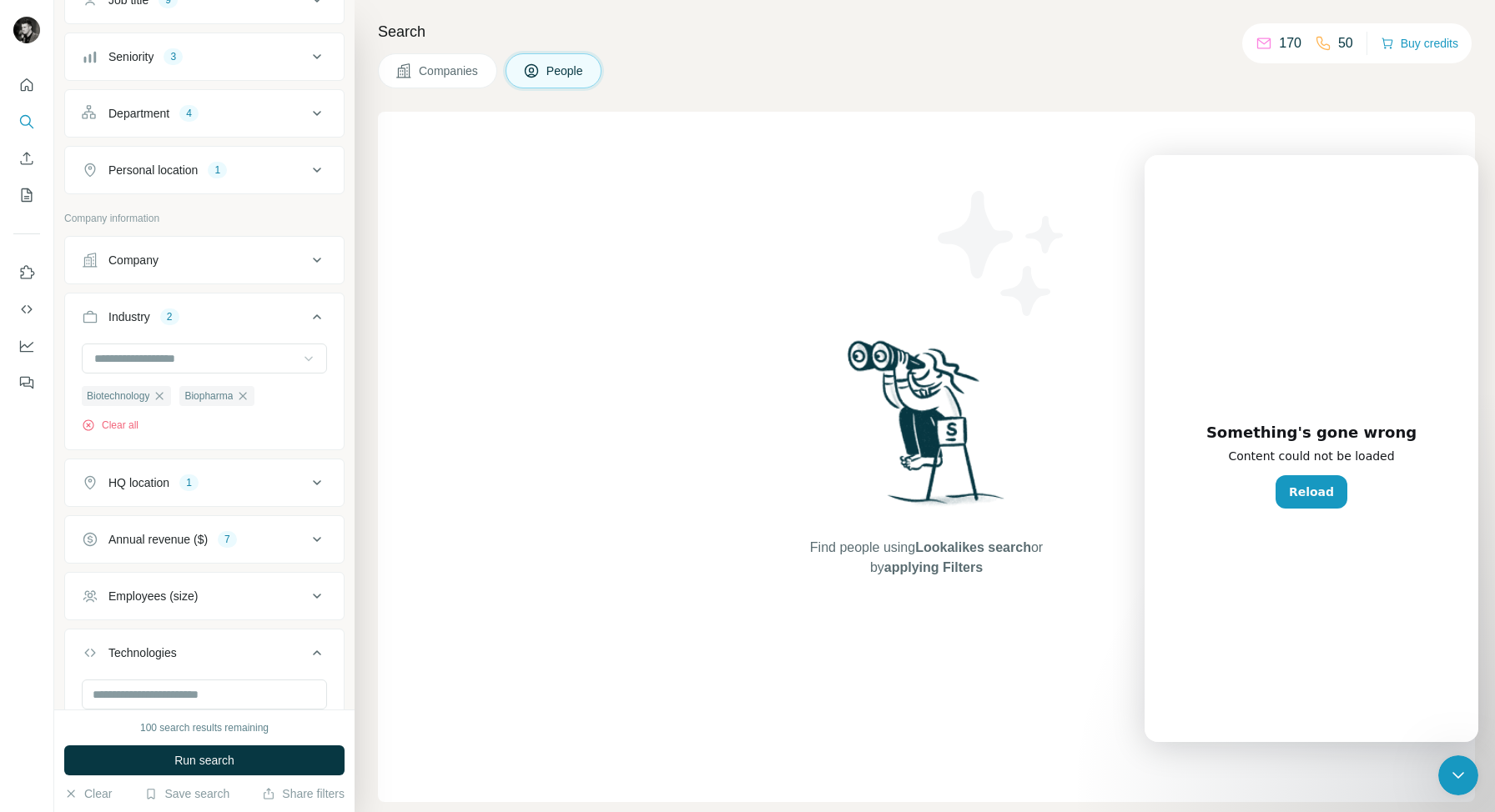
scroll to position [279, 0]
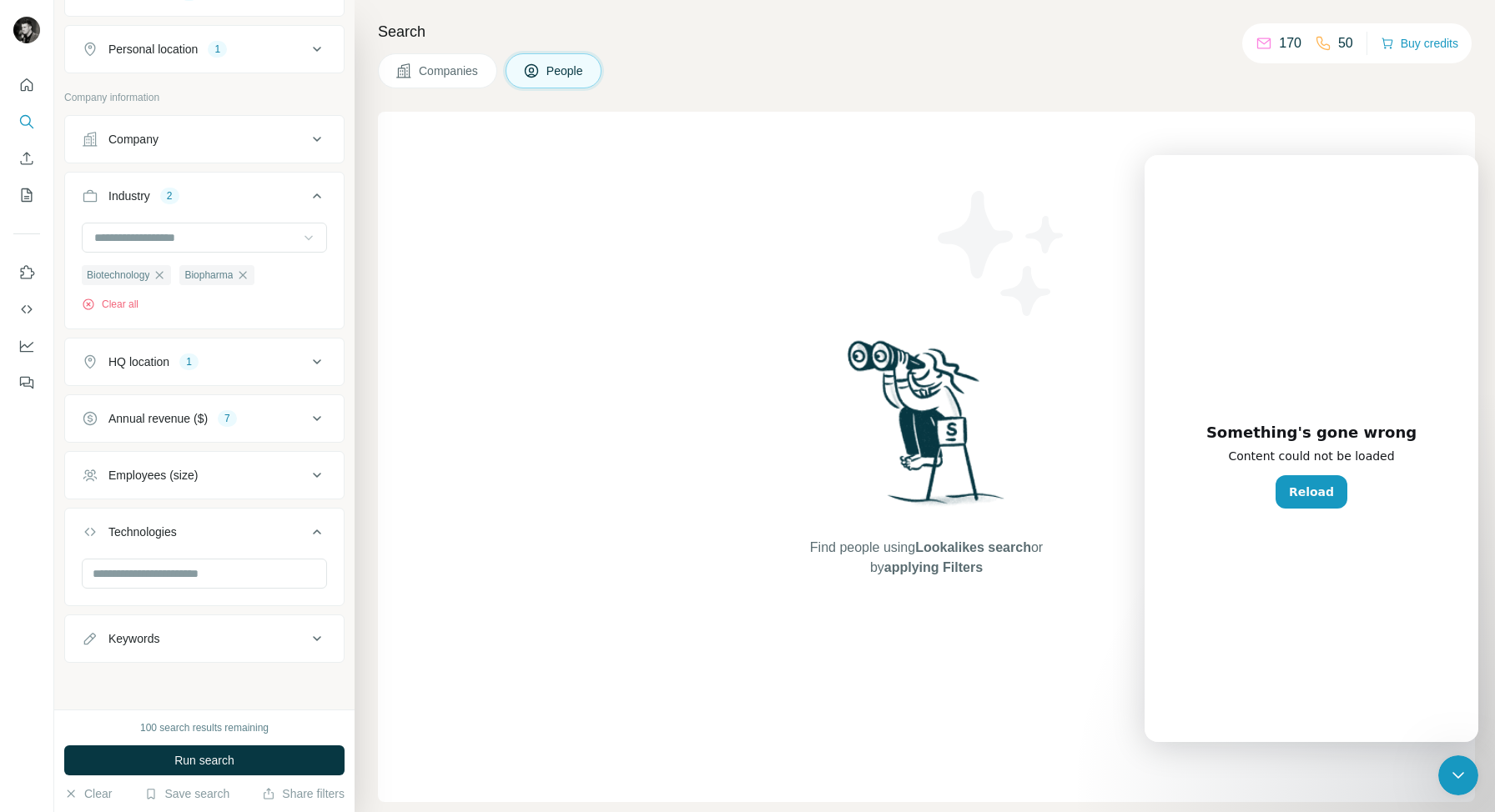
click at [319, 470] on icon at bounding box center [316, 475] width 20 height 20
click at [304, 795] on button "Share filters" at bounding box center [304, 793] width 83 height 17
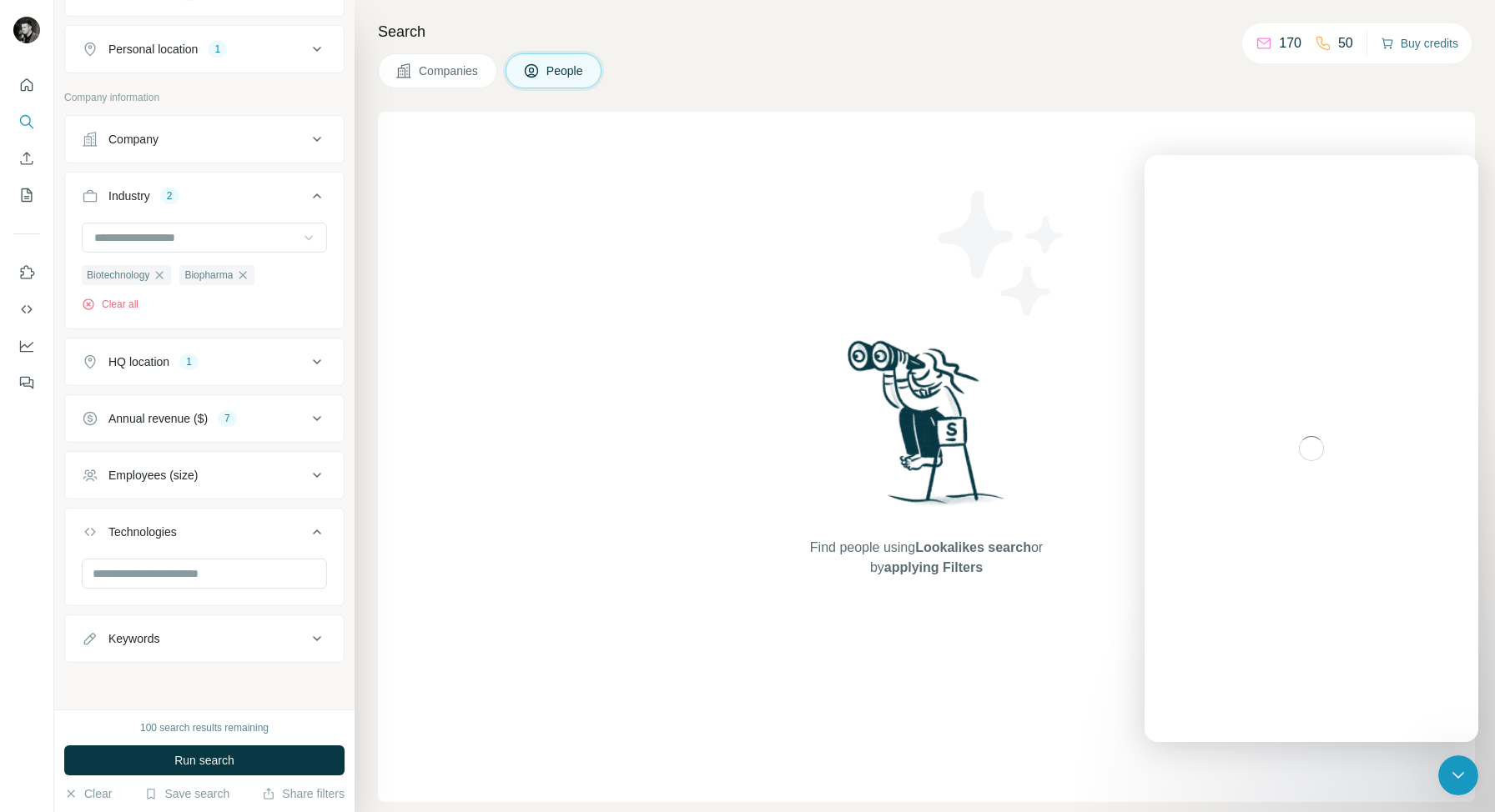
click at [1410, 39] on button "Buy credits" at bounding box center [1418, 43] width 78 height 24
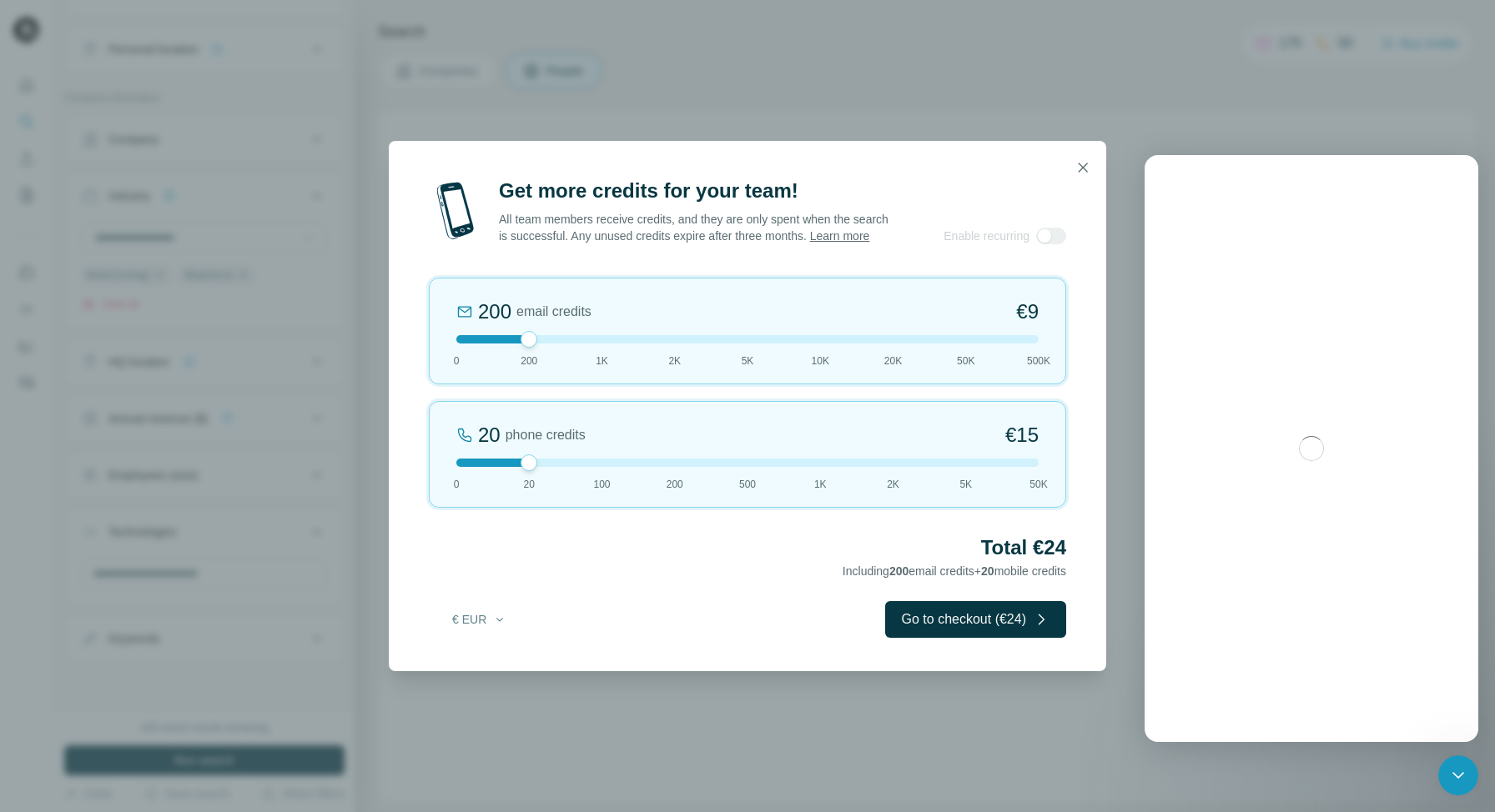
click at [698, 76] on div "Get more credits for your team! All team members receive credits, and they are …" at bounding box center [748, 406] width 1495 height 812
click at [1078, 160] on icon "button" at bounding box center [1082, 167] width 17 height 17
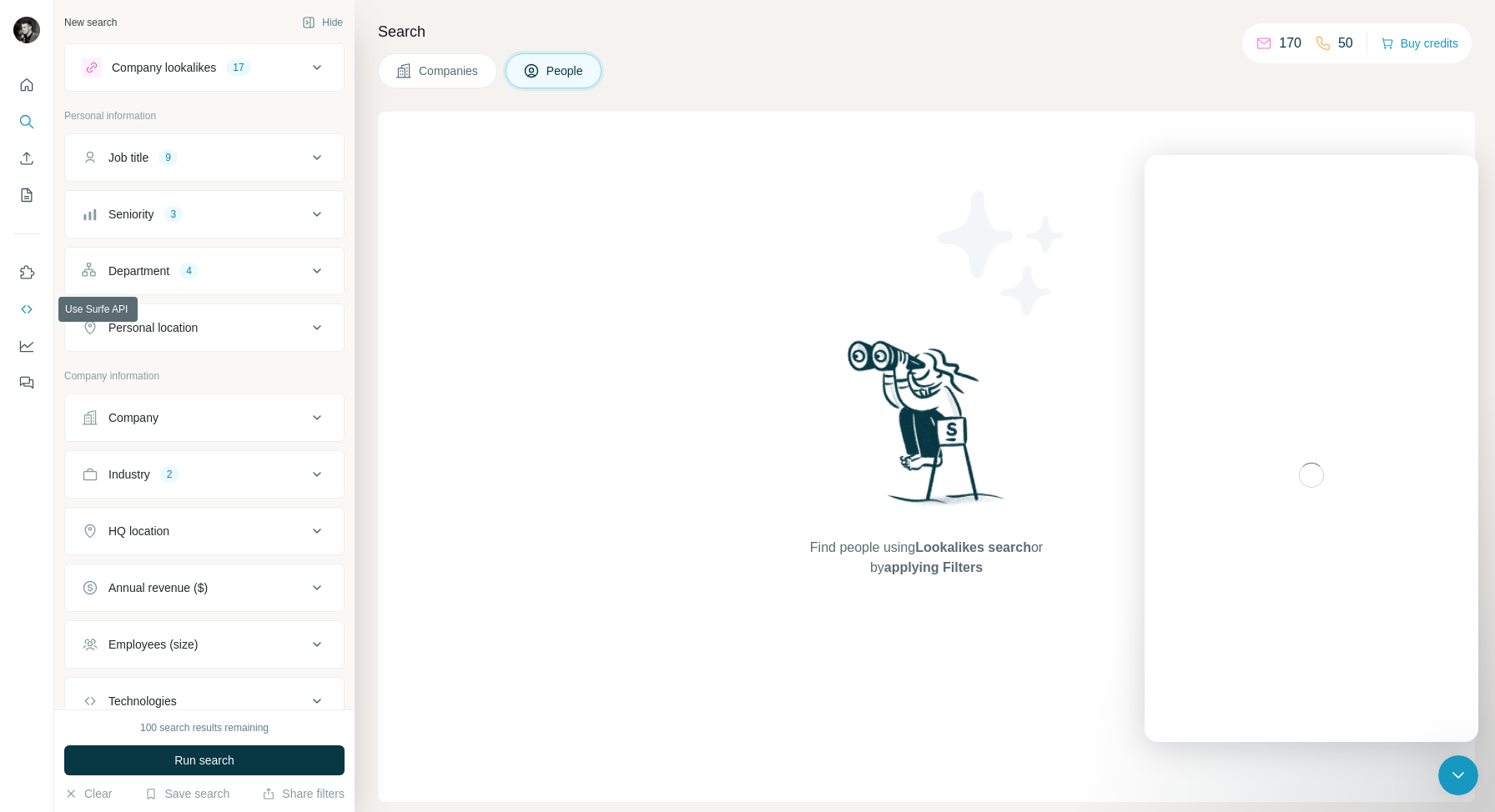
click at [27, 309] on icon "Use Surfe API" at bounding box center [27, 309] width 17 height 17
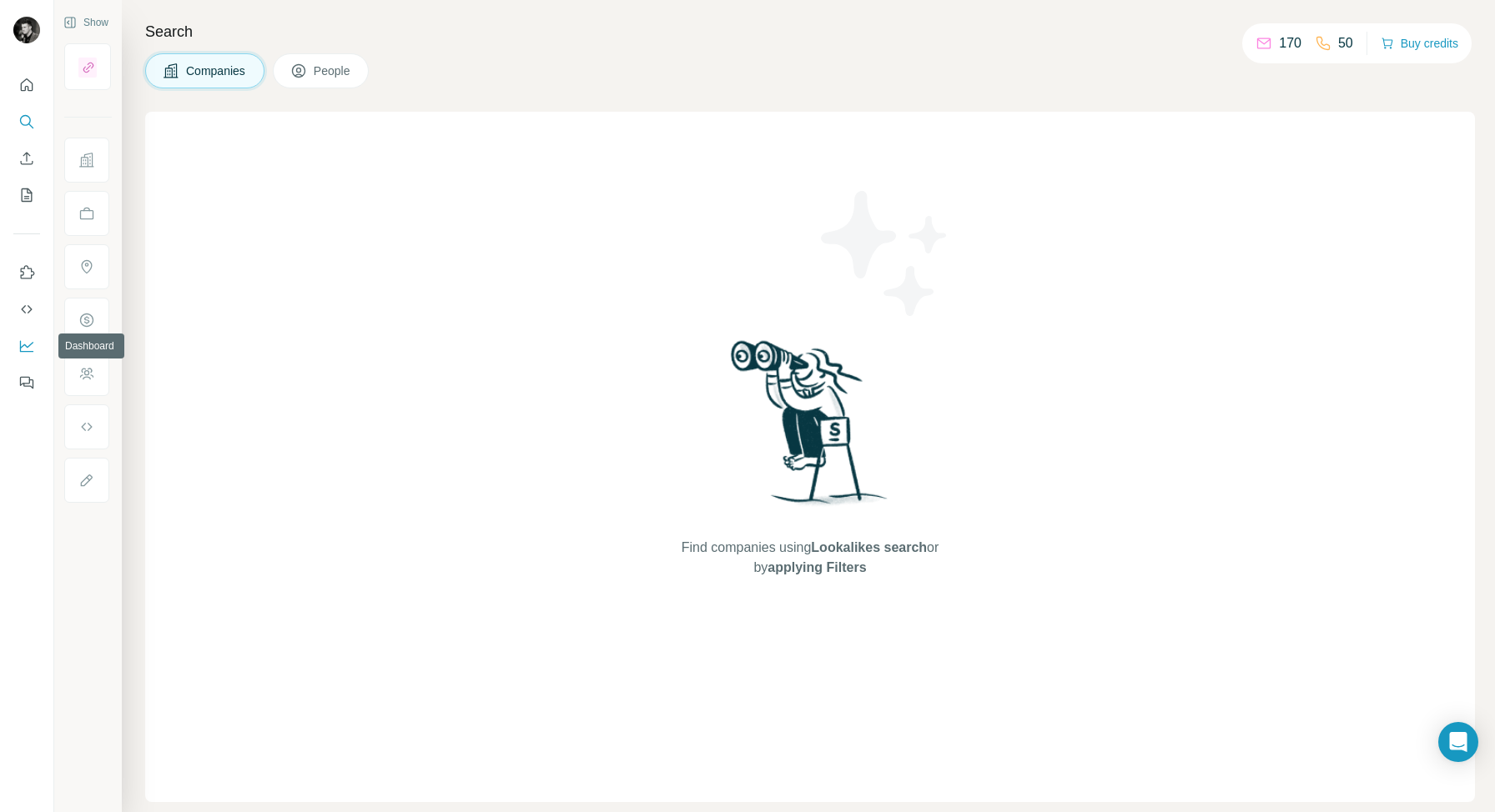
click at [25, 351] on icon "Dashboard" at bounding box center [27, 347] width 14 height 12
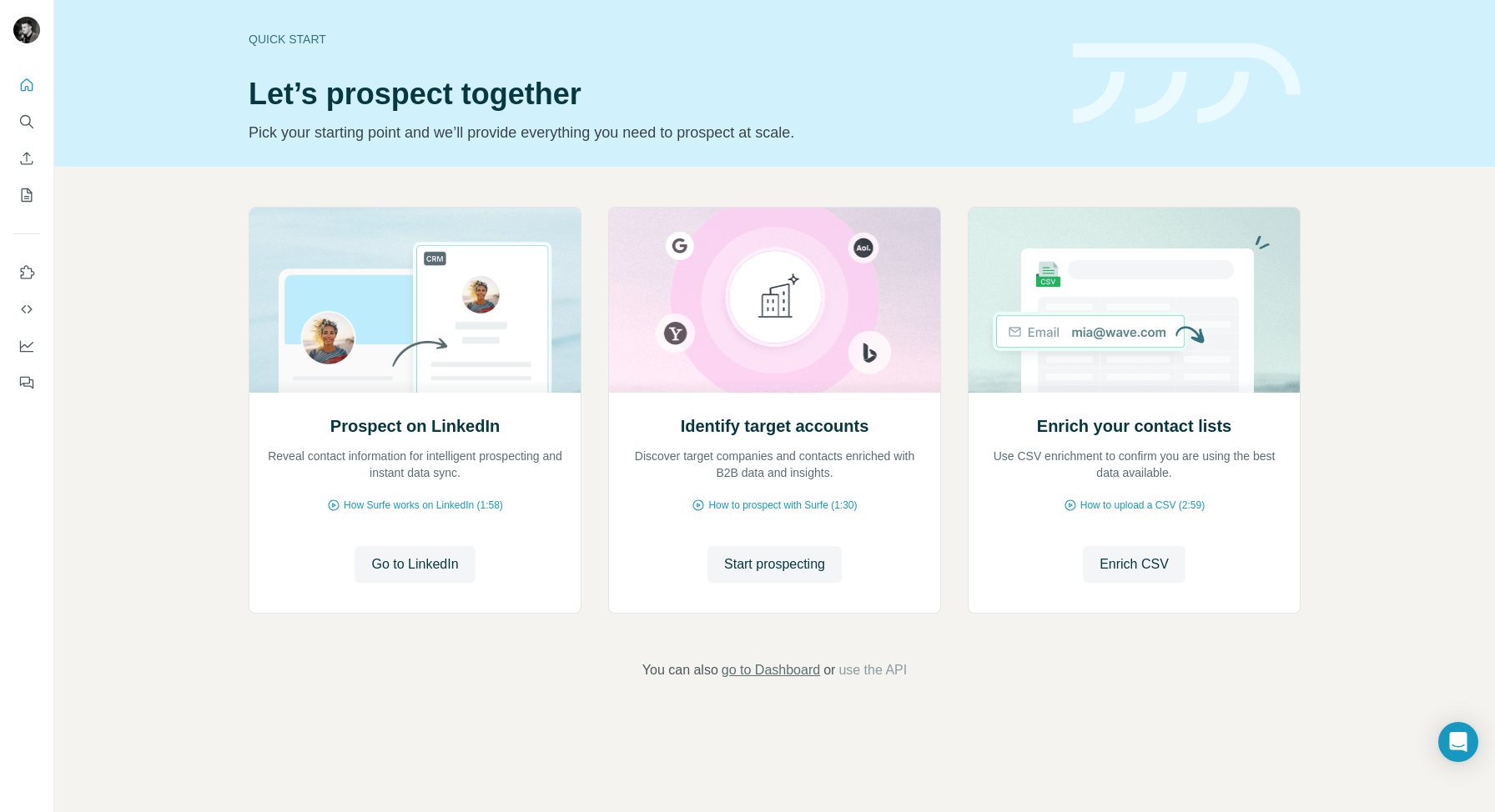
click at [783, 672] on span "go to Dashboard" at bounding box center [771, 671] width 98 height 20
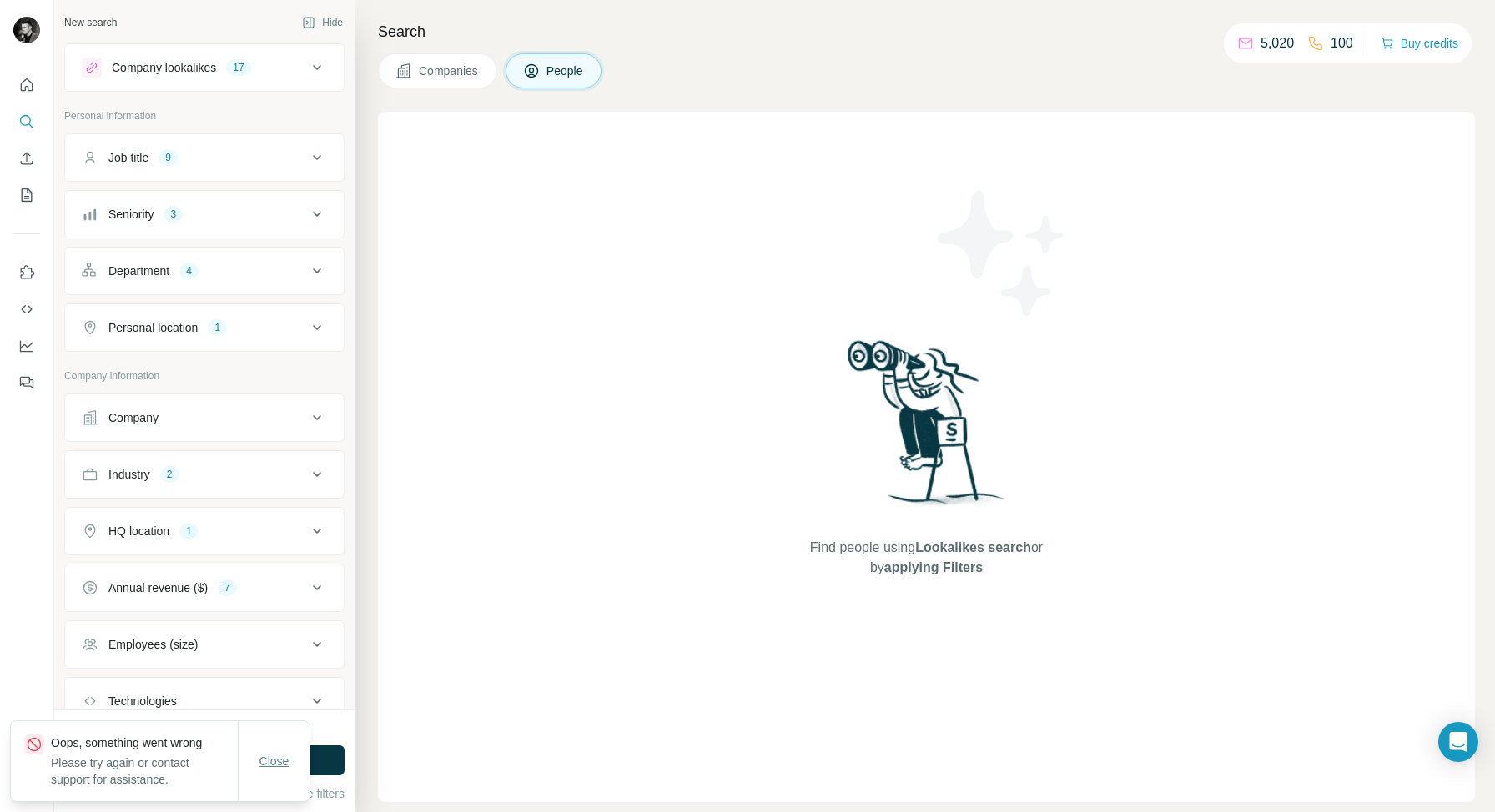
click at [278, 762] on span "Close" at bounding box center [274, 761] width 30 height 17
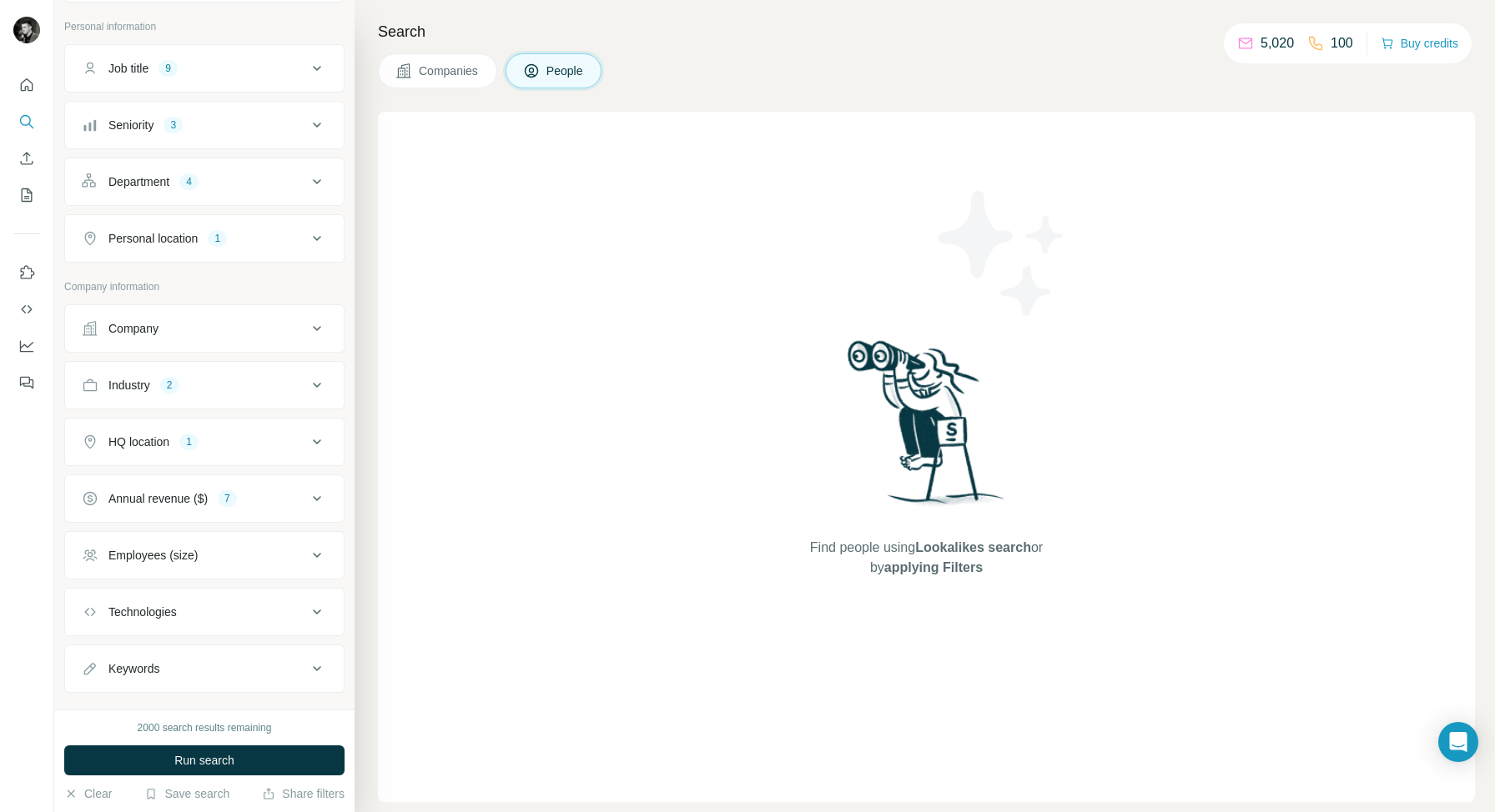
scroll to position [119, 0]
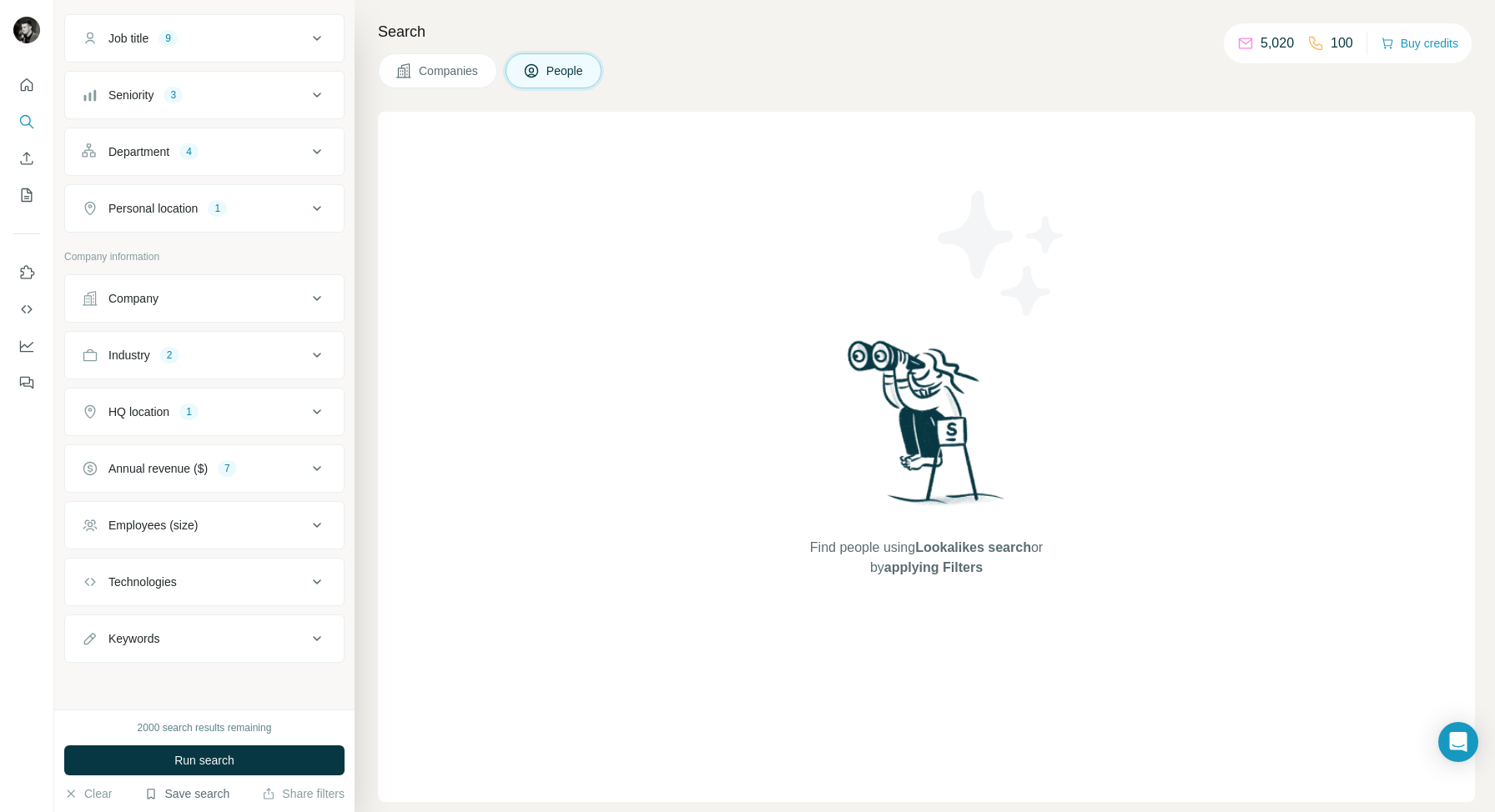
click at [182, 794] on button "Save search" at bounding box center [187, 793] width 85 height 17
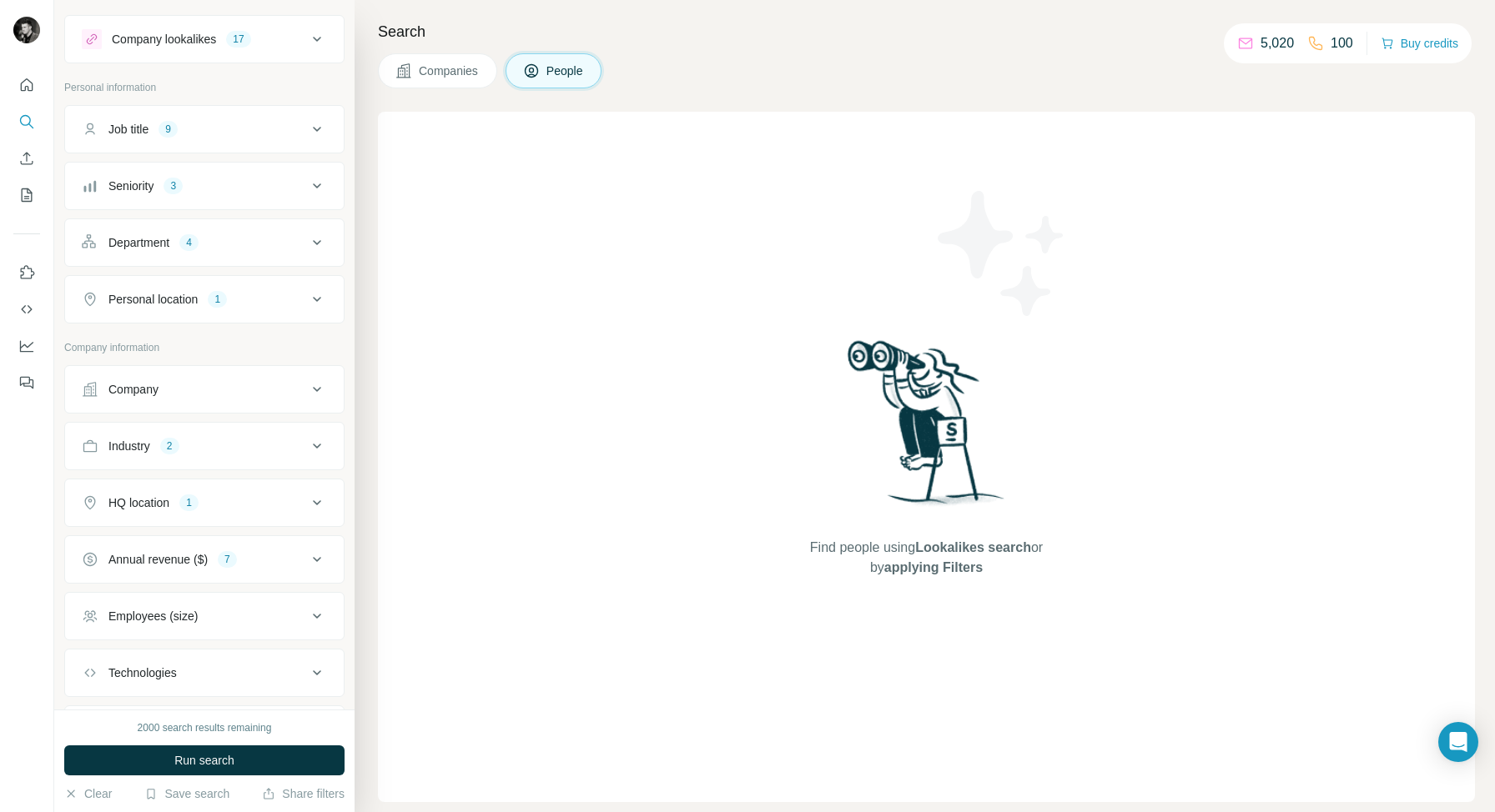
scroll to position [23, 0]
click at [312, 568] on icon at bounding box center [316, 566] width 20 height 20
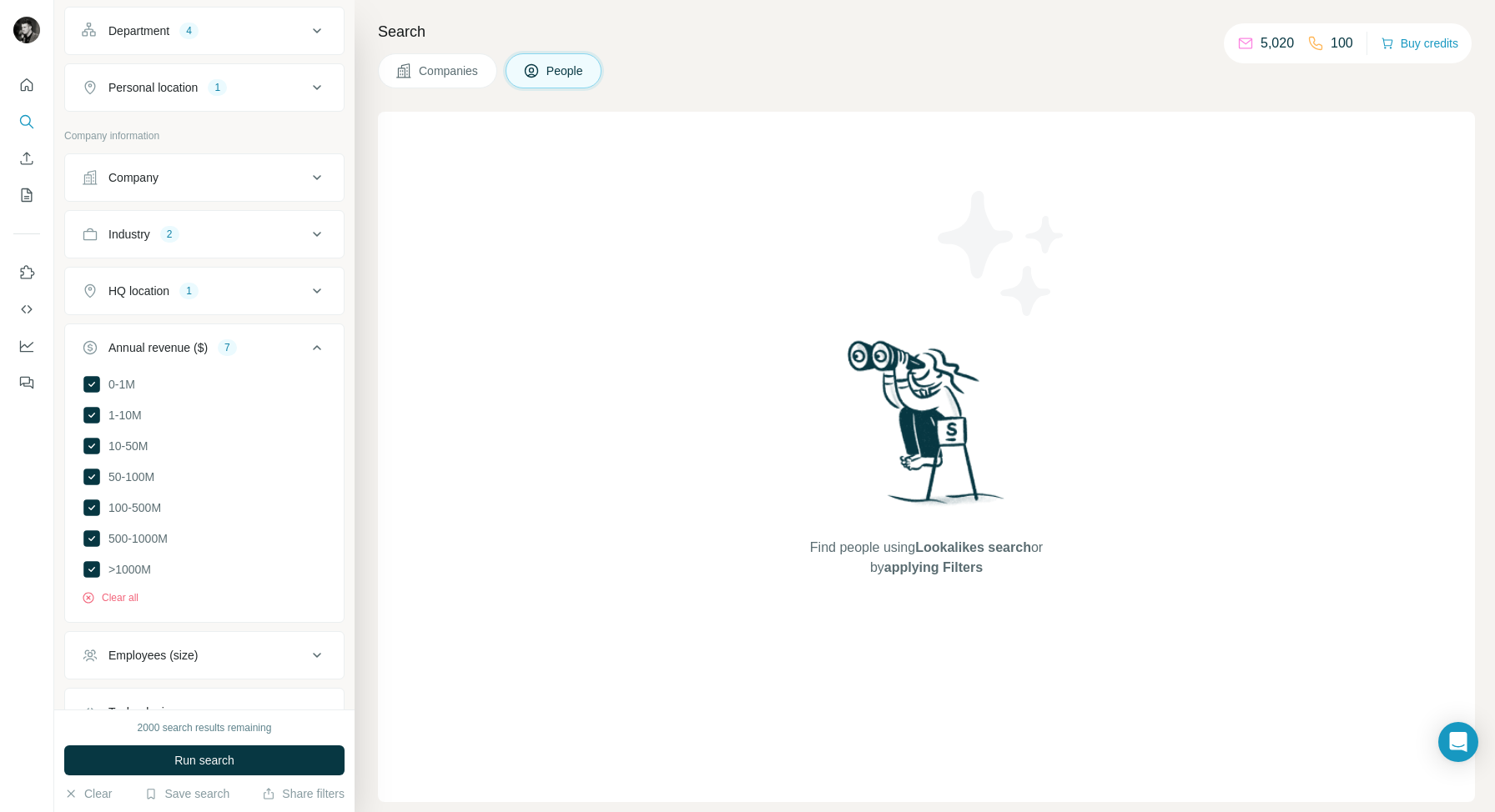
scroll to position [254, 0]
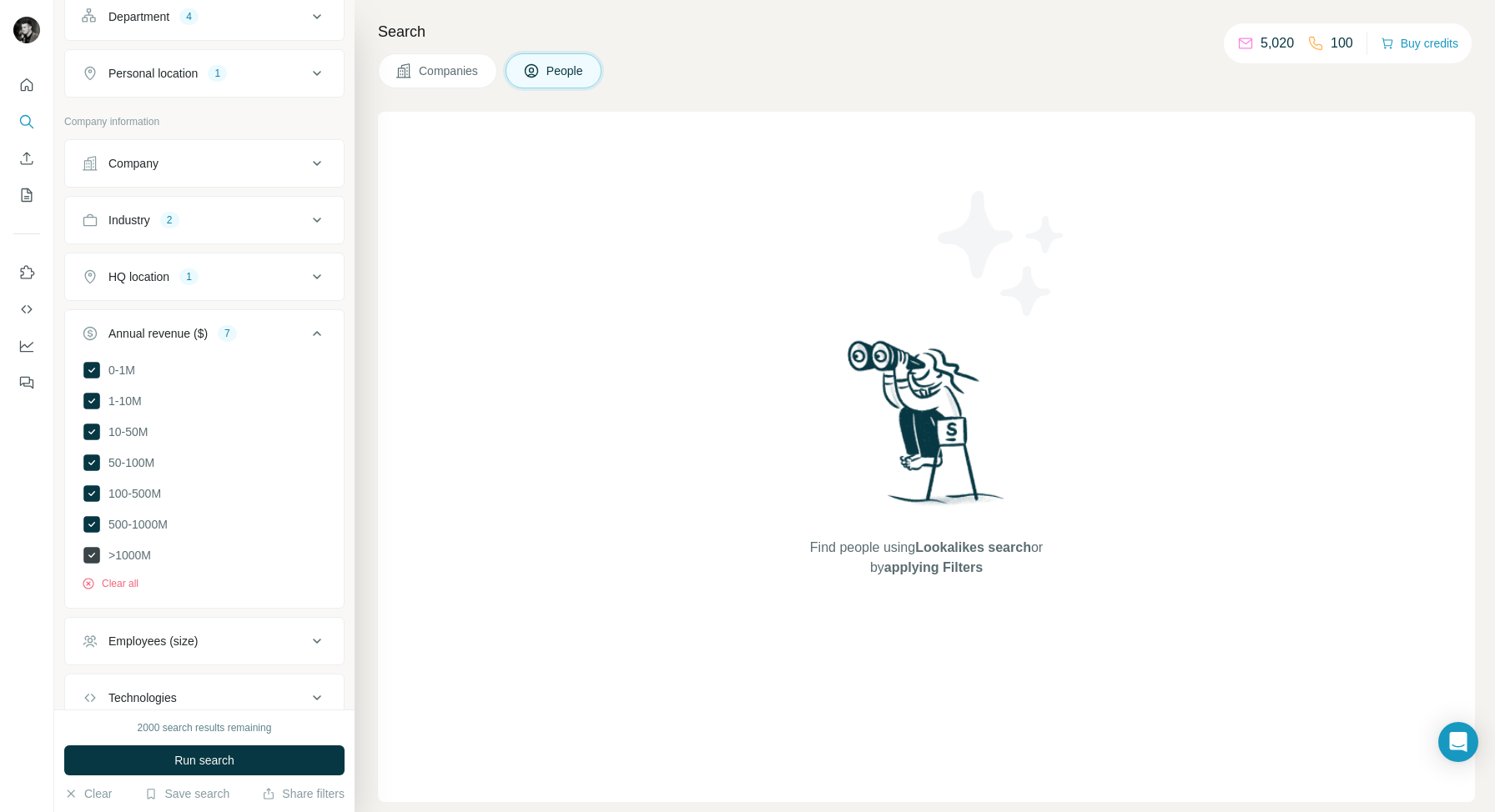
click at [85, 550] on icon at bounding box center [91, 555] width 17 height 17
click at [91, 520] on icon at bounding box center [91, 524] width 17 height 17
click at [91, 487] on icon at bounding box center [91, 493] width 17 height 17
click at [91, 461] on icon at bounding box center [91, 462] width 7 height 5
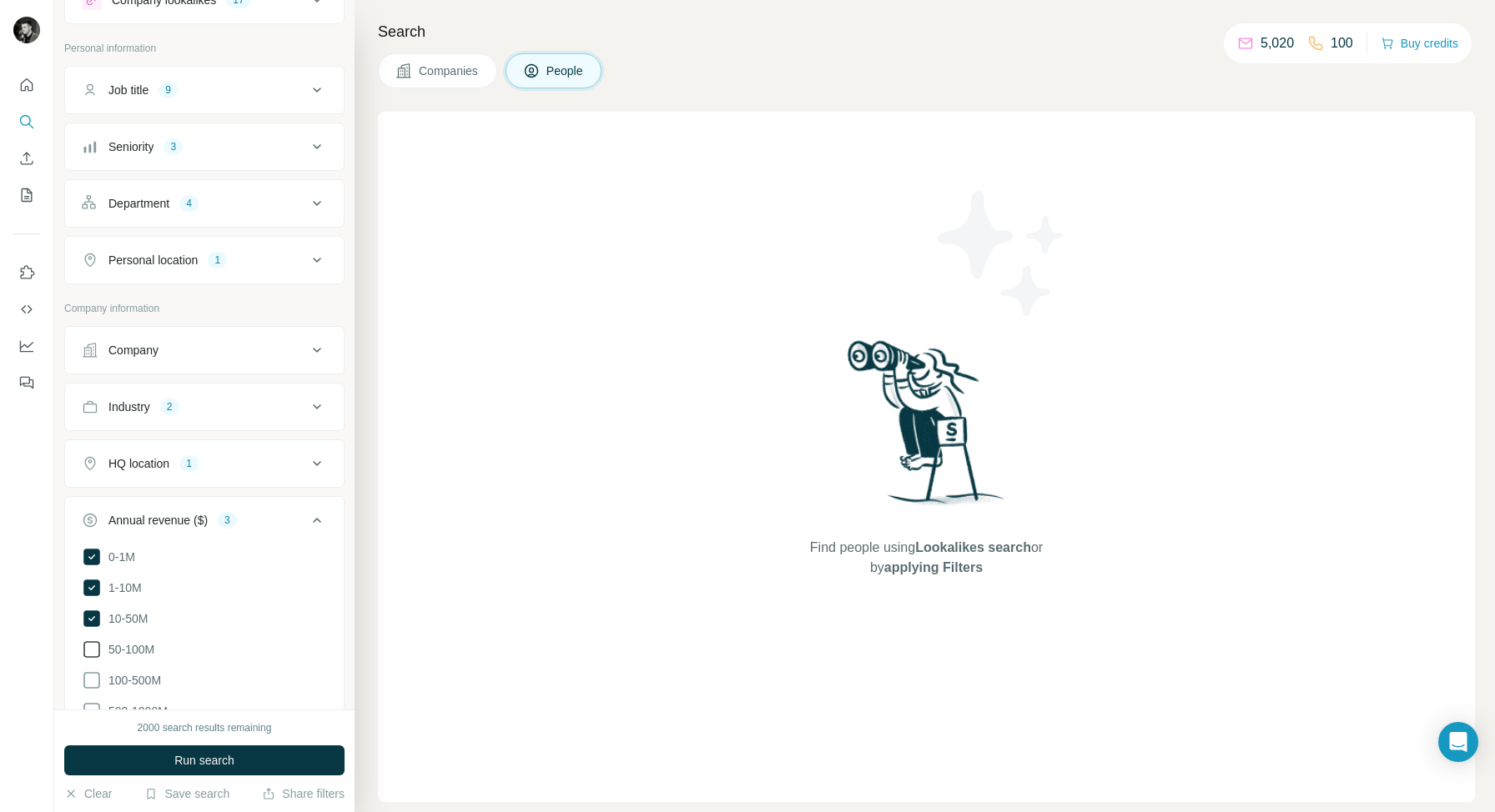
scroll to position [68, 0]
click at [318, 516] on icon at bounding box center [316, 520] width 20 height 20
click at [313, 350] on icon at bounding box center [316, 350] width 8 height 5
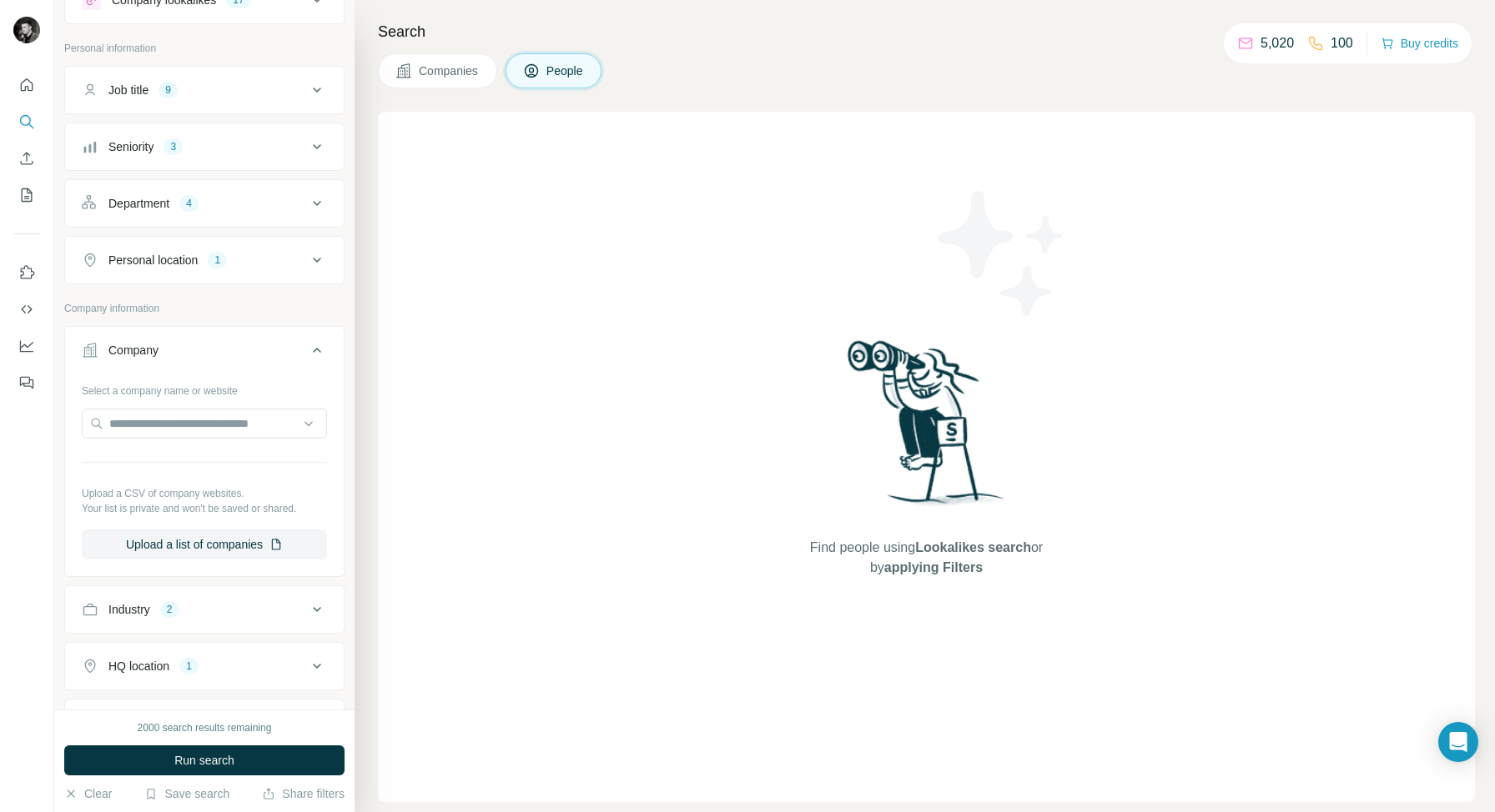
click at [313, 350] on icon at bounding box center [316, 350] width 20 height 20
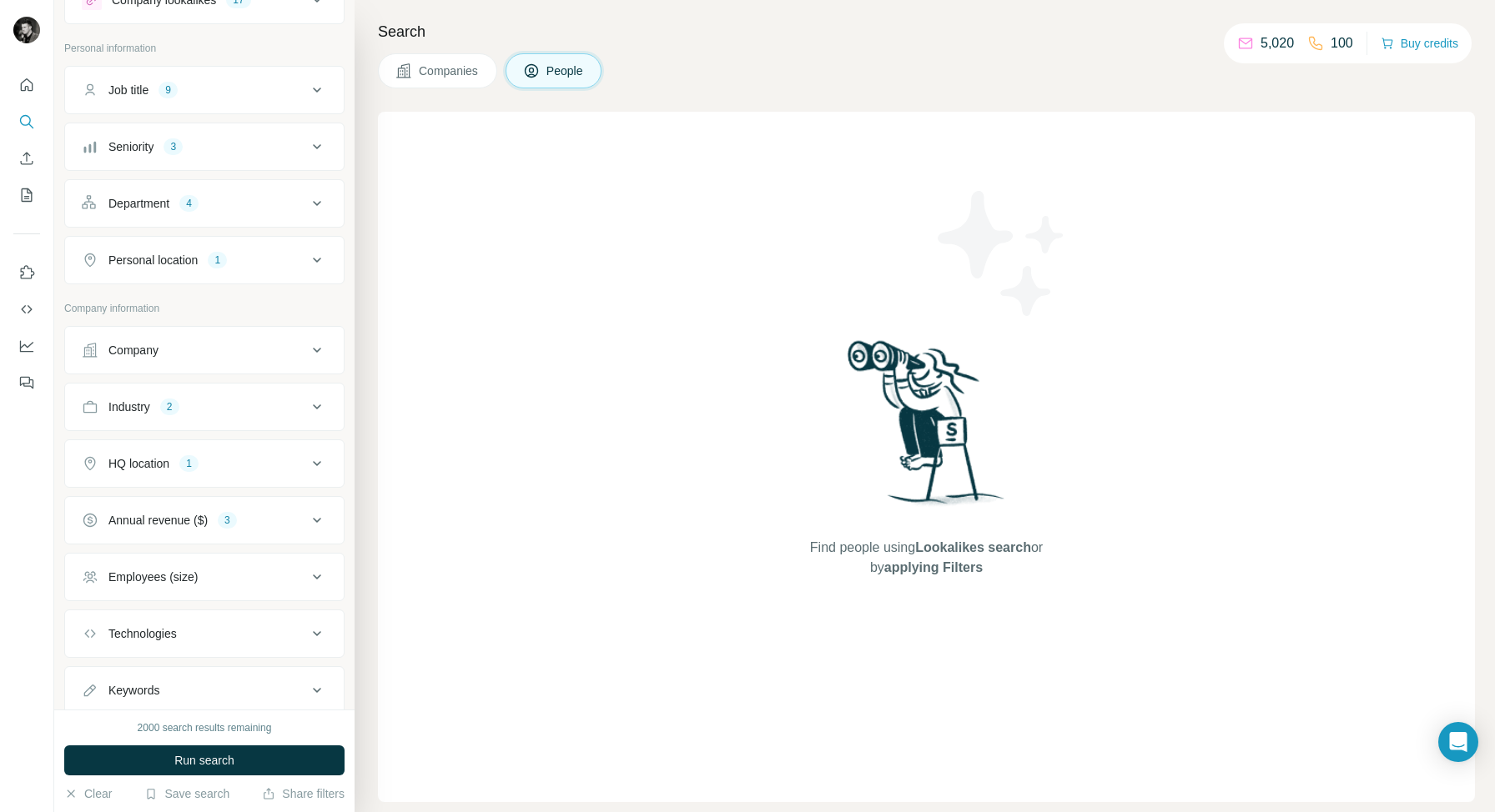
scroll to position [0, 0]
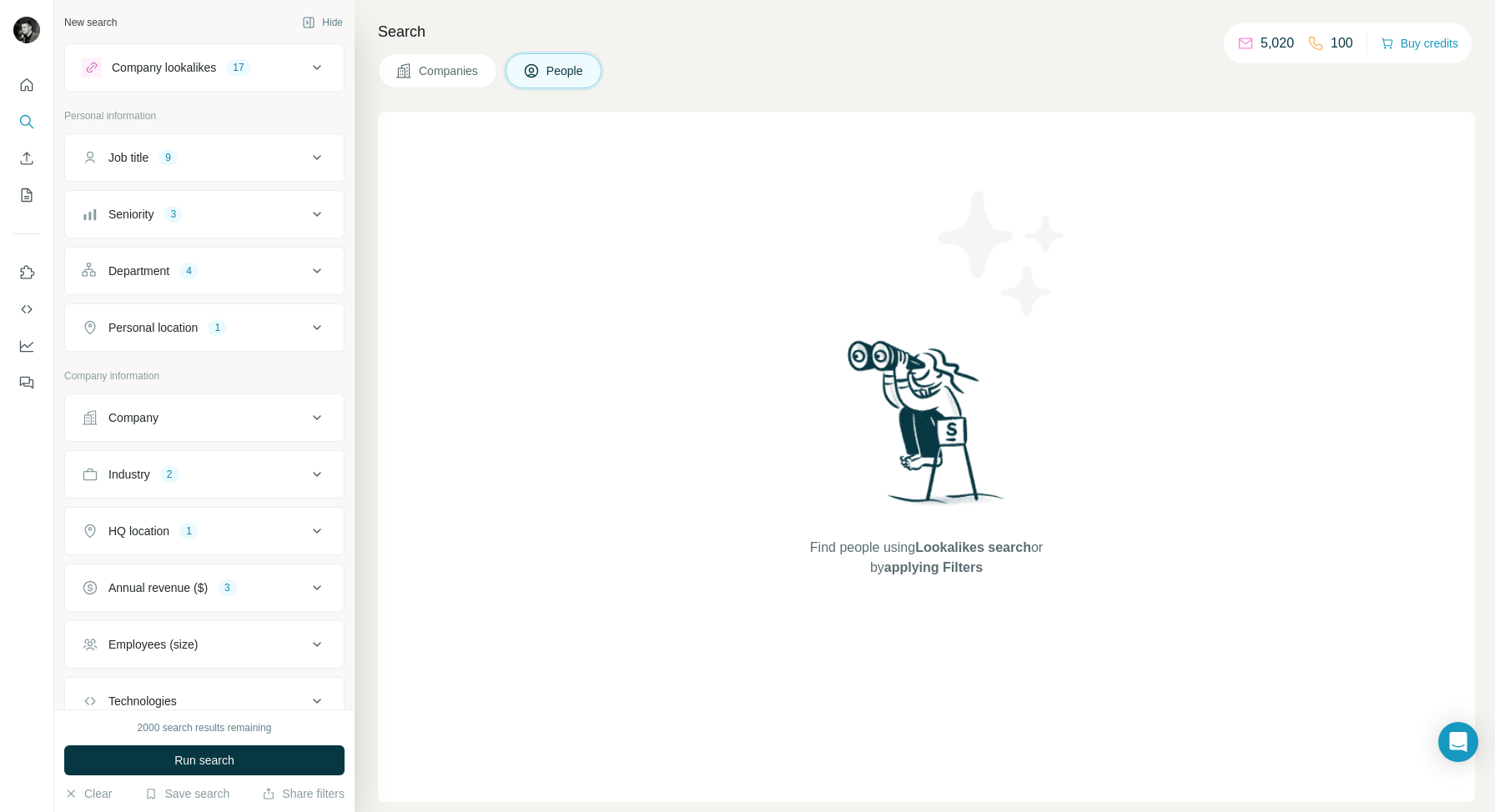
click at [312, 219] on icon at bounding box center [316, 214] width 20 height 20
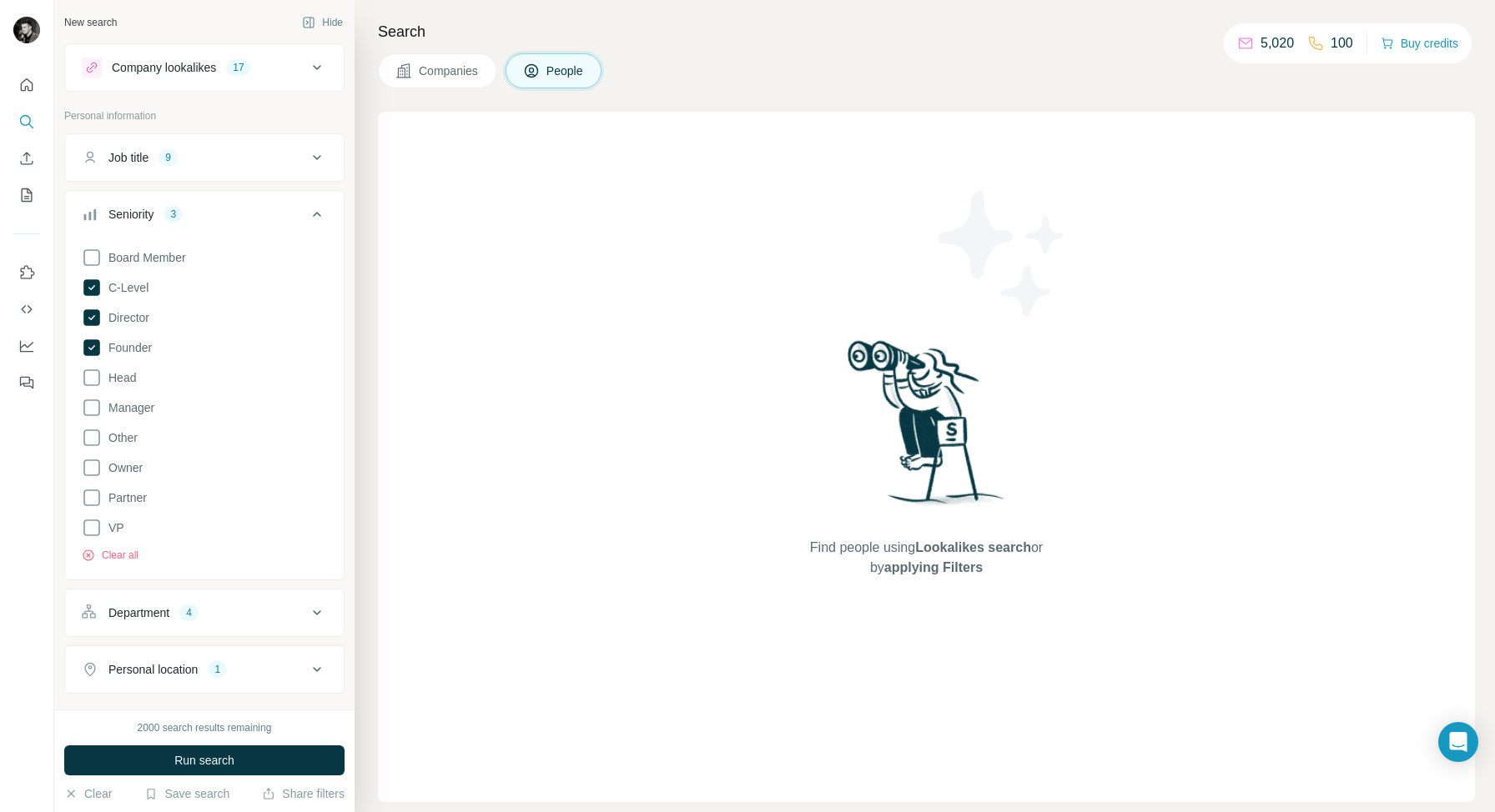
click at [312, 219] on icon at bounding box center [316, 214] width 20 height 20
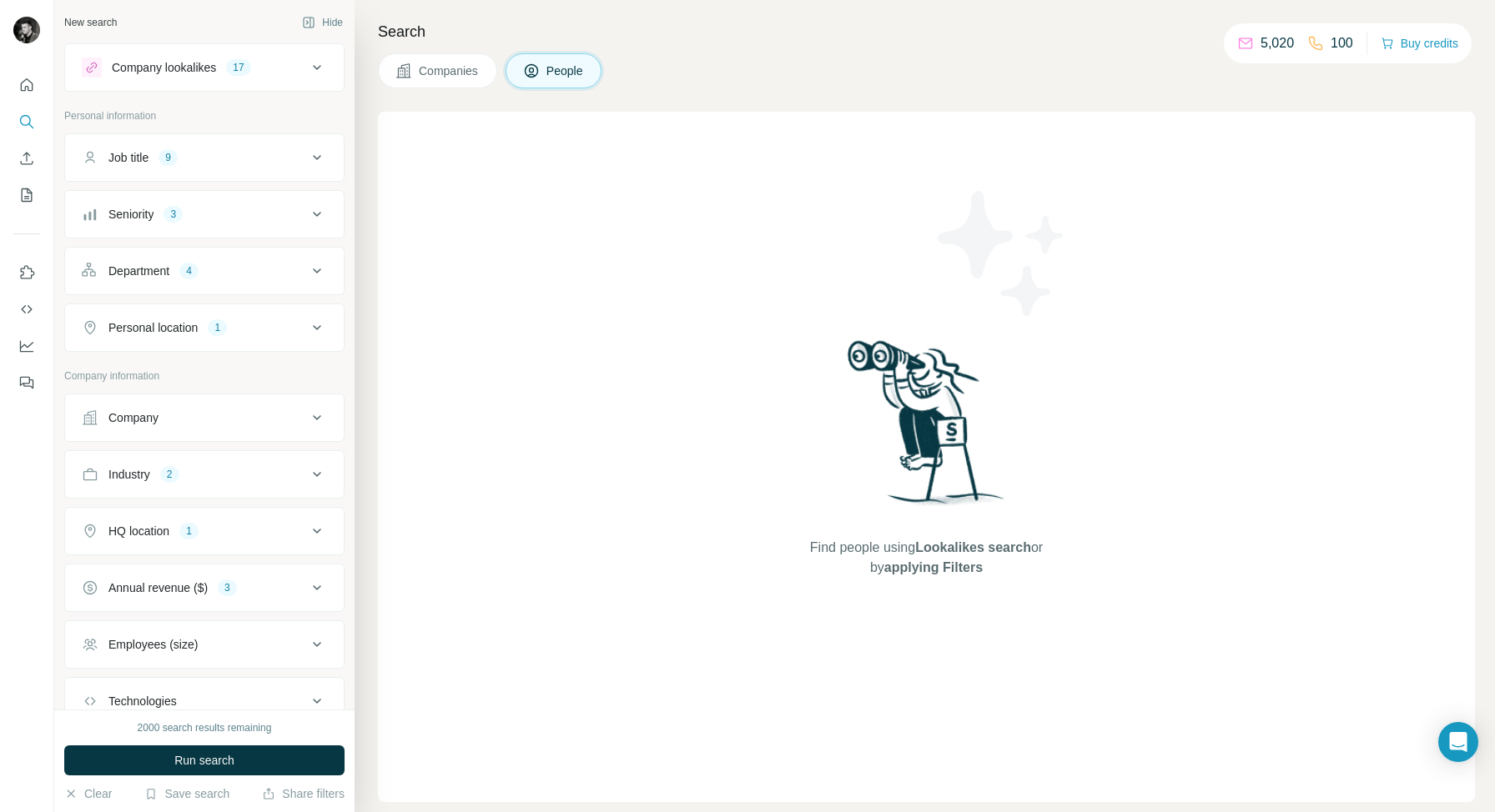
click at [320, 157] on icon at bounding box center [316, 157] width 20 height 20
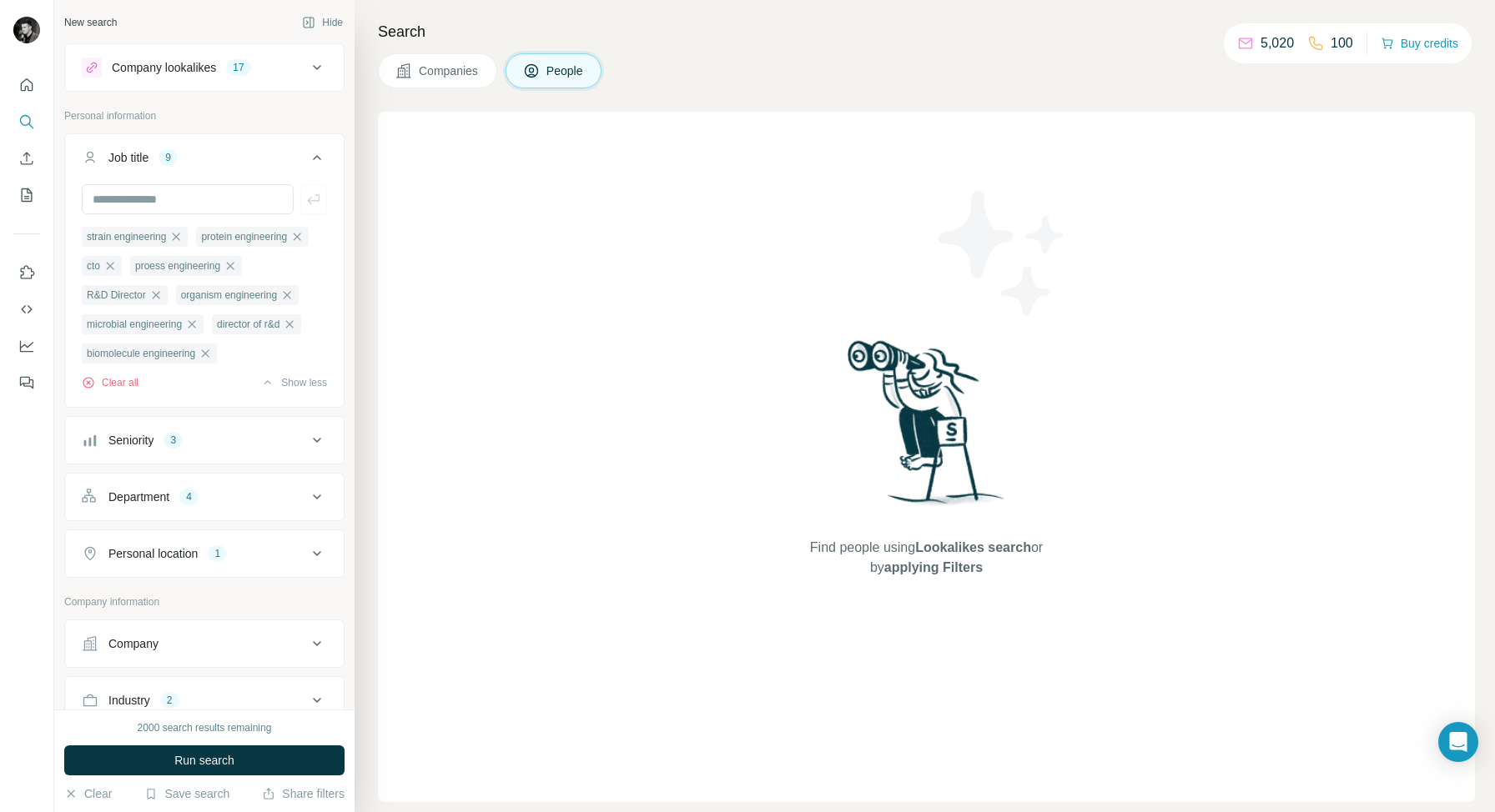
click at [320, 157] on icon at bounding box center [316, 157] width 20 height 20
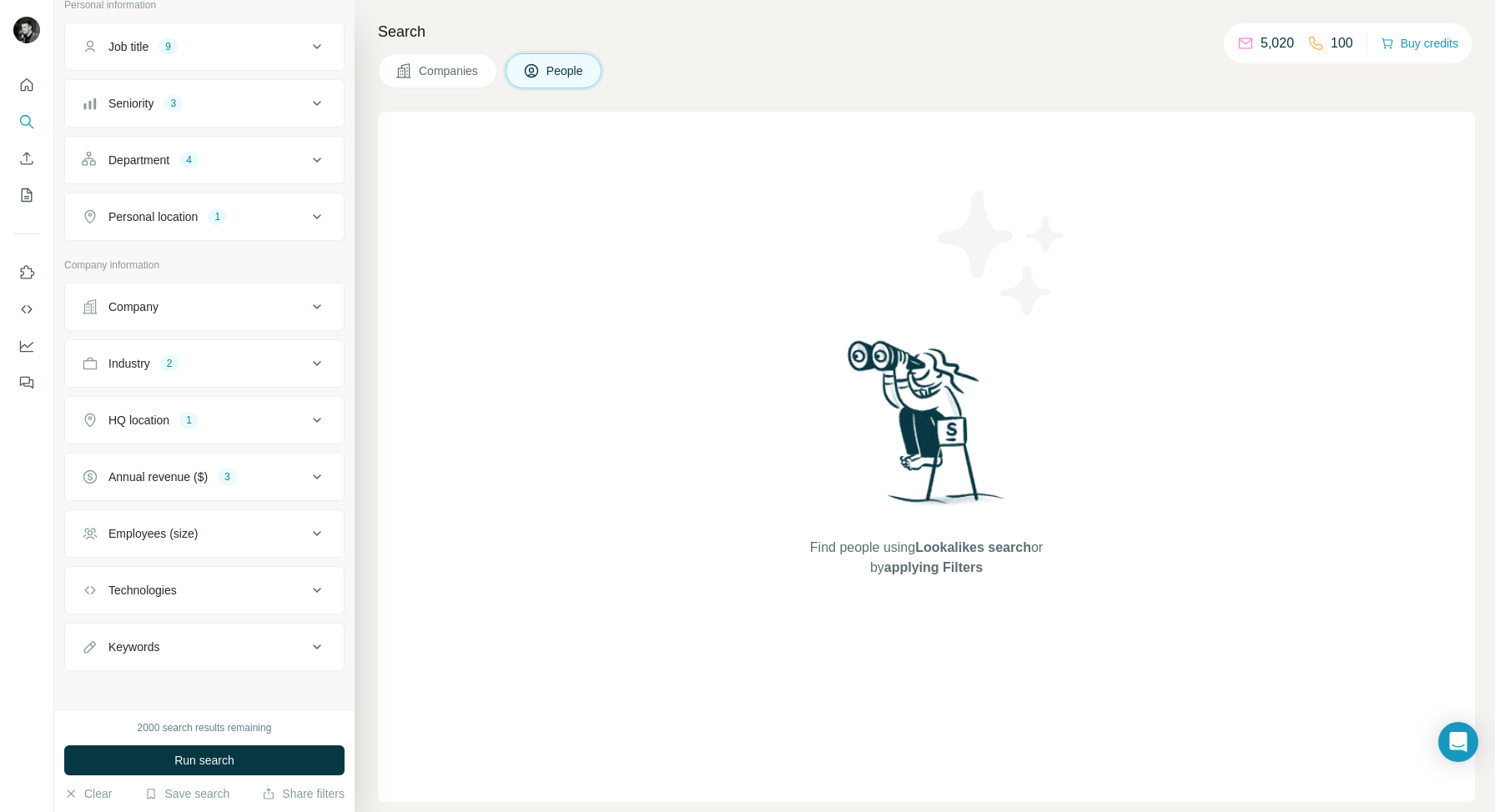
scroll to position [119, 0]
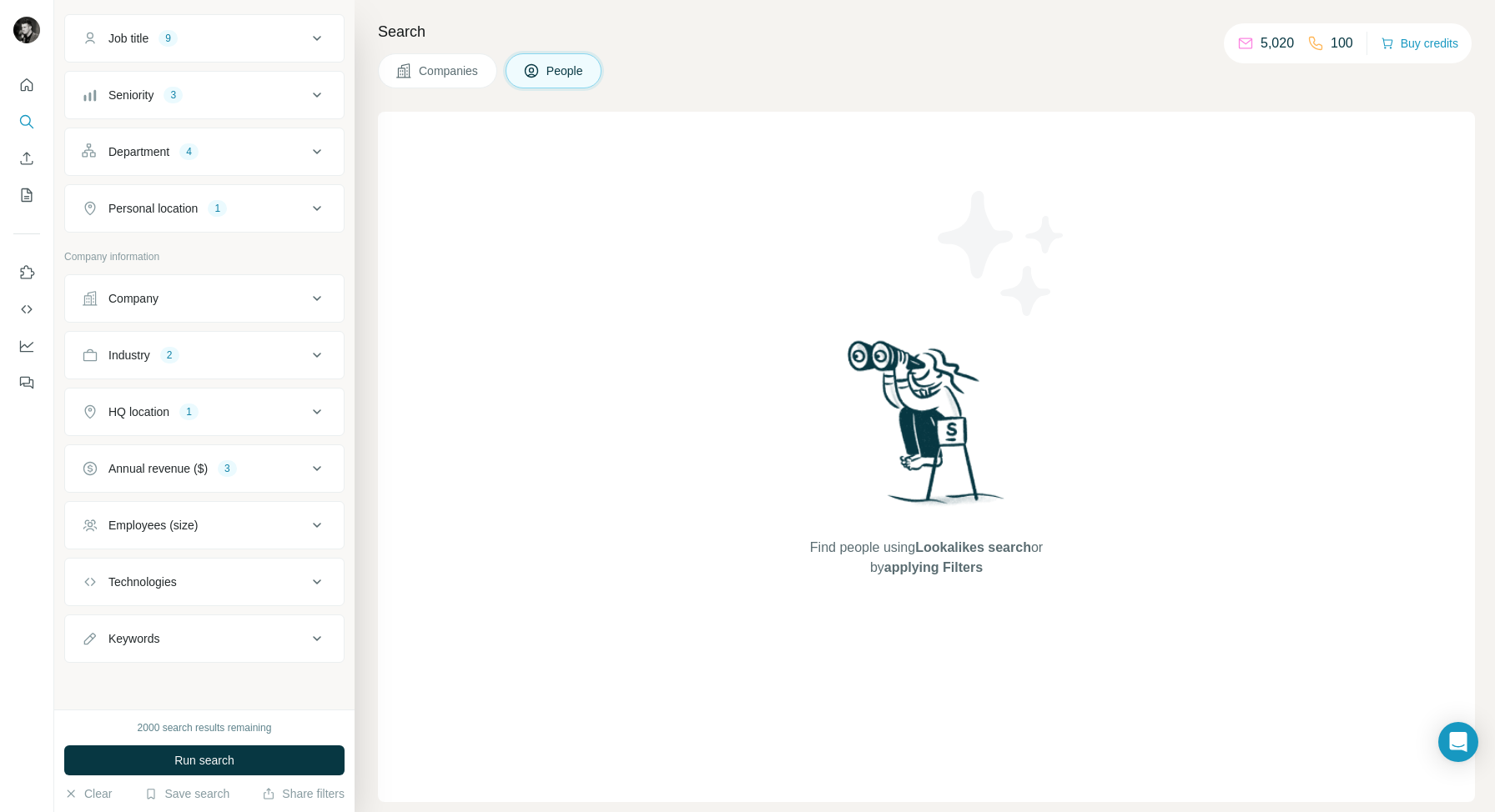
click at [317, 527] on icon at bounding box center [316, 524] width 8 height 5
click at [92, 557] on icon at bounding box center [91, 562] width 20 height 20
click at [91, 599] on icon at bounding box center [91, 593] width 20 height 20
click at [92, 623] on icon at bounding box center [91, 623] width 20 height 20
click at [92, 653] on icon at bounding box center [91, 654] width 20 height 20
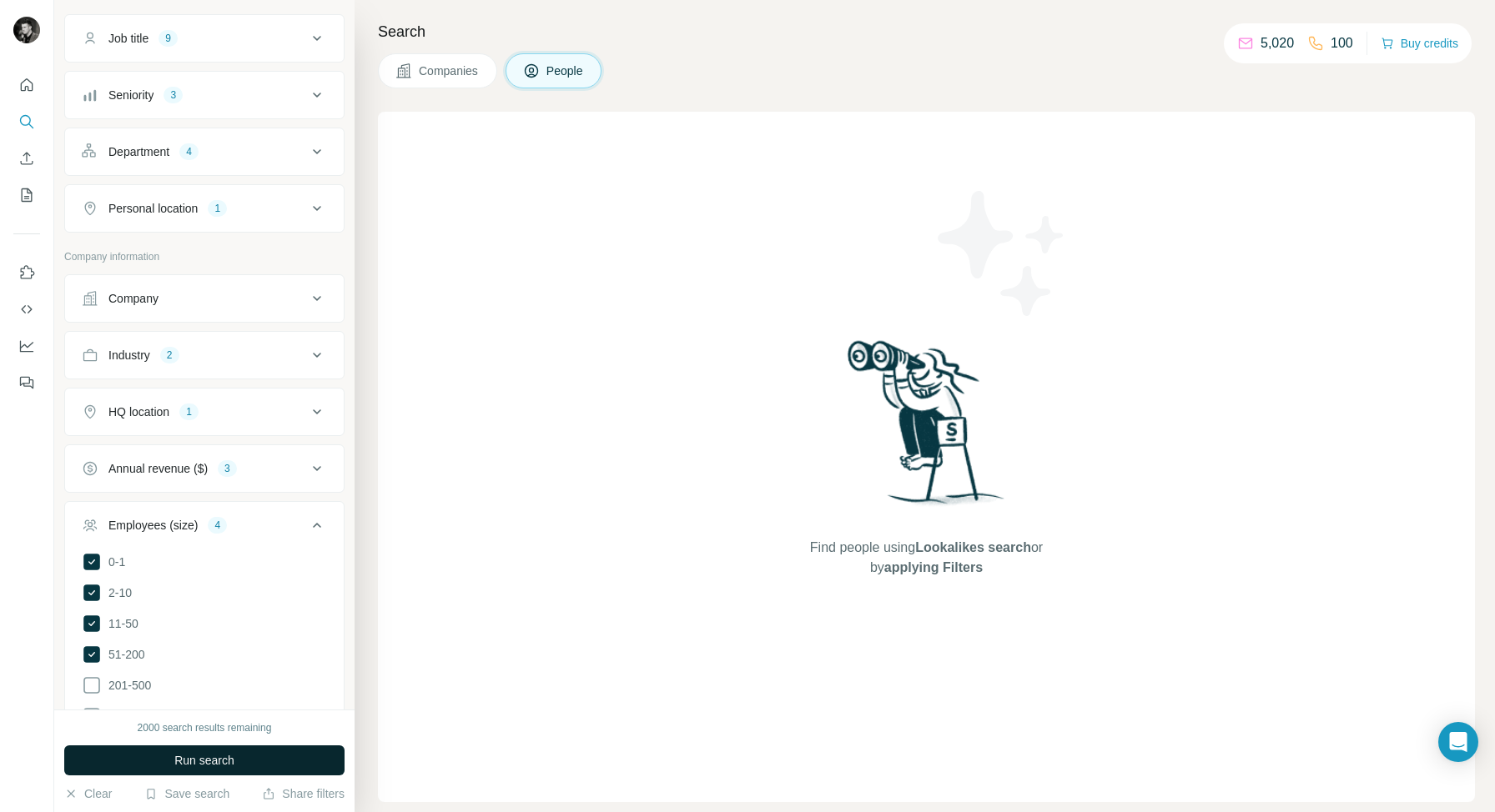
click at [186, 761] on span "Run search" at bounding box center [203, 760] width 60 height 17
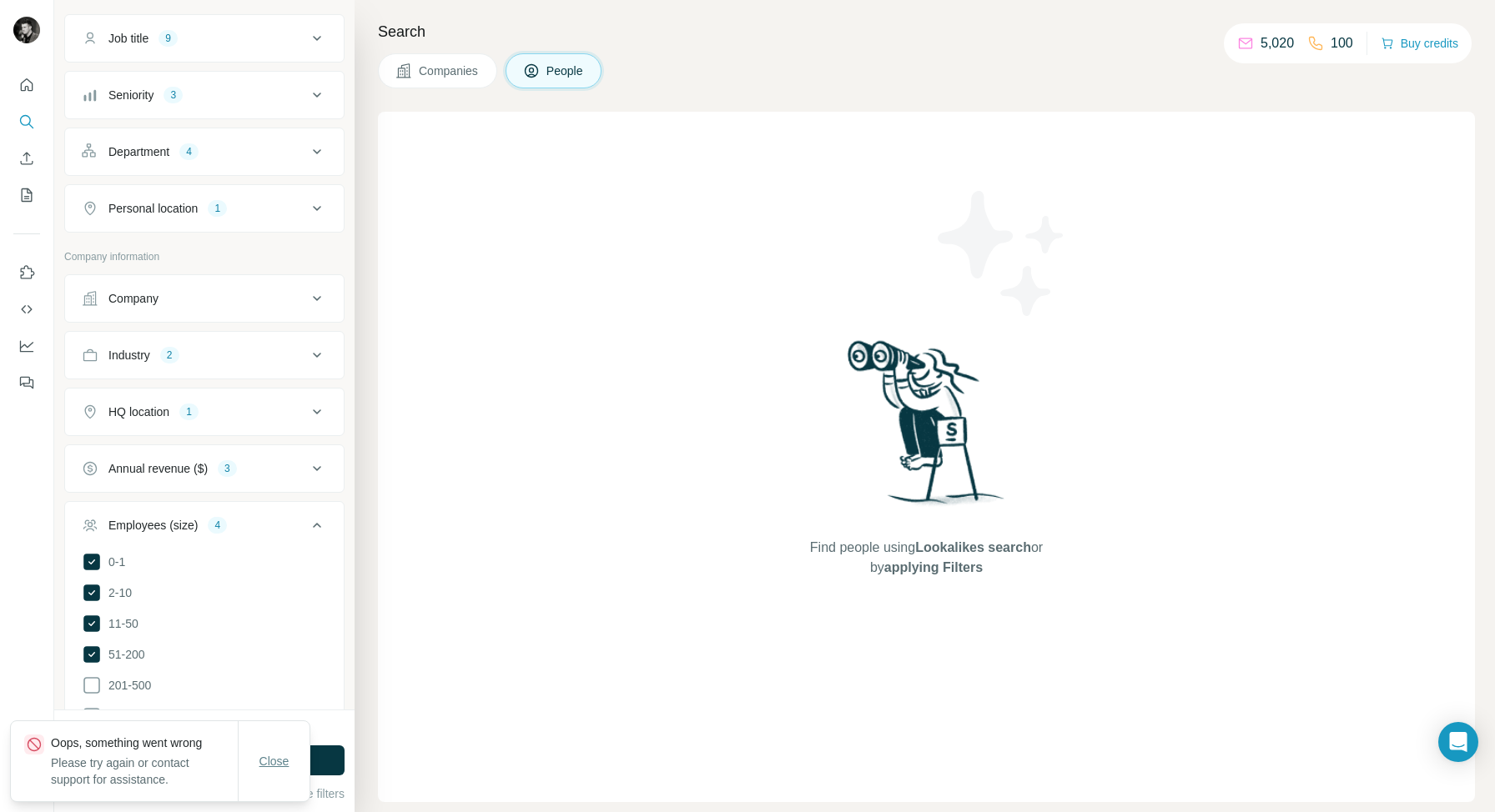
click at [272, 754] on span "Close" at bounding box center [274, 761] width 30 height 17
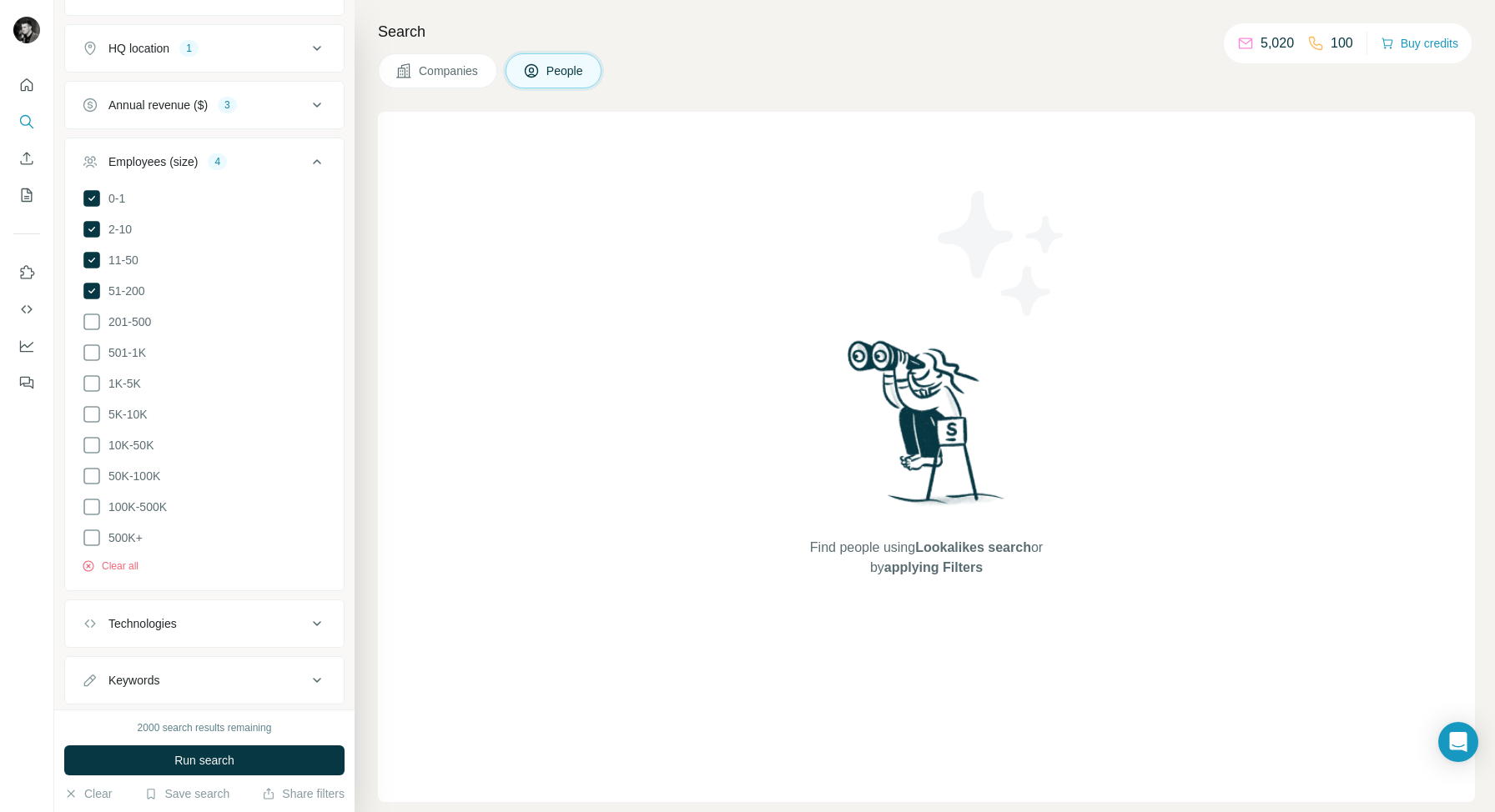
scroll to position [519, 0]
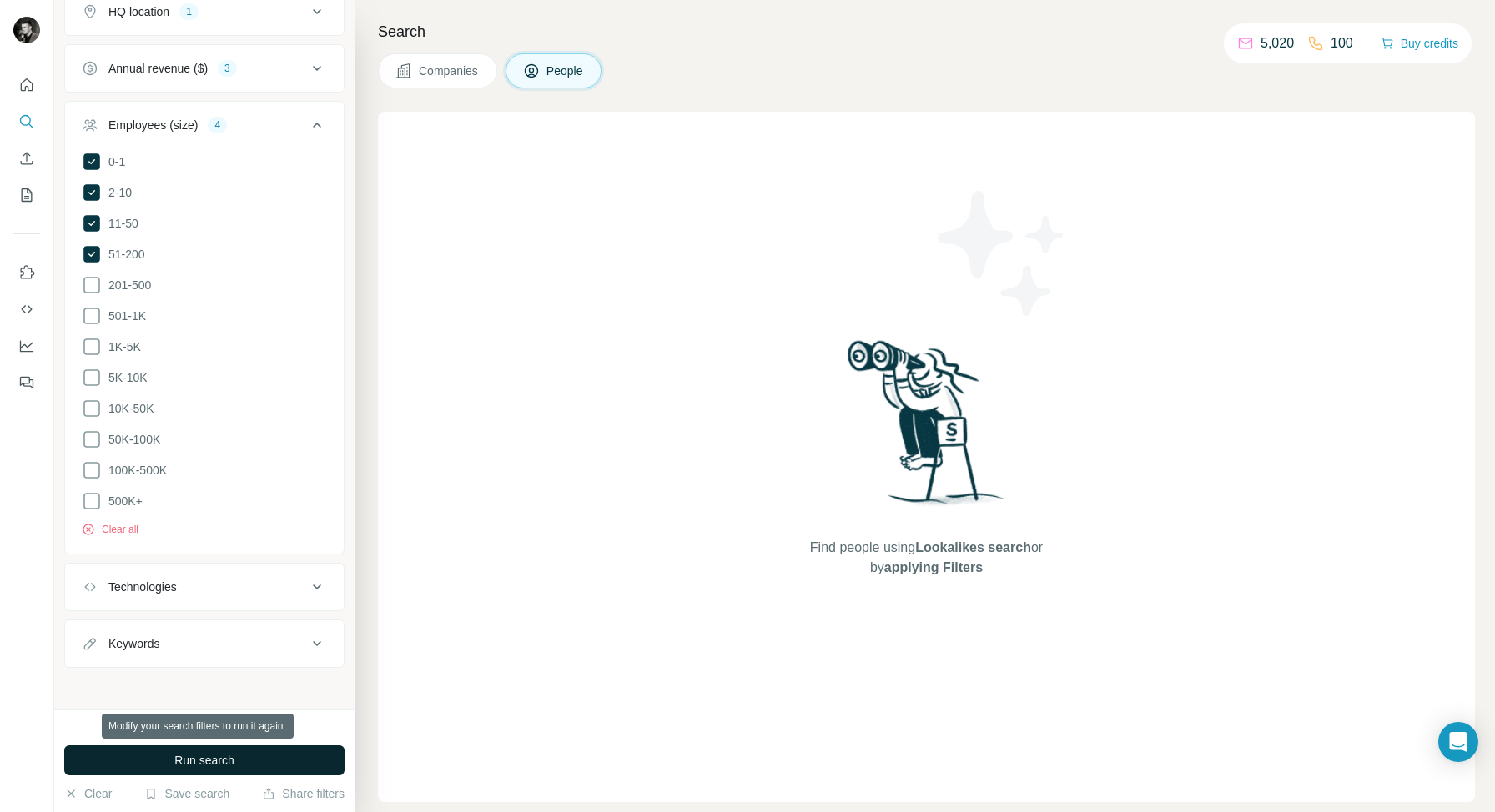
click at [214, 755] on span "Run search" at bounding box center [203, 760] width 60 height 17
click at [1265, 46] on p "5,020" at bounding box center [1277, 43] width 33 height 20
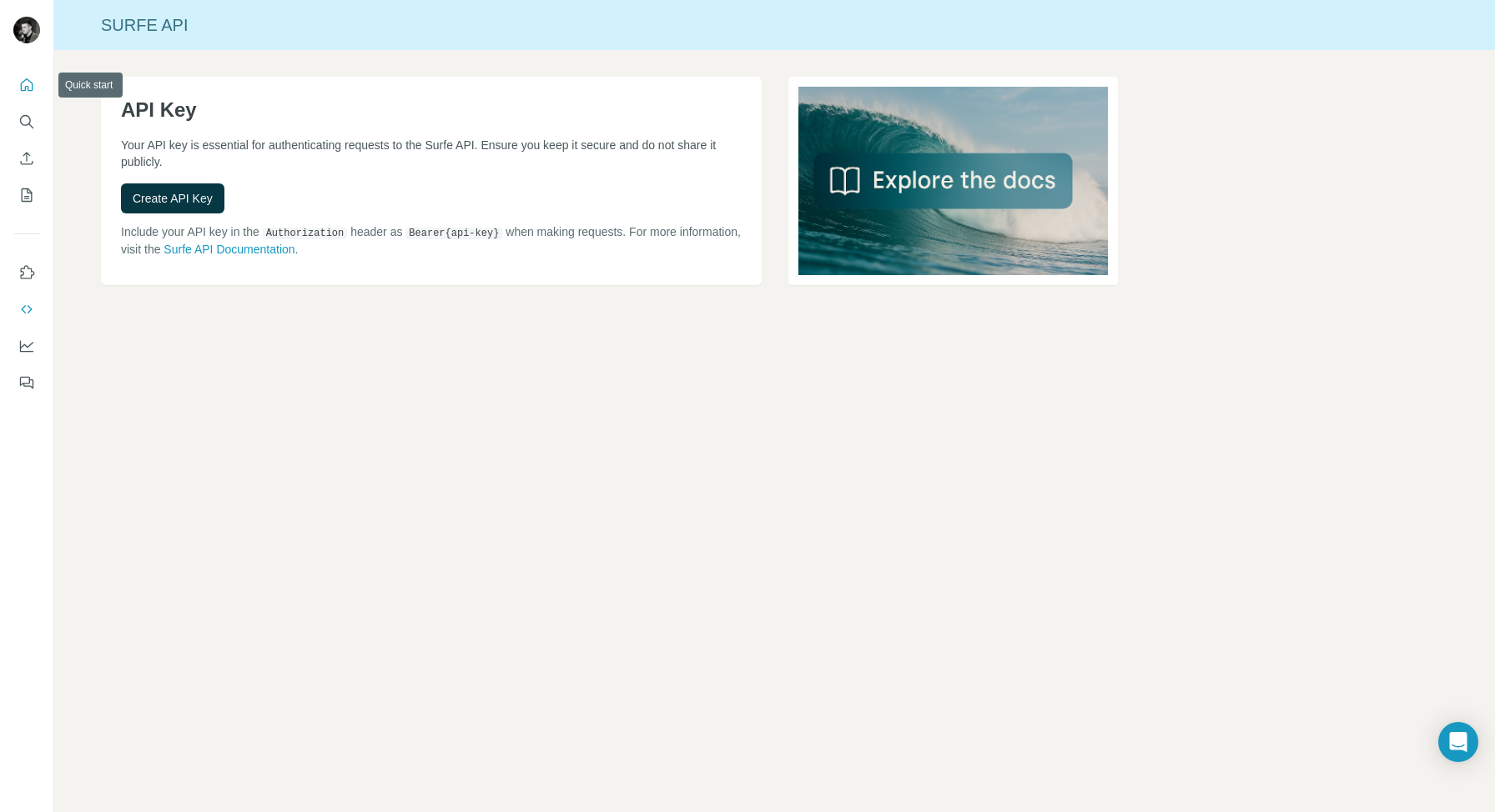
click at [33, 93] on button "Quick start" at bounding box center [27, 84] width 27 height 30
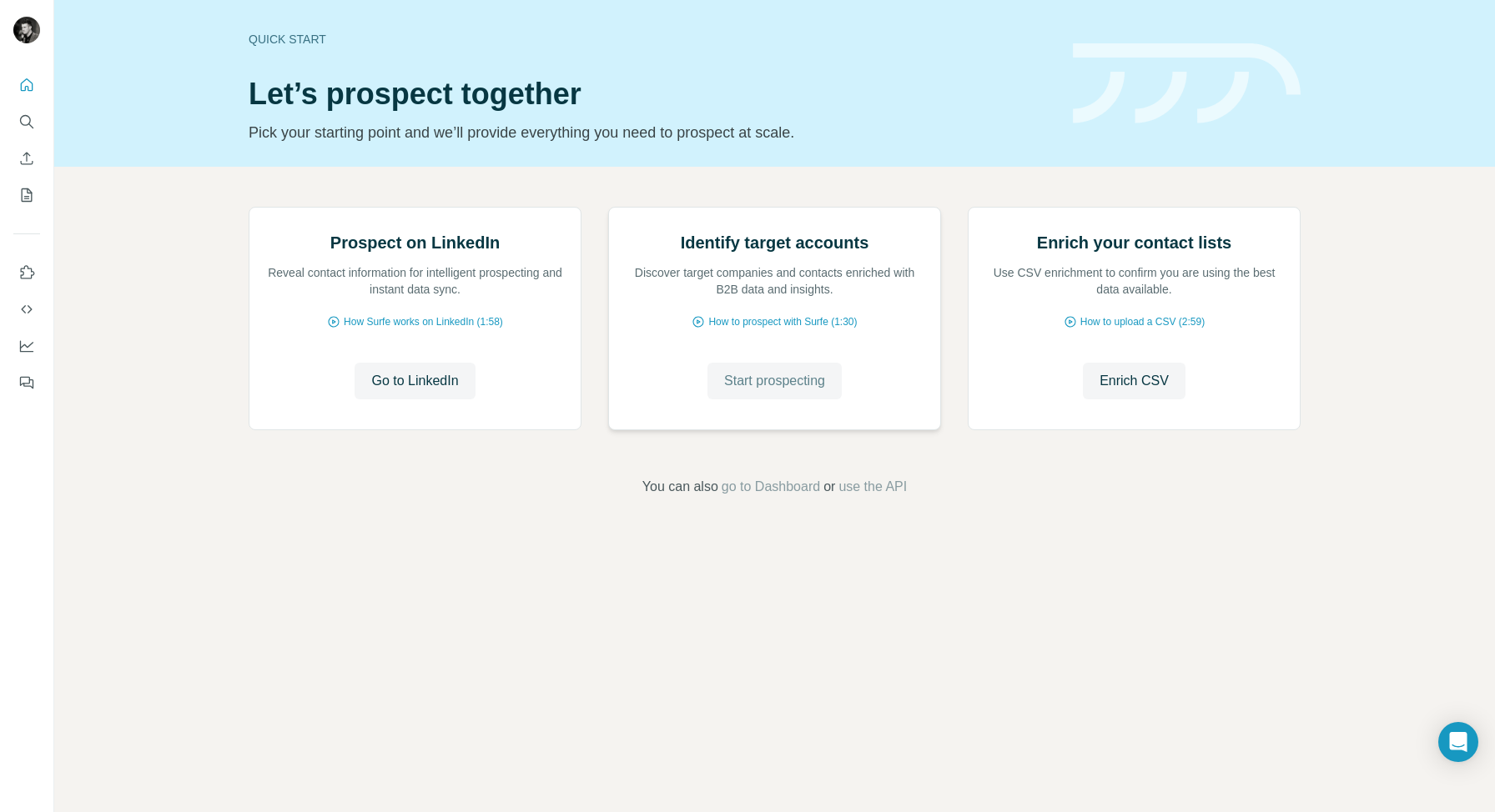
click at [779, 391] on span "Start prospecting" at bounding box center [774, 381] width 101 height 20
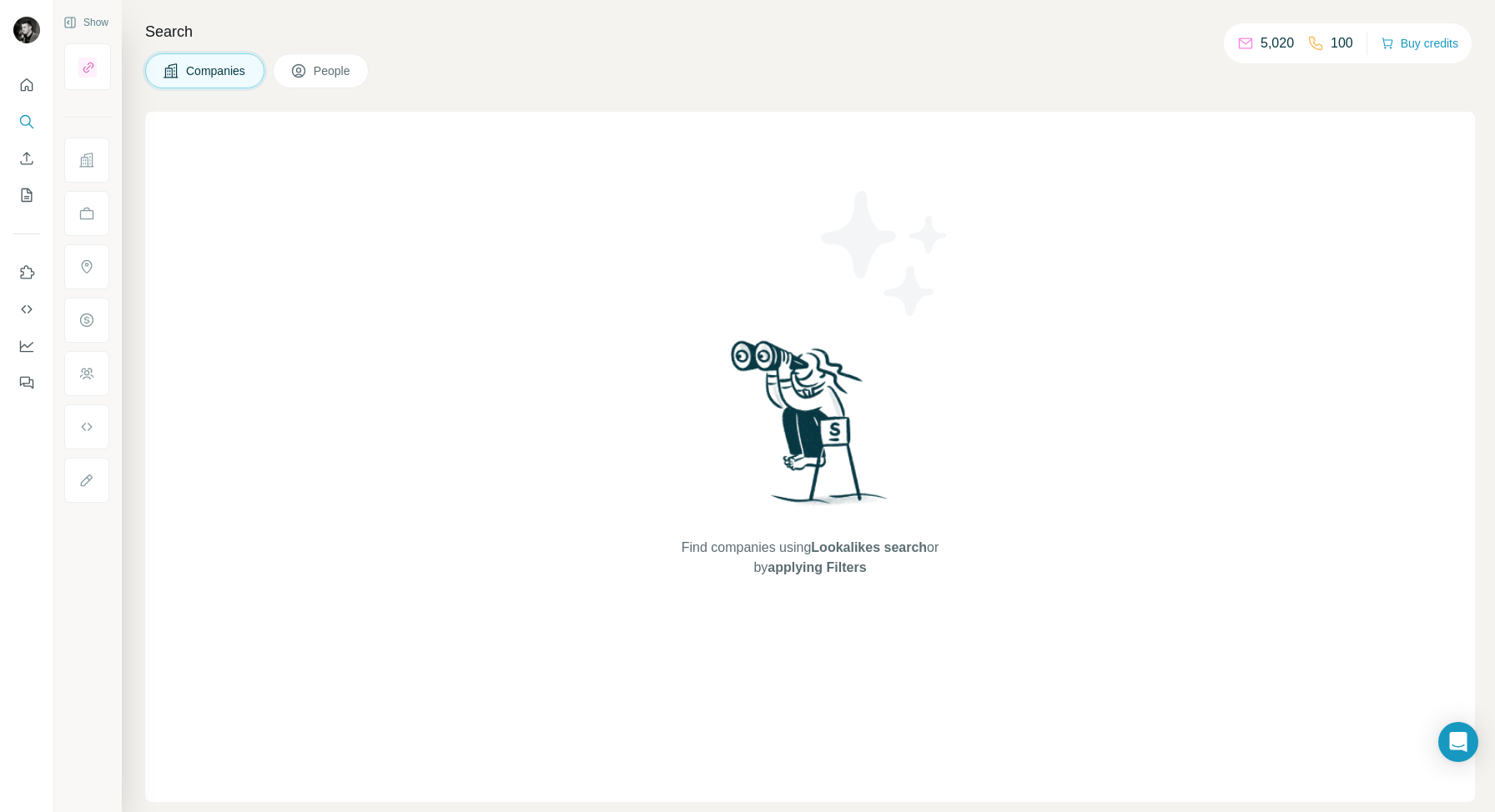
click at [1266, 42] on p "5,020" at bounding box center [1277, 43] width 33 height 20
click at [1424, 45] on button "Buy credits" at bounding box center [1418, 43] width 78 height 24
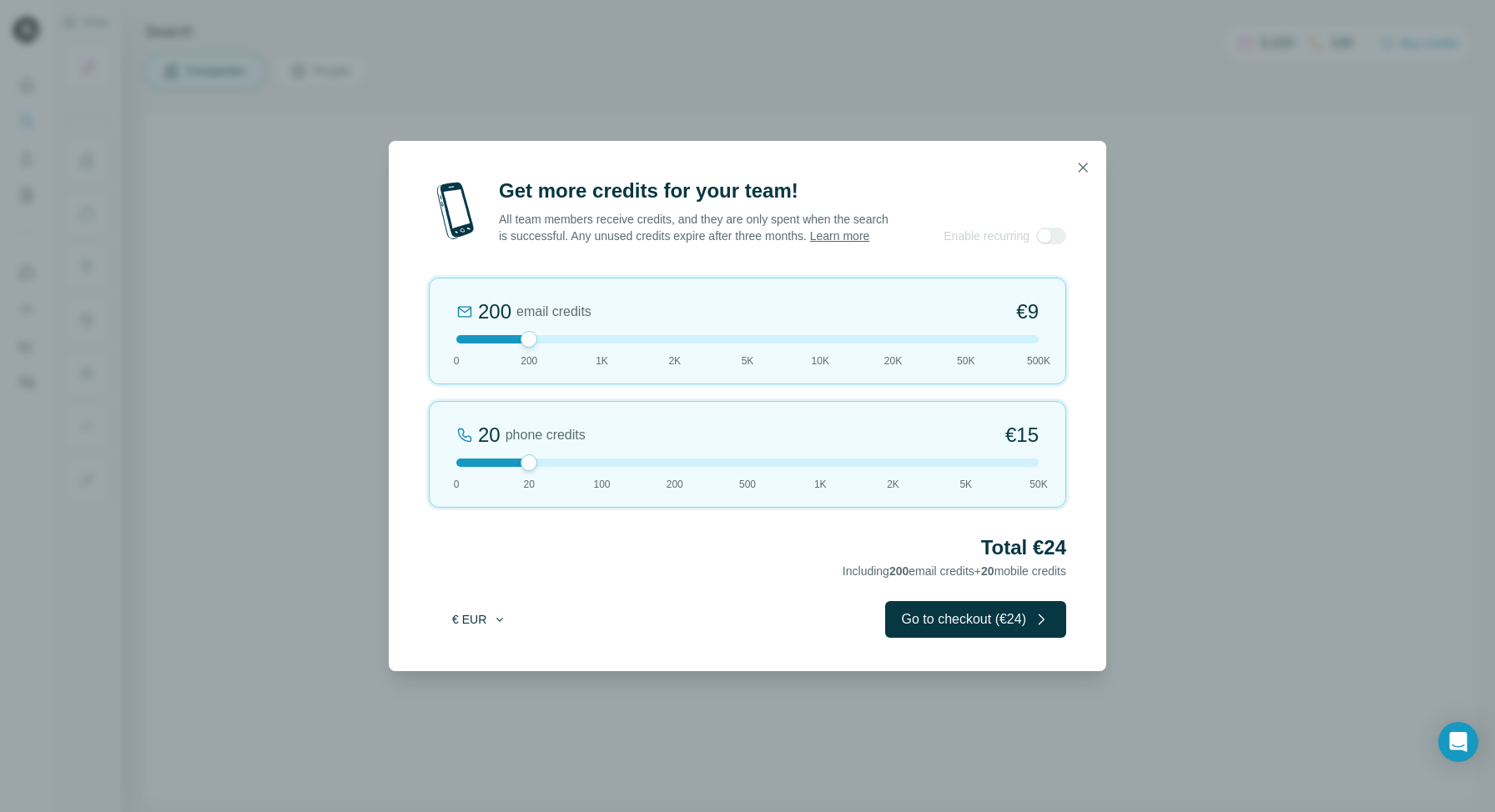
click at [454, 634] on button "€ EUR" at bounding box center [478, 620] width 78 height 30
click at [475, 688] on div "$ USD € EUR" at bounding box center [513, 680] width 169 height 69
click at [472, 648] on div "Get more credits for your team! All team members receive credits, and they are …" at bounding box center [748, 424] width 717 height 494
click at [475, 633] on button "€ EUR" at bounding box center [478, 620] width 78 height 30
click at [464, 664] on span "$ USD" at bounding box center [460, 665] width 34 height 17
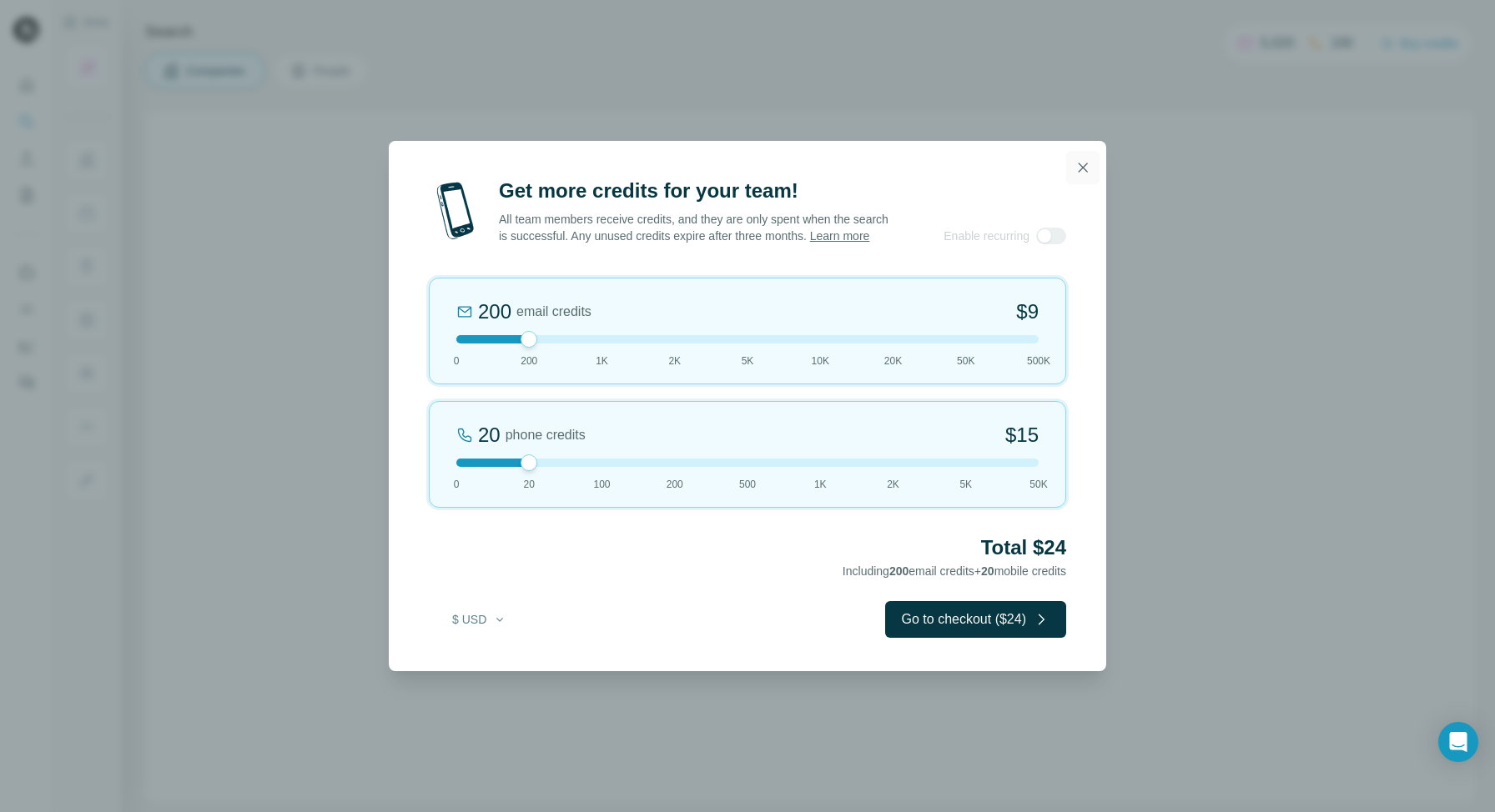
click at [1080, 163] on icon "button" at bounding box center [1082, 167] width 9 height 9
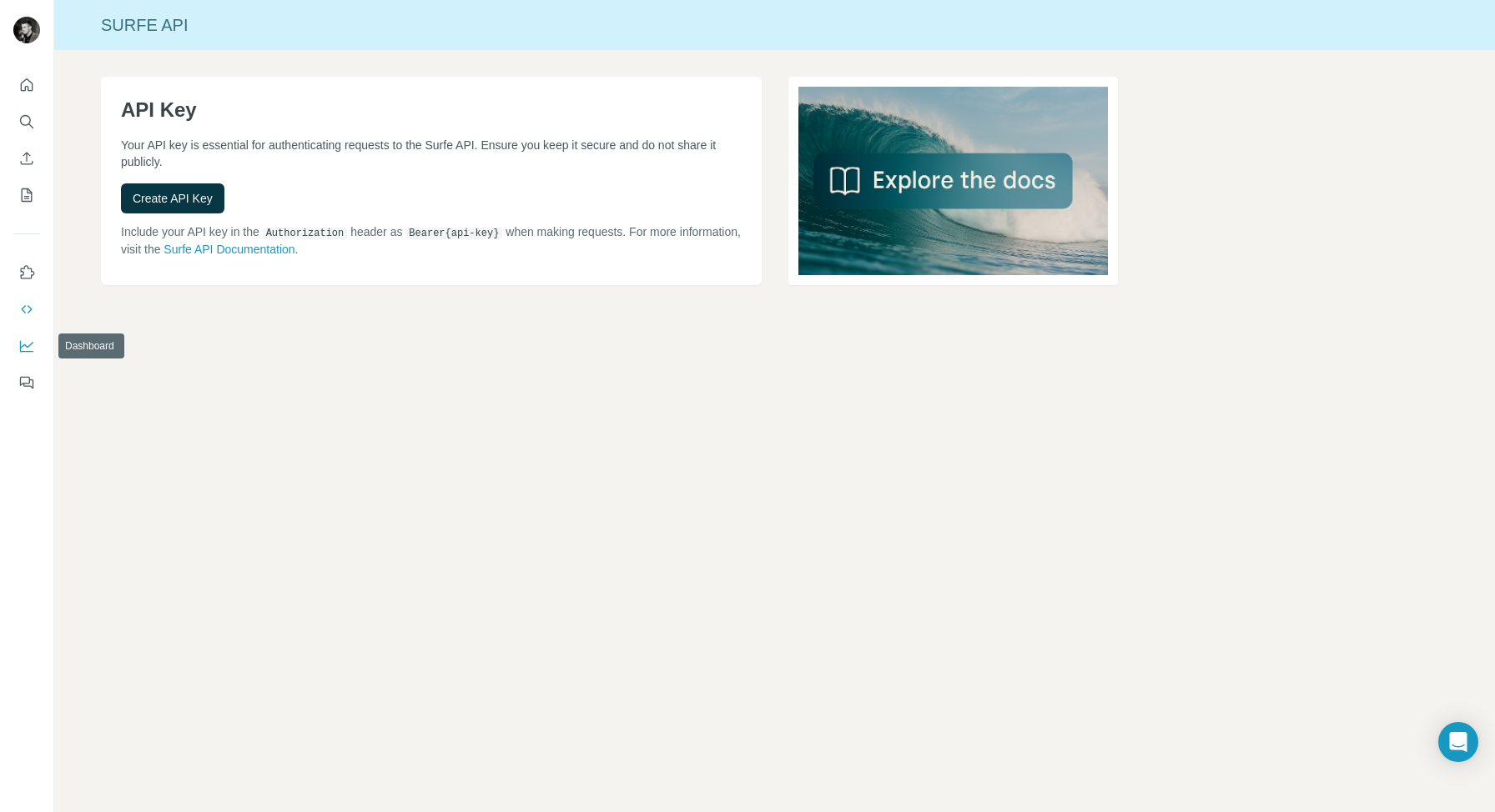
click at [29, 344] on icon "Dashboard" at bounding box center [27, 346] width 17 height 17
click at [30, 91] on icon "Quick start" at bounding box center [27, 84] width 17 height 17
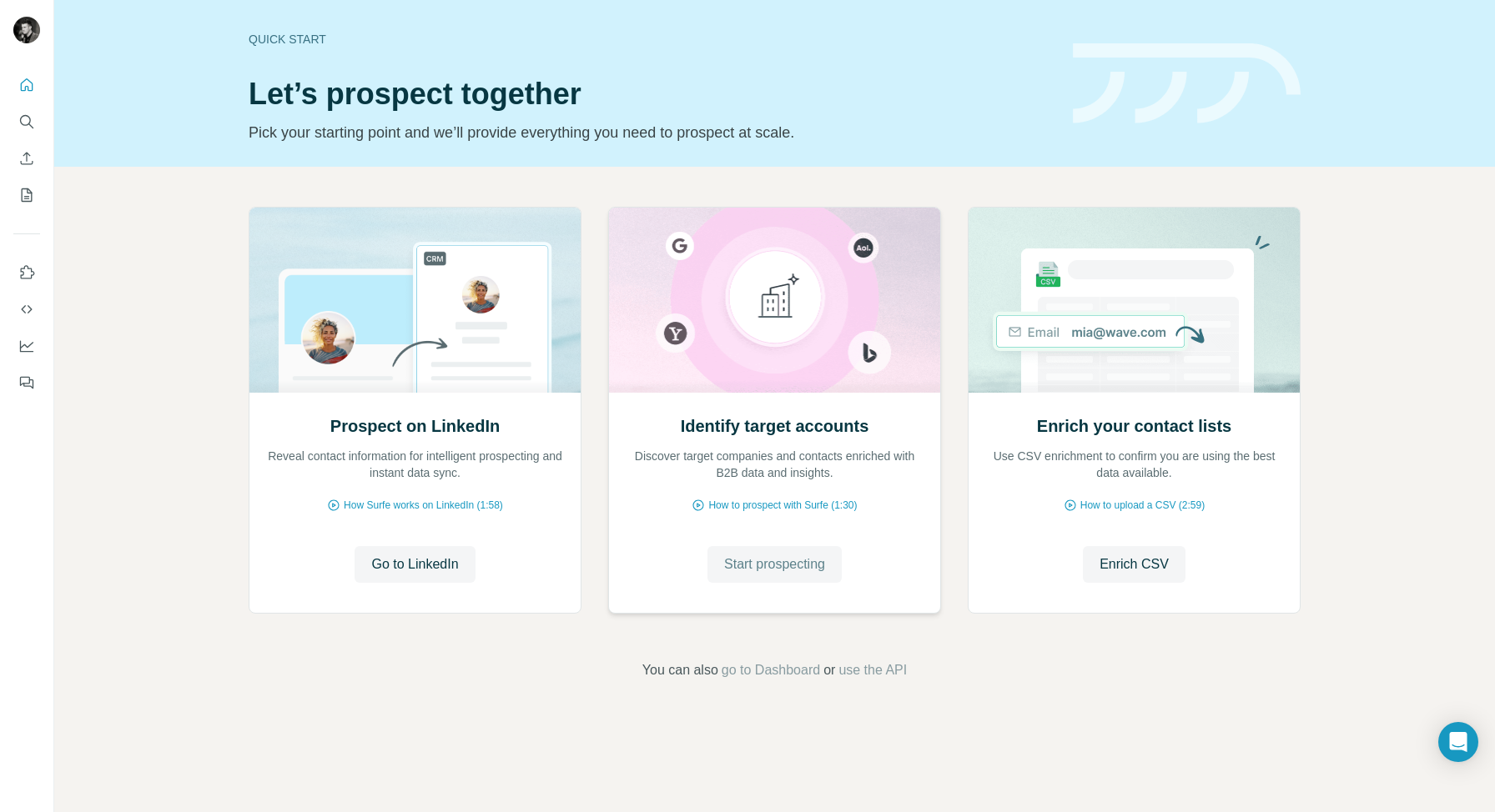
click at [768, 573] on span "Start prospecting" at bounding box center [774, 565] width 101 height 20
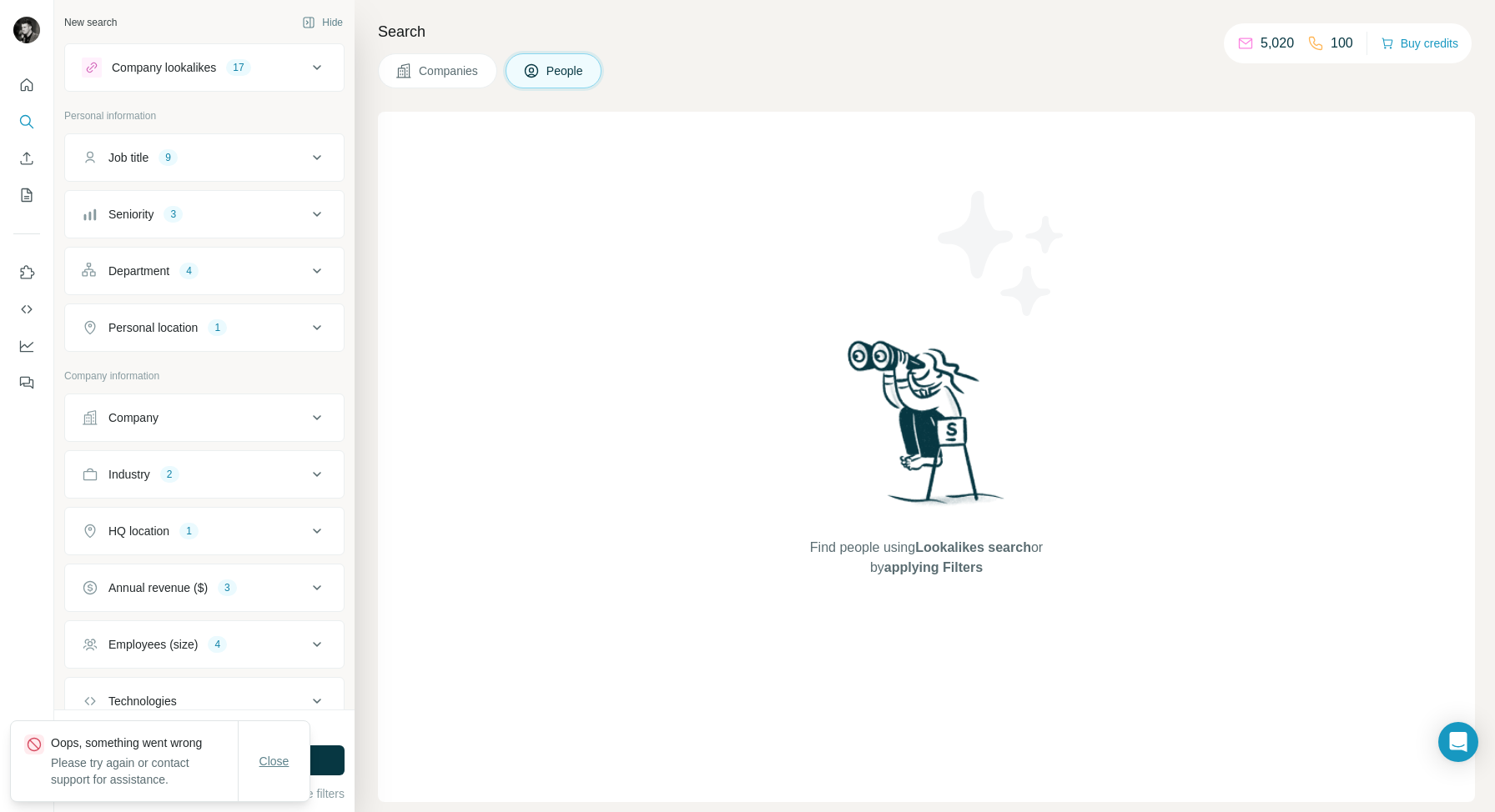
click at [279, 760] on span "Close" at bounding box center [274, 761] width 30 height 17
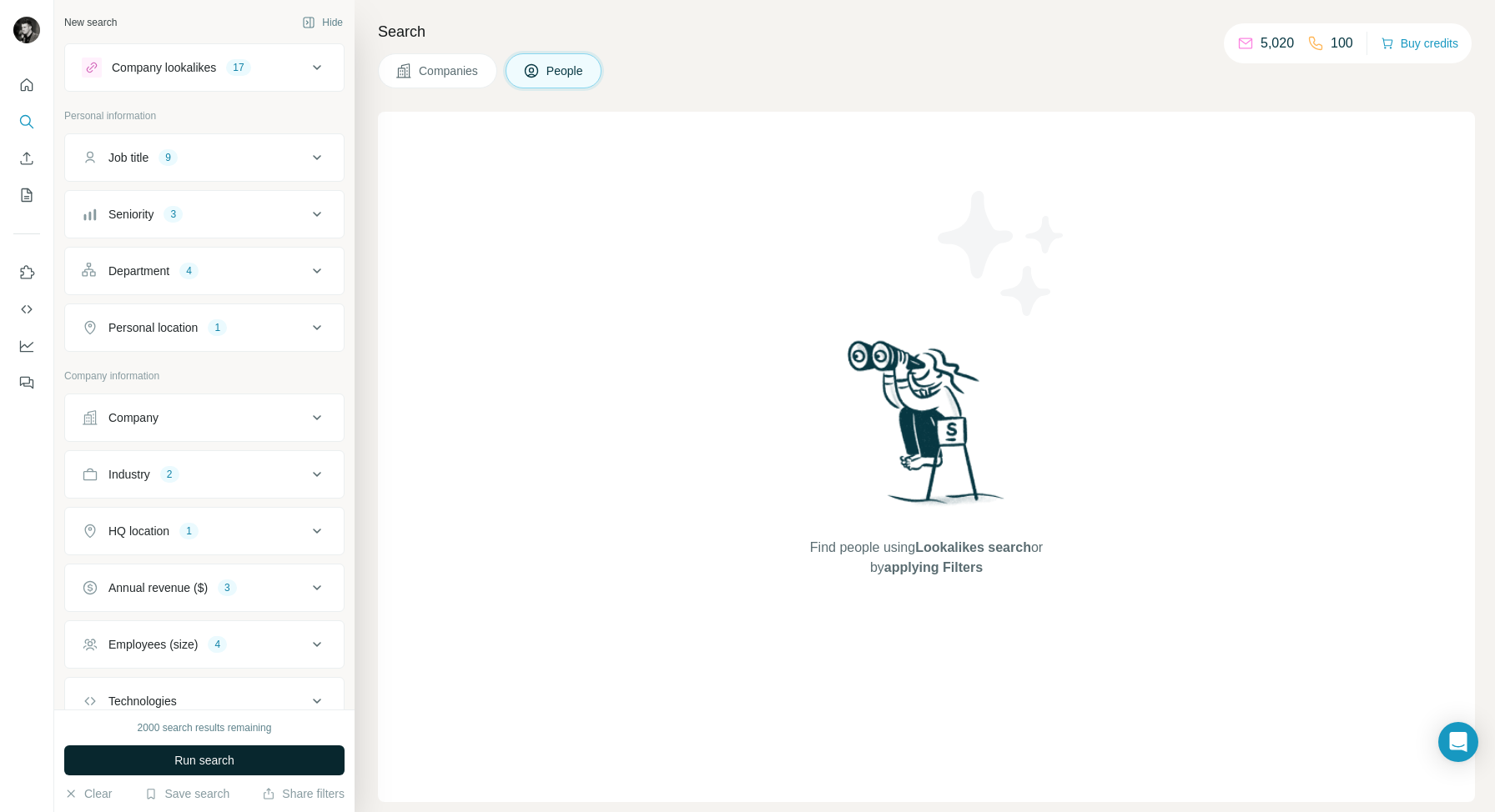
click at [196, 762] on span "Run search" at bounding box center [203, 760] width 60 height 17
click at [324, 25] on button "Hide" at bounding box center [322, 22] width 64 height 25
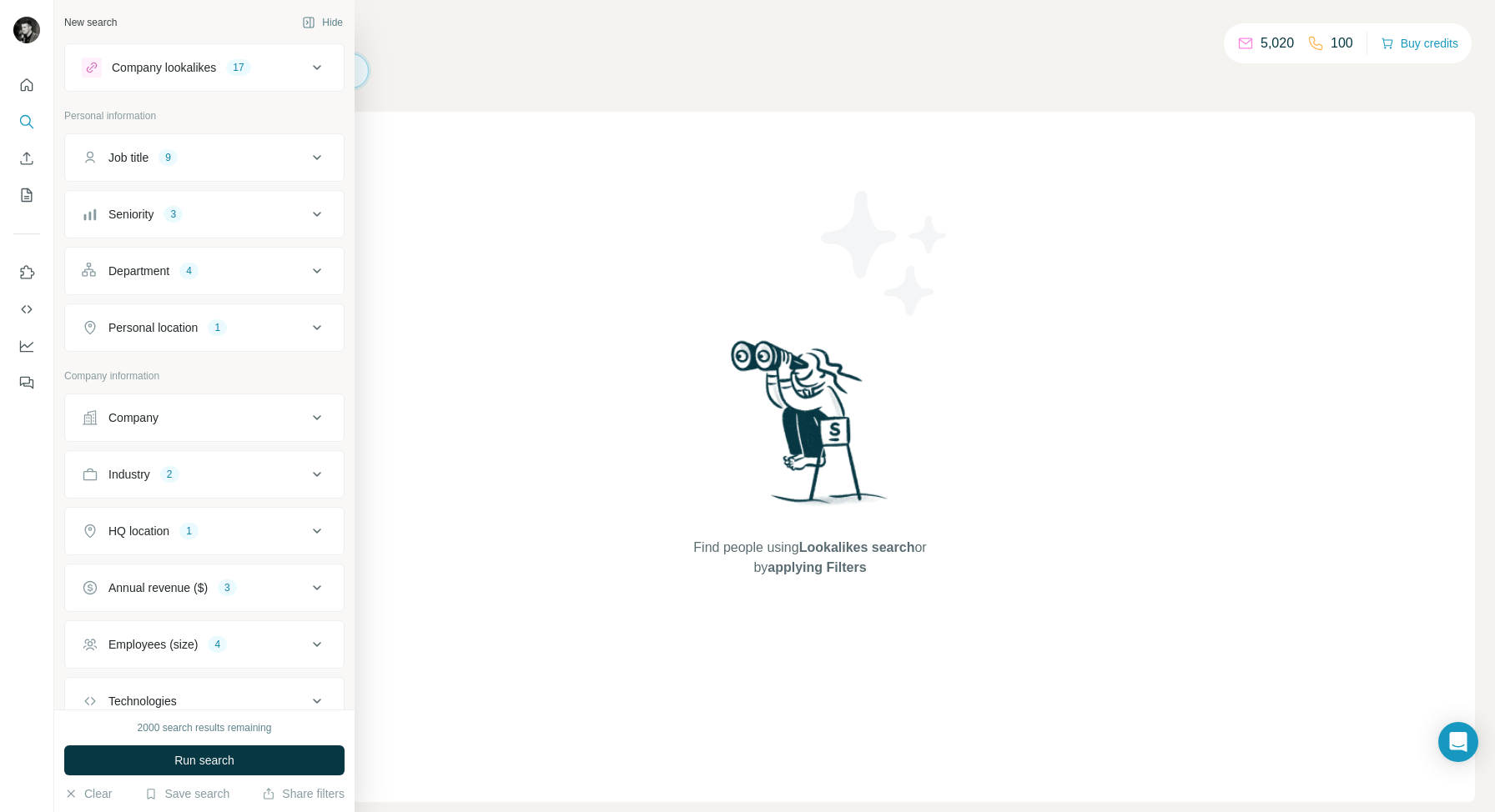
click at [90, 20] on div "New search" at bounding box center [89, 22] width 52 height 15
